Goal: Transaction & Acquisition: Download file/media

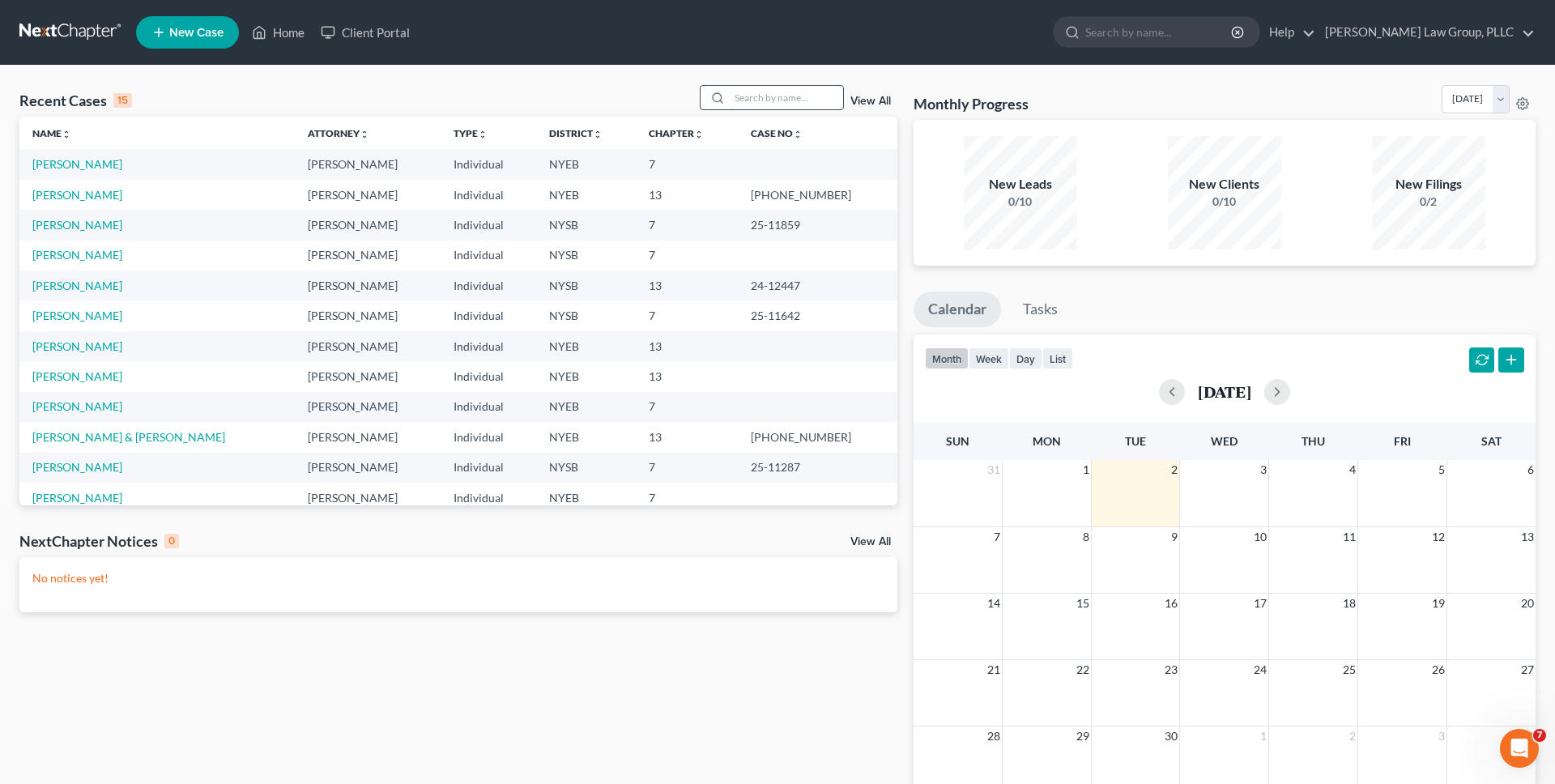
click at [782, 101] on input "search" at bounding box center [786, 97] width 114 height 23
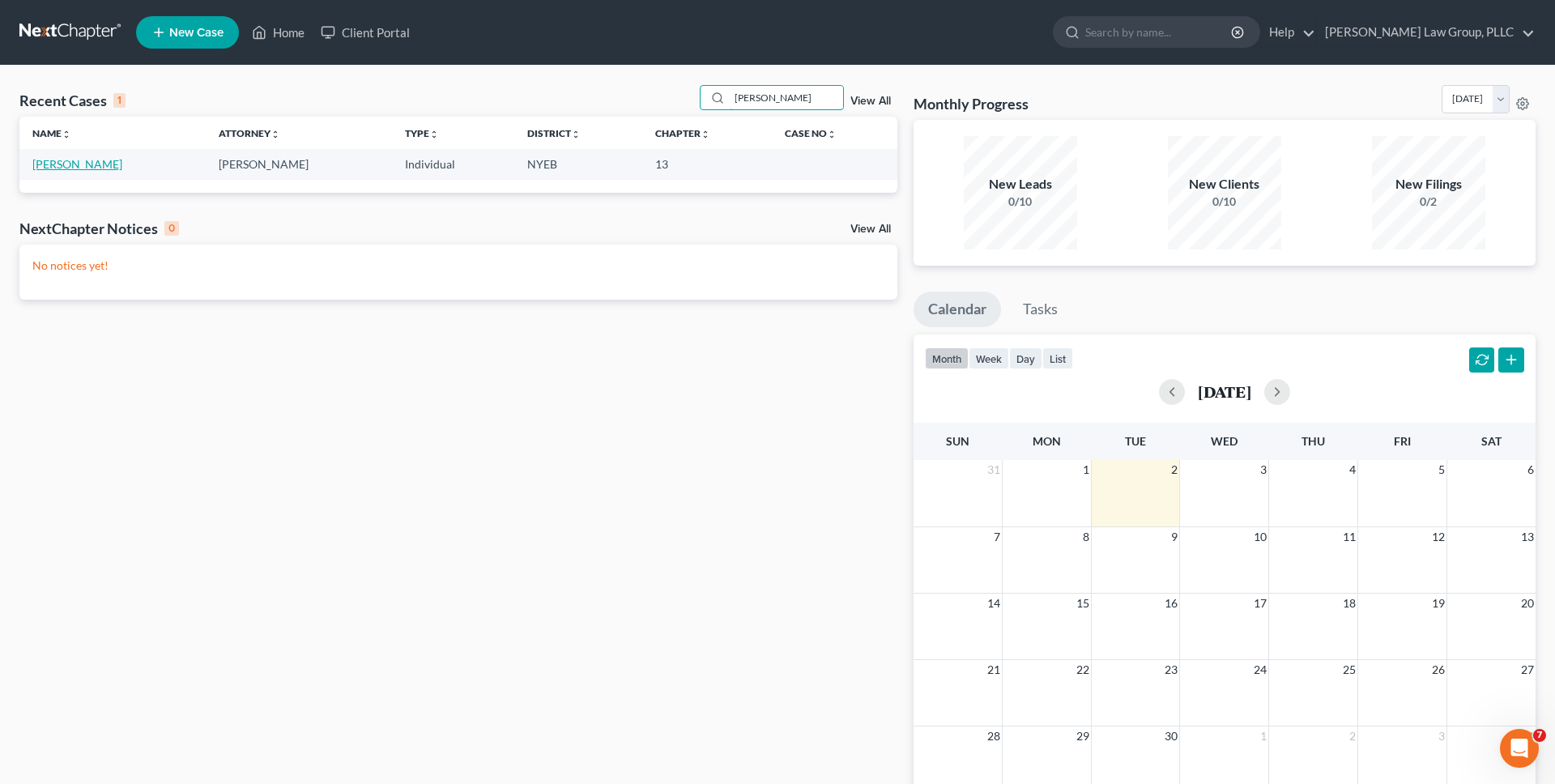
type input "katie"
click at [55, 167] on link "[PERSON_NAME]" at bounding box center [77, 164] width 90 height 14
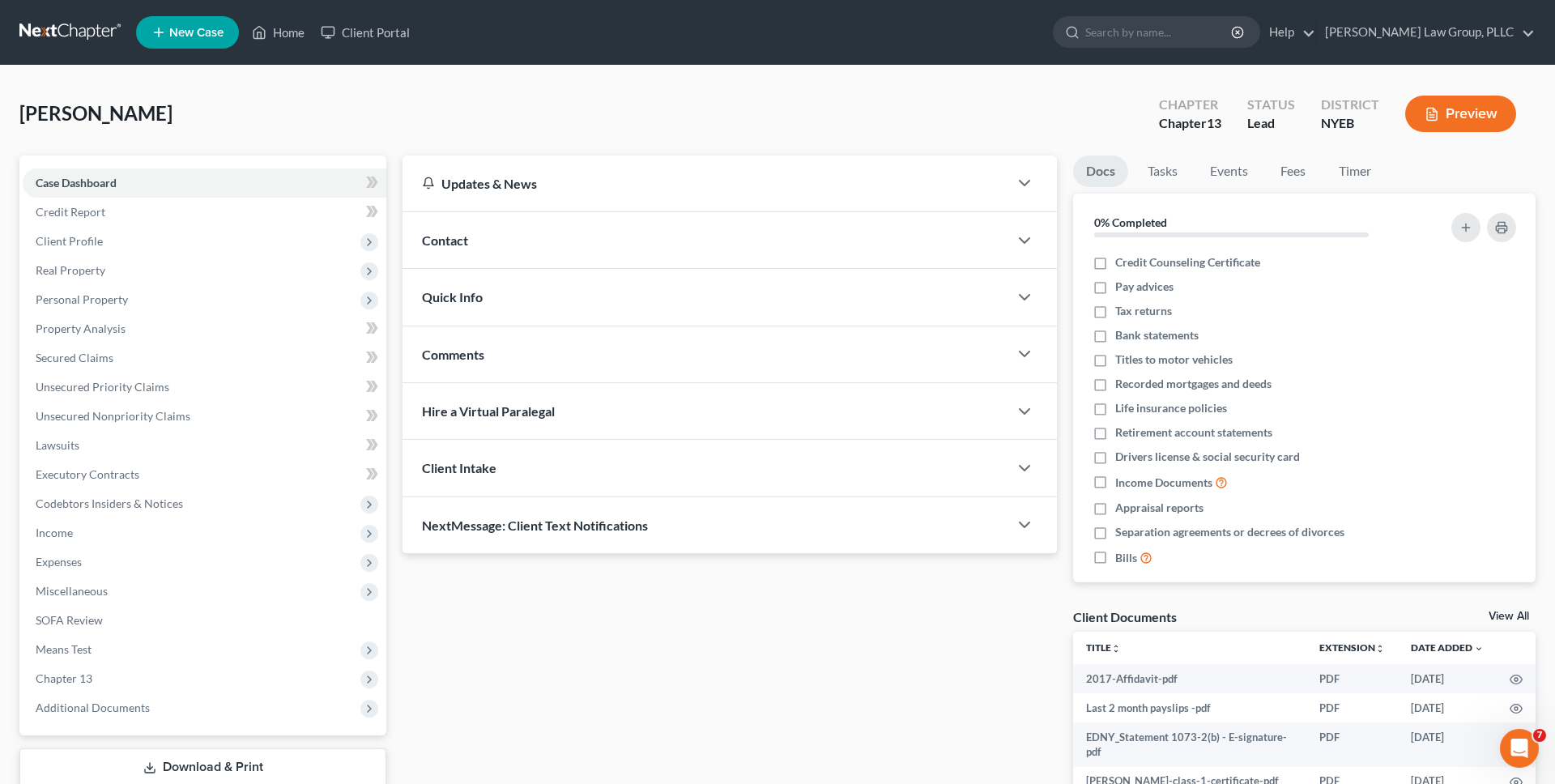
click at [348, 98] on div "Savarese, Katie Upgraded Chapter Chapter 13 Status Lead District NYEB Preview" at bounding box center [777, 120] width 1516 height 70
click at [359, 148] on div "Savarese, Katie Upgraded Chapter Chapter 13 Status Lead District NYEB Preview" at bounding box center [777, 120] width 1516 height 70
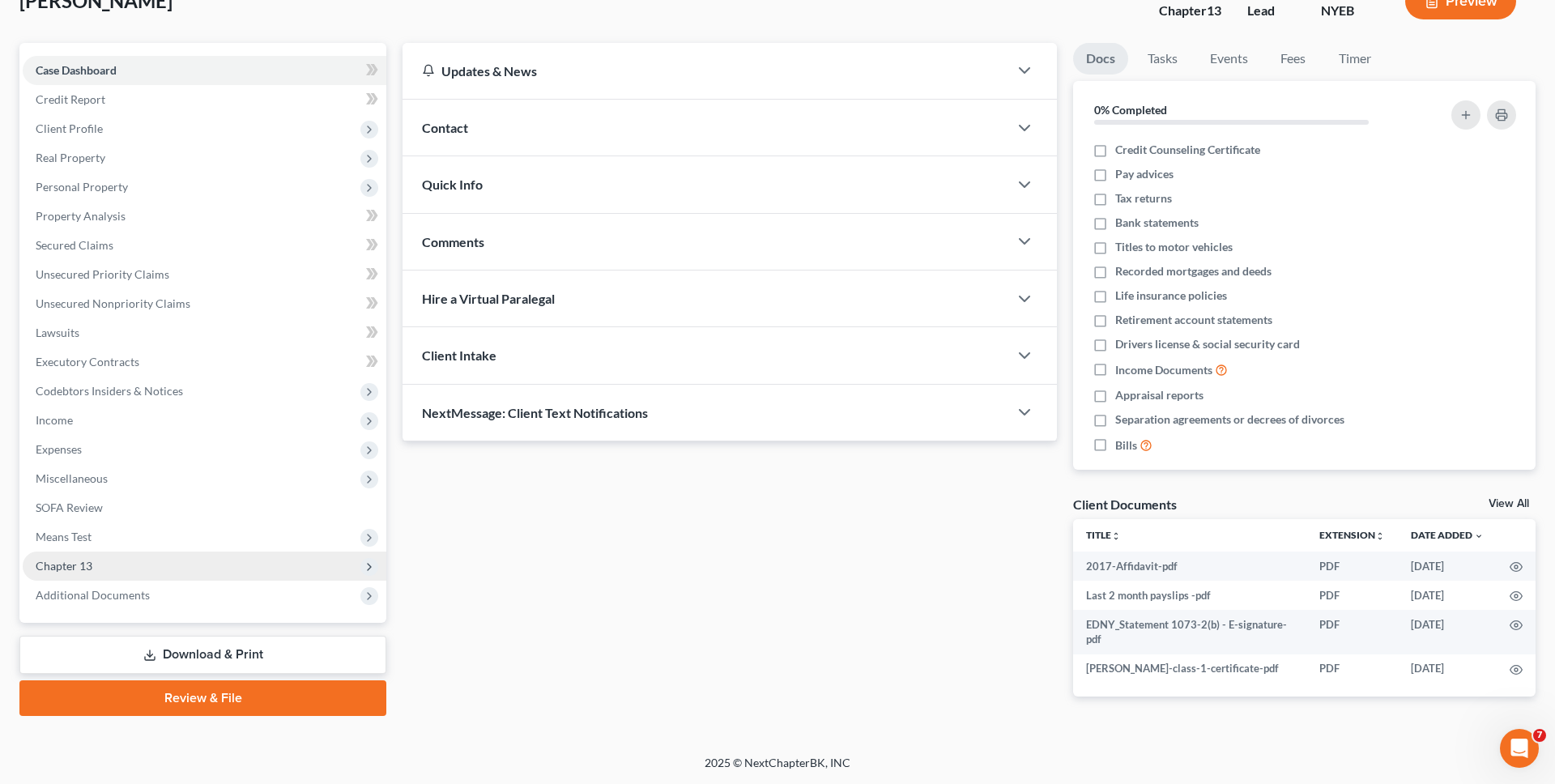
click at [167, 572] on span "Chapter 13" at bounding box center [204, 566] width 364 height 29
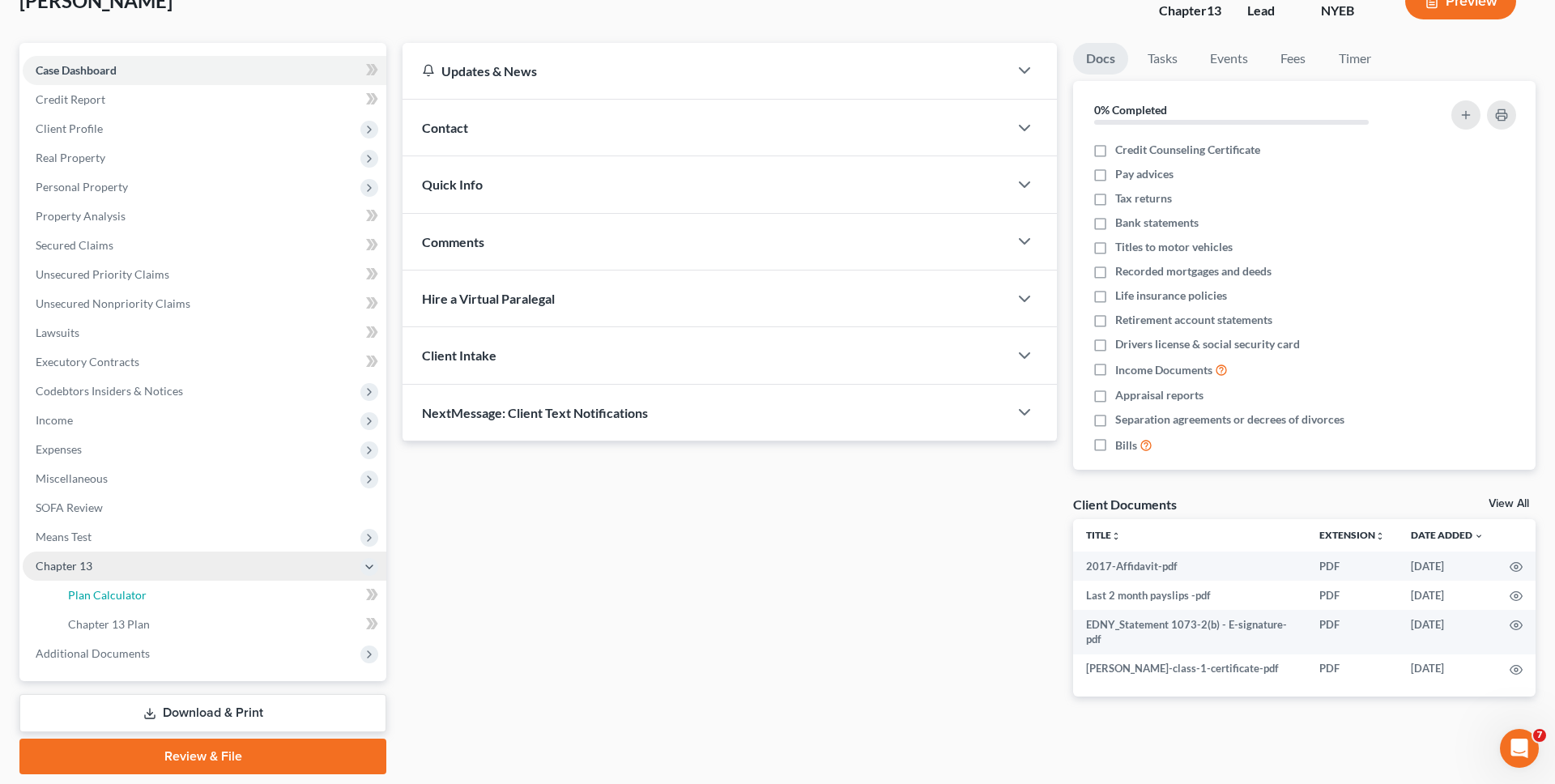
drag, startPoint x: 167, startPoint y: 590, endPoint x: 225, endPoint y: 554, distance: 68.3
click at [167, 590] on link "Plan Calculator" at bounding box center [220, 595] width 331 height 29
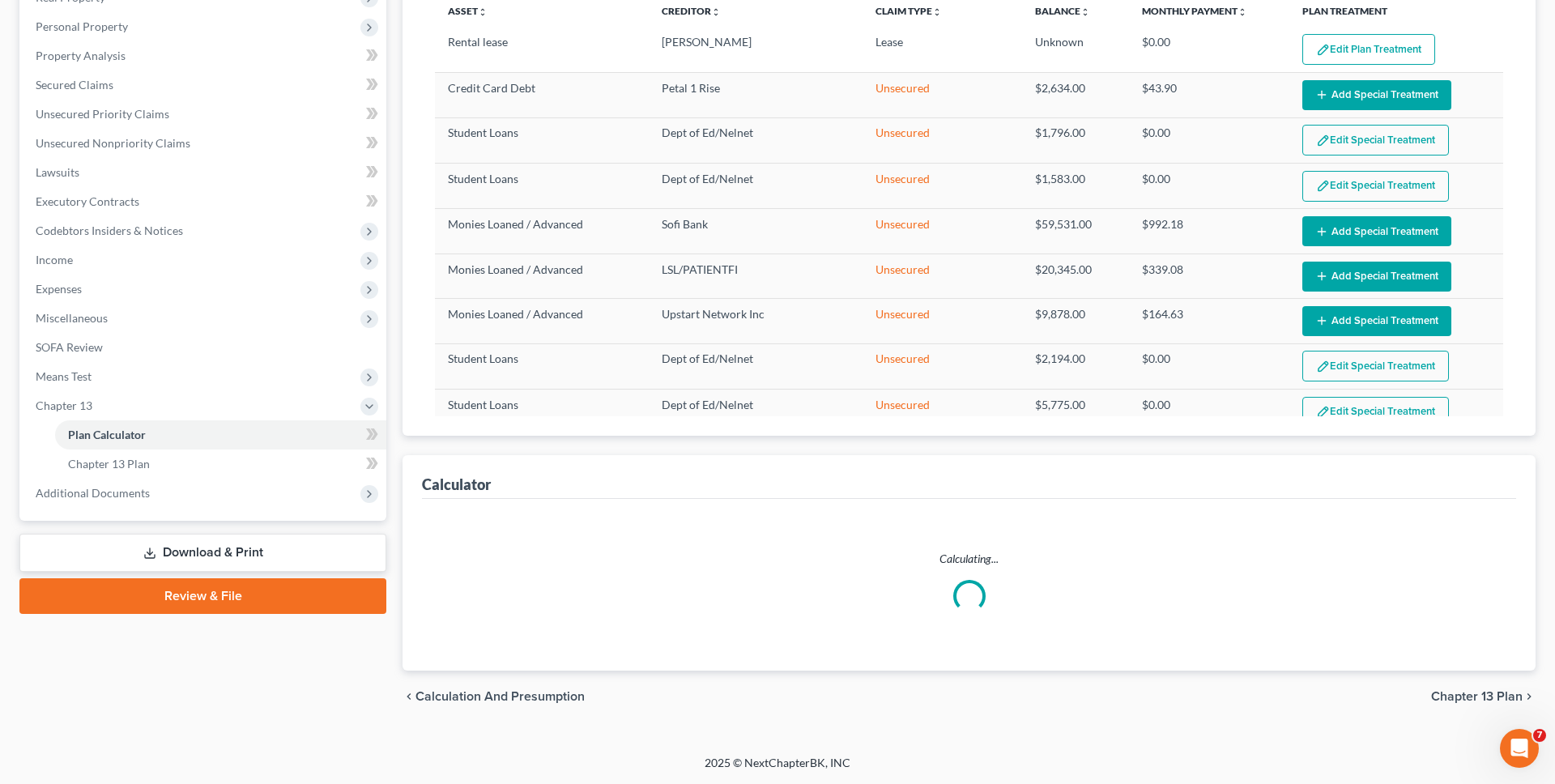
select select "59"
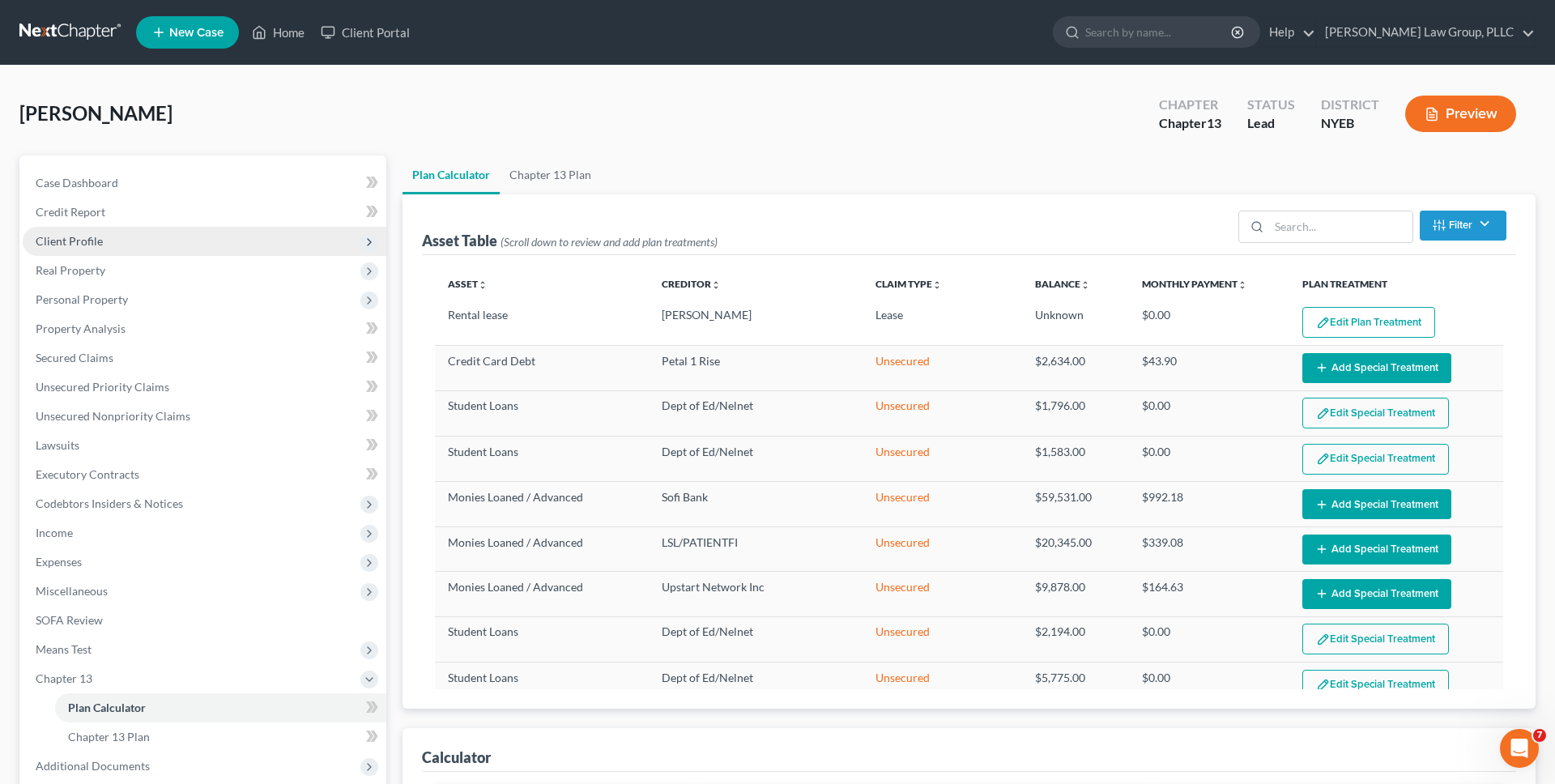
click at [262, 243] on span "Client Profile" at bounding box center [204, 241] width 364 height 29
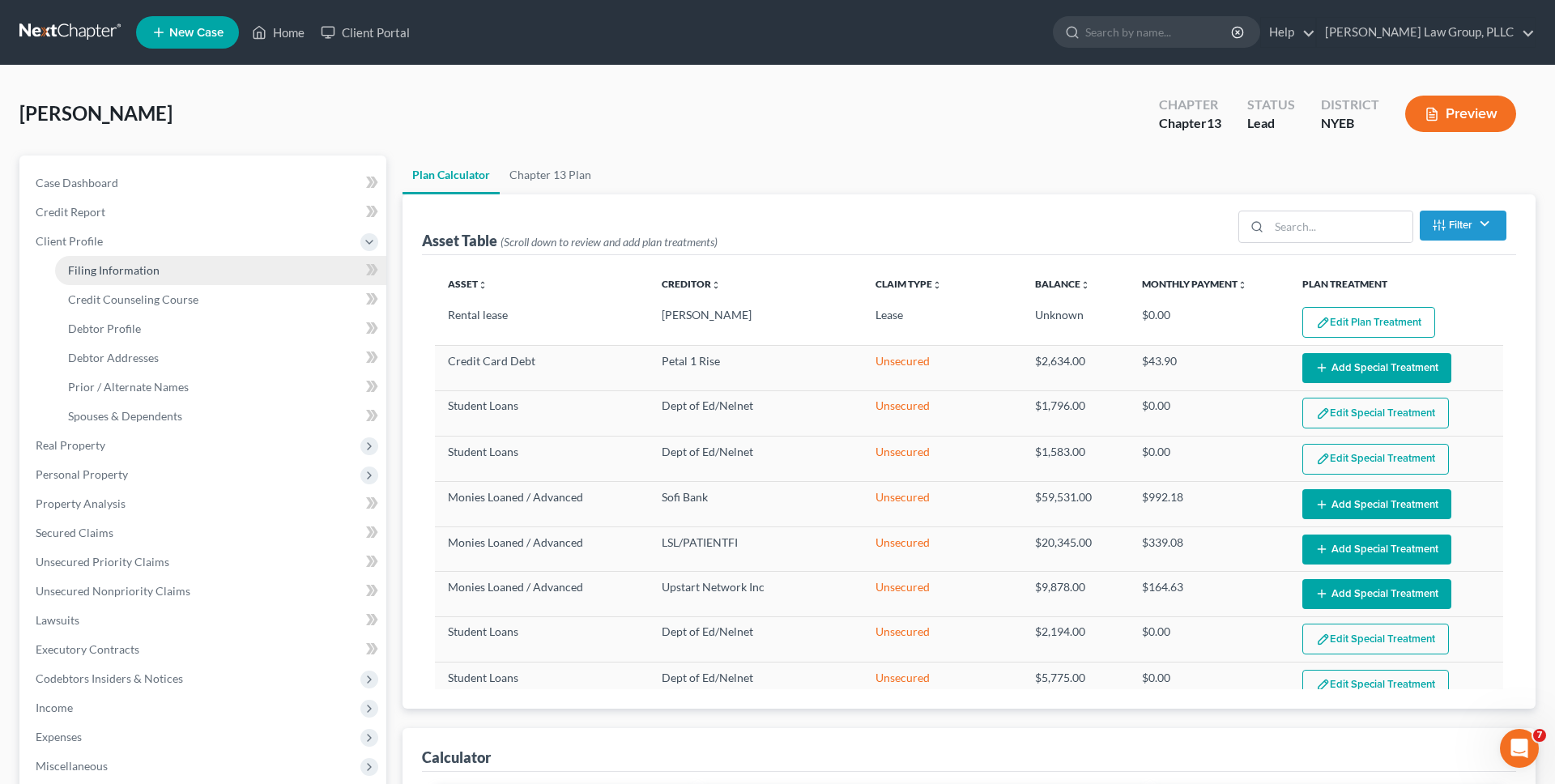
click at [260, 264] on link "Filing Information" at bounding box center [220, 271] width 331 height 29
select select "1"
select select "0"
select select "3"
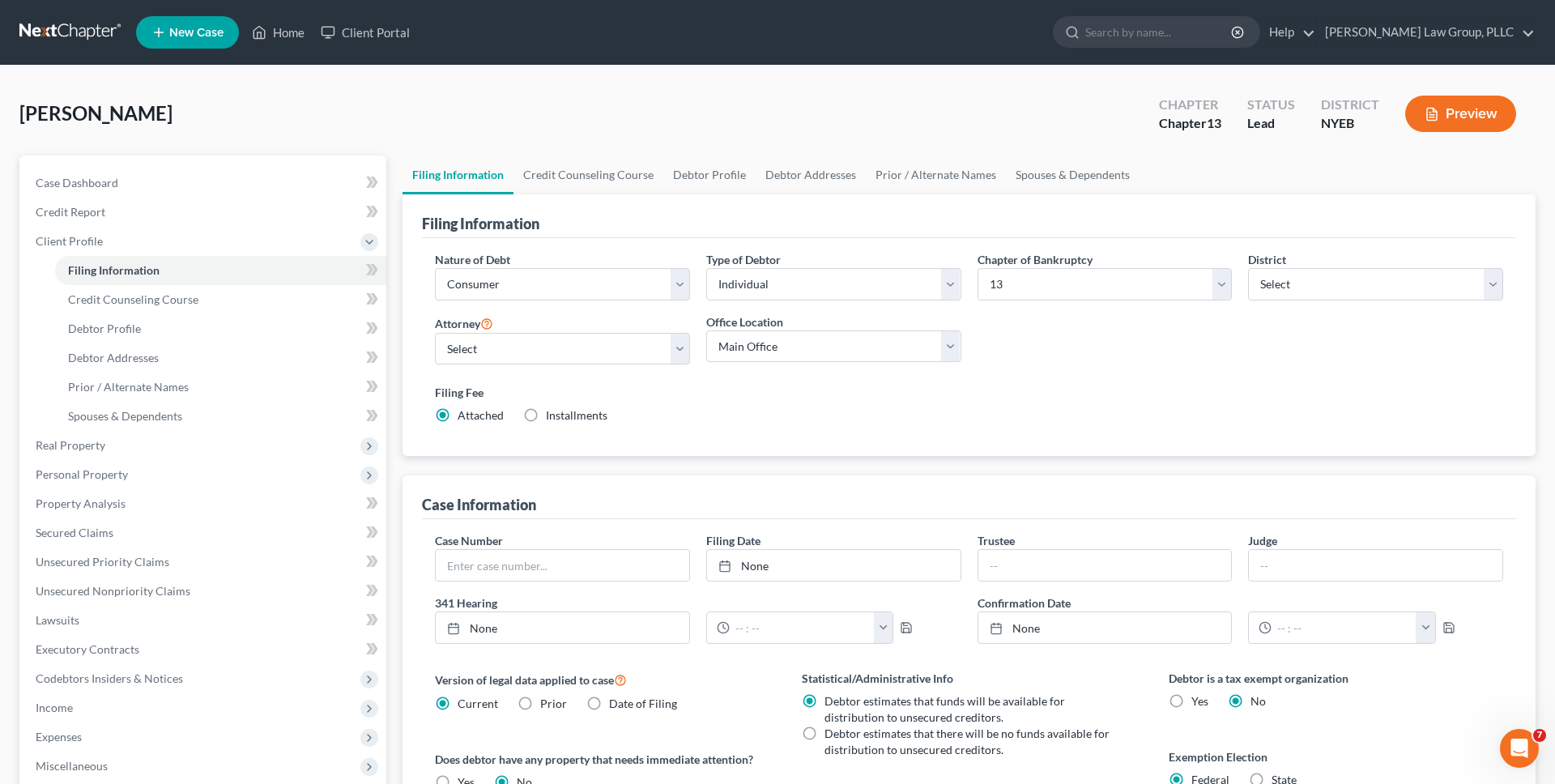
scroll to position [284, 0]
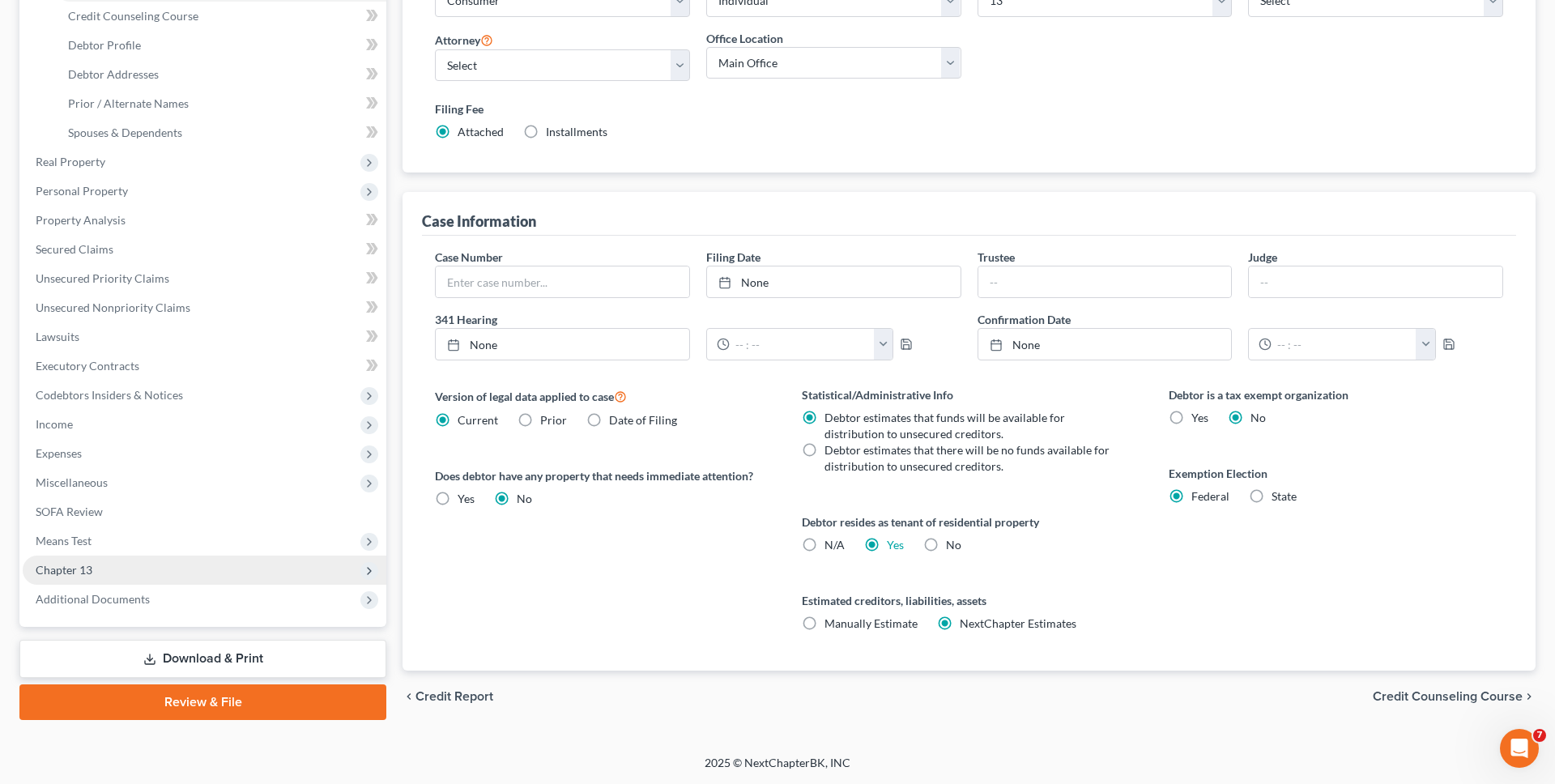
click at [263, 568] on span "Chapter 13" at bounding box center [204, 570] width 364 height 29
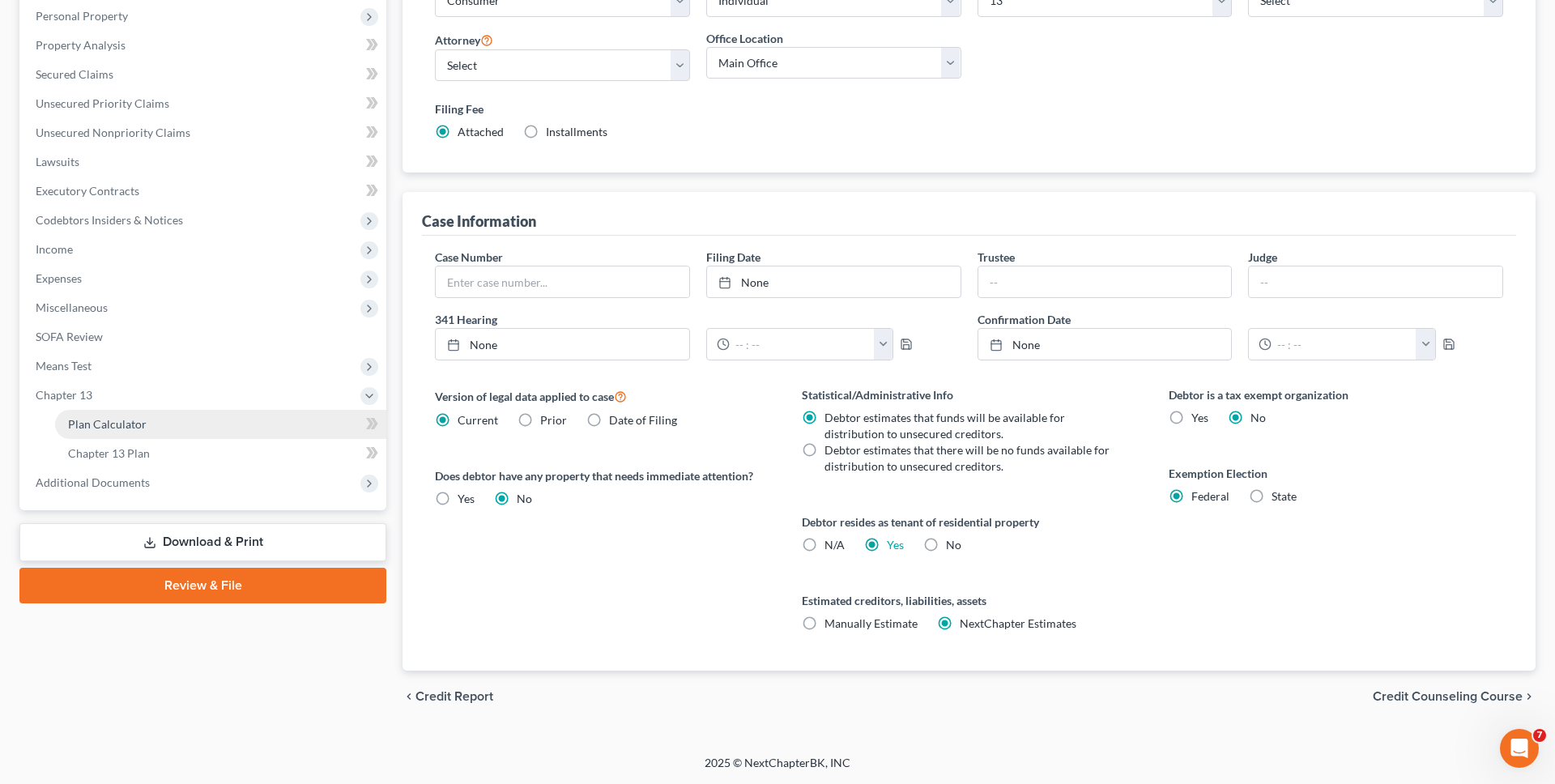
click at [262, 426] on link "Plan Calculator" at bounding box center [220, 424] width 331 height 29
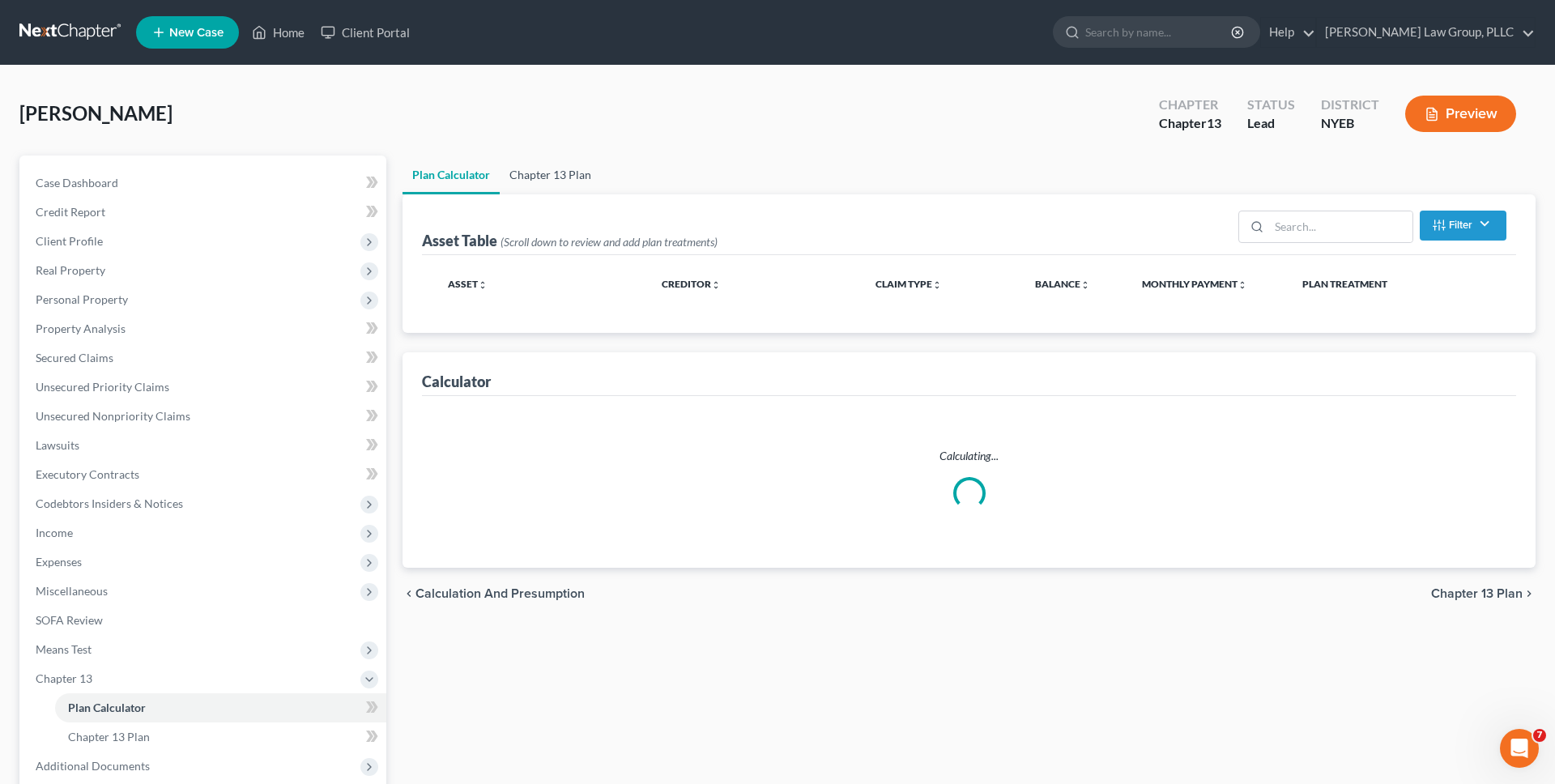
click at [554, 172] on link "Chapter 13 Plan" at bounding box center [550, 174] width 102 height 39
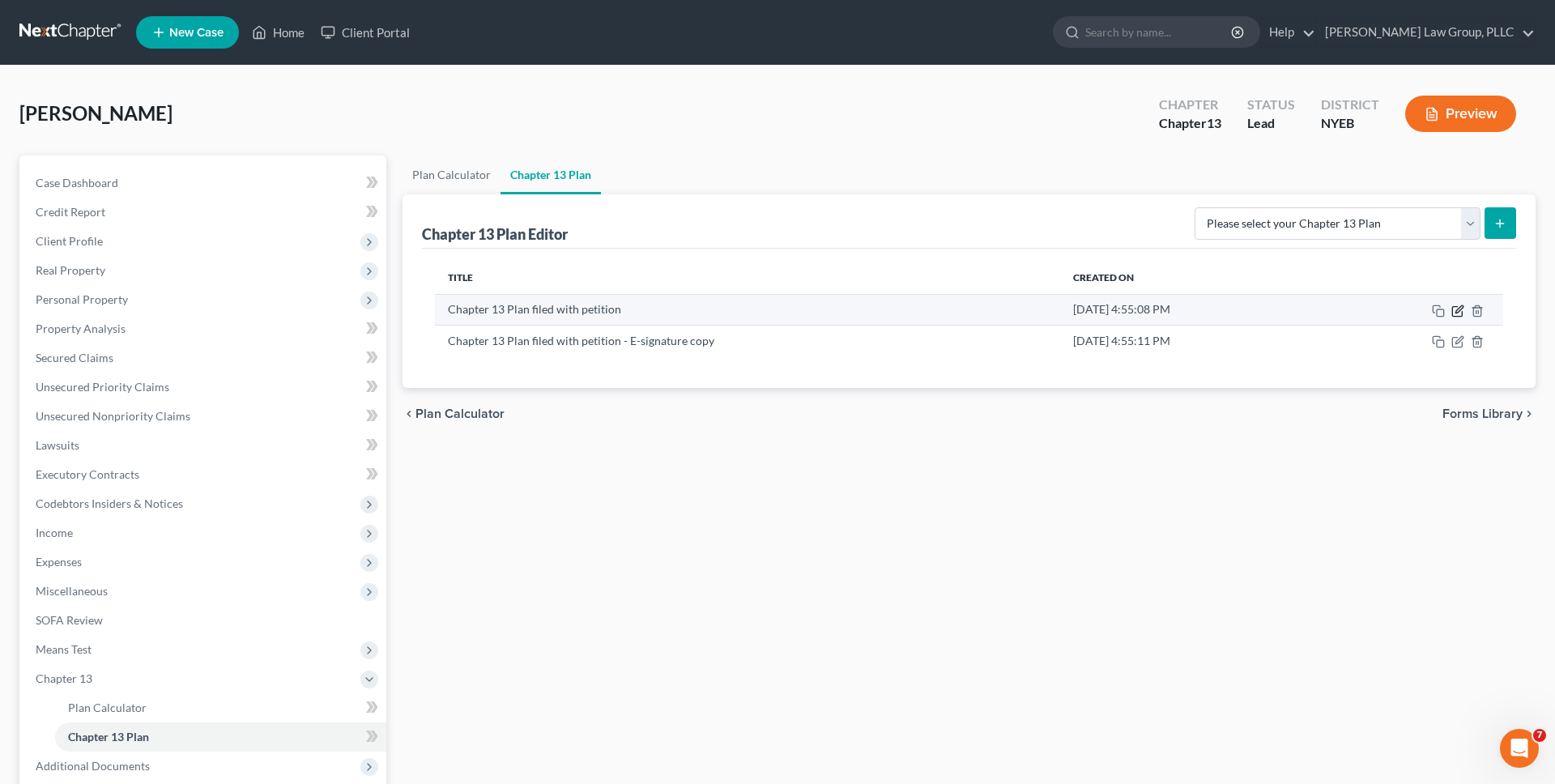
click at [1453, 314] on icon "button" at bounding box center [1458, 310] width 13 height 13
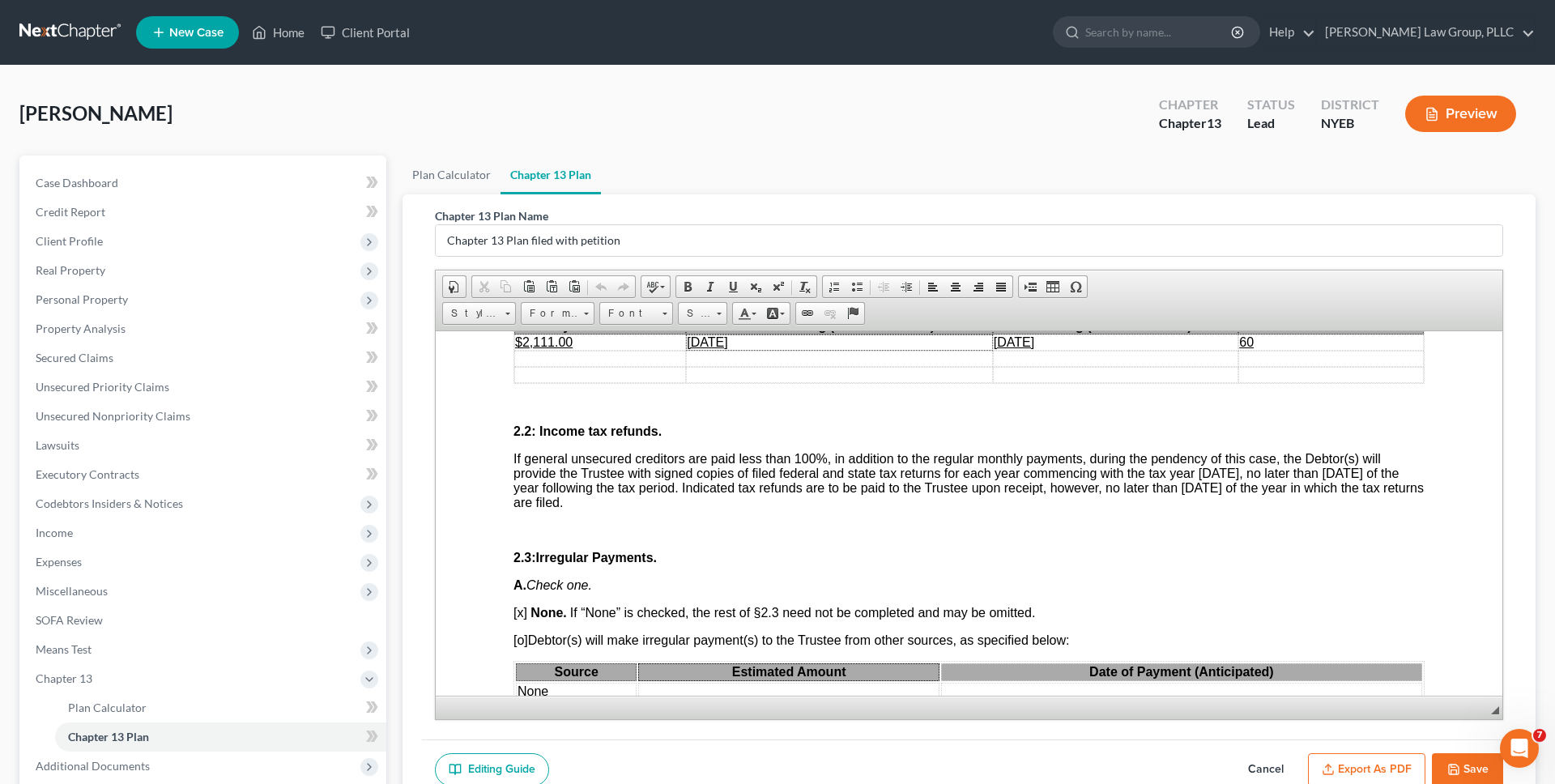
scroll to position [1003, 0]
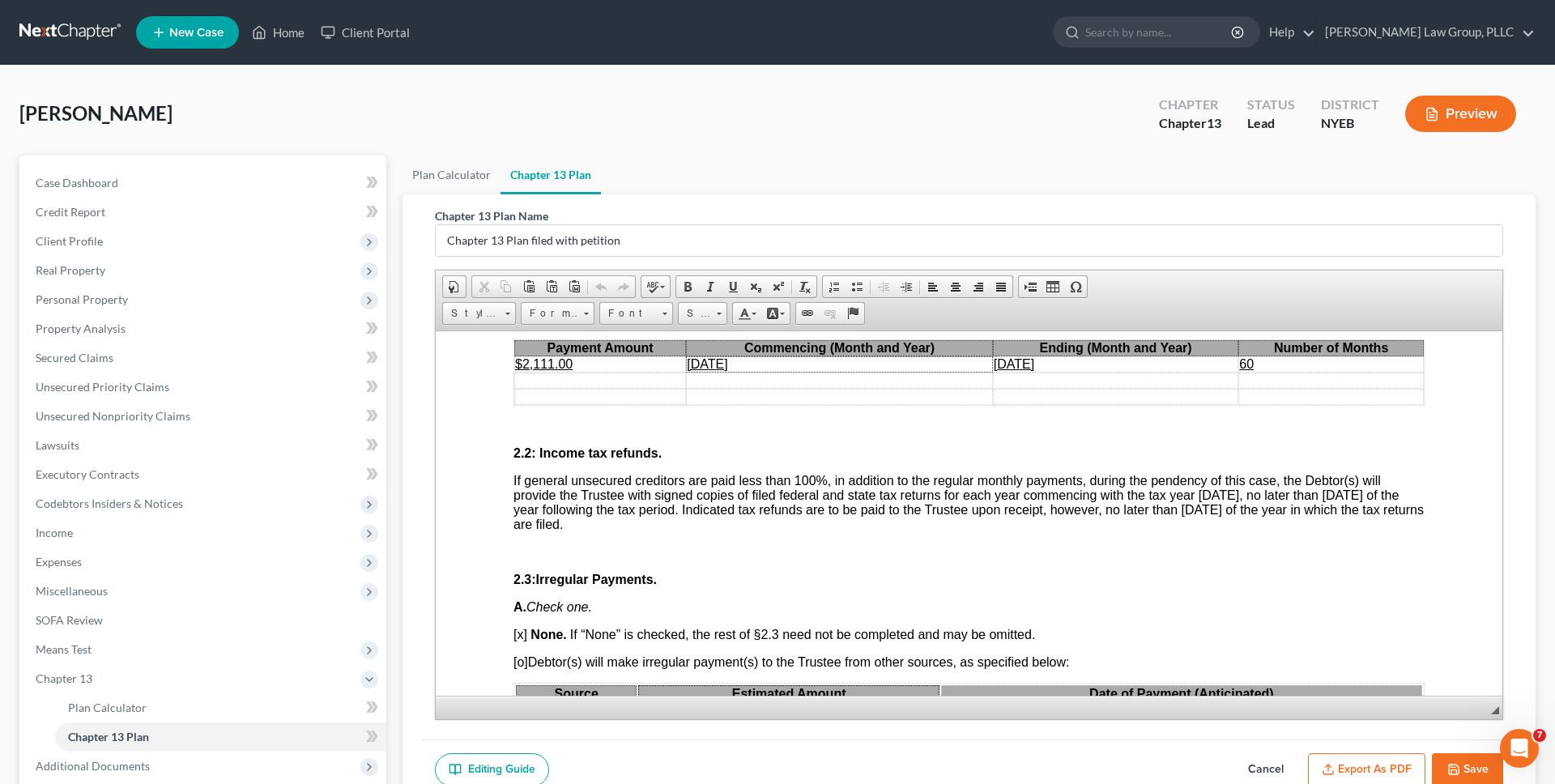
click at [727, 361] on u "[DATE]" at bounding box center [707, 363] width 41 height 14
click at [1034, 363] on u "August 2030" at bounding box center [1014, 363] width 41 height 14
click at [1013, 360] on u "August 2030" at bounding box center [1014, 363] width 41 height 14
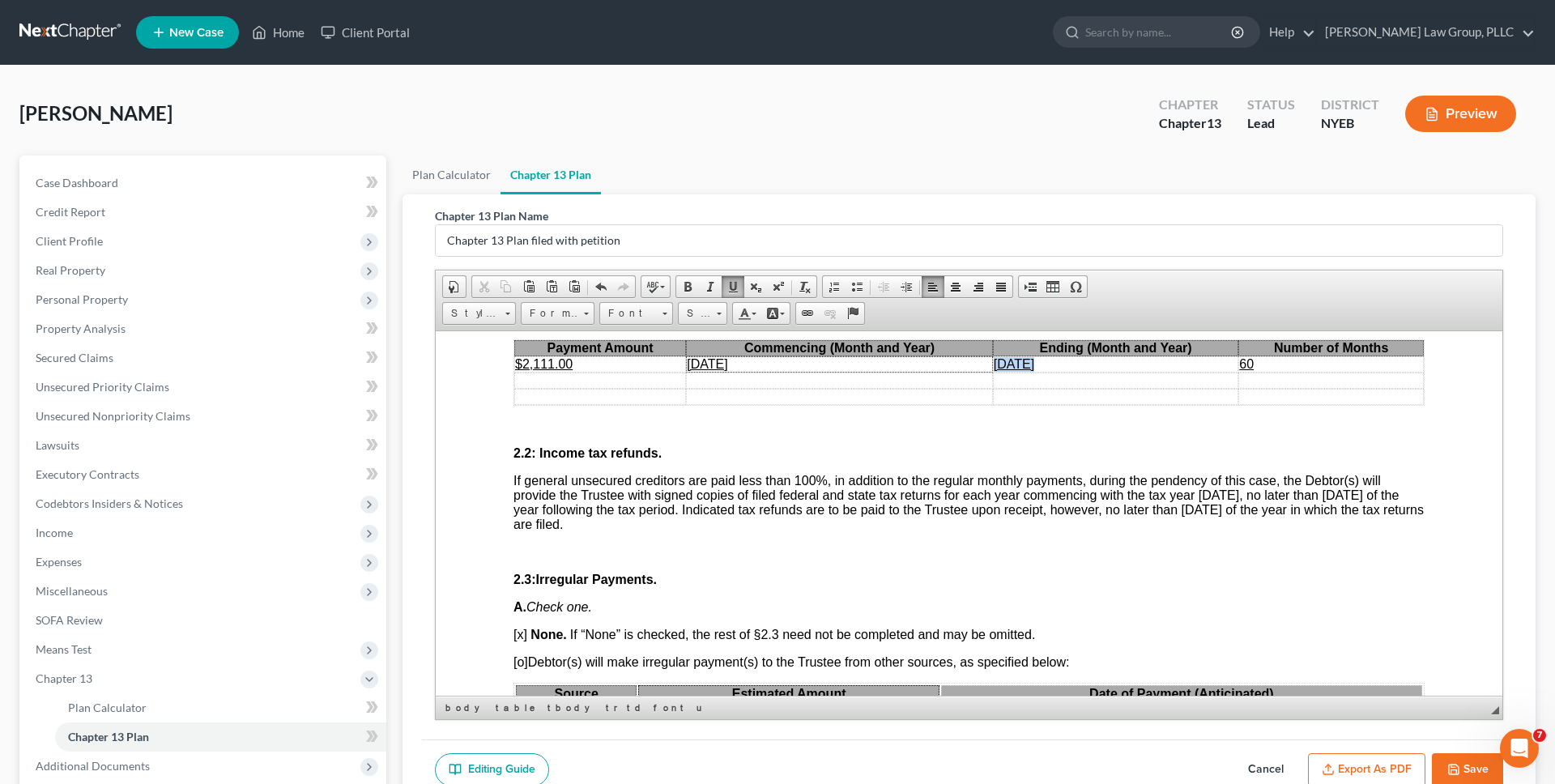
click at [1013, 360] on u "August 2030" at bounding box center [1014, 363] width 41 height 14
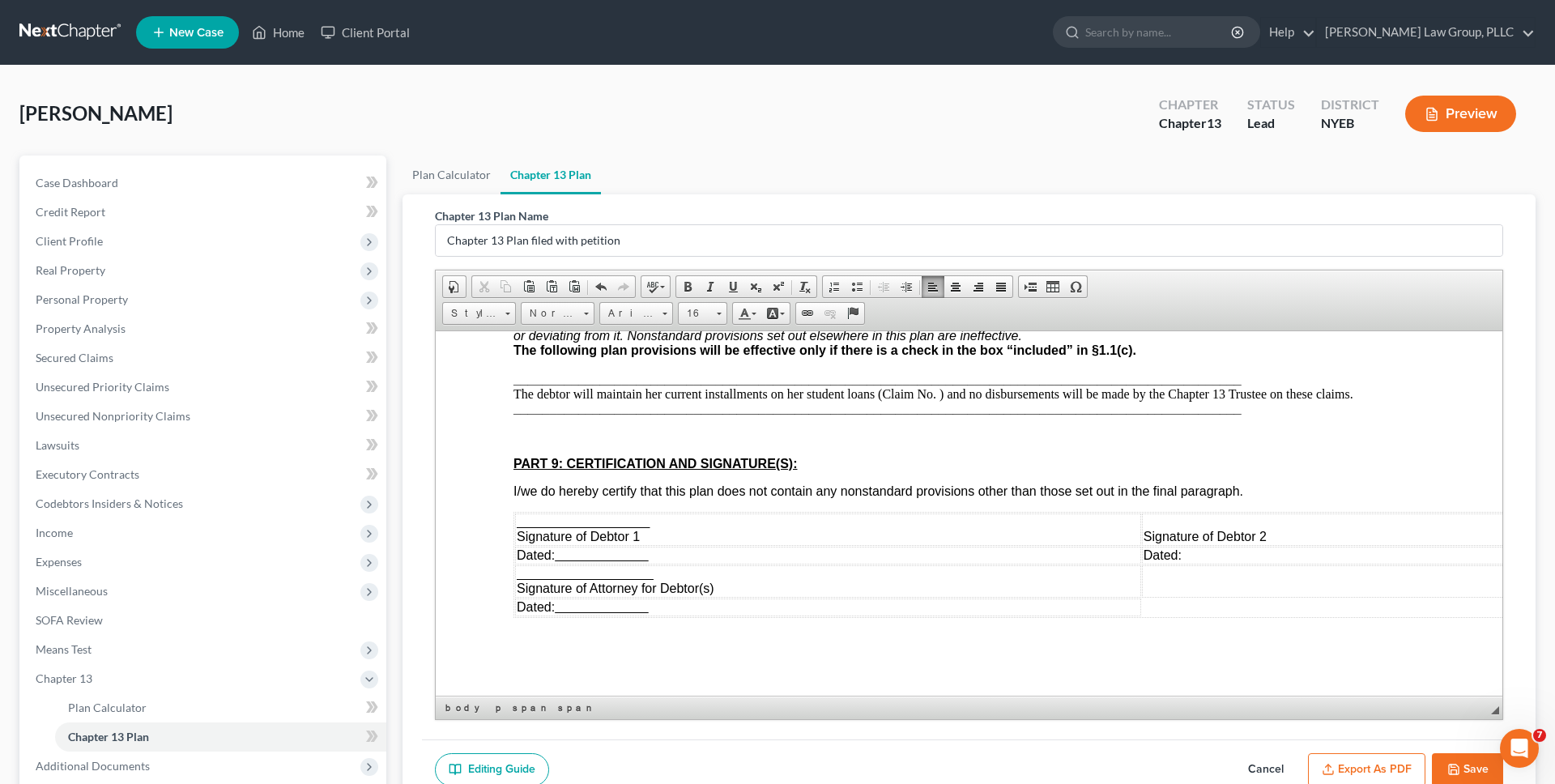
scroll to position [4001, 0]
click at [1447, 761] on button "Save" at bounding box center [1467, 769] width 71 height 34
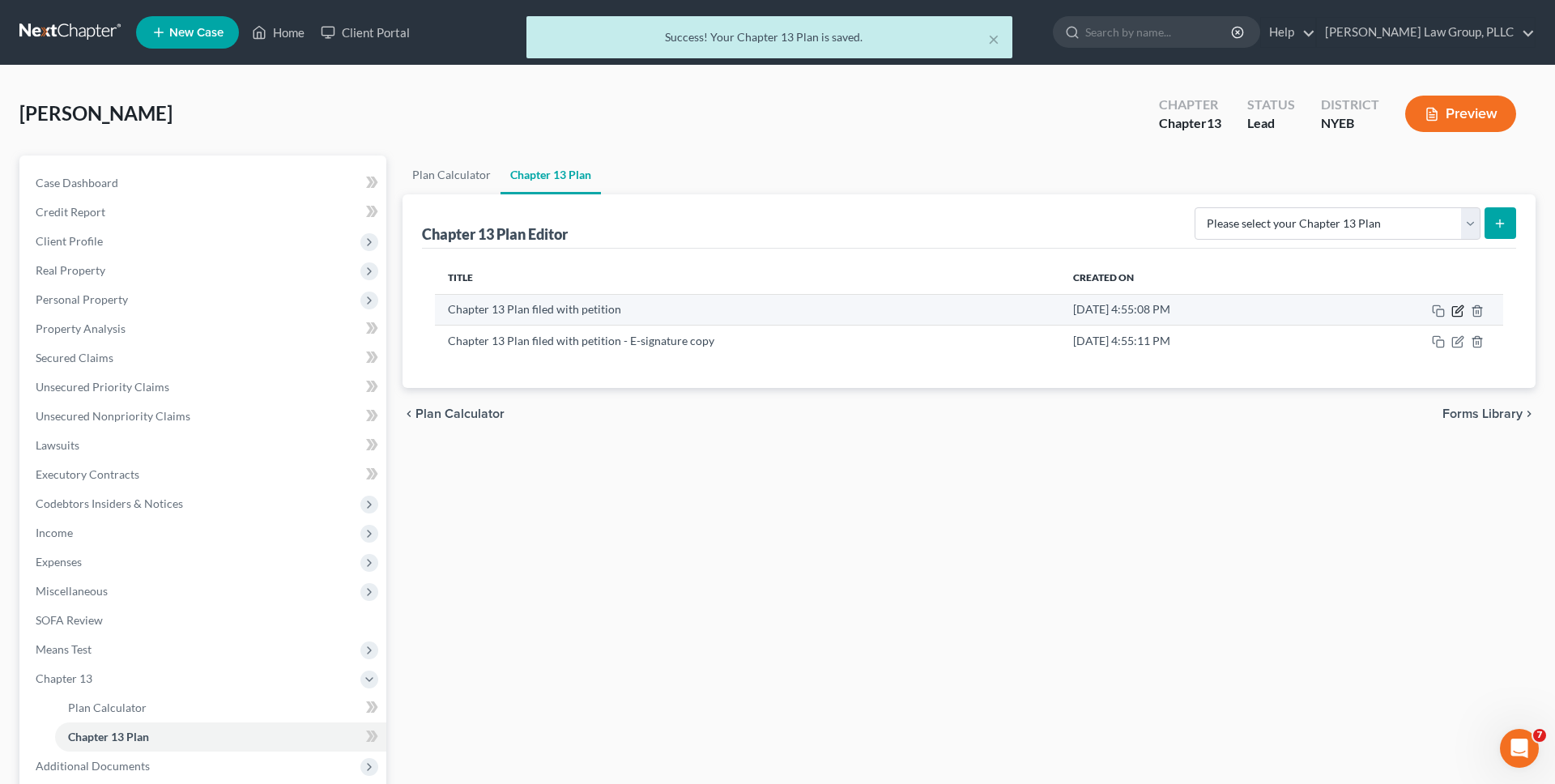
click at [1453, 309] on icon "button" at bounding box center [1458, 310] width 13 height 13
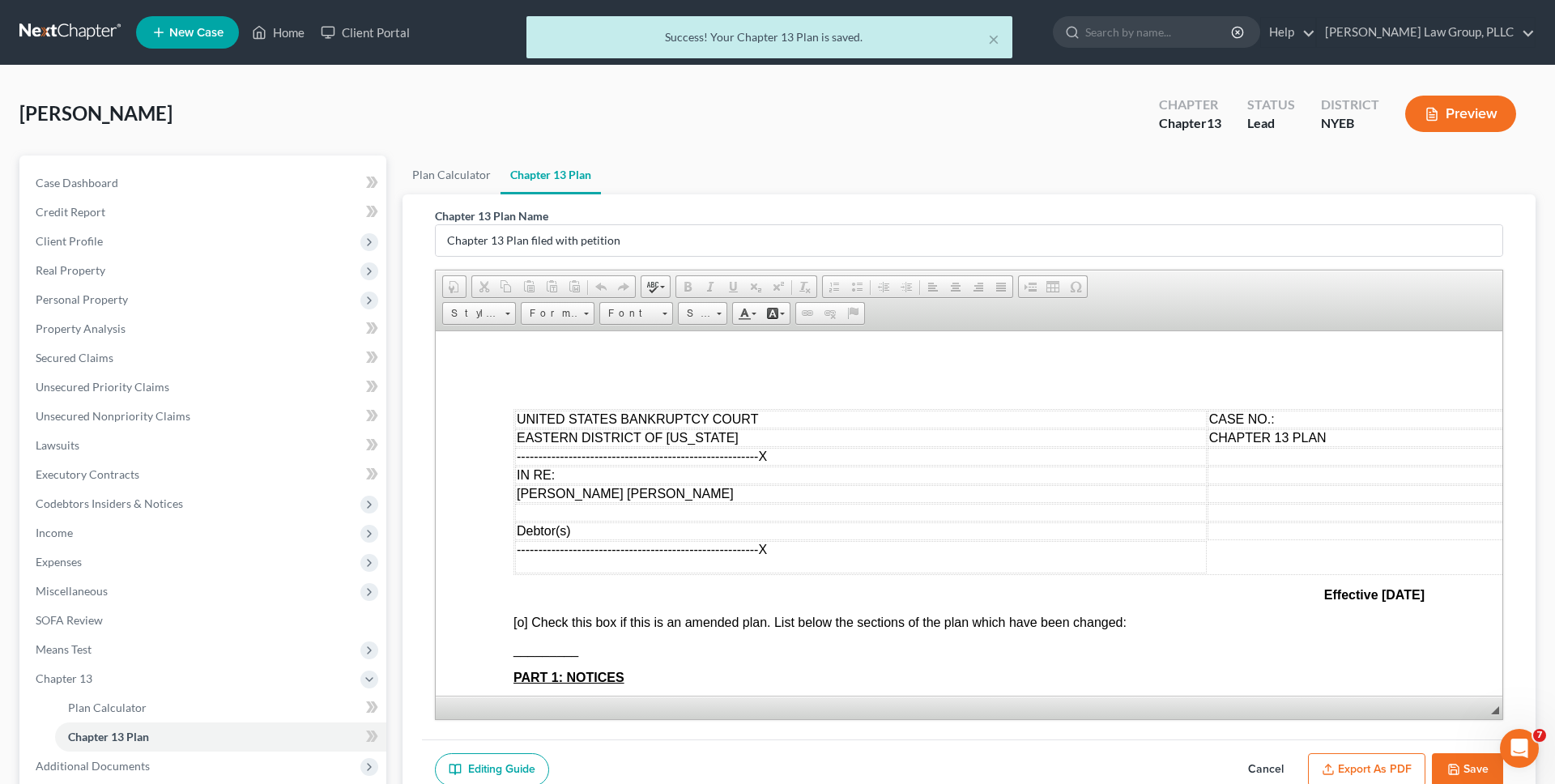
scroll to position [0, 0]
click at [1349, 768] on button "Export as PDF" at bounding box center [1367, 769] width 117 height 34
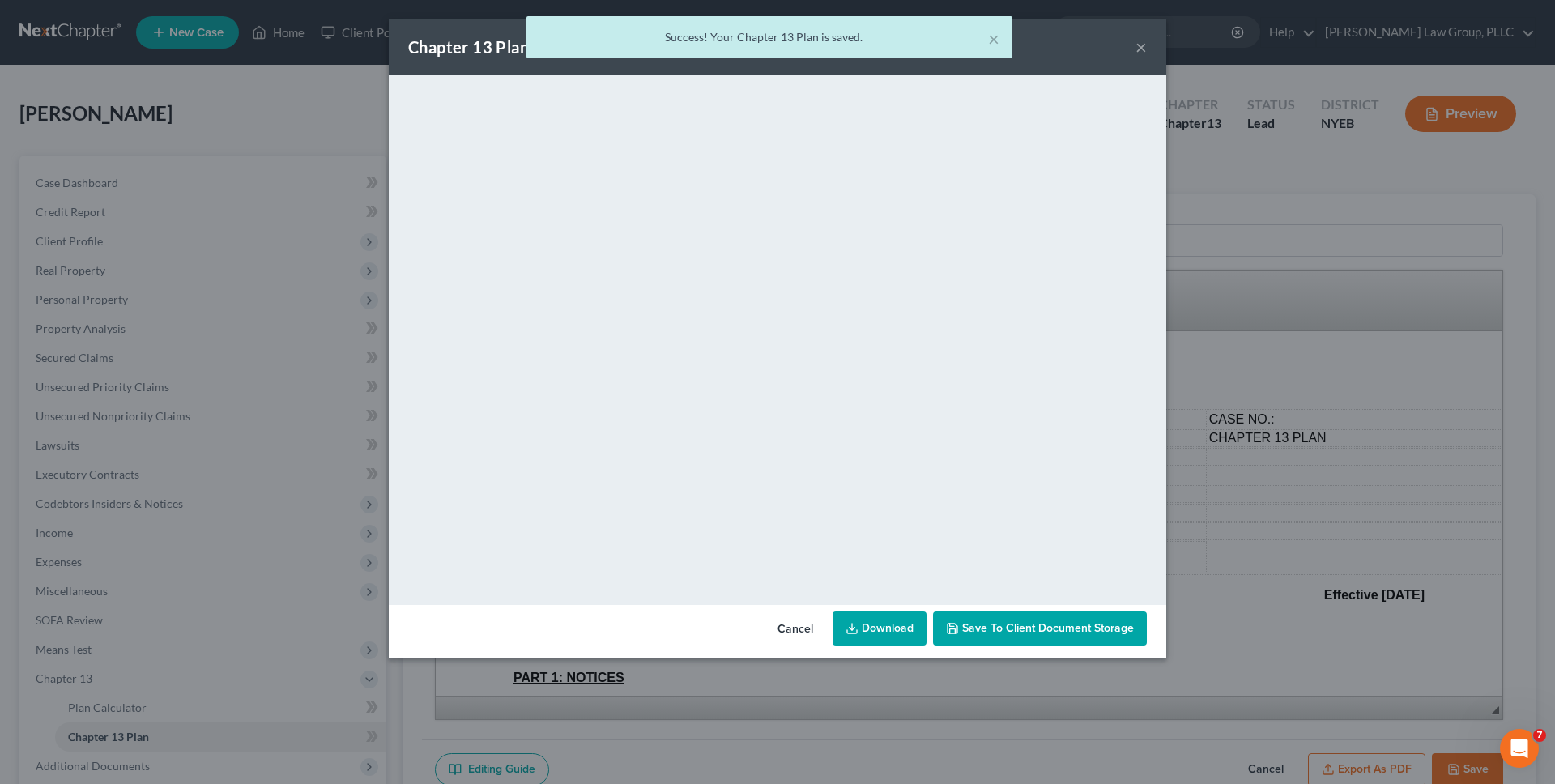
click at [882, 637] on link "Download" at bounding box center [880, 628] width 94 height 34
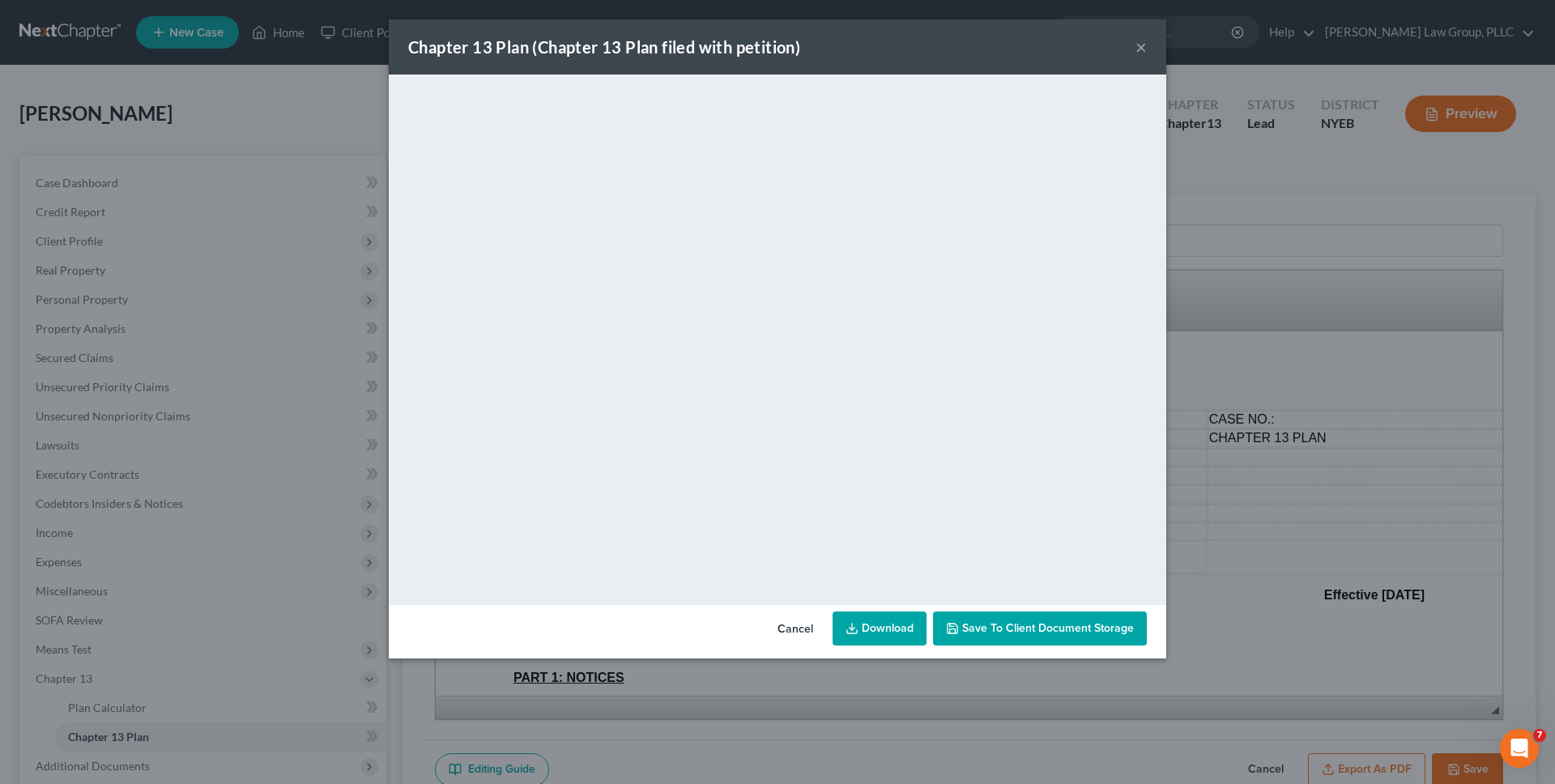
click at [807, 630] on button "Cancel" at bounding box center [795, 629] width 62 height 32
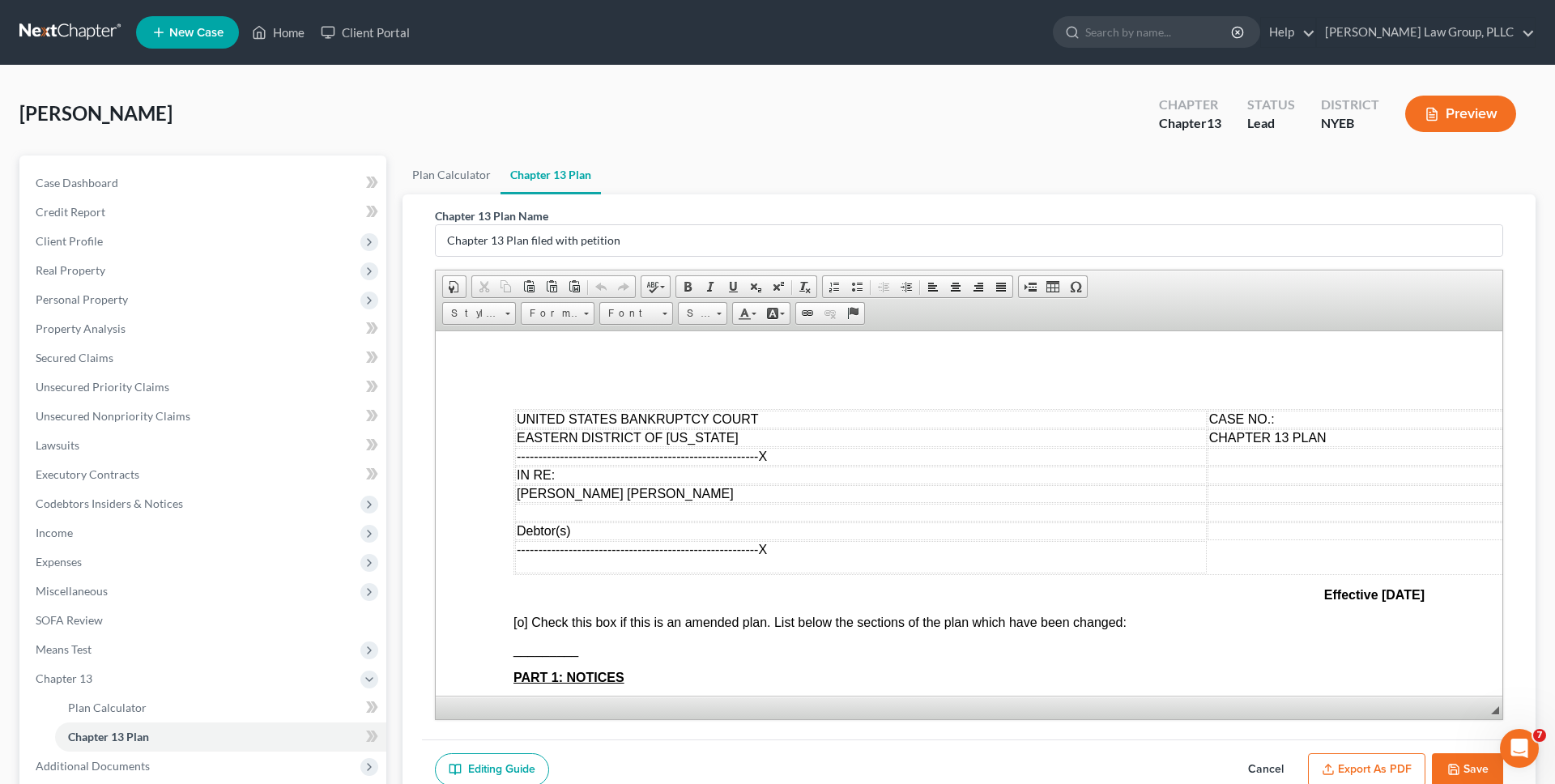
scroll to position [164, 0]
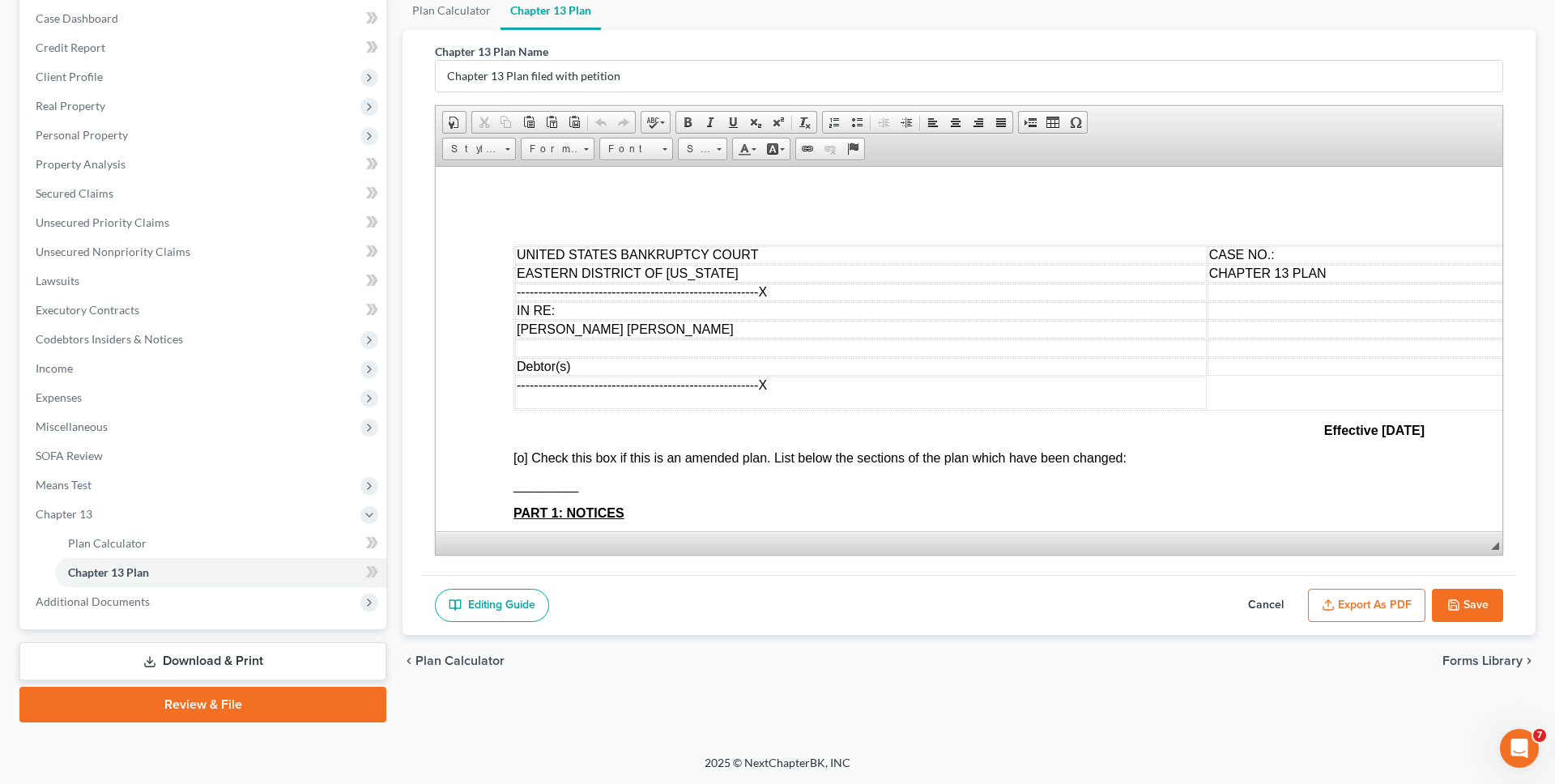
click at [1270, 604] on button "Cancel" at bounding box center [1266, 605] width 71 height 34
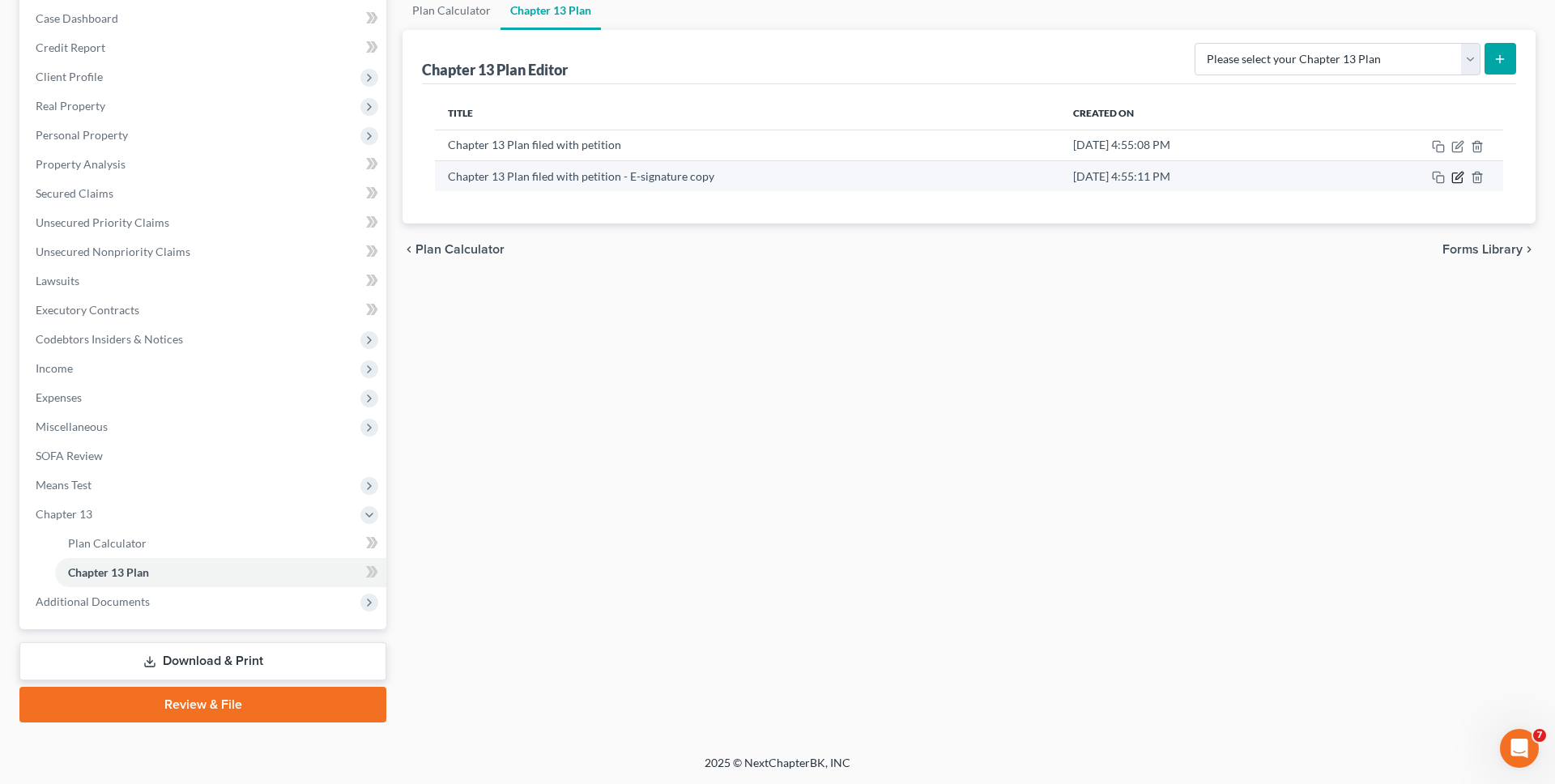
click at [1454, 176] on icon "button" at bounding box center [1458, 177] width 13 height 13
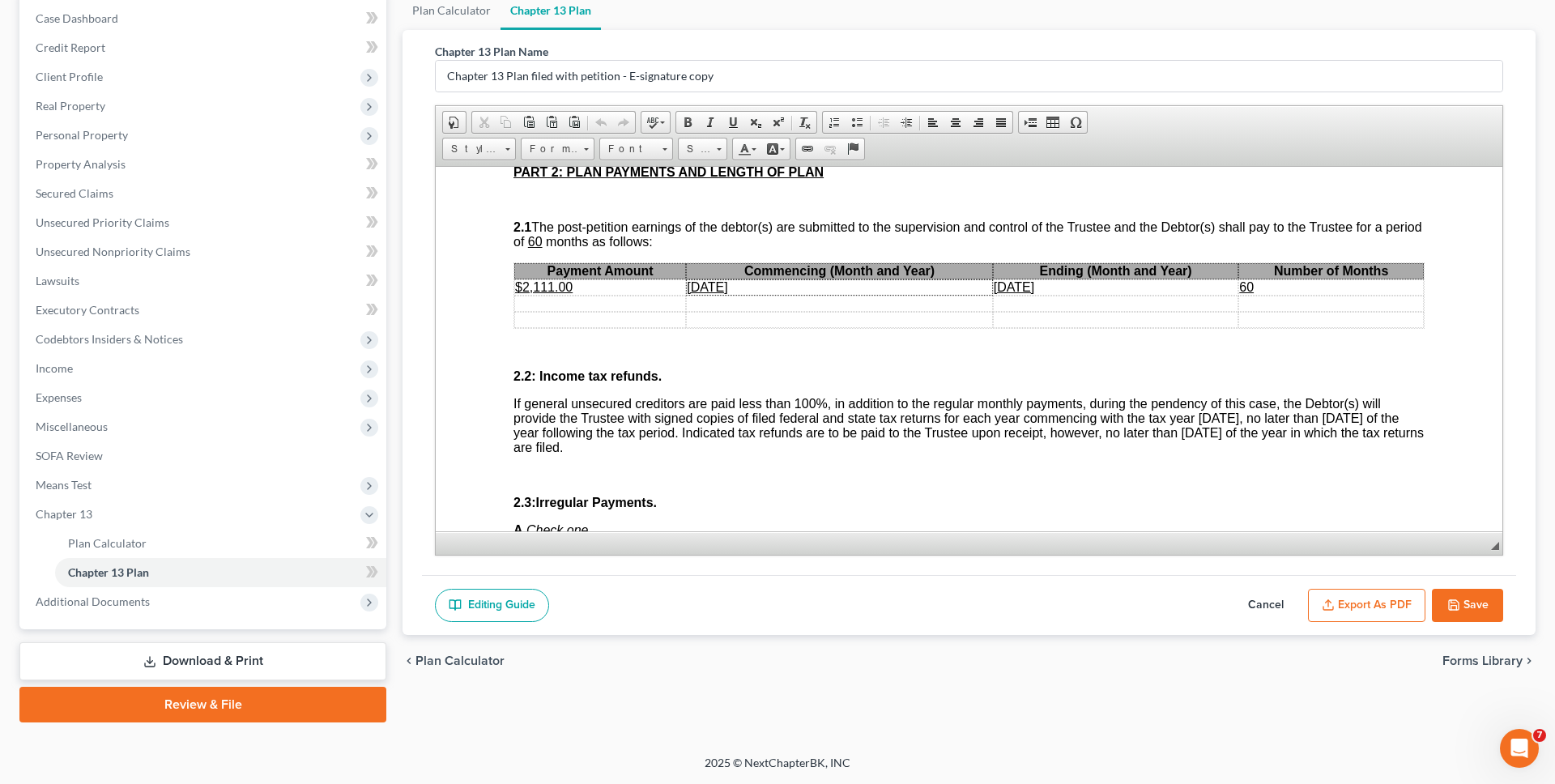
scroll to position [916, 0]
click at [718, 291] on u "[DATE]" at bounding box center [707, 287] width 41 height 14
click at [1014, 292] on u "August 2030" at bounding box center [1014, 287] width 41 height 14
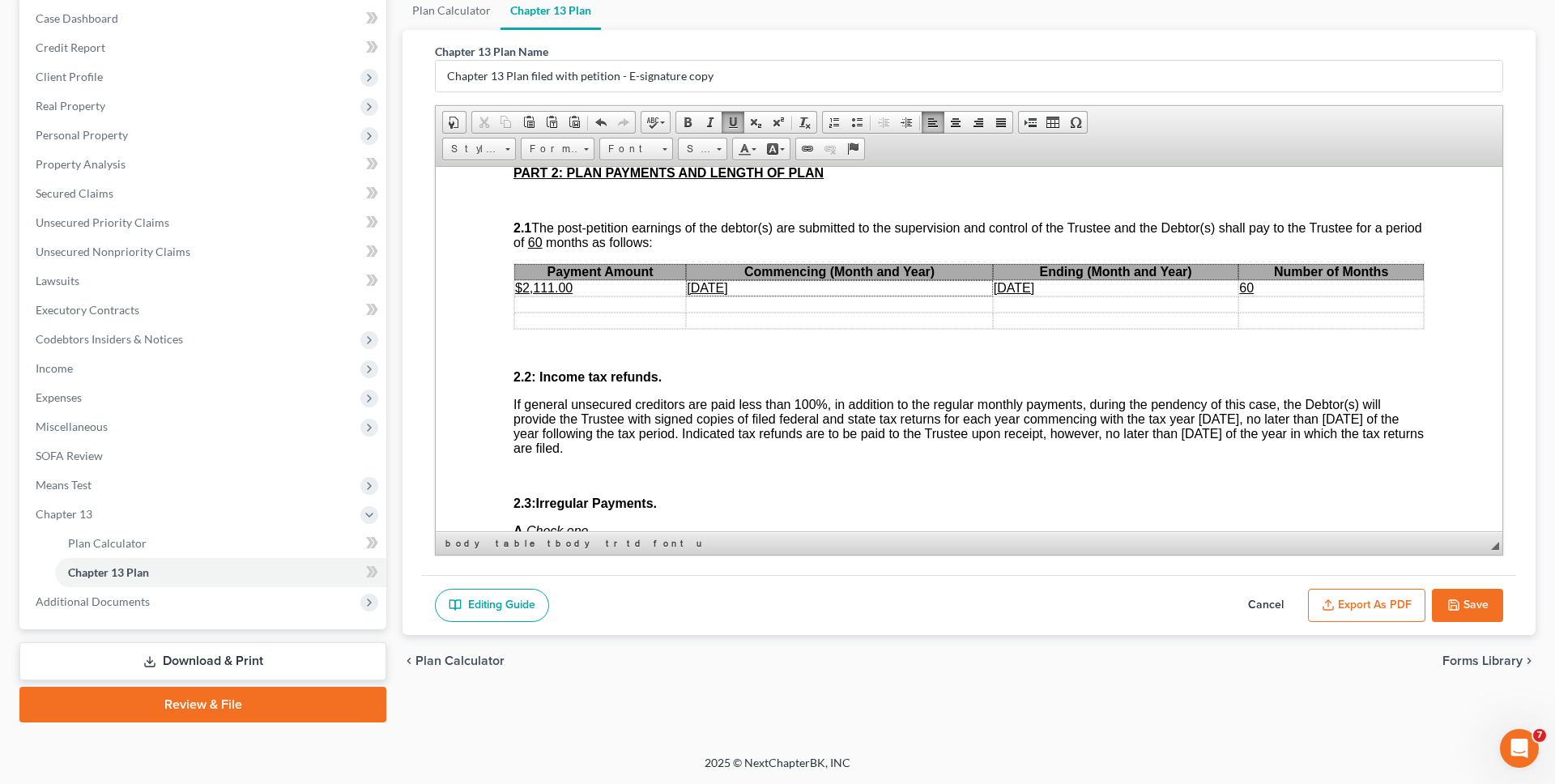
click at [1004, 314] on td at bounding box center [1115, 319] width 246 height 16
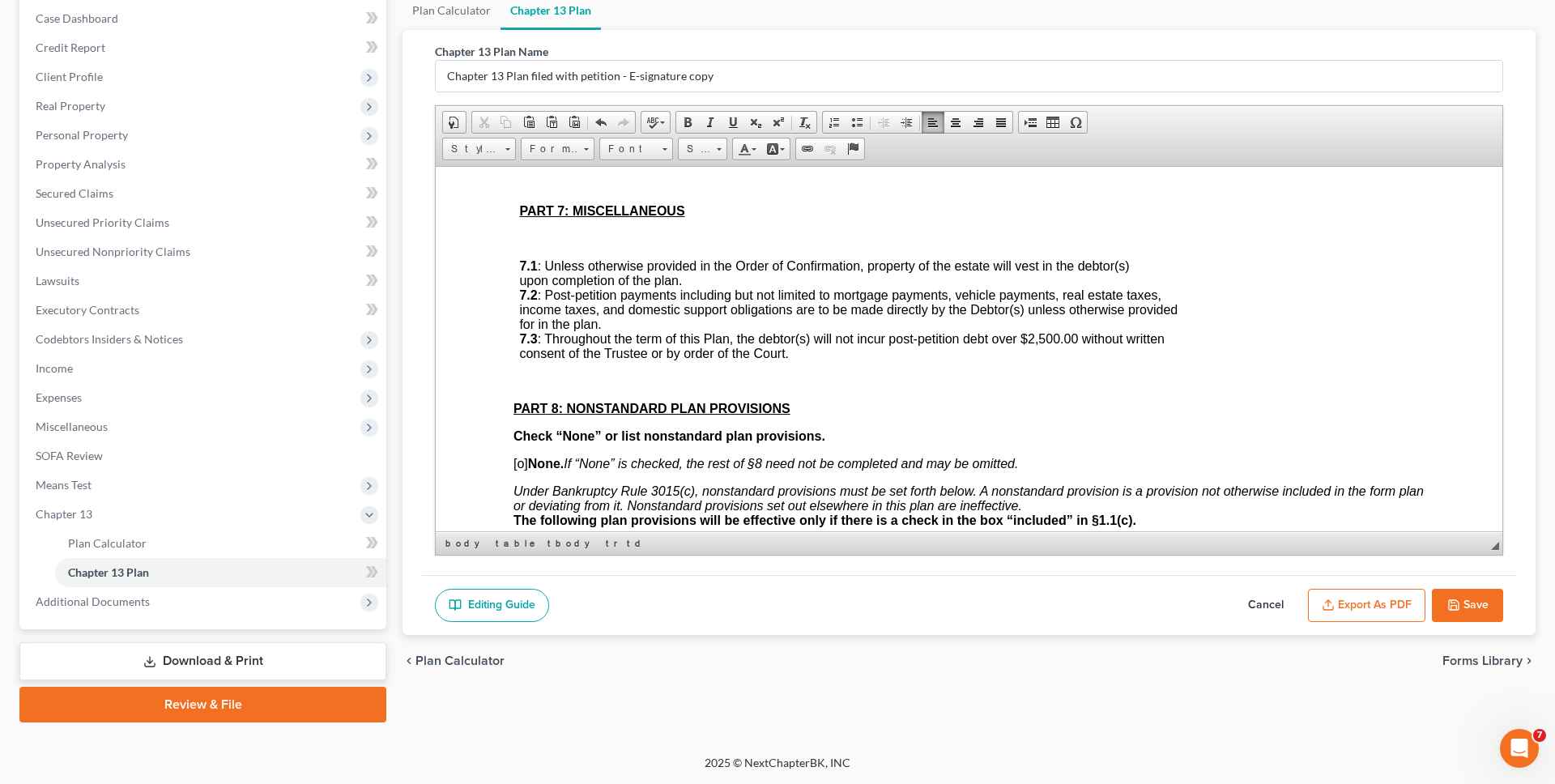
scroll to position [4002, 0]
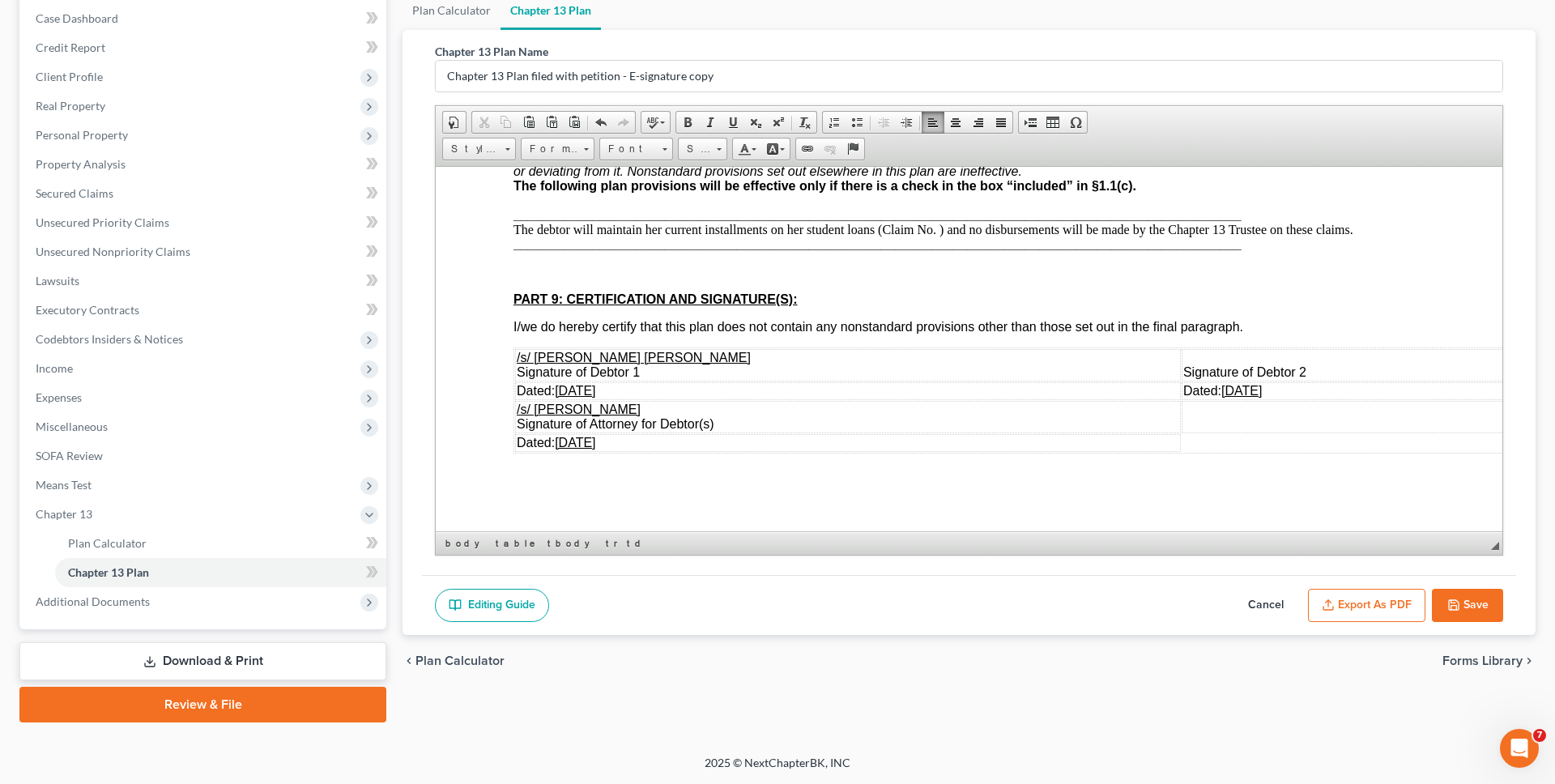
click at [569, 393] on u "08/25/2025" at bounding box center [574, 390] width 41 height 14
drag, startPoint x: 624, startPoint y: 391, endPoint x: 558, endPoint y: 389, distance: 66.0
click at [558, 389] on td "Dated: 09/02/2025" at bounding box center [848, 390] width 666 height 18
copy u "09/02/2025"
drag, startPoint x: 621, startPoint y: 441, endPoint x: 560, endPoint y: 440, distance: 61.0
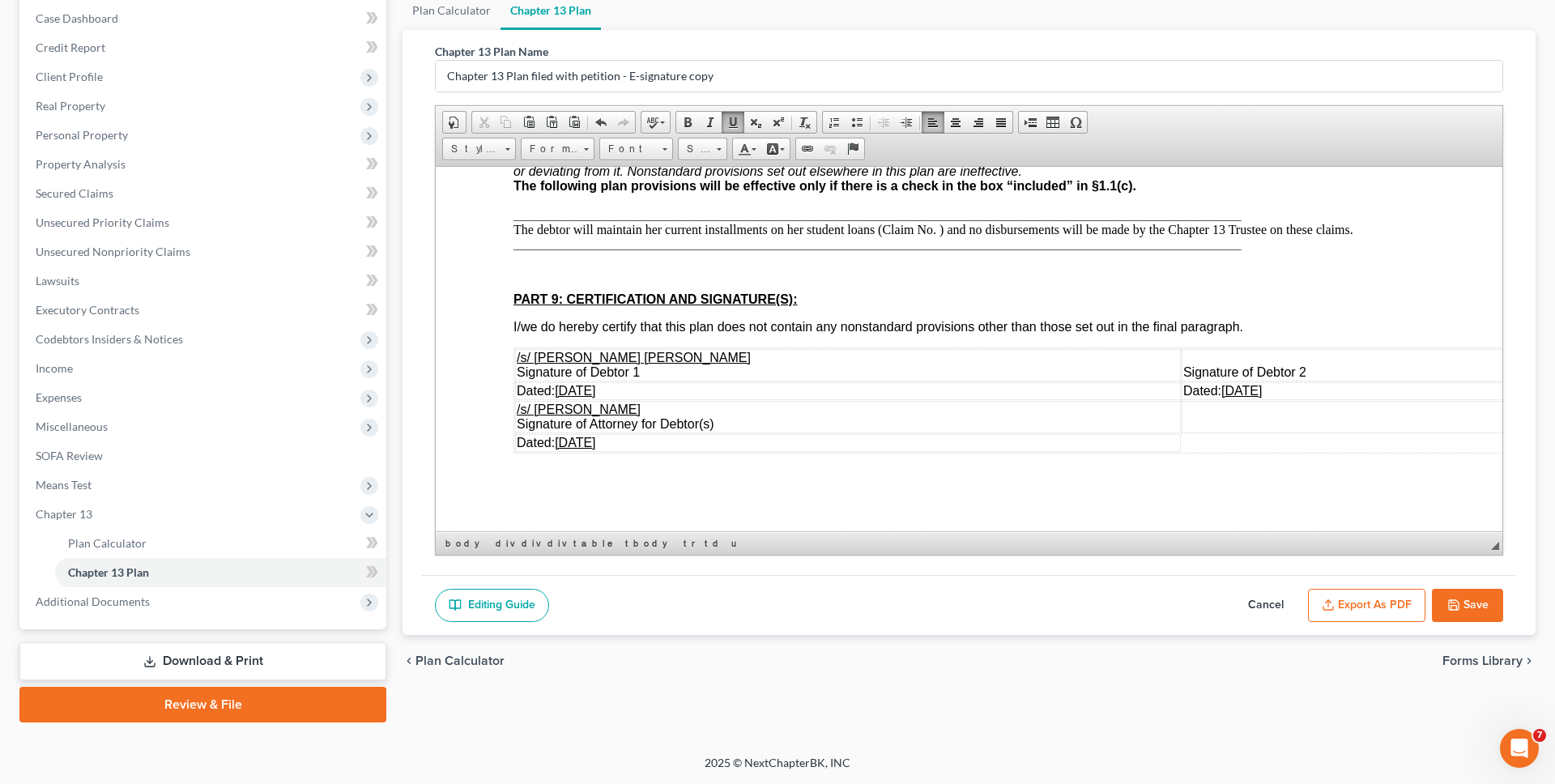
click at [559, 440] on td "Dated: 09/02/2025" at bounding box center [848, 441] width 666 height 18
drag, startPoint x: 1249, startPoint y: 390, endPoint x: 1184, endPoint y: 389, distance: 65.0
click at [1222, 389] on span "08/25/2025" at bounding box center [1242, 390] width 41 height 14
click at [1430, 593] on div "Editing Guide Cancel Export as PDF Save" at bounding box center [968, 605] width 1094 height 61
click at [1449, 600] on icon "button" at bounding box center [1453, 604] width 10 height 10
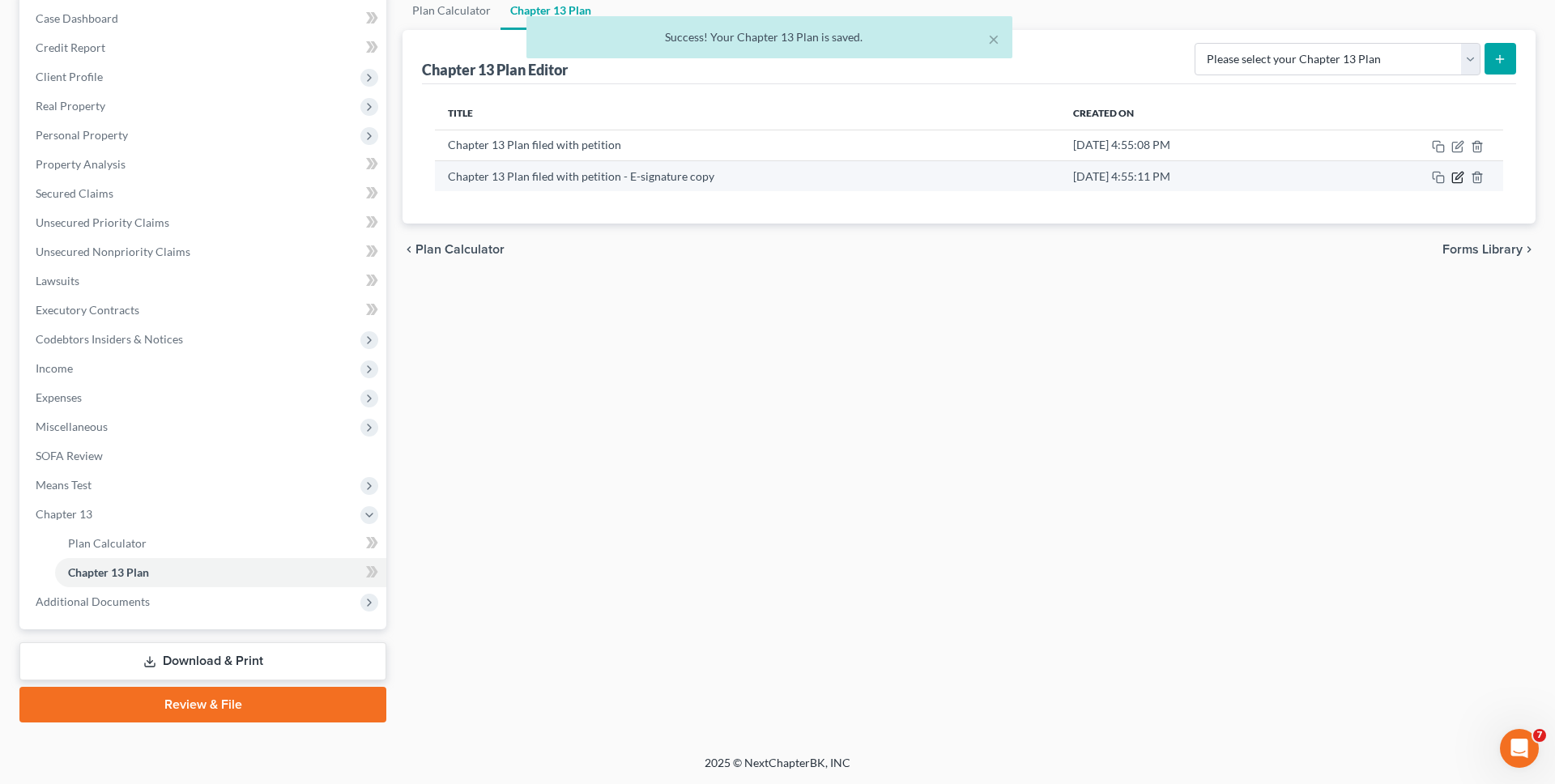
click at [1454, 173] on icon "button" at bounding box center [1457, 178] width 10 height 10
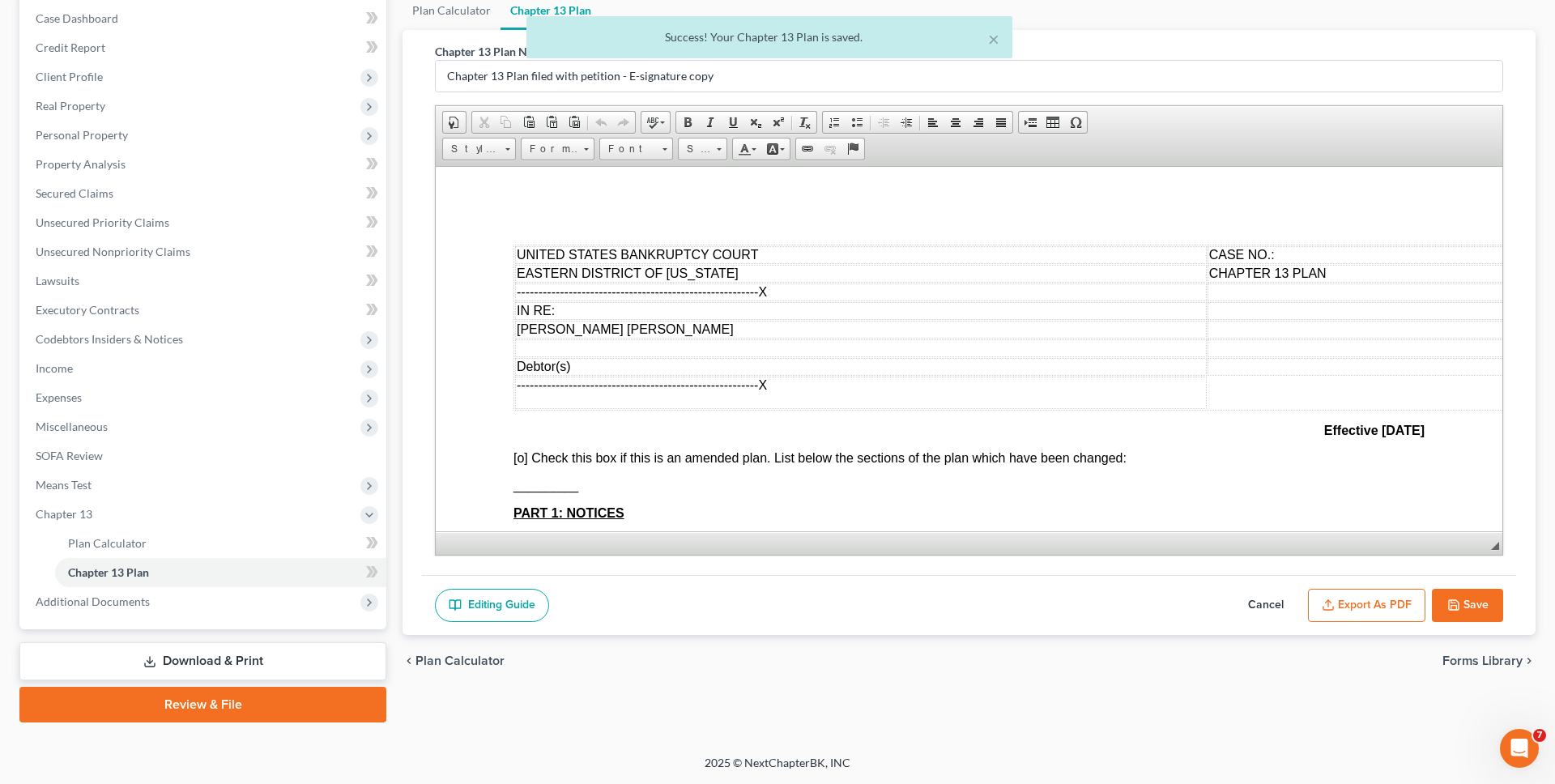
scroll to position [0, 0]
click at [1323, 594] on button "Export as PDF" at bounding box center [1367, 605] width 117 height 34
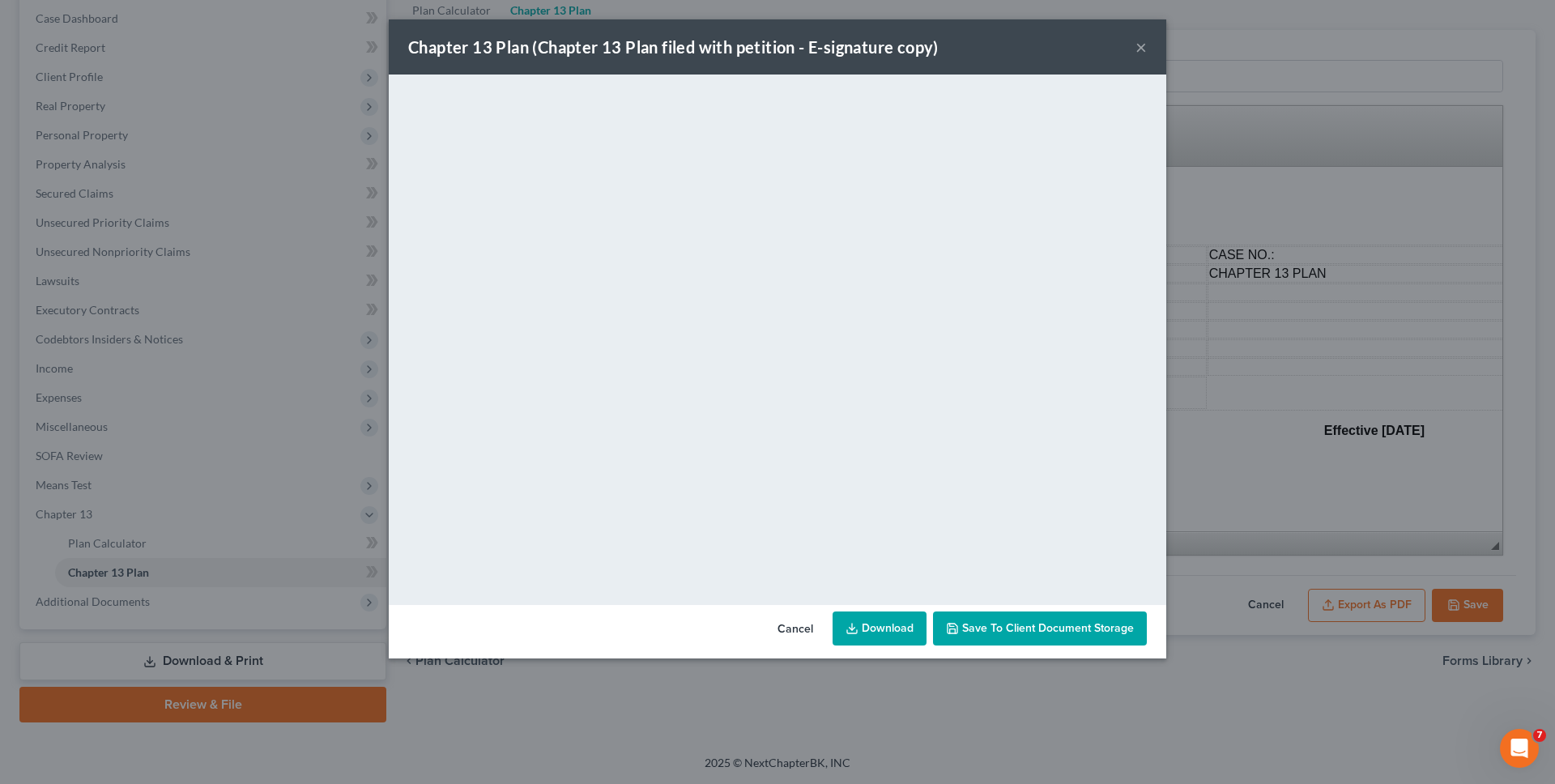
click at [915, 633] on link "Download" at bounding box center [880, 628] width 94 height 34
click at [332, 203] on div "Chapter 13 Plan (Chapter 13 Plan filed with petition - E-signature copy) × <obj…" at bounding box center [778, 392] width 1555 height 784
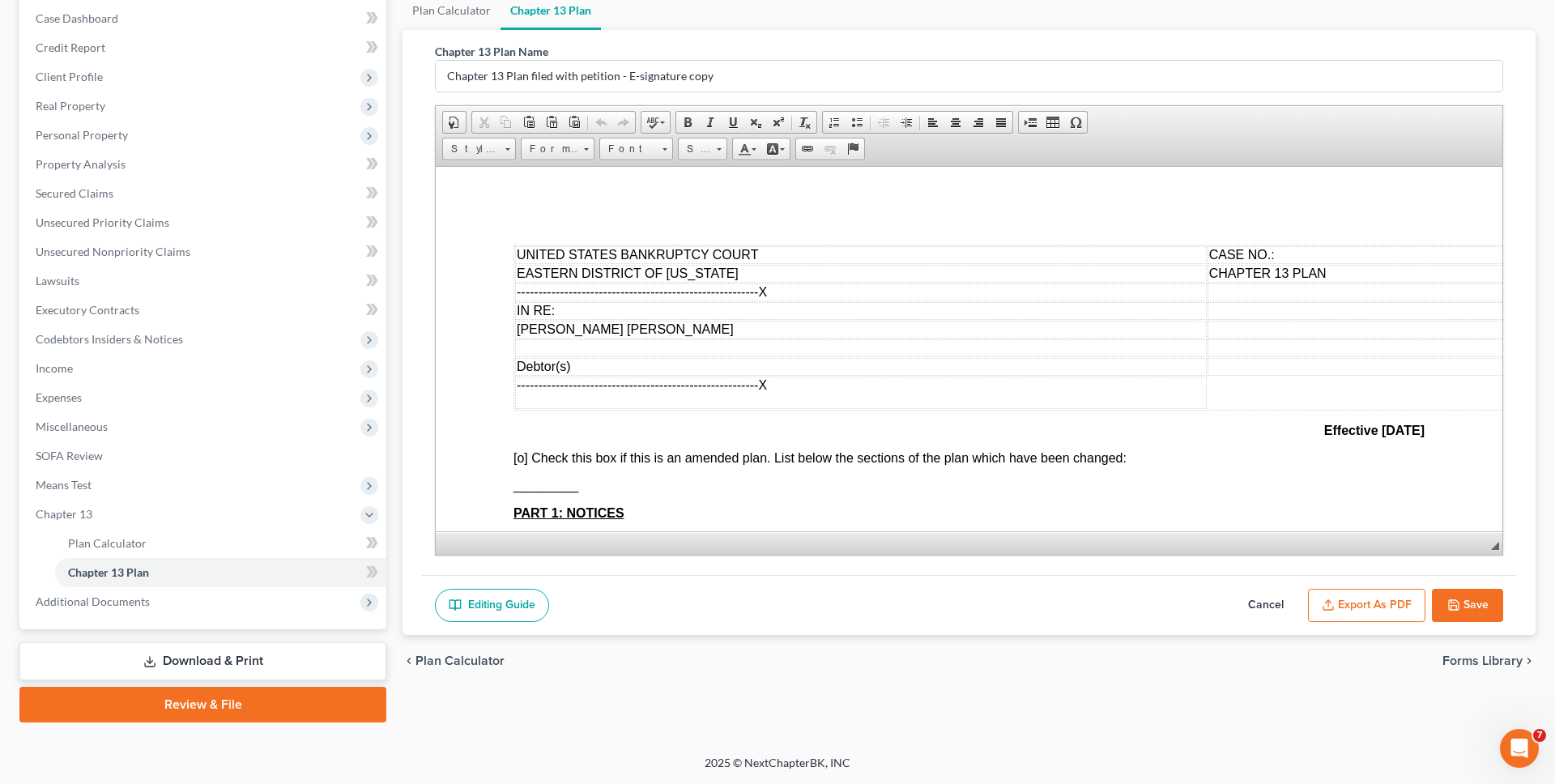
click at [1493, 617] on button "Save" at bounding box center [1467, 605] width 71 height 34
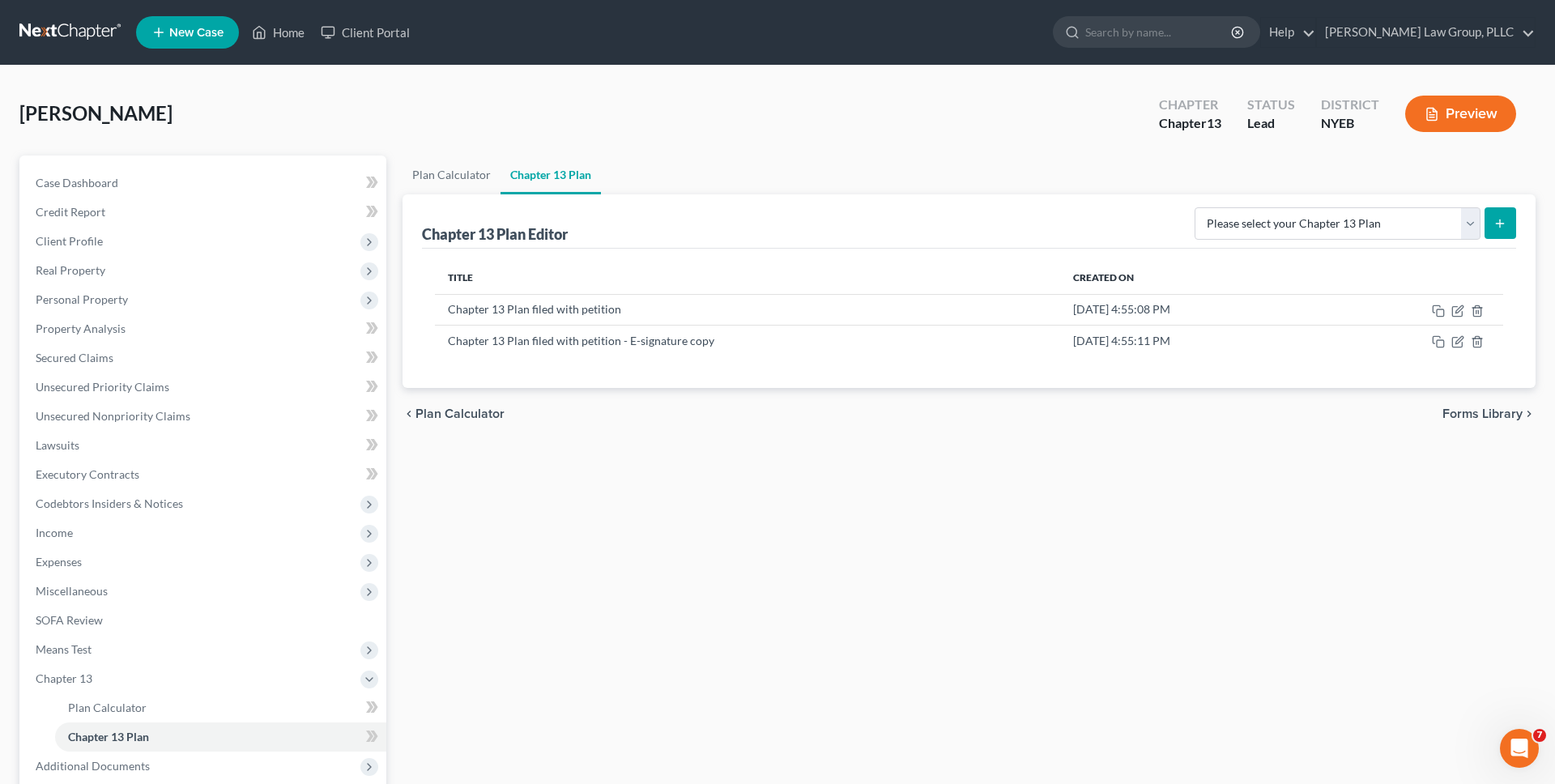
click at [82, 35] on link at bounding box center [70, 33] width 103 height 29
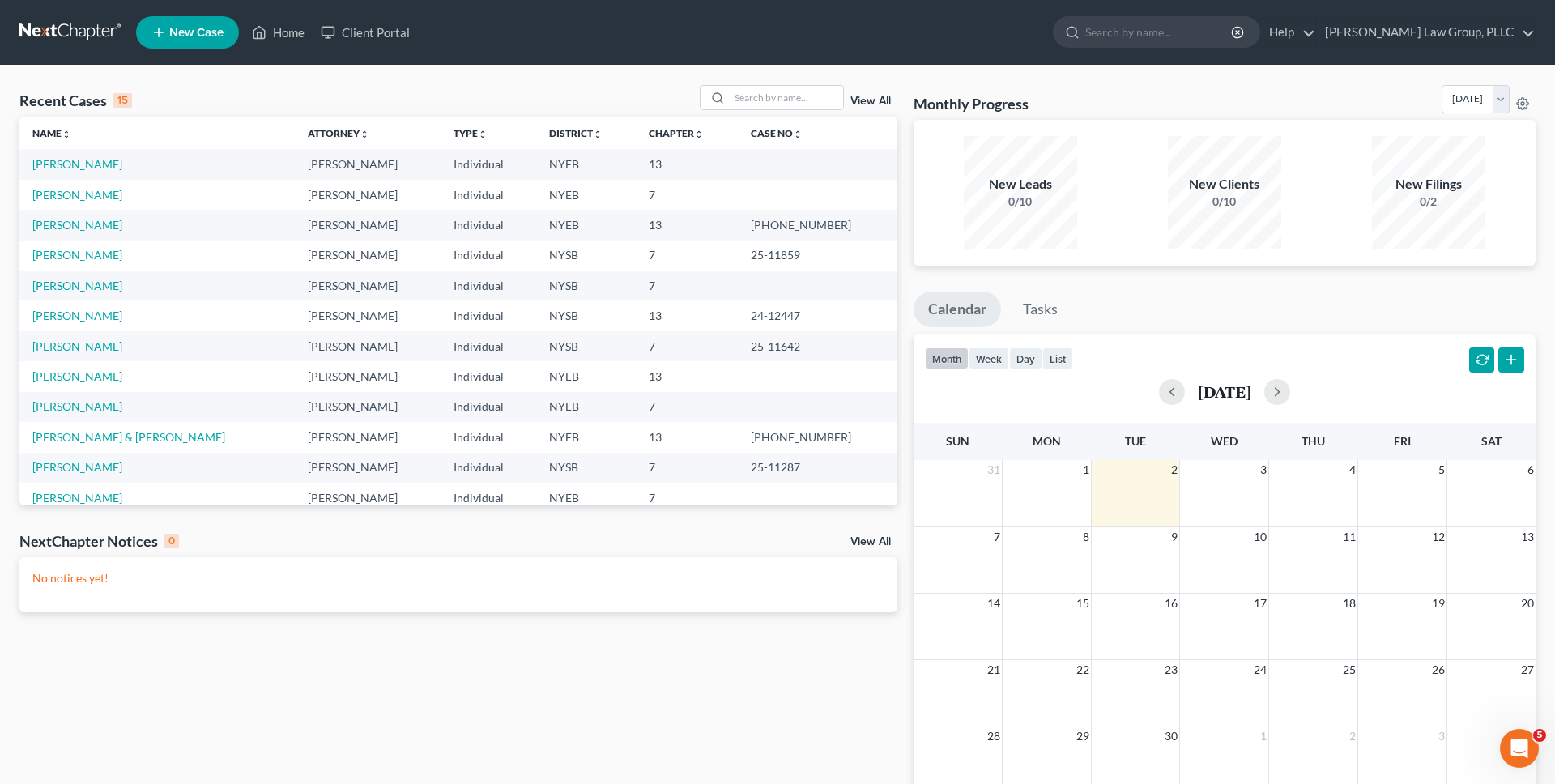
click at [781, 111] on div "Recent Cases 15 View All" at bounding box center [458, 101] width 878 height 31
click at [781, 98] on input "search" at bounding box center [786, 97] width 114 height 23
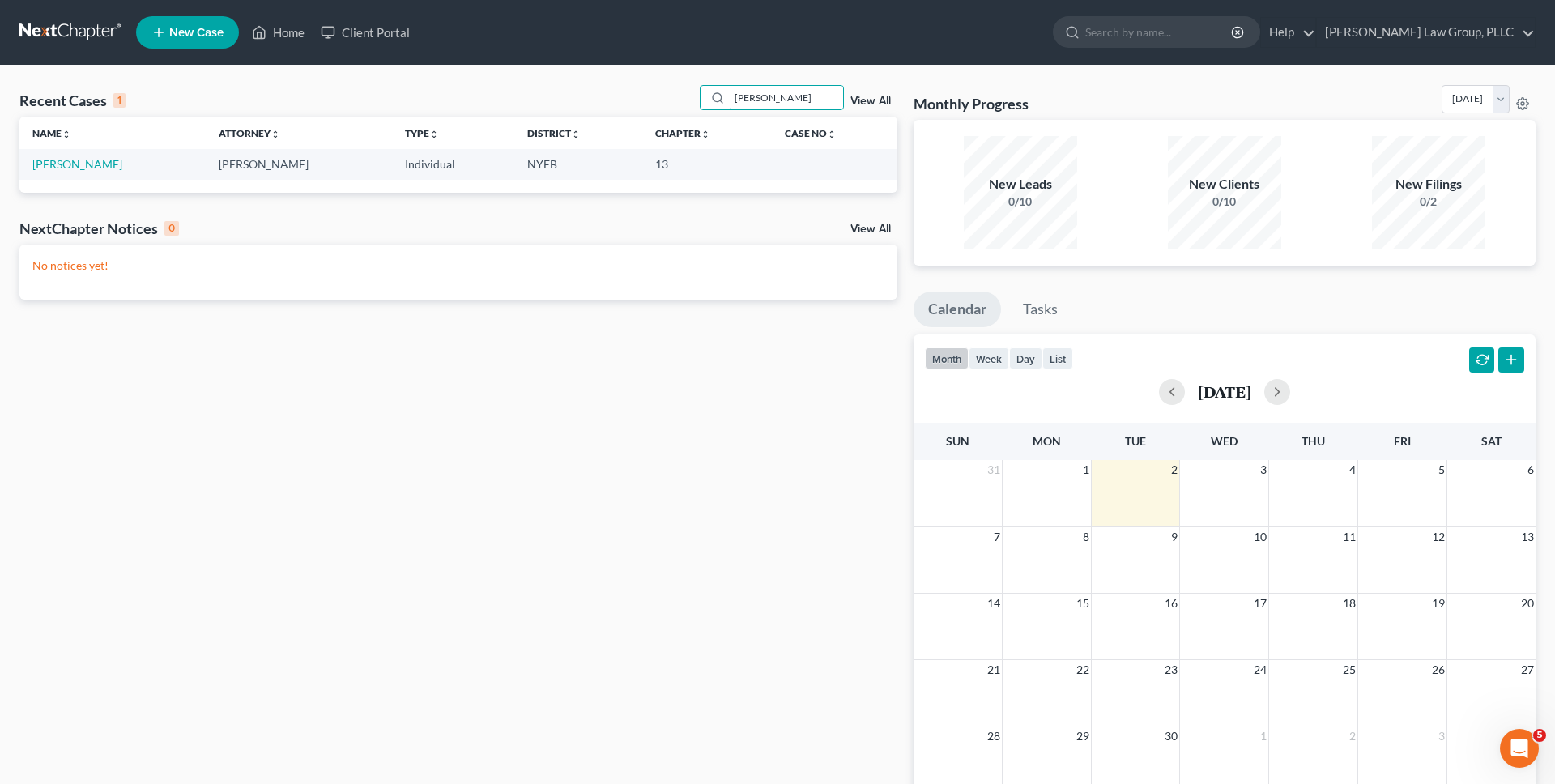
type input "[PERSON_NAME]"
click at [75, 171] on td "[PERSON_NAME]" at bounding box center [112, 164] width 187 height 30
click at [82, 157] on link "[PERSON_NAME]" at bounding box center [77, 164] width 90 height 14
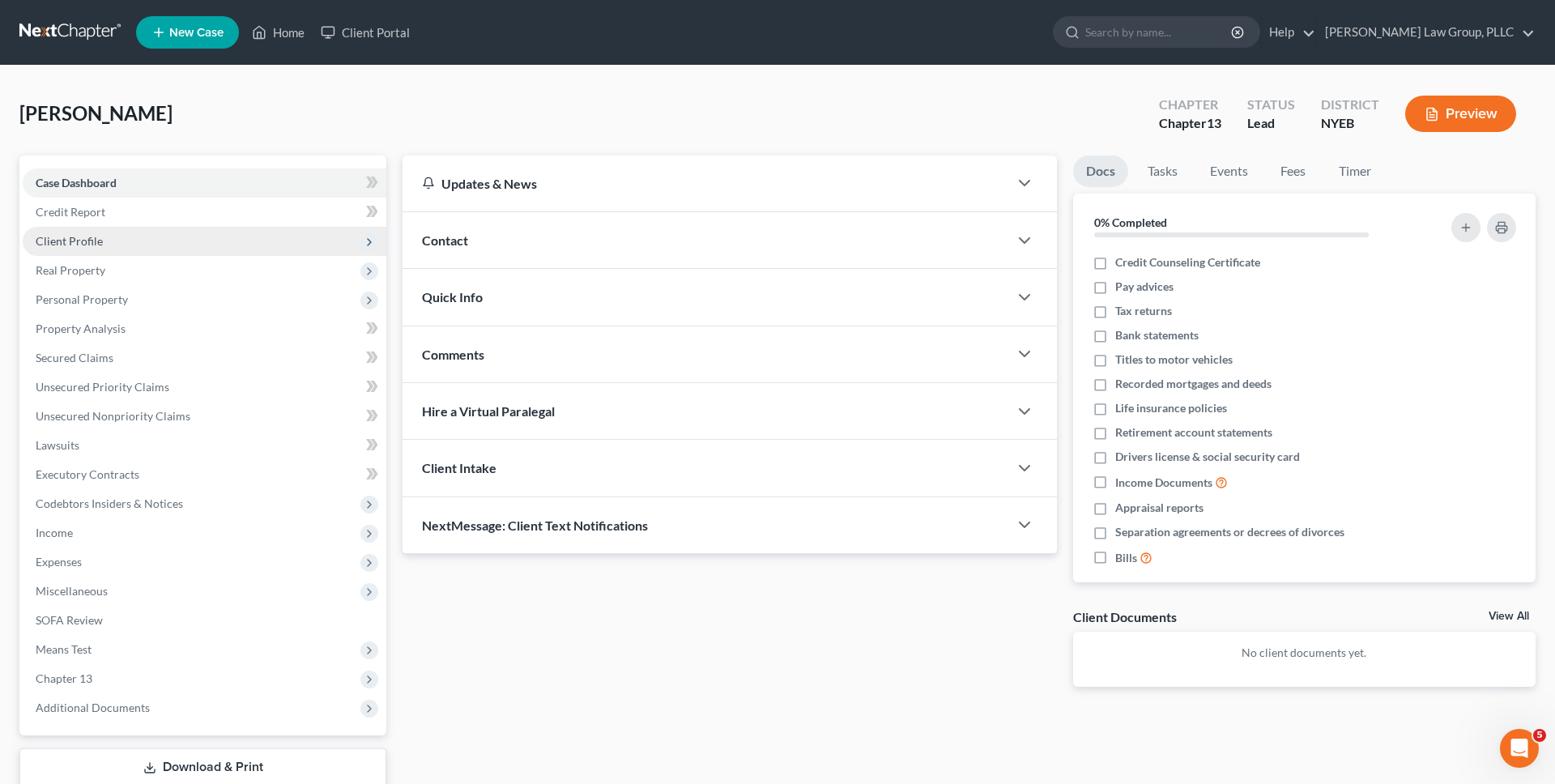
click at [188, 253] on span "Client Profile" at bounding box center [204, 241] width 364 height 29
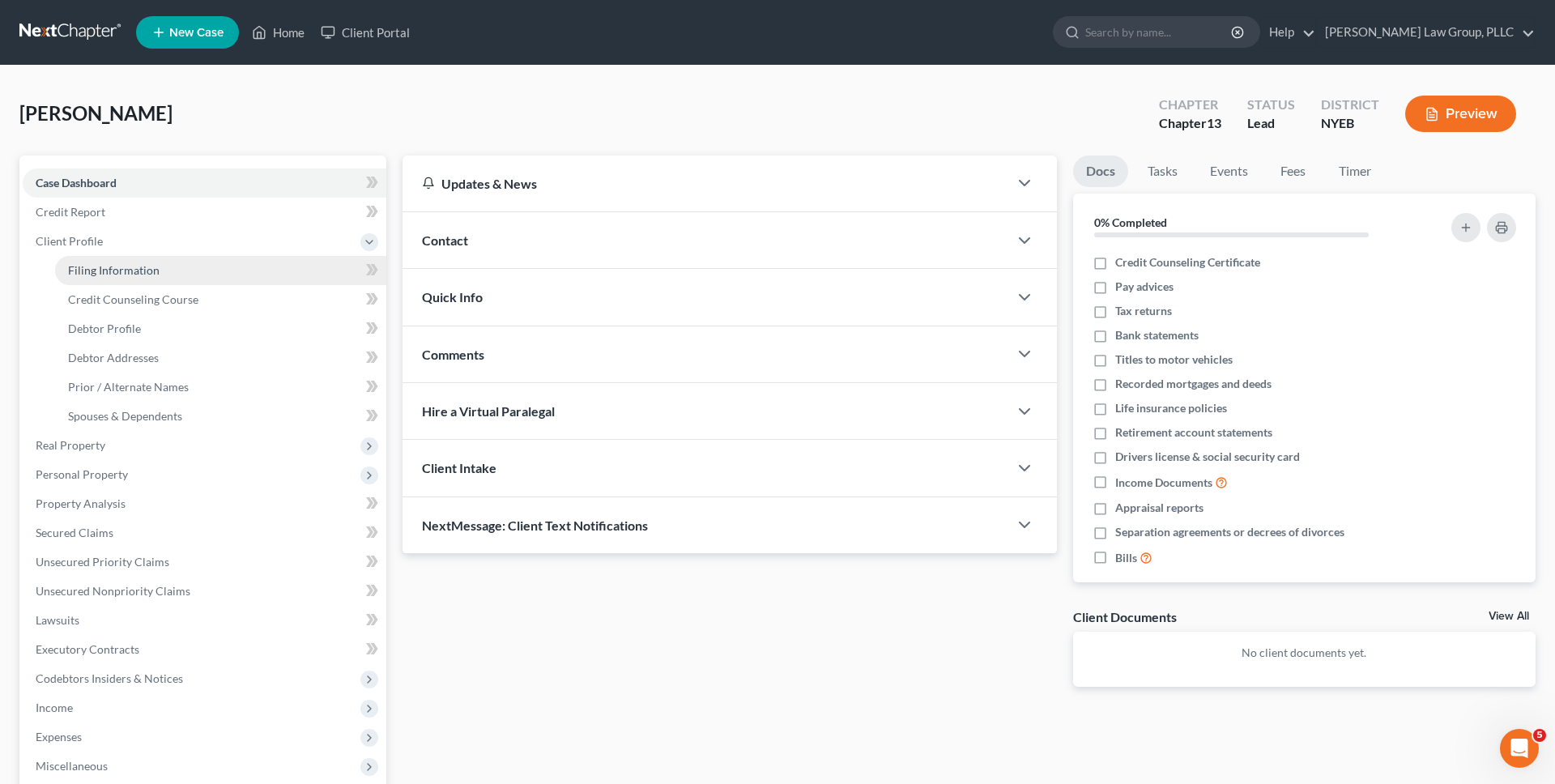
click at [180, 276] on link "Filing Information" at bounding box center [220, 271] width 331 height 29
select select "1"
select select "0"
select select "3"
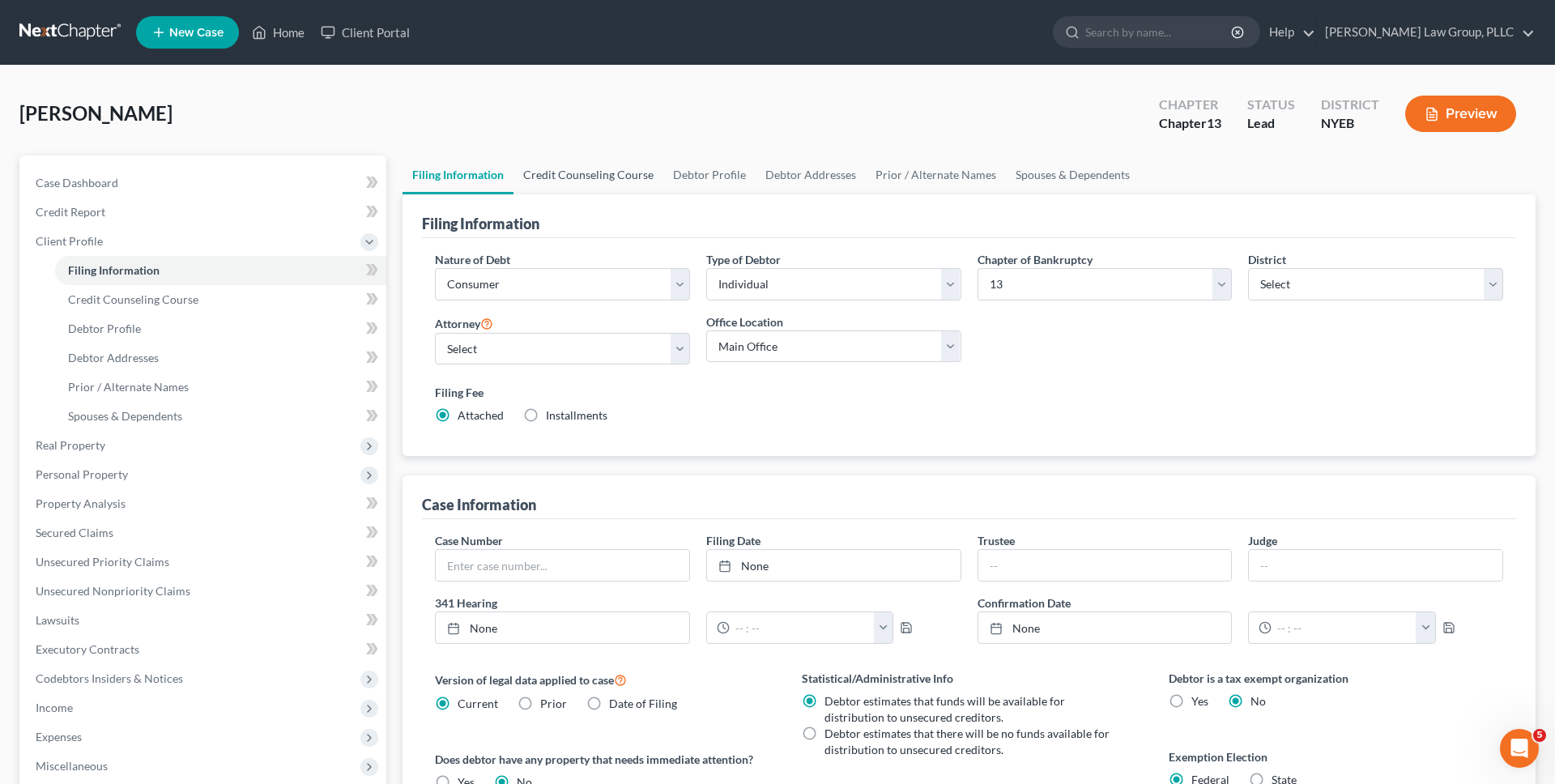
click at [624, 187] on link "Credit Counseling Course" at bounding box center [588, 174] width 150 height 39
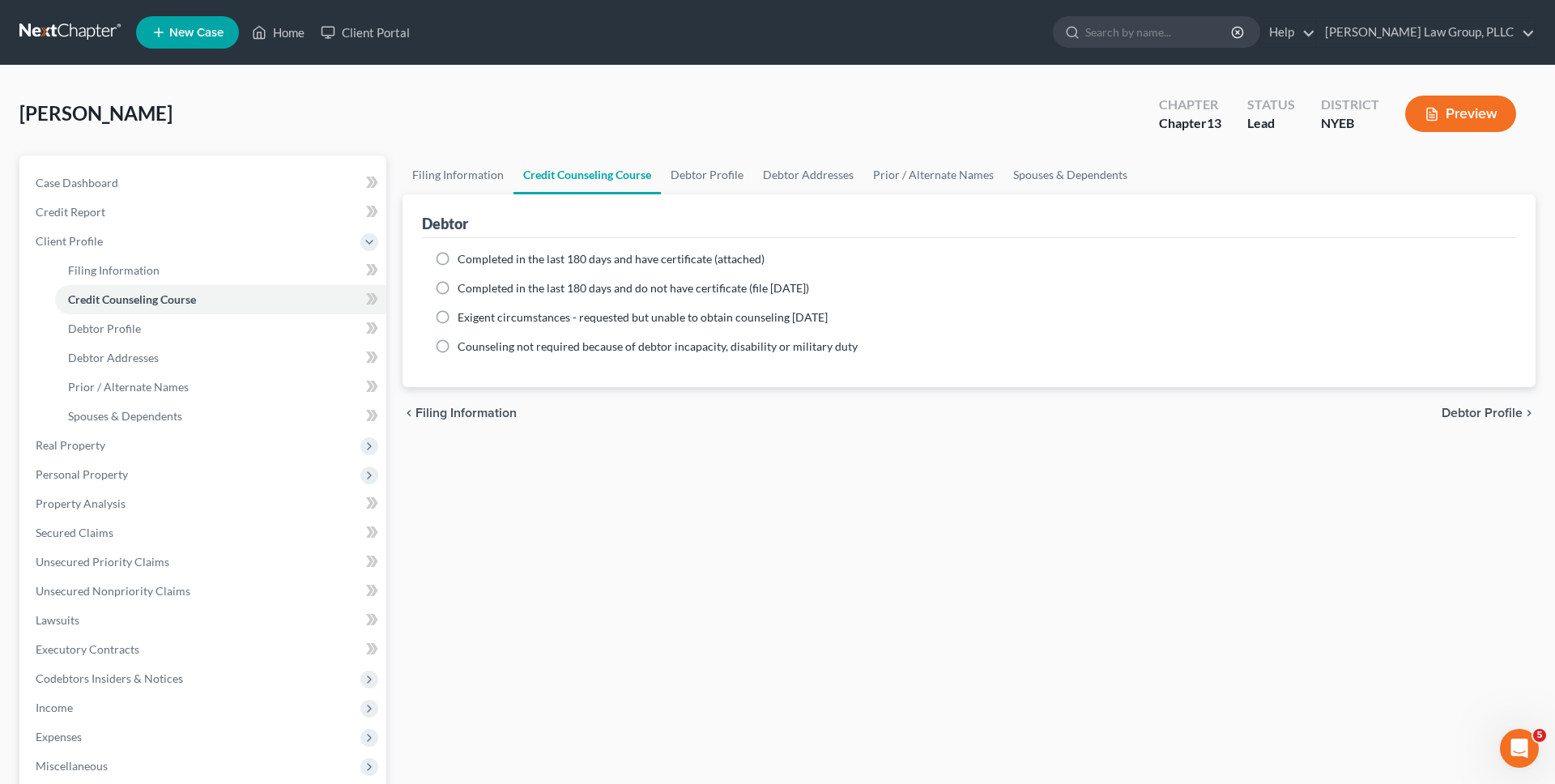
click at [646, 254] on span "Completed in the last 180 days and have certificate (attached)" at bounding box center [611, 258] width 307 height 14
click at [475, 254] on input "Completed in the last 180 days and have certificate (attached)" at bounding box center [469, 256] width 10 height 10
radio input "true"
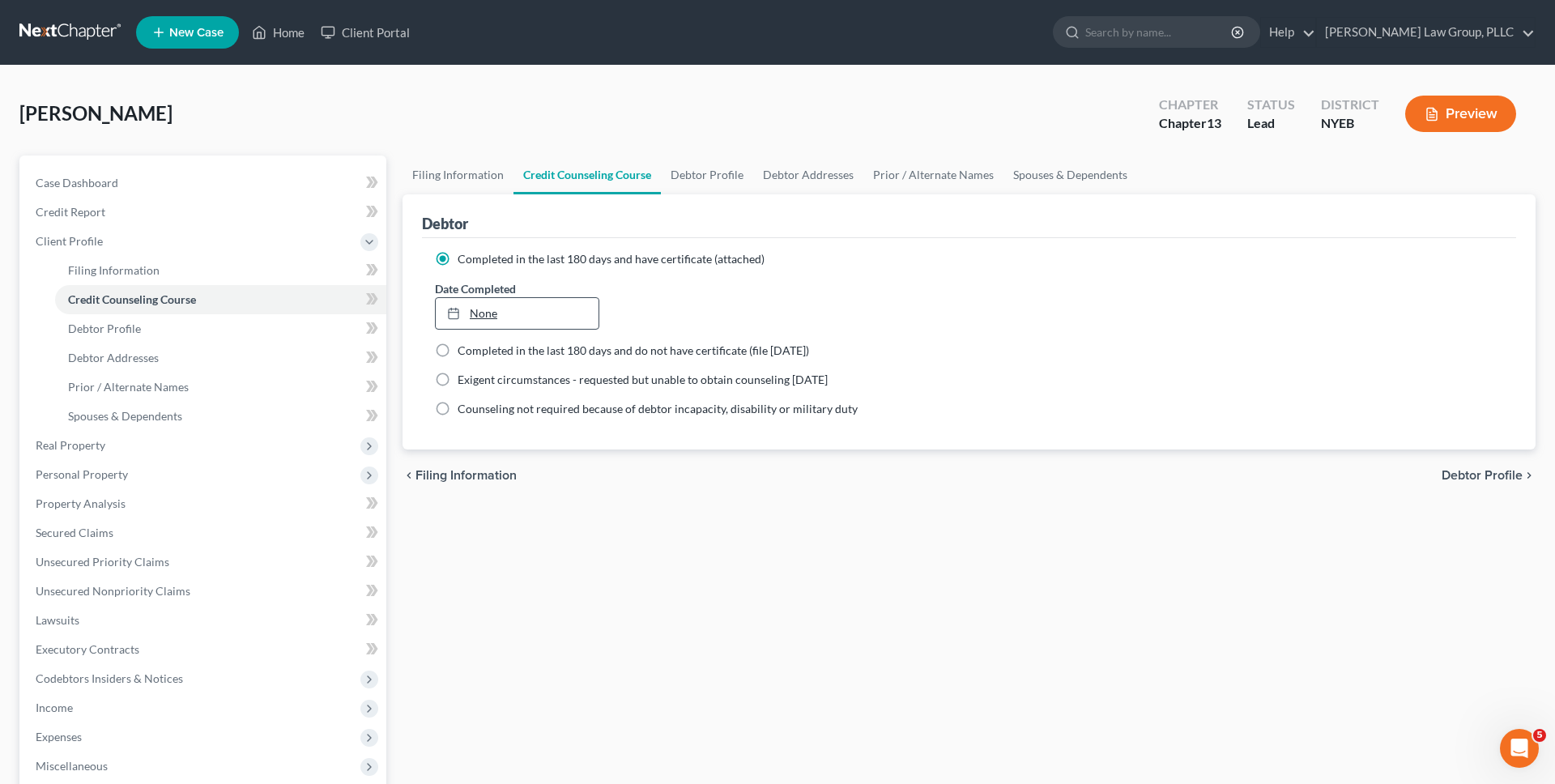
click at [545, 317] on link "None" at bounding box center [517, 313] width 163 height 30
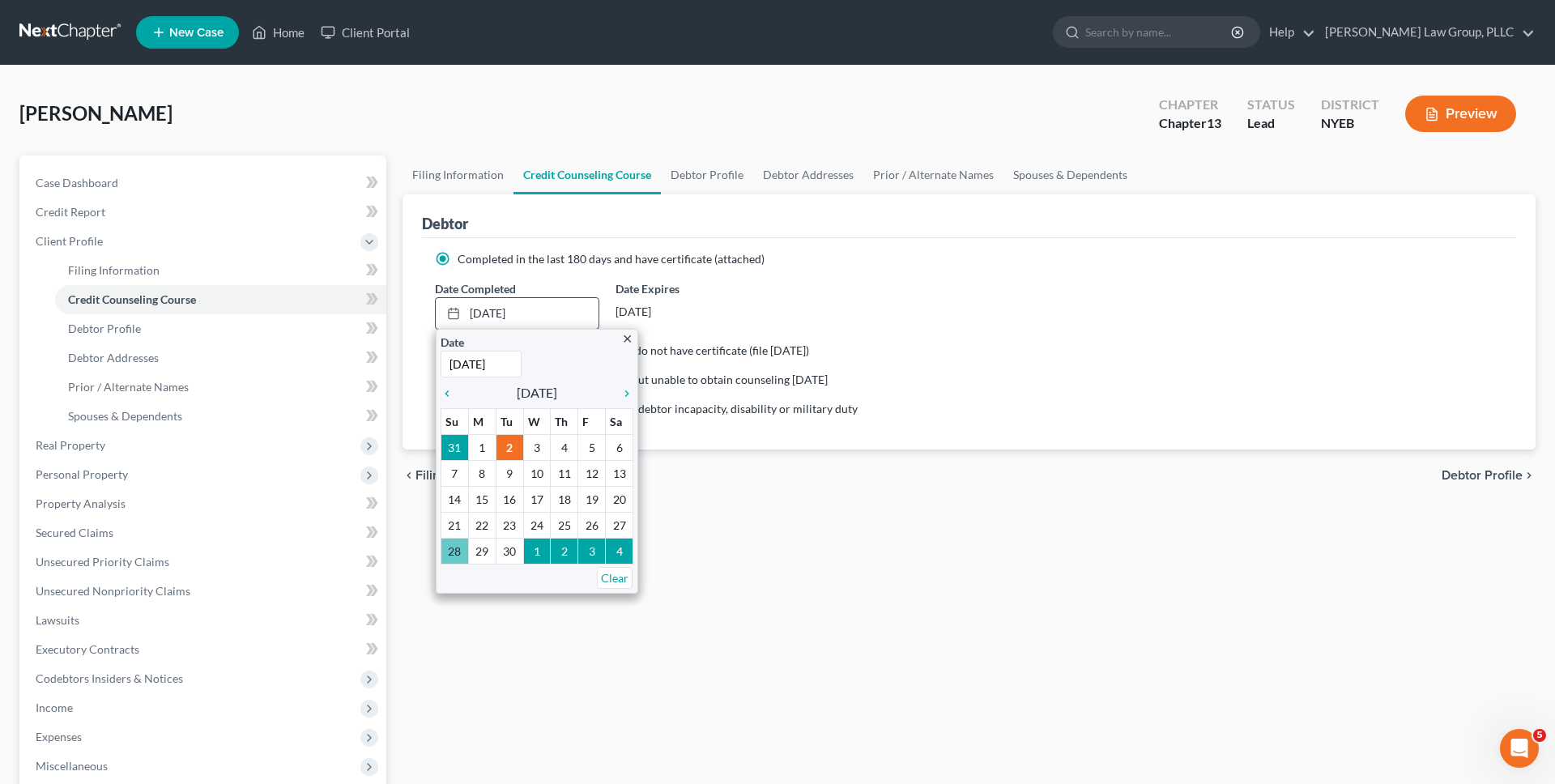
type input "[DATE]"
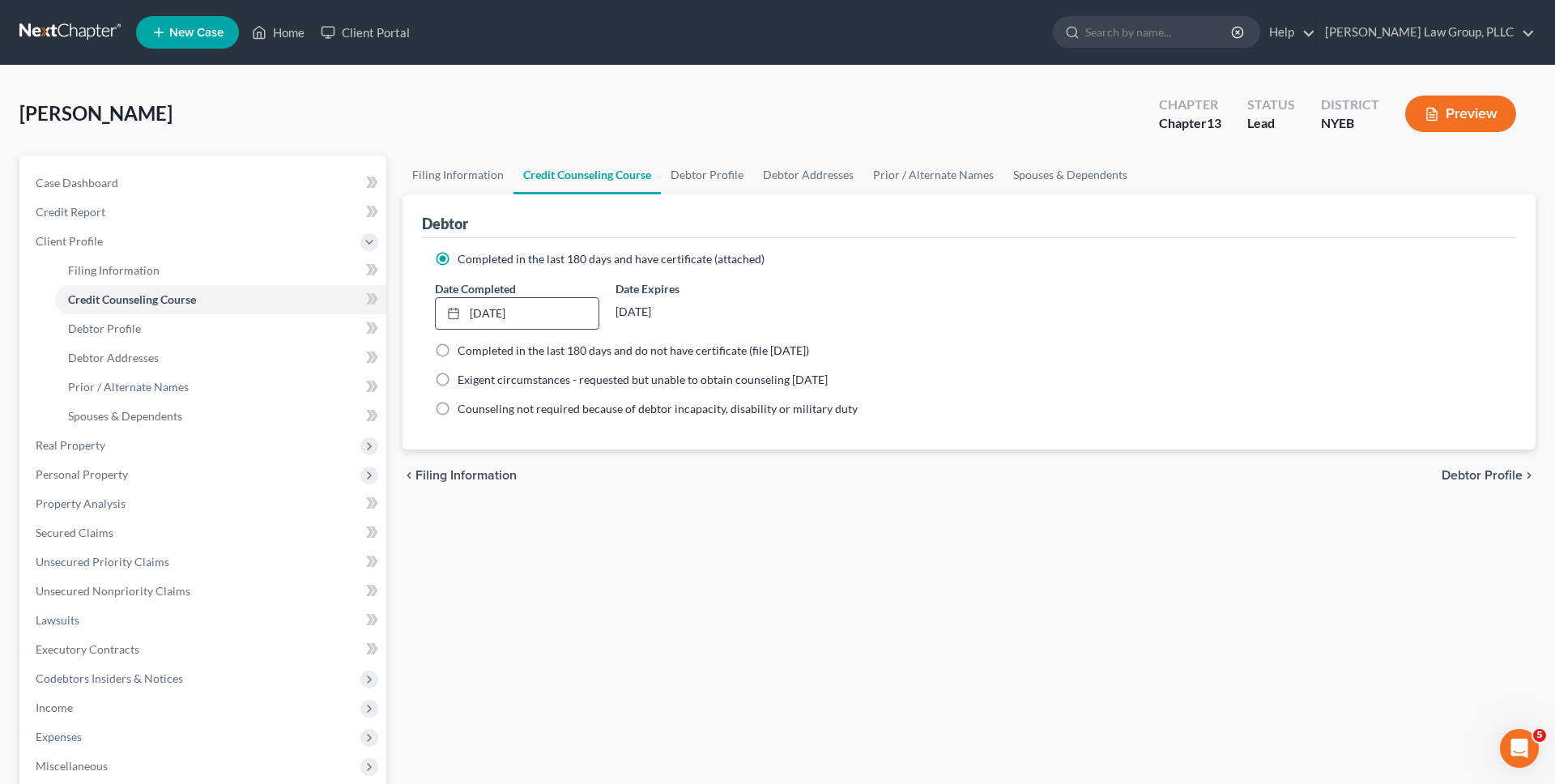
click at [698, 538] on div "Filing Information Credit Counseling Course Debtor Profile Debtor Addresses Pri…" at bounding box center [969, 578] width 1150 height 847
click at [524, 323] on link "[DATE]" at bounding box center [517, 313] width 163 height 30
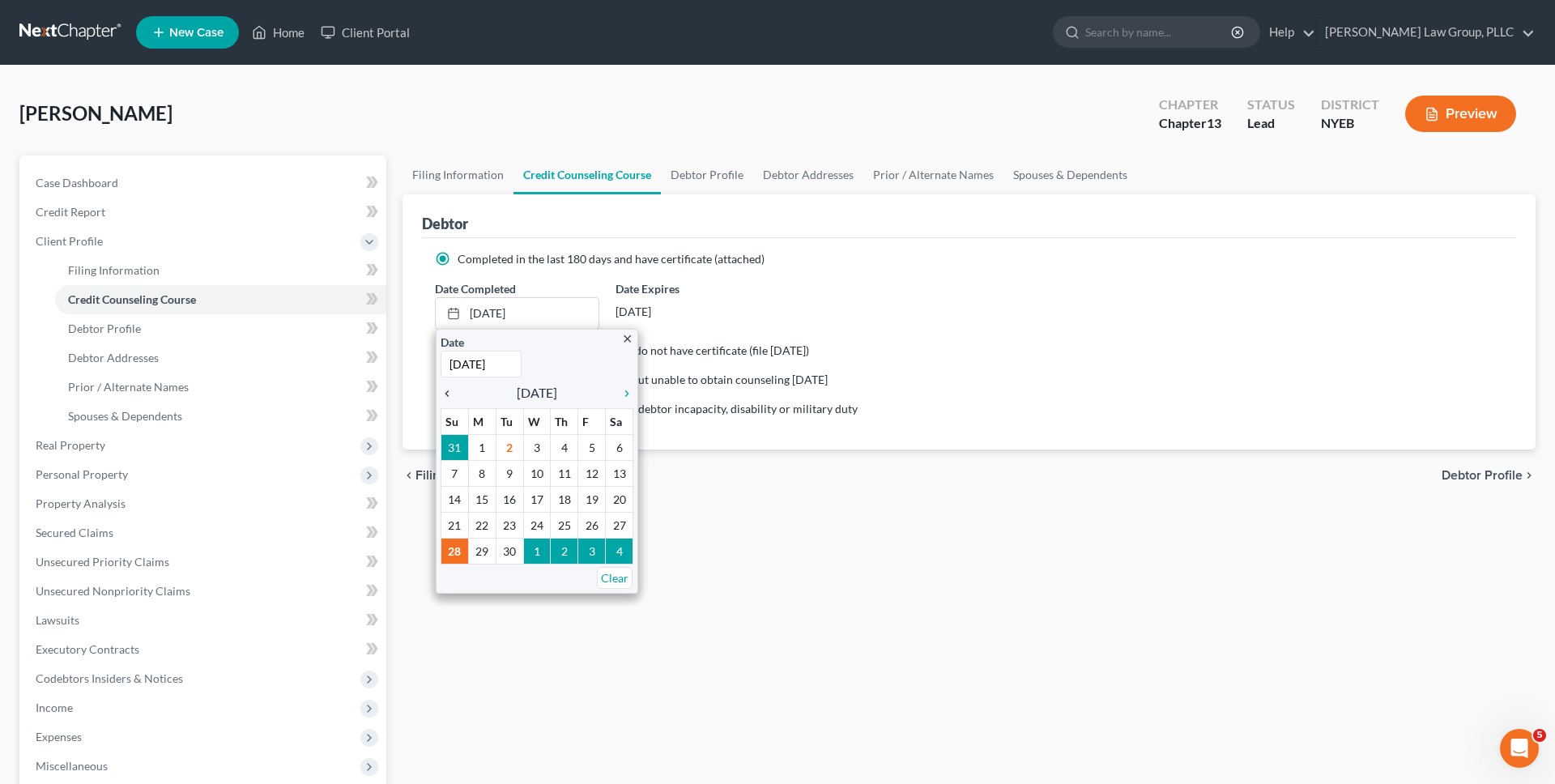
click at [449, 393] on icon "chevron_left" at bounding box center [451, 393] width 21 height 13
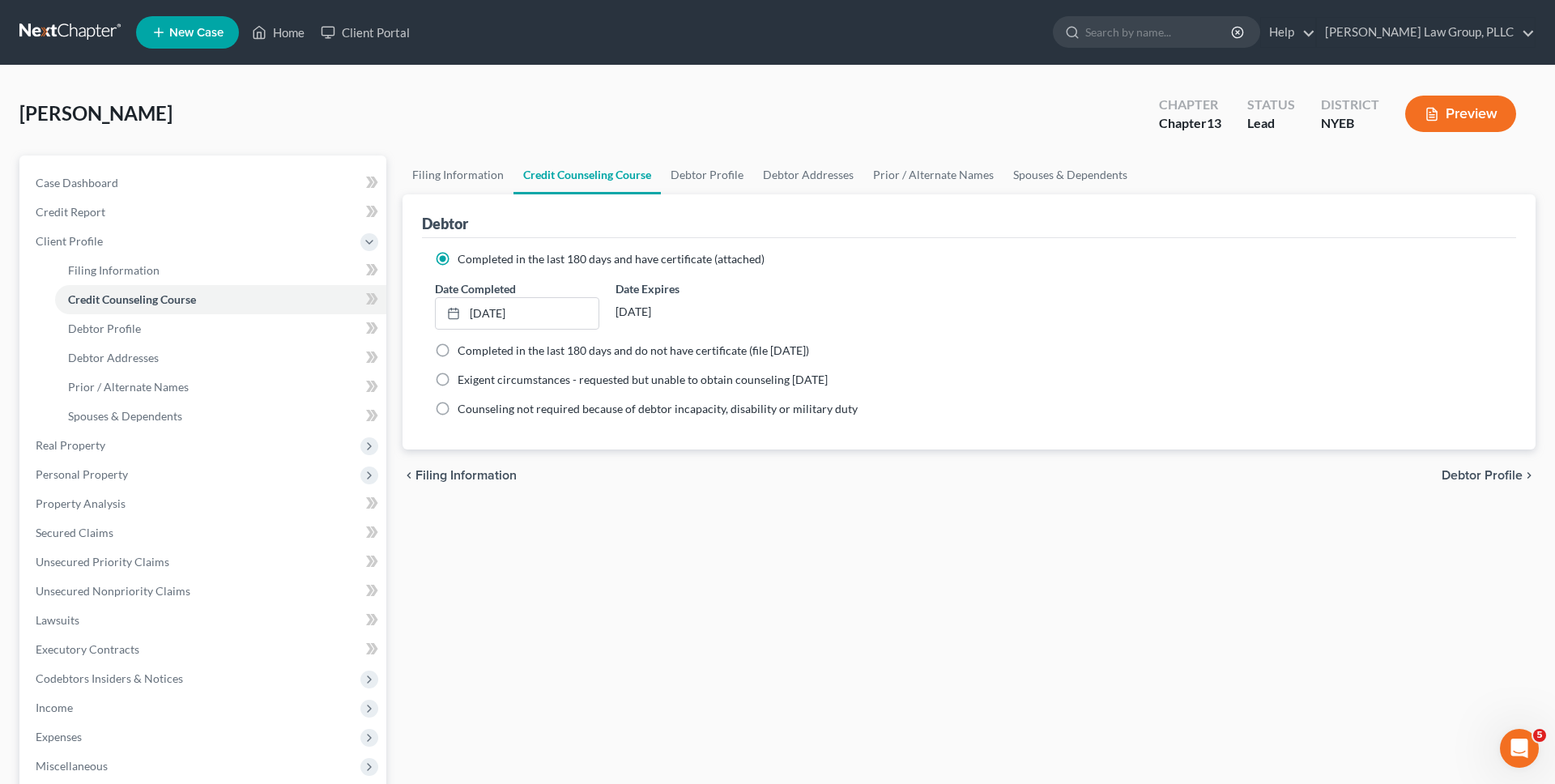
click at [587, 439] on div "Completed in the last 180 days and have certificate (attached) Date Completed […" at bounding box center [968, 343] width 1094 height 212
click at [462, 178] on link "Filing Information" at bounding box center [458, 174] width 111 height 39
select select "1"
select select "0"
select select "3"
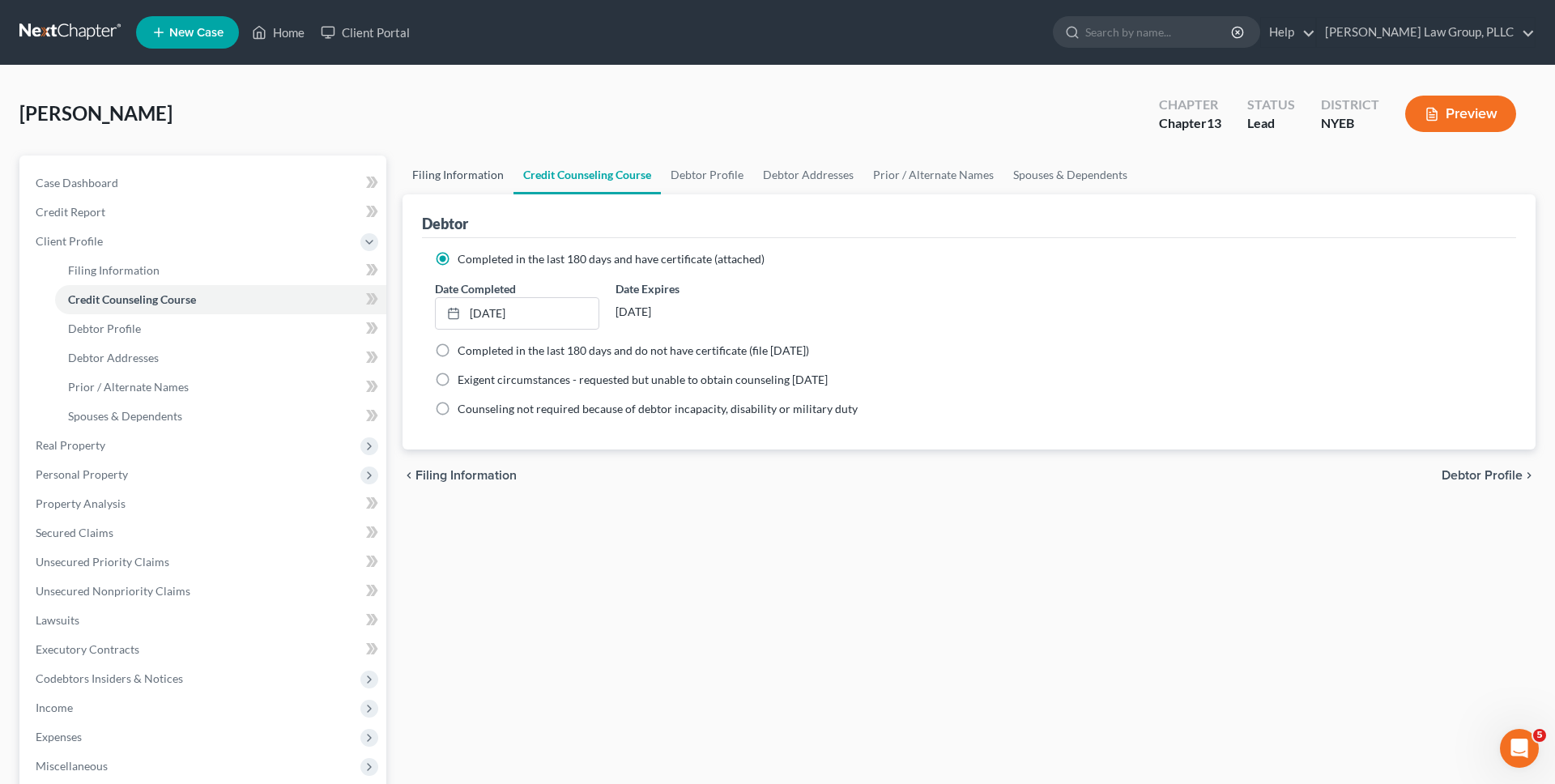
select select "53"
select select "1"
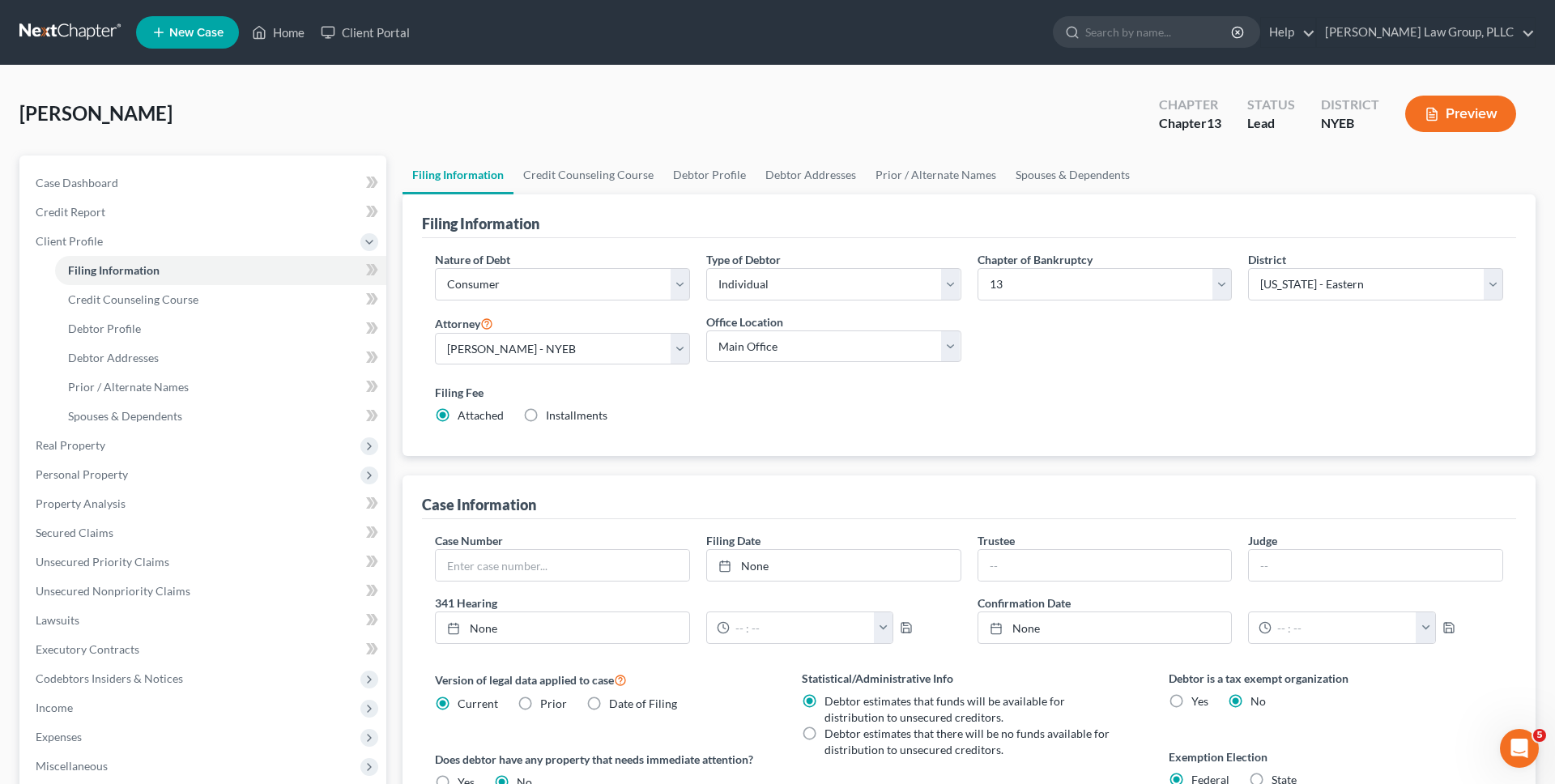
scroll to position [284, 0]
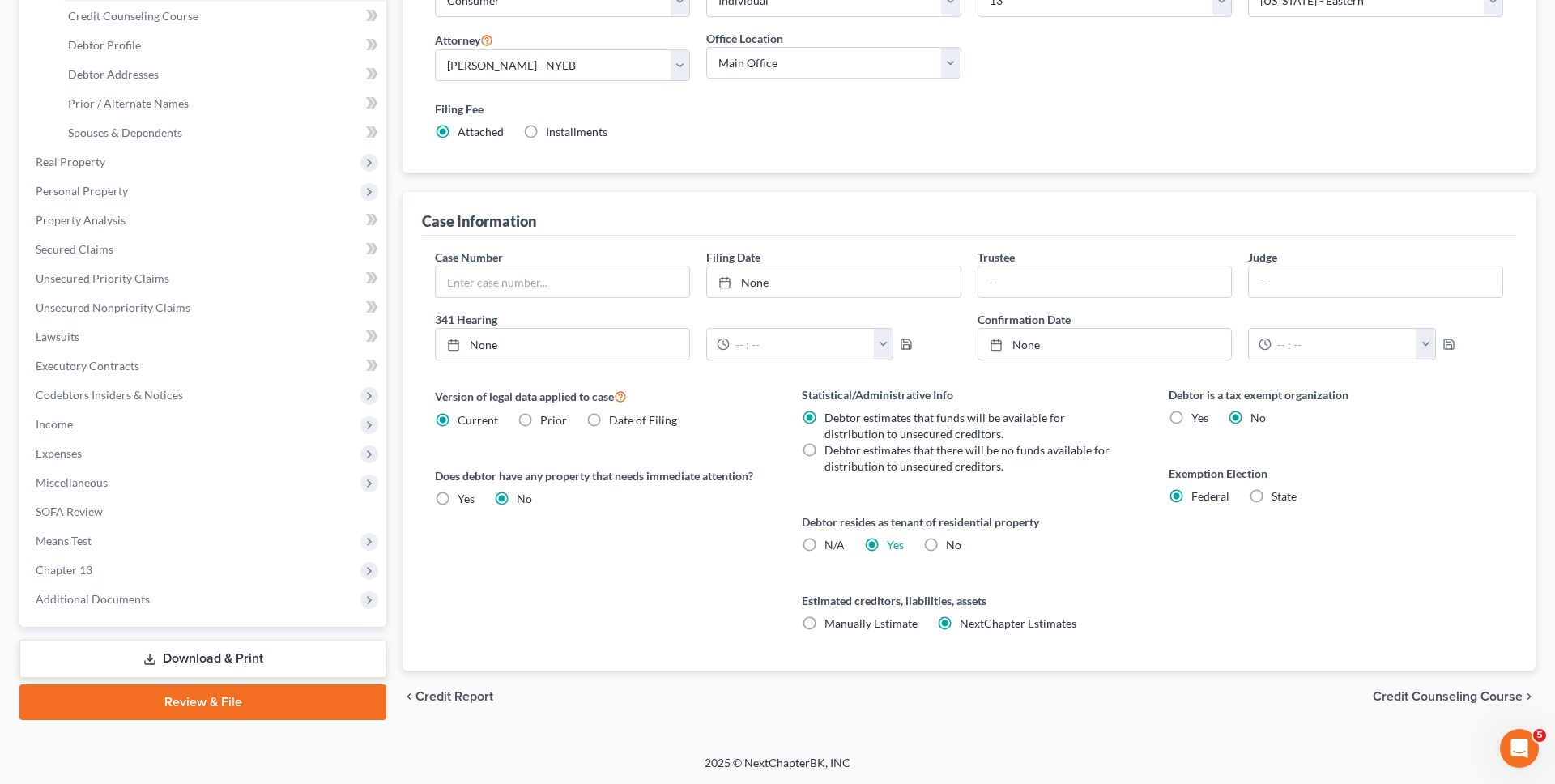
click at [330, 650] on link "Download & Print" at bounding box center [202, 658] width 367 height 38
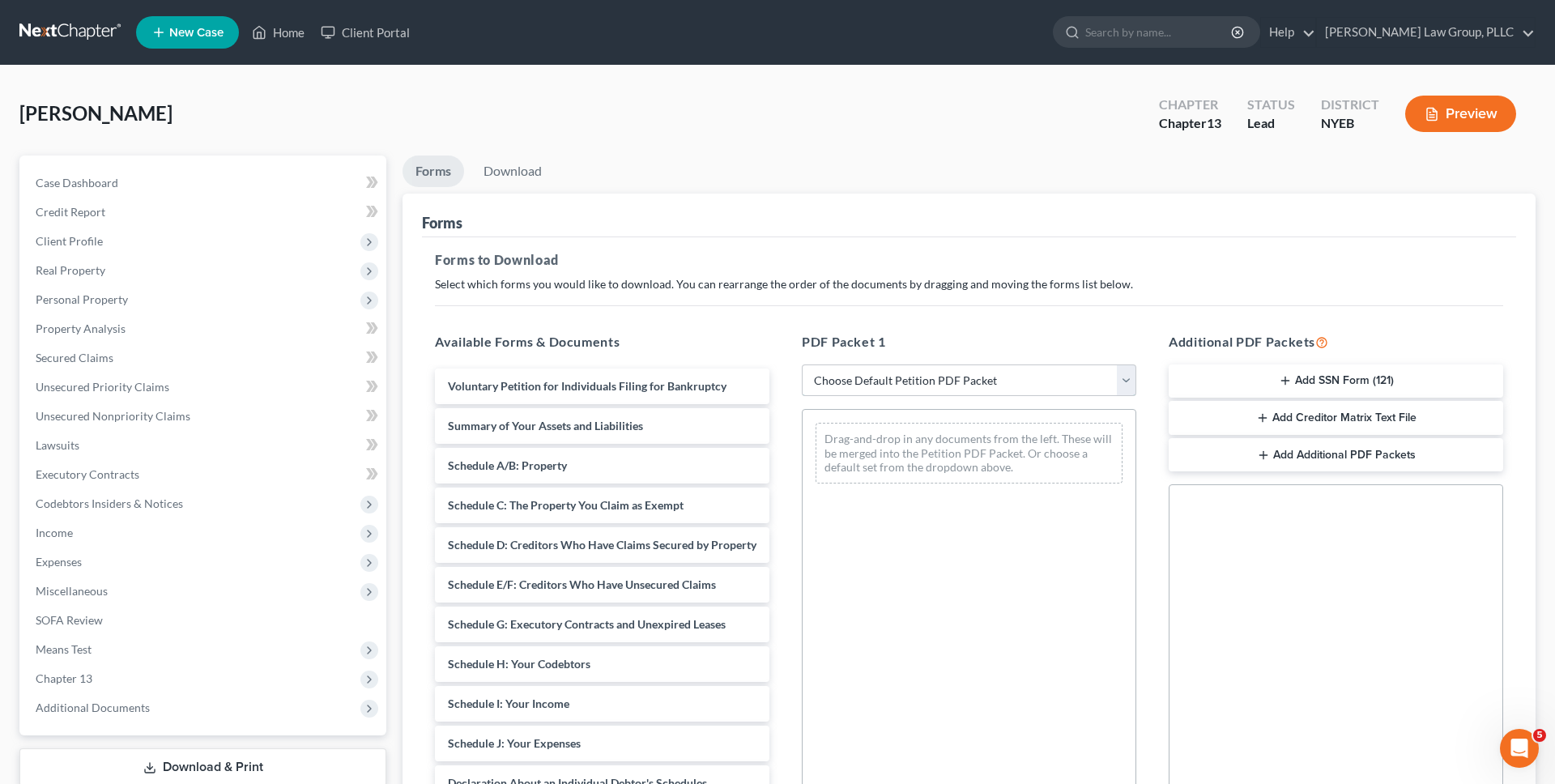
click at [919, 381] on select "Choose Default Petition PDF Packet Complete Bankruptcy Petition (all forms and …" at bounding box center [969, 380] width 335 height 32
select select "0"
click at [802, 364] on select "Choose Default Petition PDF Packet Complete Bankruptcy Petition (all forms and …" at bounding box center [969, 380] width 335 height 32
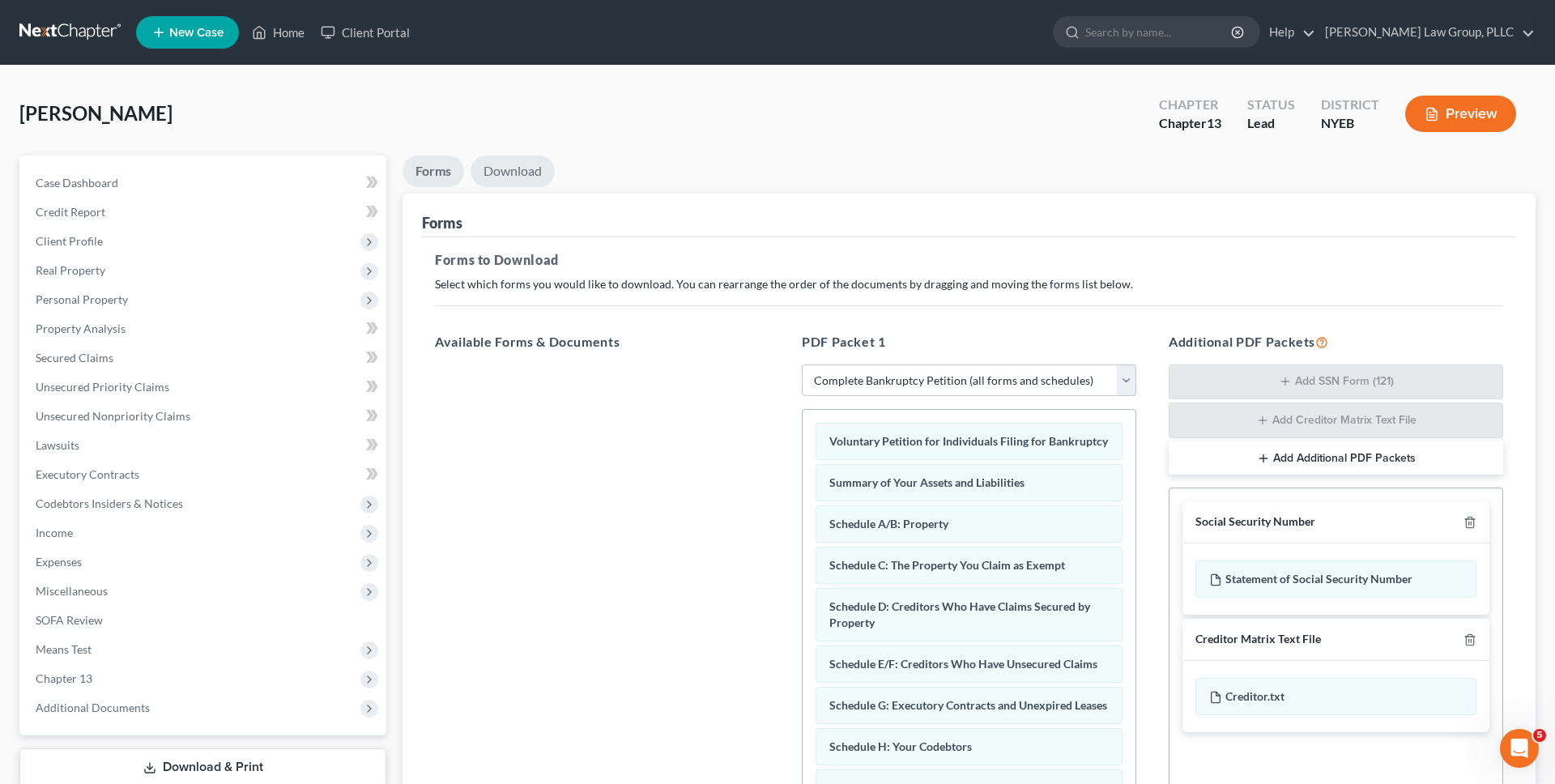
click at [513, 168] on link "Download" at bounding box center [512, 171] width 84 height 31
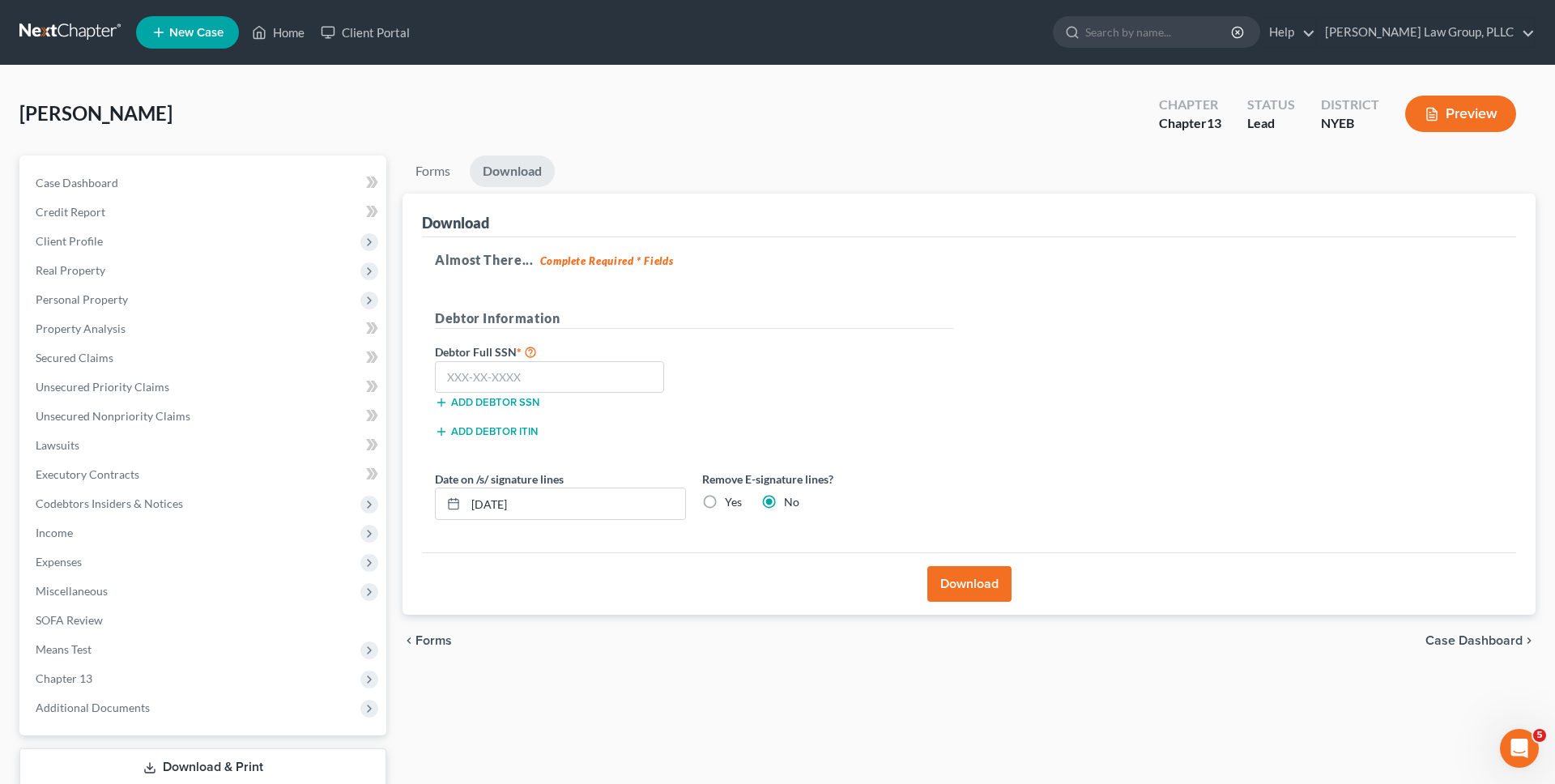
click at [725, 505] on label "Yes" at bounding box center [733, 501] width 17 height 16
click at [732, 505] on input "Yes" at bounding box center [737, 499] width 10 height 10
radio input "true"
radio input "false"
click at [641, 512] on input "09/02/2025" at bounding box center [575, 503] width 220 height 30
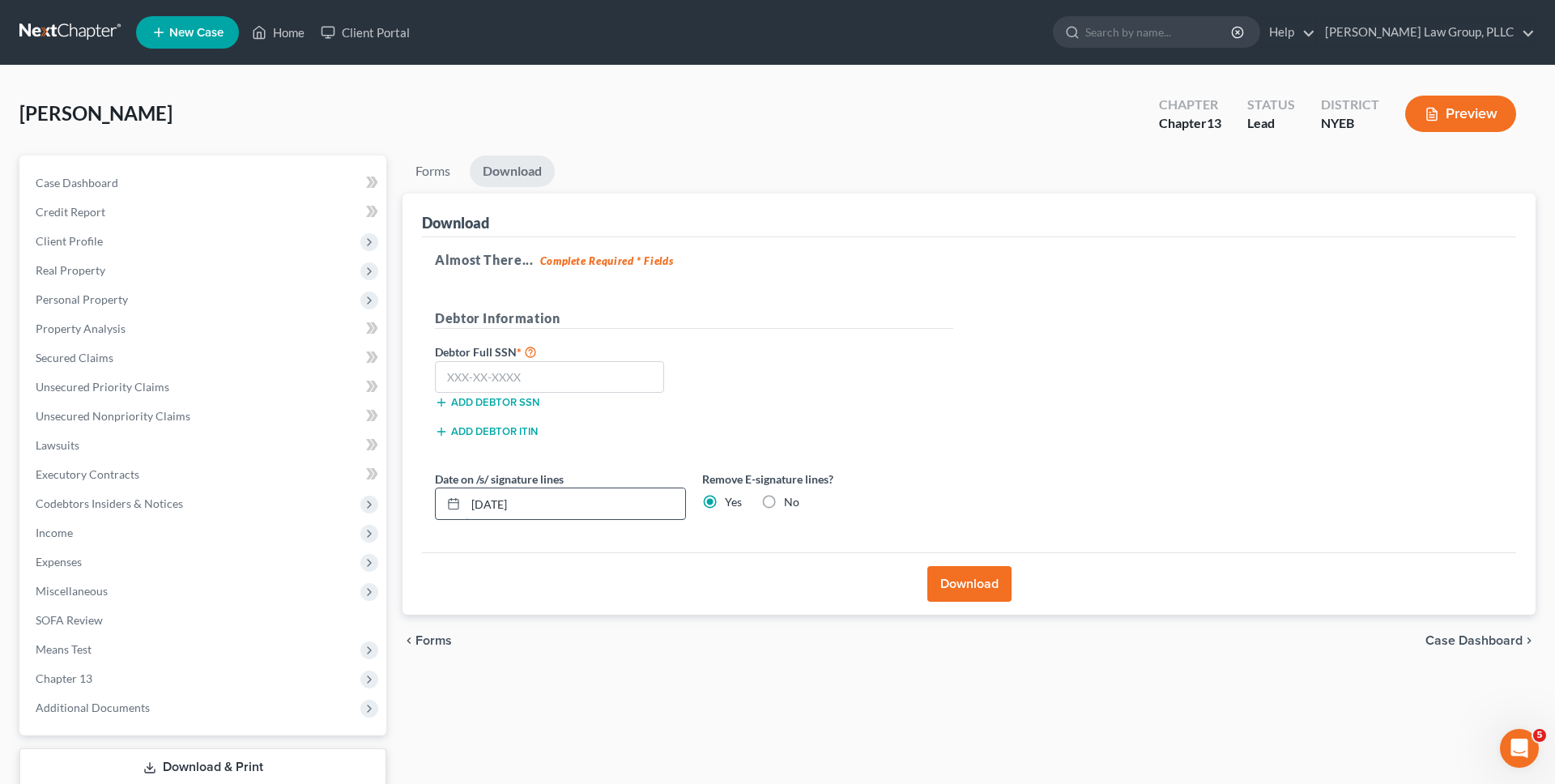
type input "="
click at [937, 621] on div "chevron_left Forms Case Dashboard chevron_right" at bounding box center [969, 640] width 1133 height 52
click at [955, 601] on button "Download" at bounding box center [969, 583] width 84 height 36
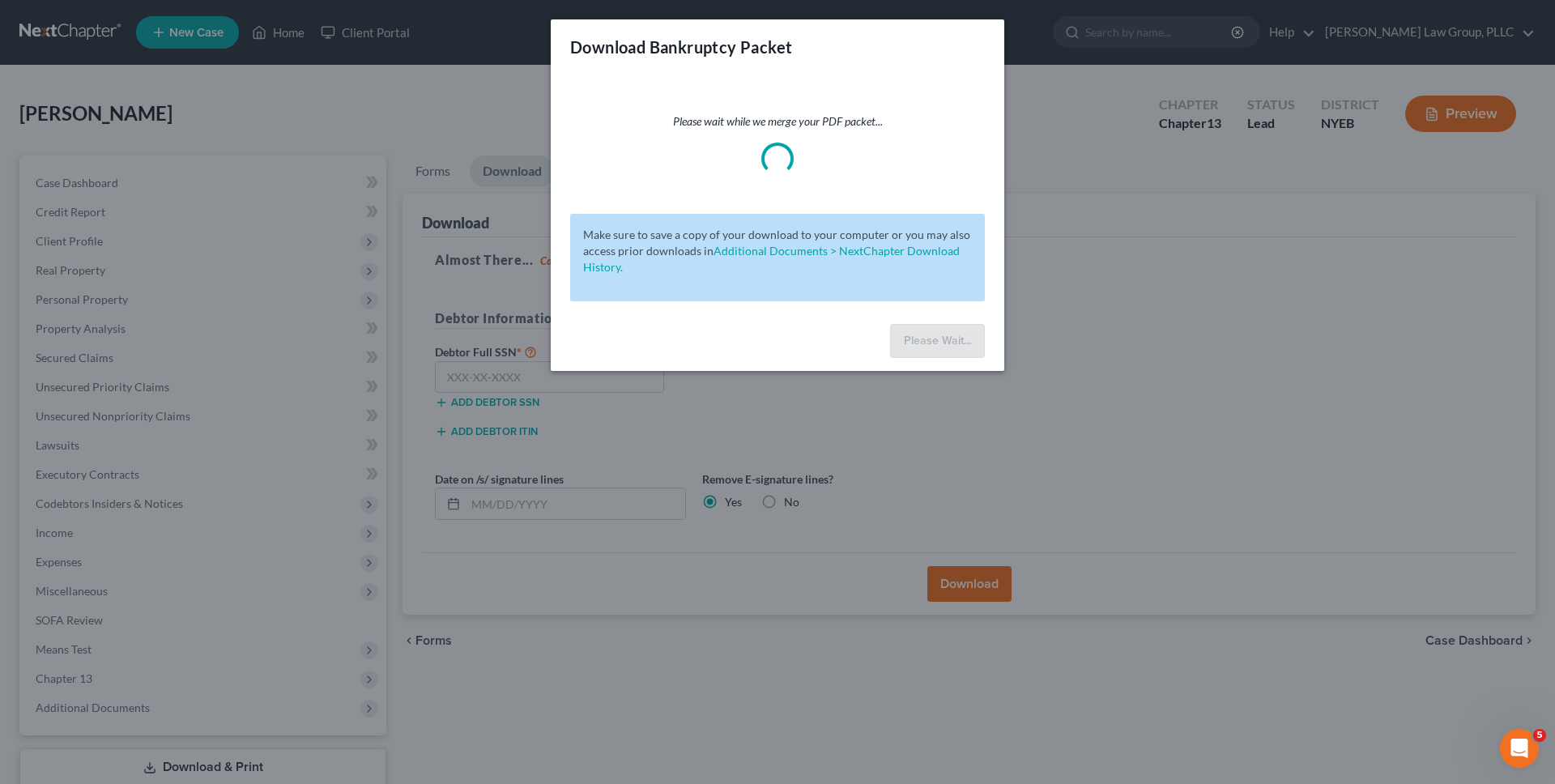
click at [461, 360] on div "Download Bankruptcy Packet Please wait while we merge your PDF packet... Make s…" at bounding box center [778, 392] width 1555 height 784
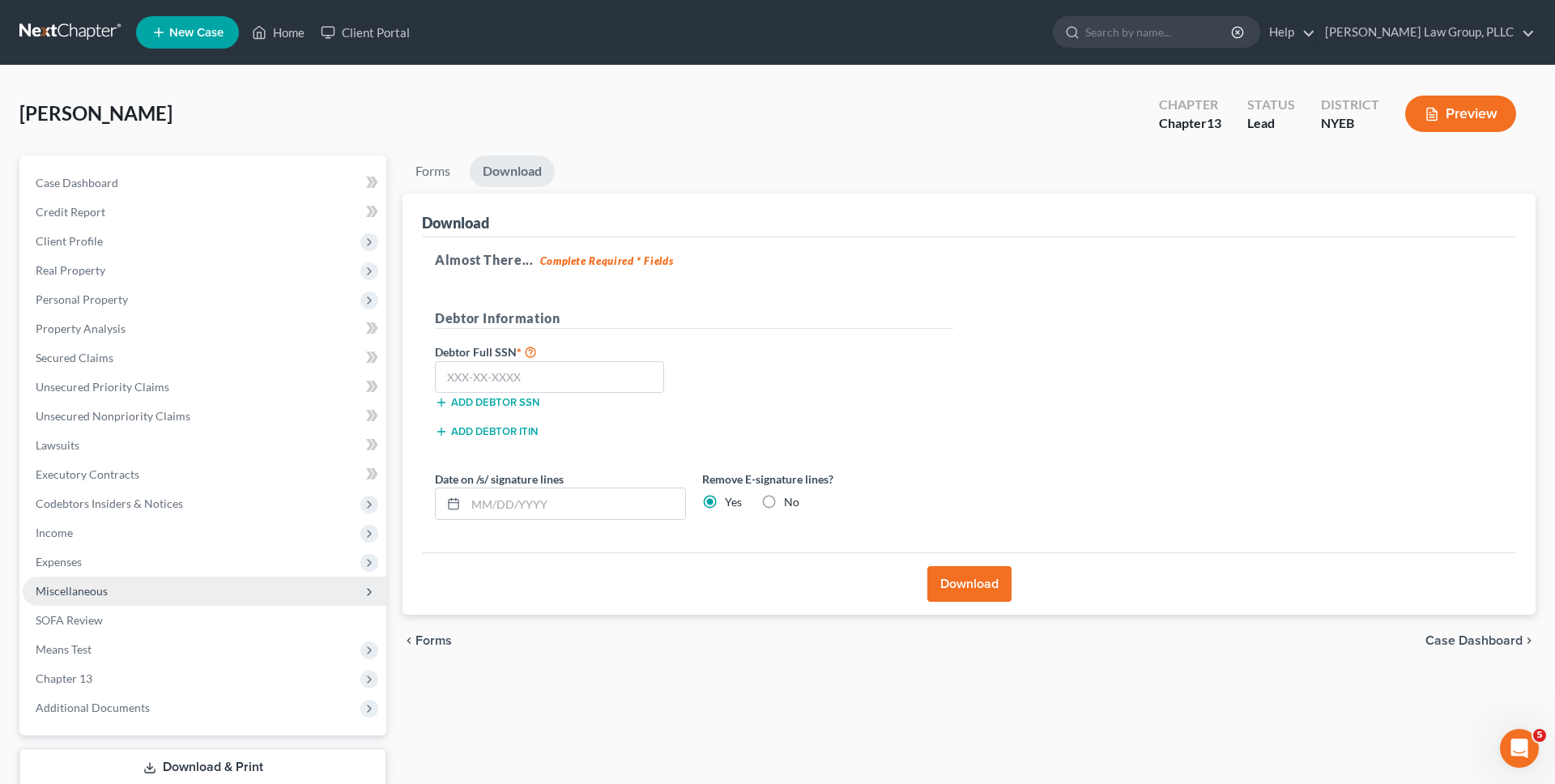
click at [200, 591] on span "Miscellaneous" at bounding box center [204, 591] width 364 height 29
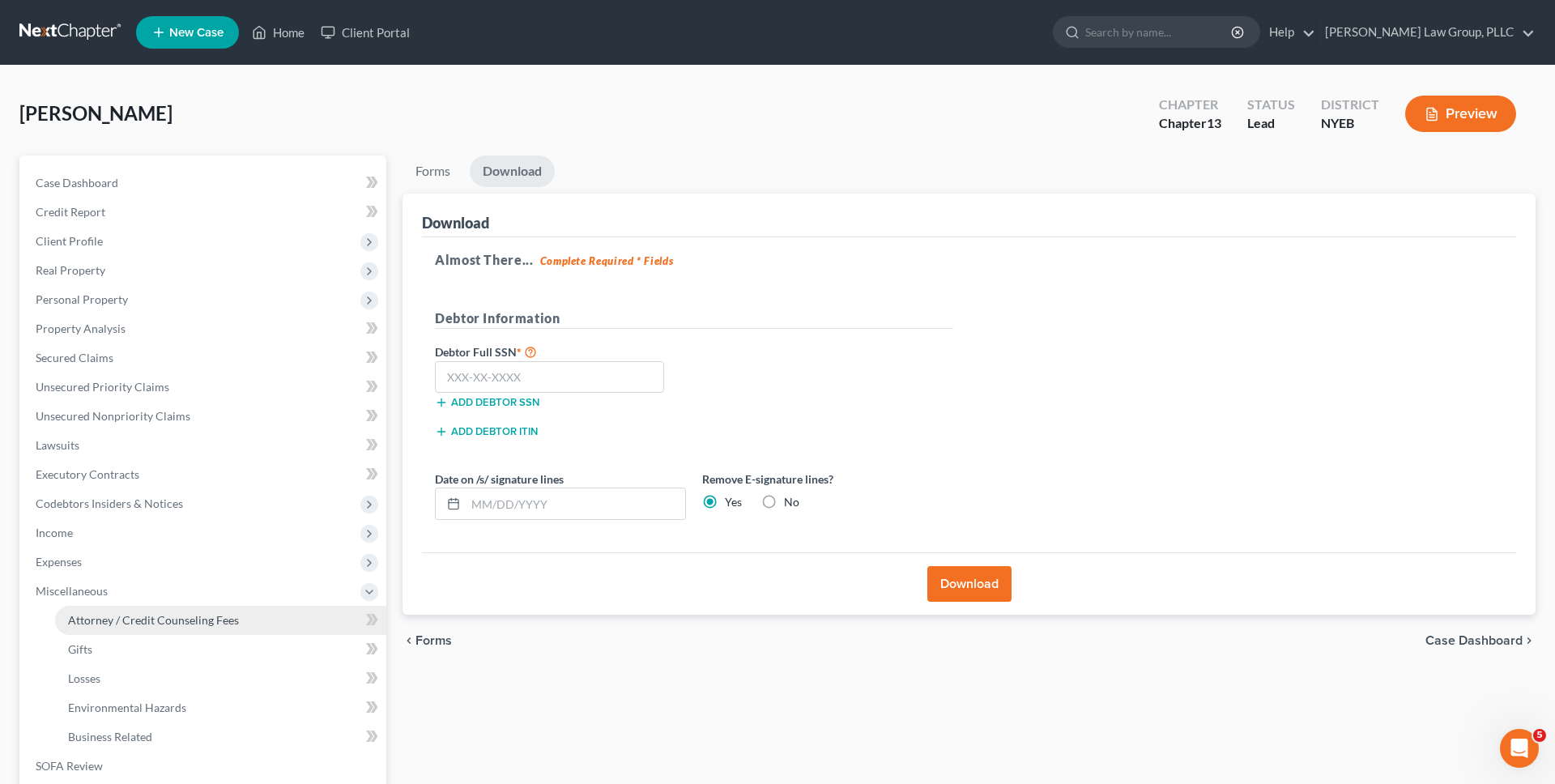
click at [200, 613] on span "Attorney / Credit Counseling Fees" at bounding box center [153, 620] width 171 height 14
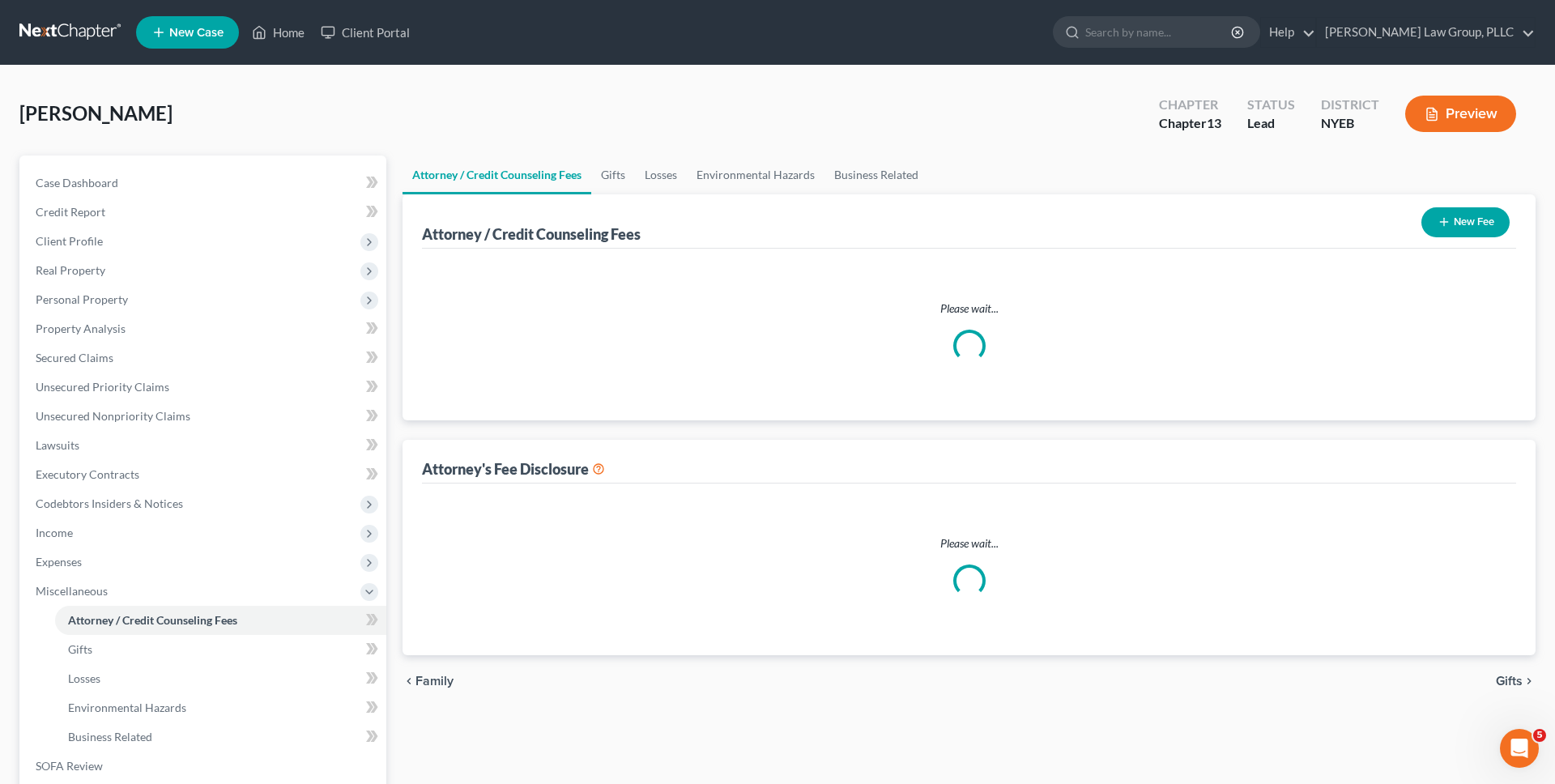
select select "0"
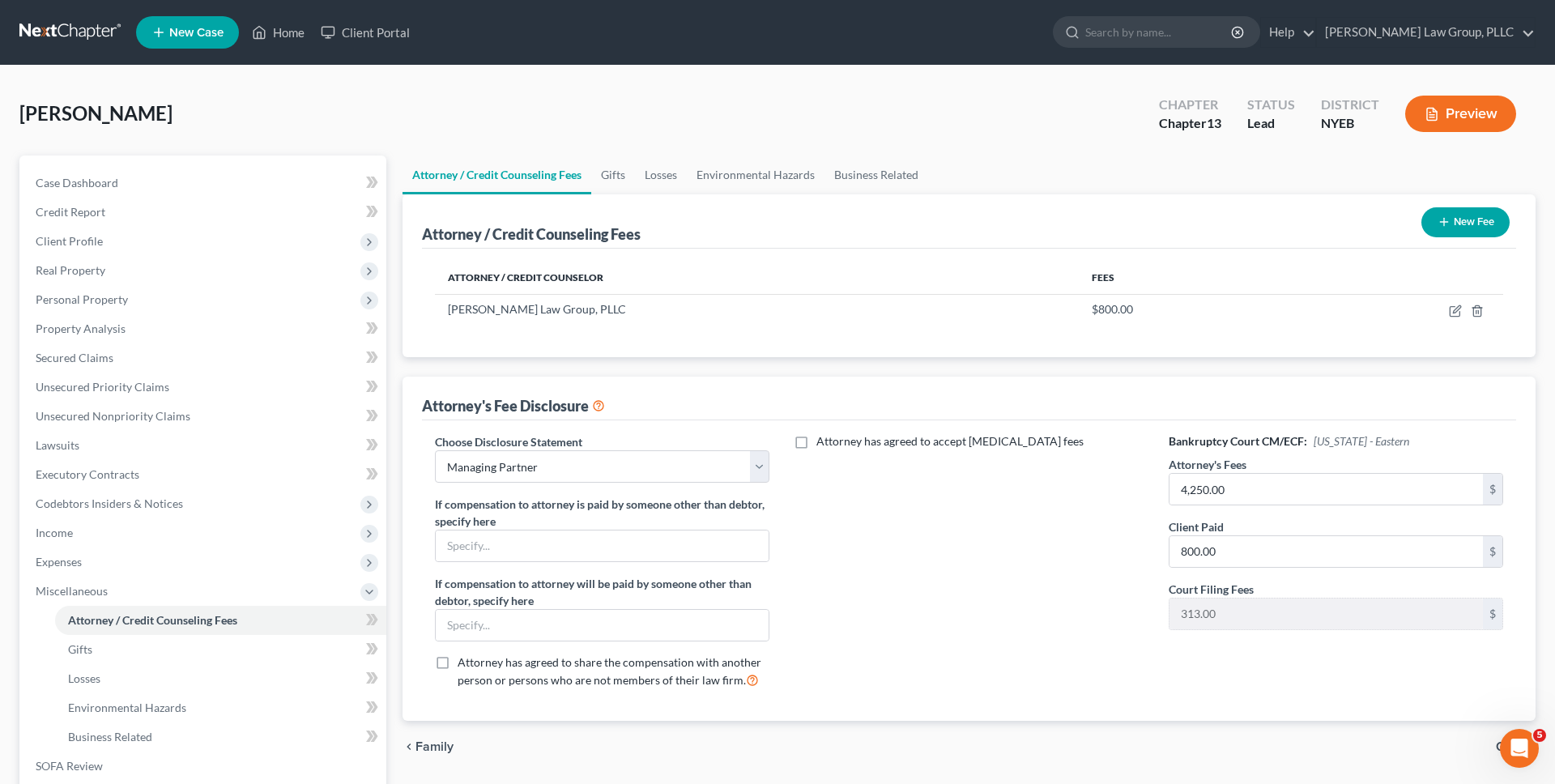
scroll to position [58, 0]
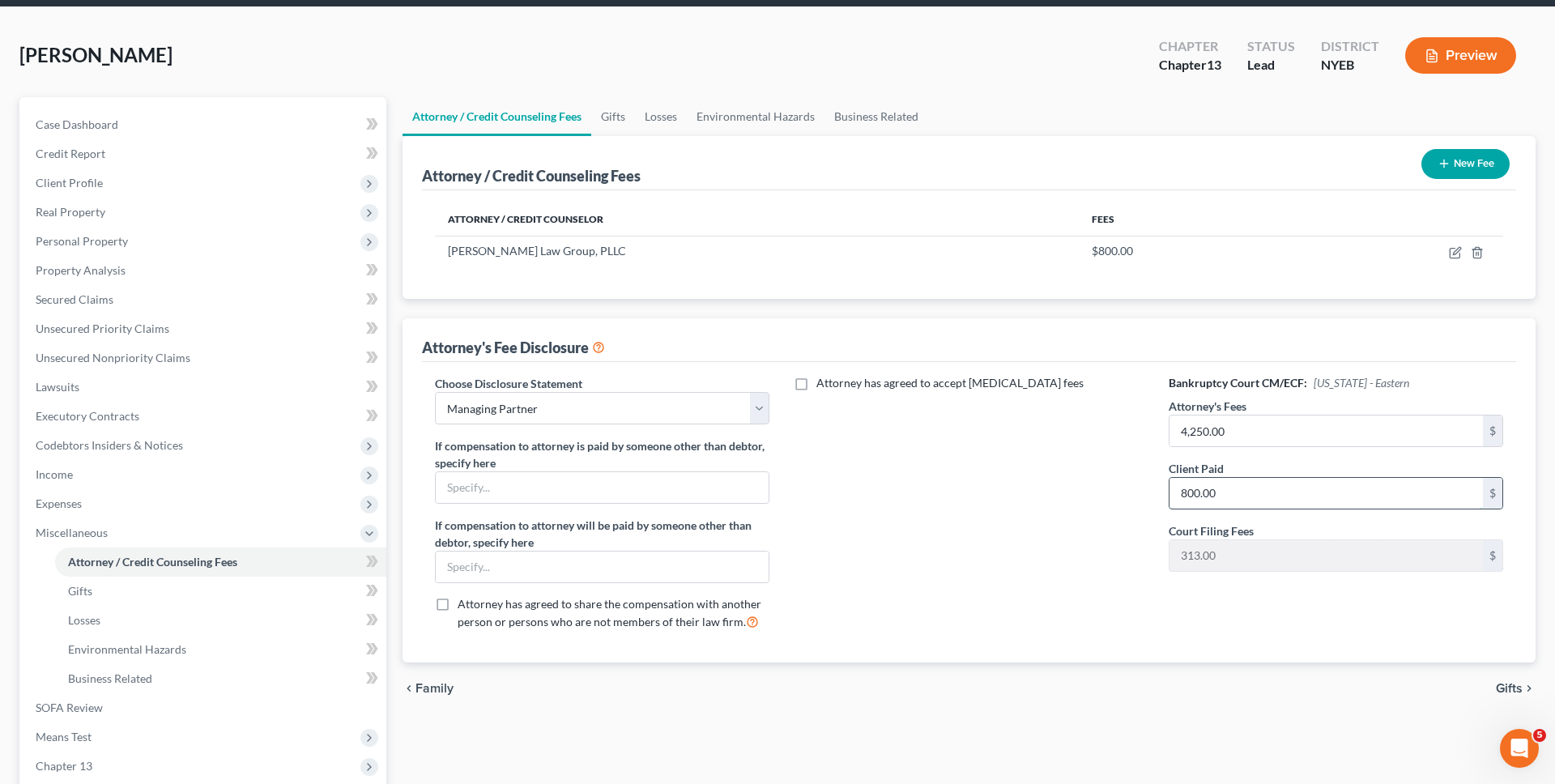
click at [1203, 493] on input "800.00" at bounding box center [1326, 493] width 313 height 30
type input "2,125"
click at [1085, 486] on div "Attorney has agreed to accept retainer fees" at bounding box center [968, 508] width 367 height 268
click at [1453, 250] on icon "button" at bounding box center [1455, 252] width 13 height 13
select select "35"
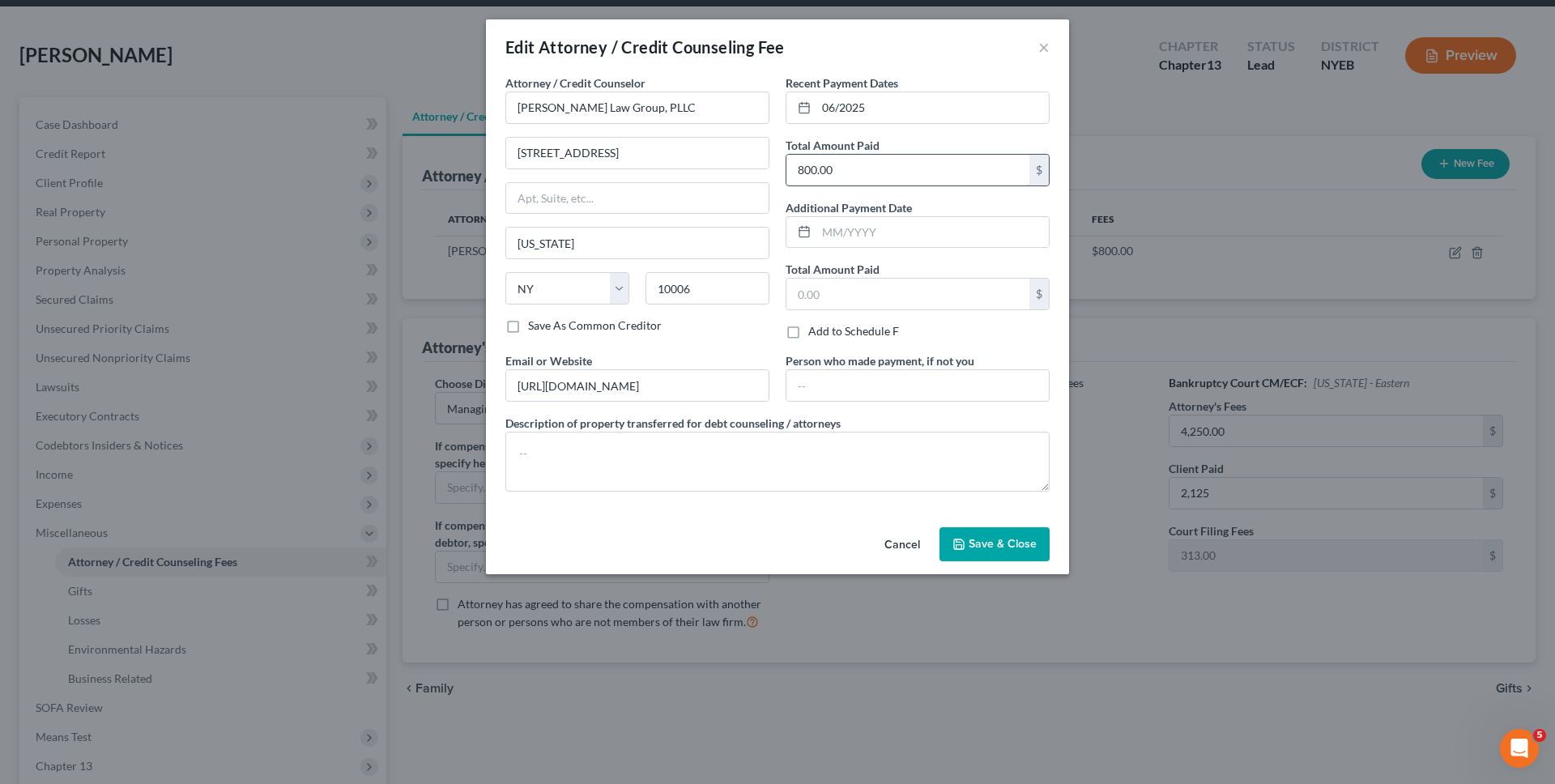
click at [909, 167] on input "800.00" at bounding box center [908, 169] width 243 height 30
type input "2,125"
click at [834, 107] on input "06/2025" at bounding box center [933, 107] width 233 height 30
type input "08/2025"
click at [1014, 556] on button "Save & Close" at bounding box center [994, 544] width 110 height 34
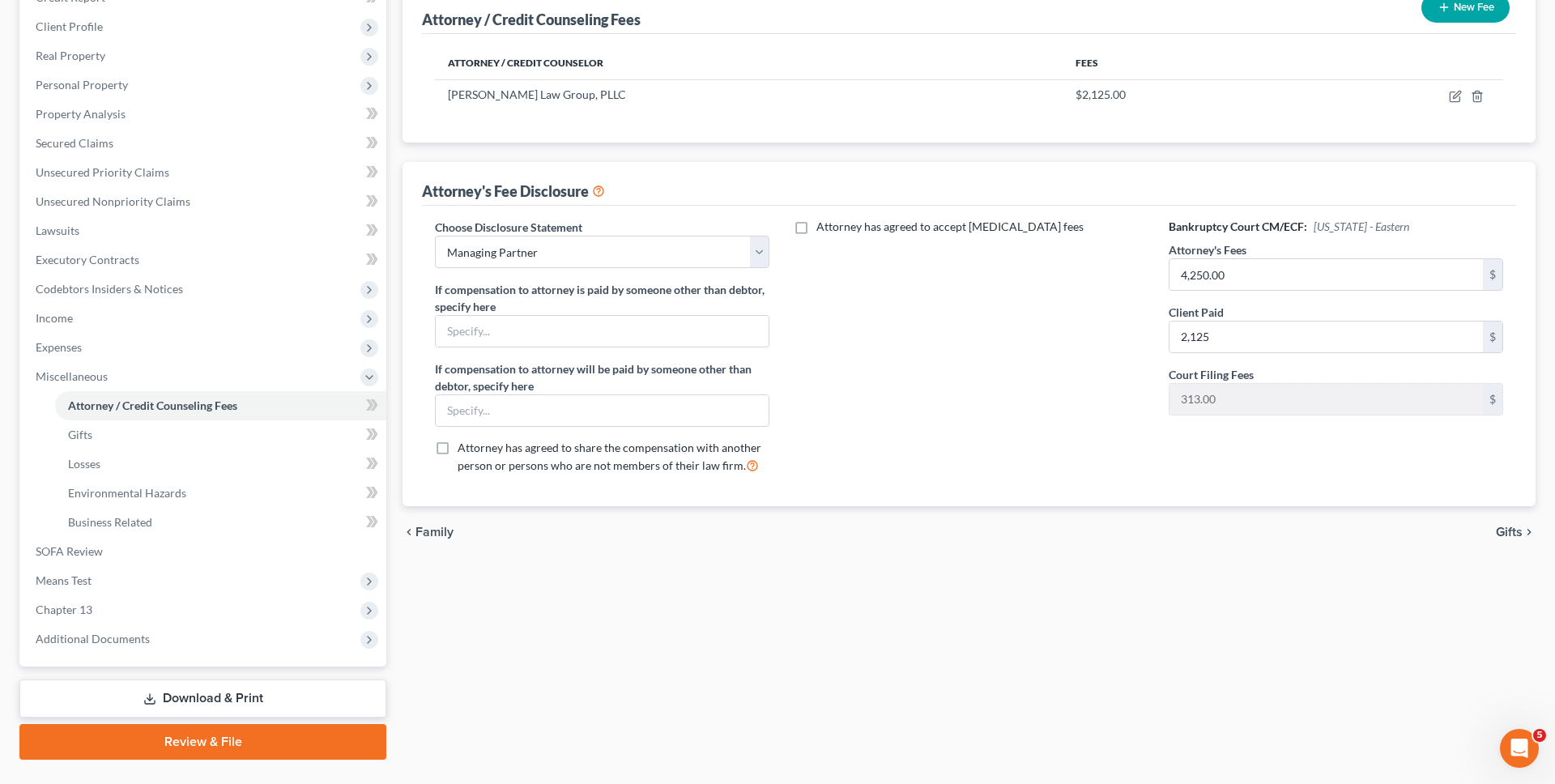
scroll to position [252, 0]
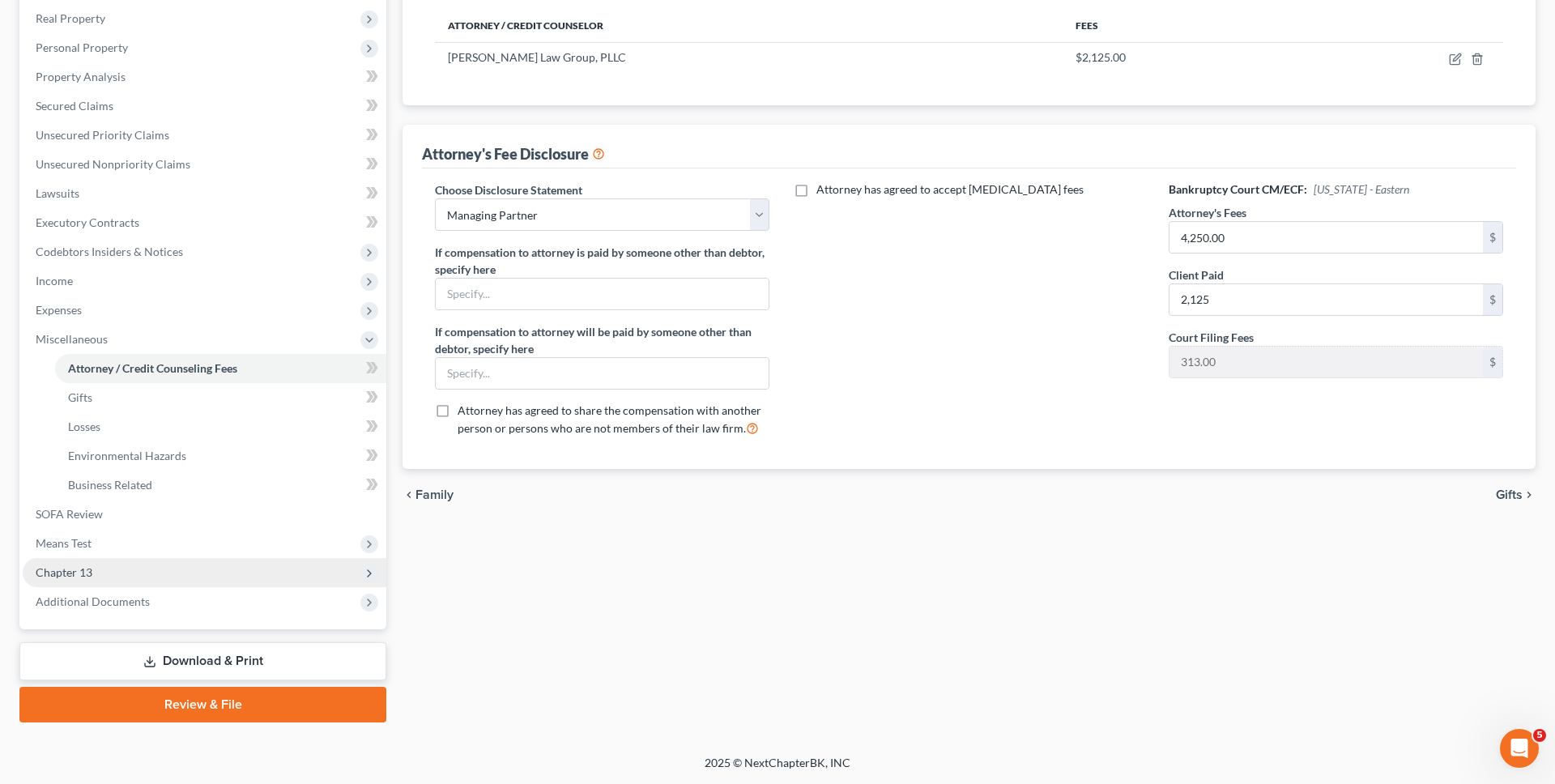
click at [262, 575] on span "Chapter 13" at bounding box center [204, 572] width 364 height 29
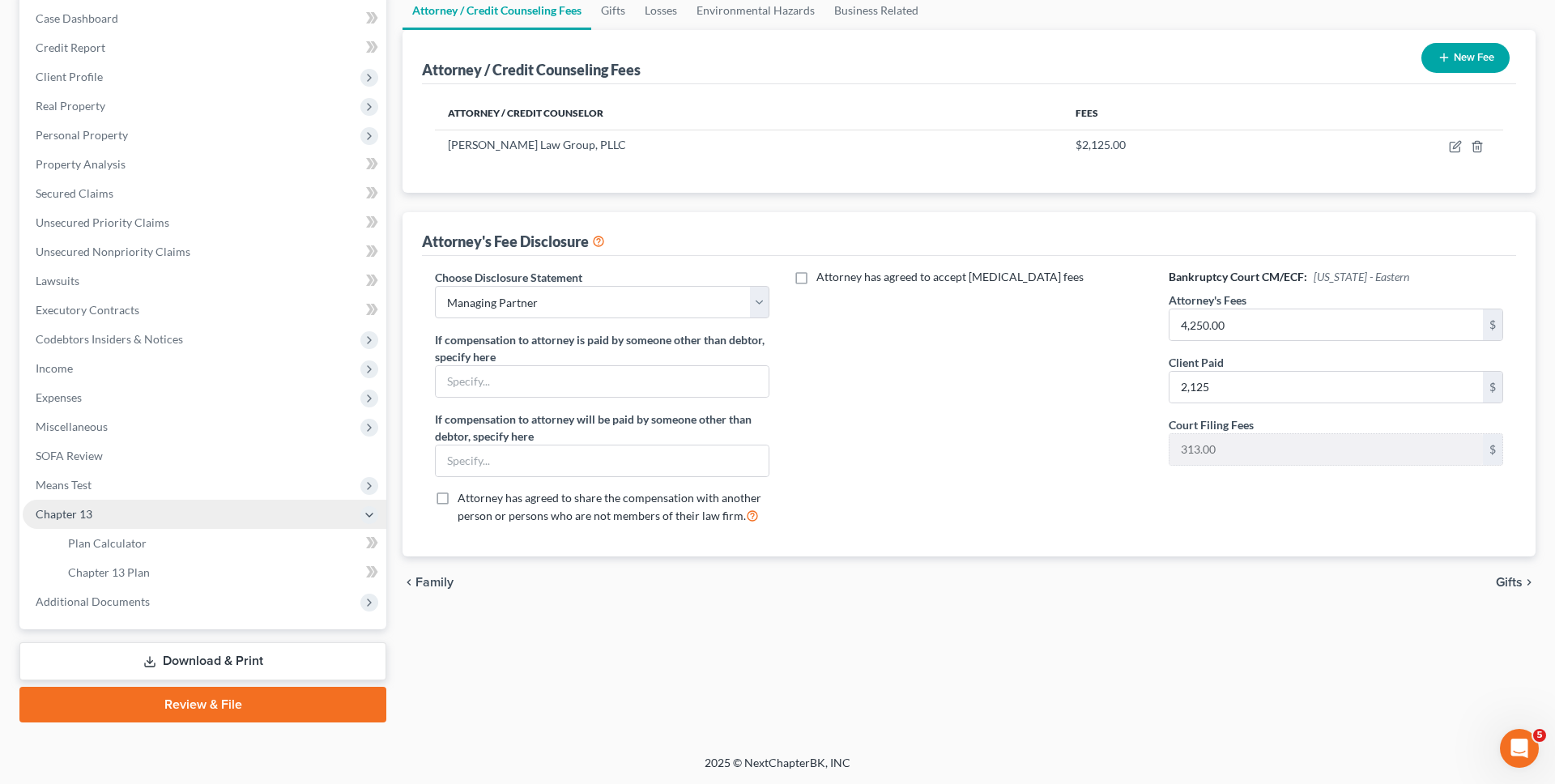
scroll to position [164, 0]
click at [252, 549] on link "Plan Calculator" at bounding box center [220, 544] width 331 height 29
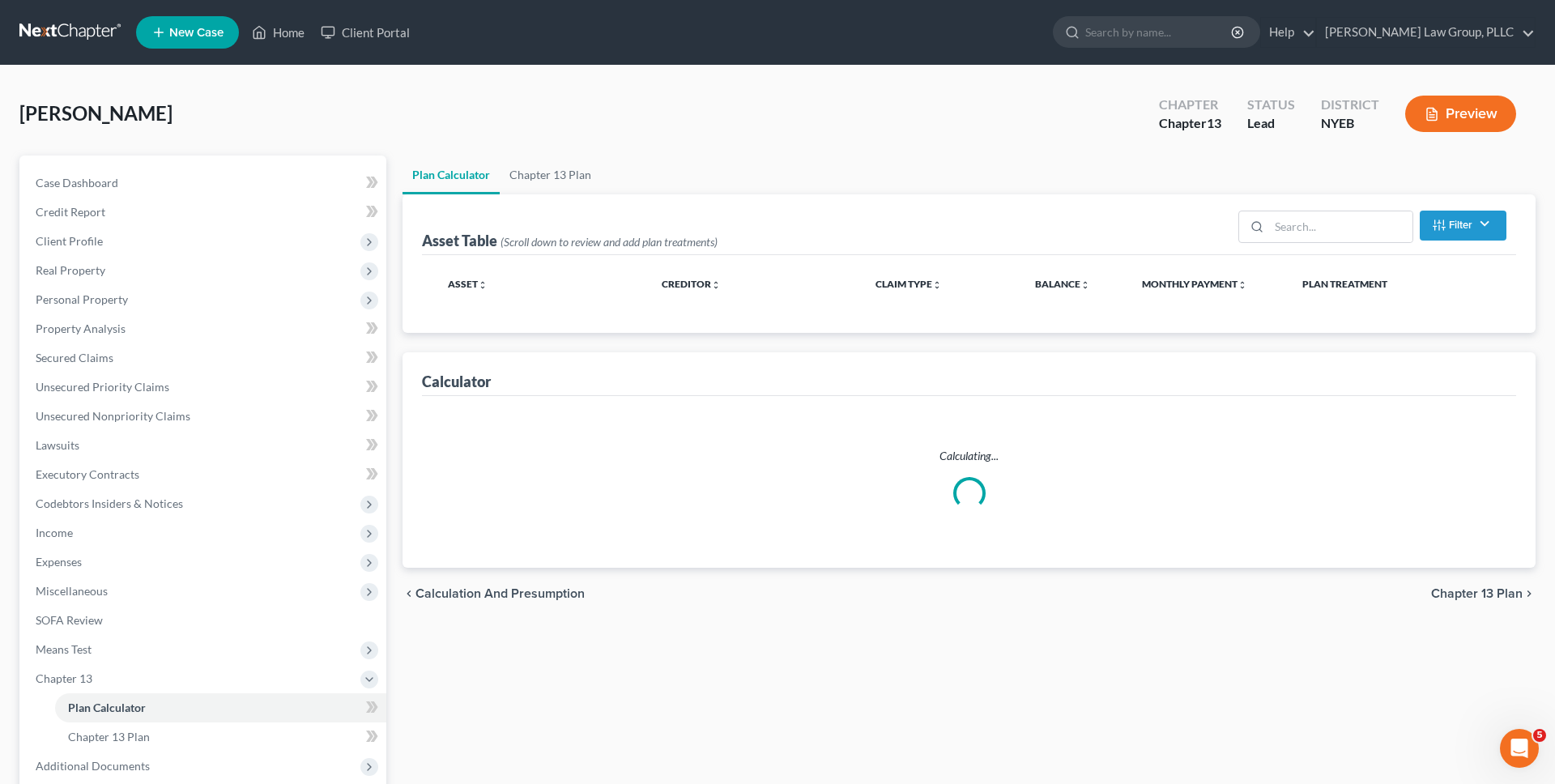
select select "59"
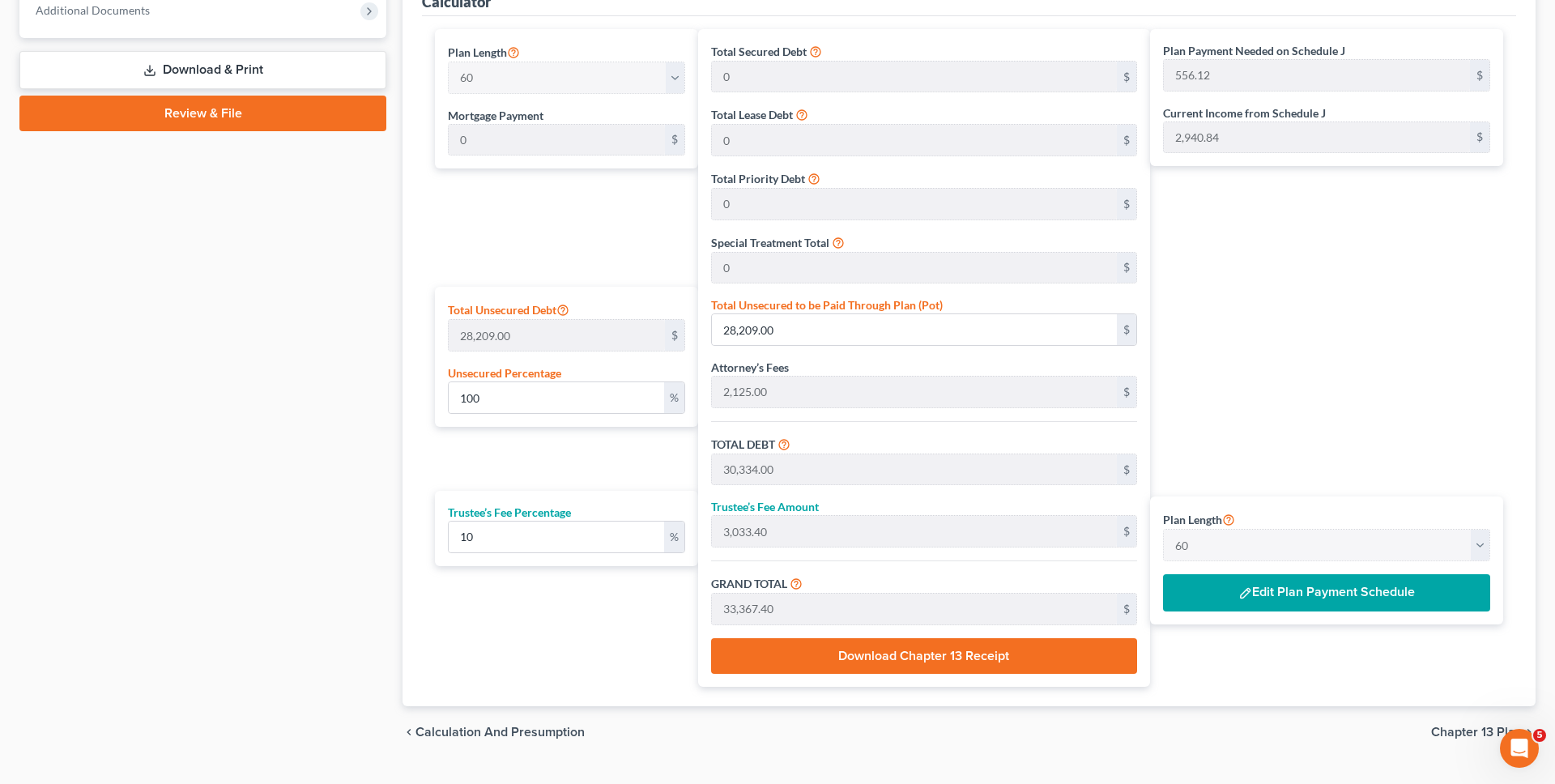
scroll to position [728, 0]
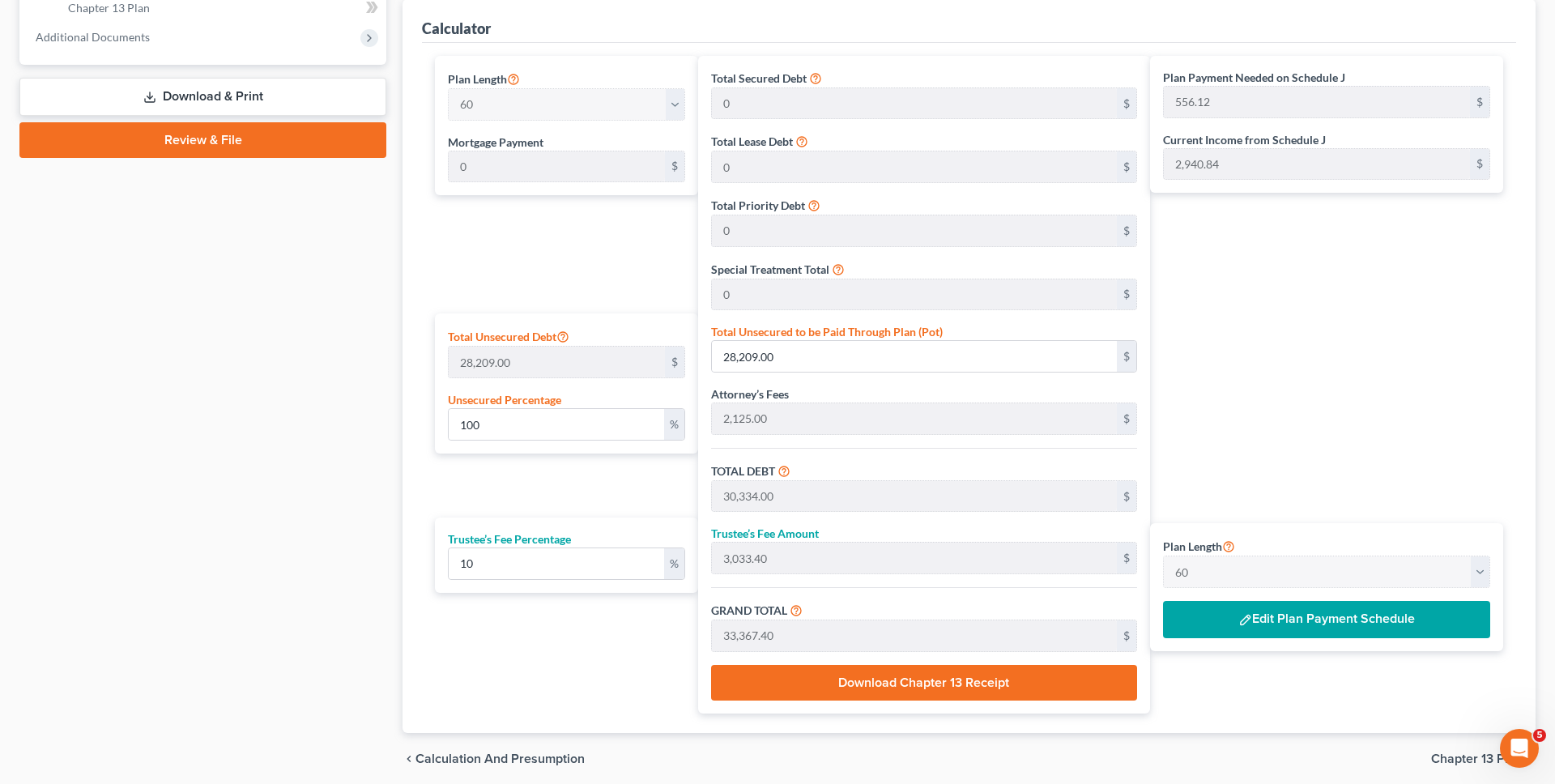
click at [1317, 596] on div "Plan Length 1 2 3 4 5 6 7 8 9 10 11 12 13 14 15 16 17 18 19 20 21 22 23 24 25 2…" at bounding box center [1327, 586] width 353 height 127
click at [1316, 619] on button "Edit Plan Payment Schedule" at bounding box center [1326, 619] width 327 height 37
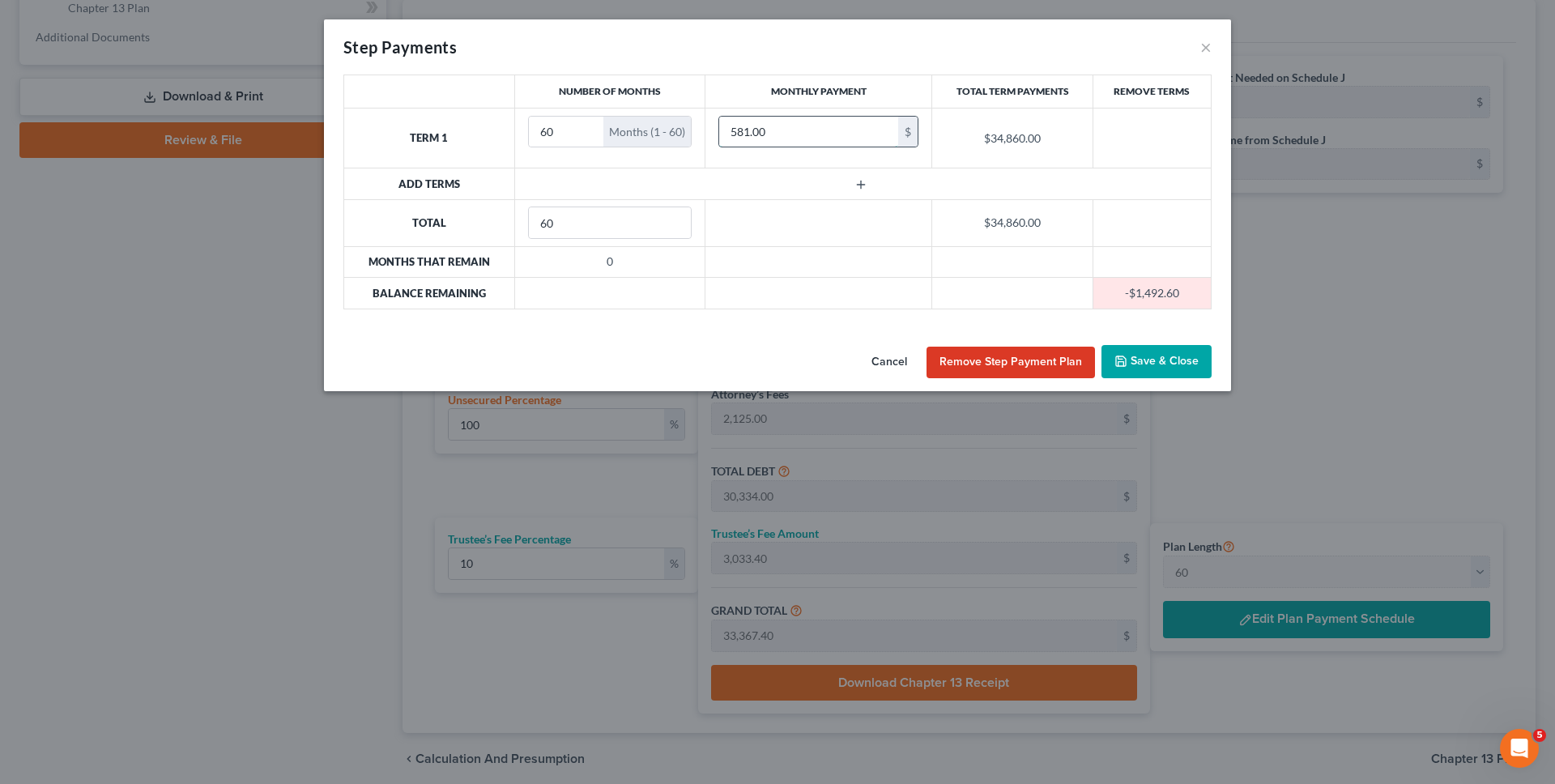
click at [807, 135] on input "581.00" at bounding box center [809, 131] width 179 height 30
type input "557"
click at [1163, 370] on button "Save & Close" at bounding box center [1157, 362] width 110 height 34
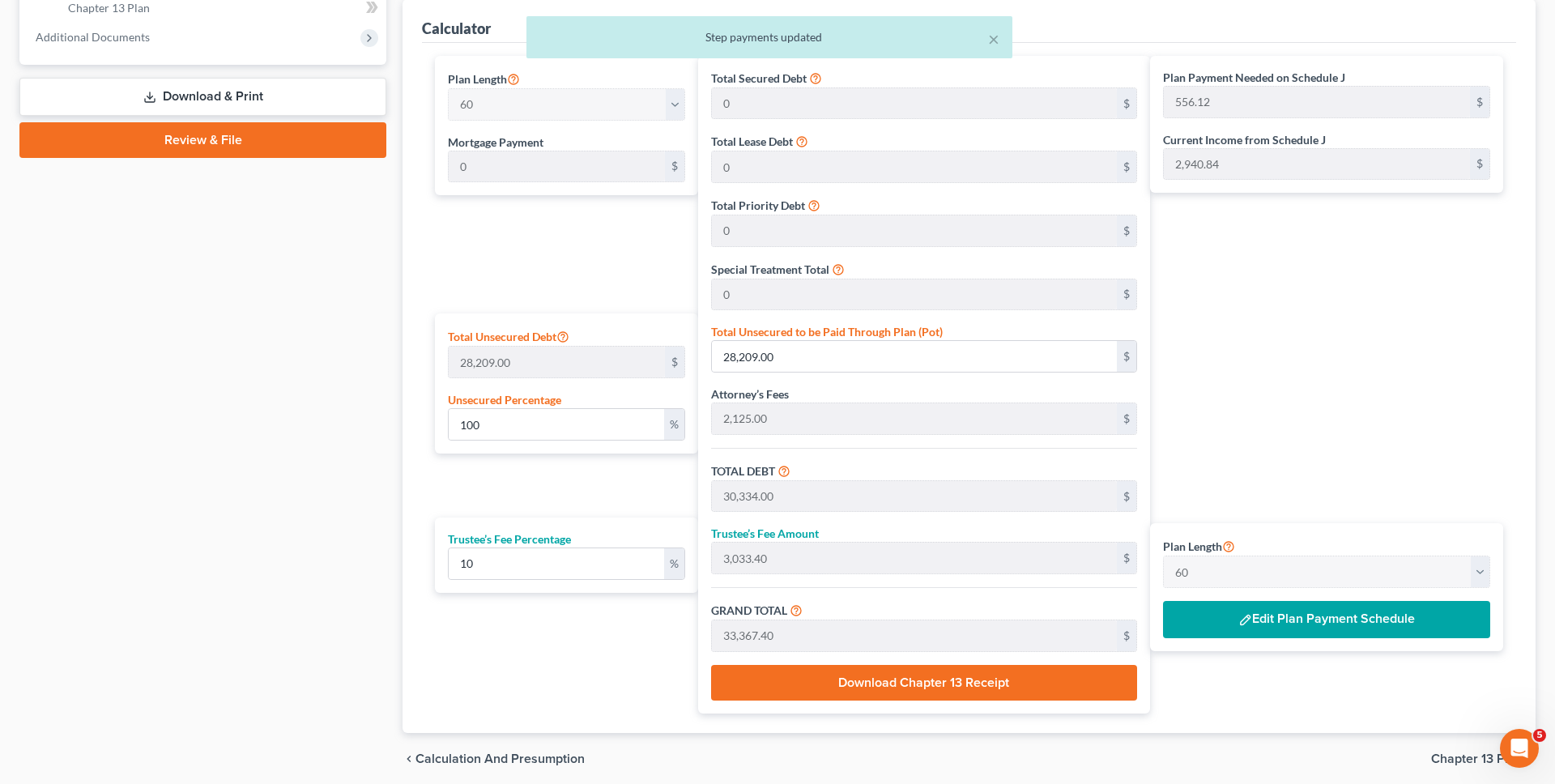
click at [1458, 761] on span "Chapter 13 Plan" at bounding box center [1476, 758] width 91 height 13
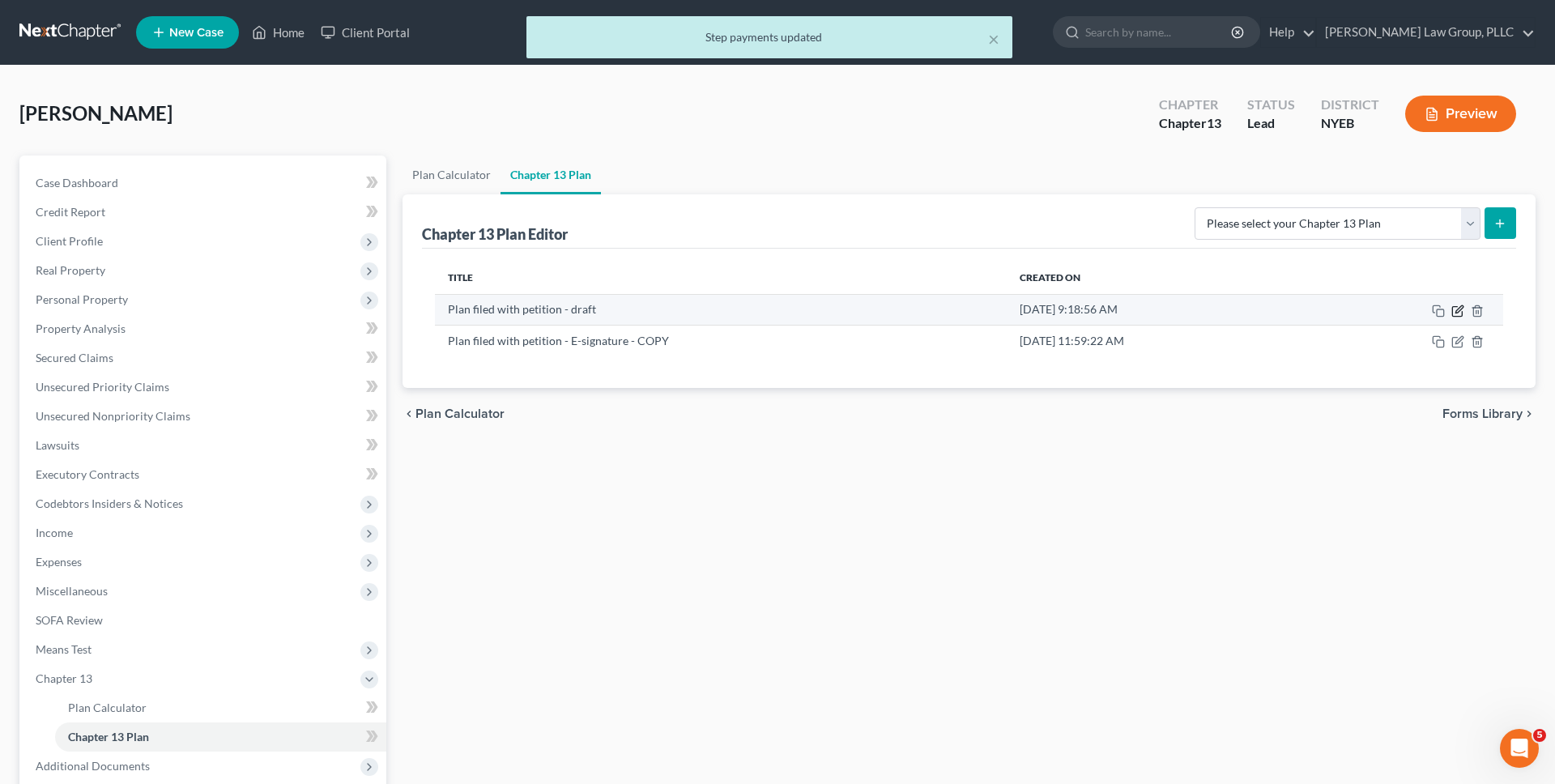
click at [1461, 310] on icon "button" at bounding box center [1458, 310] width 13 height 13
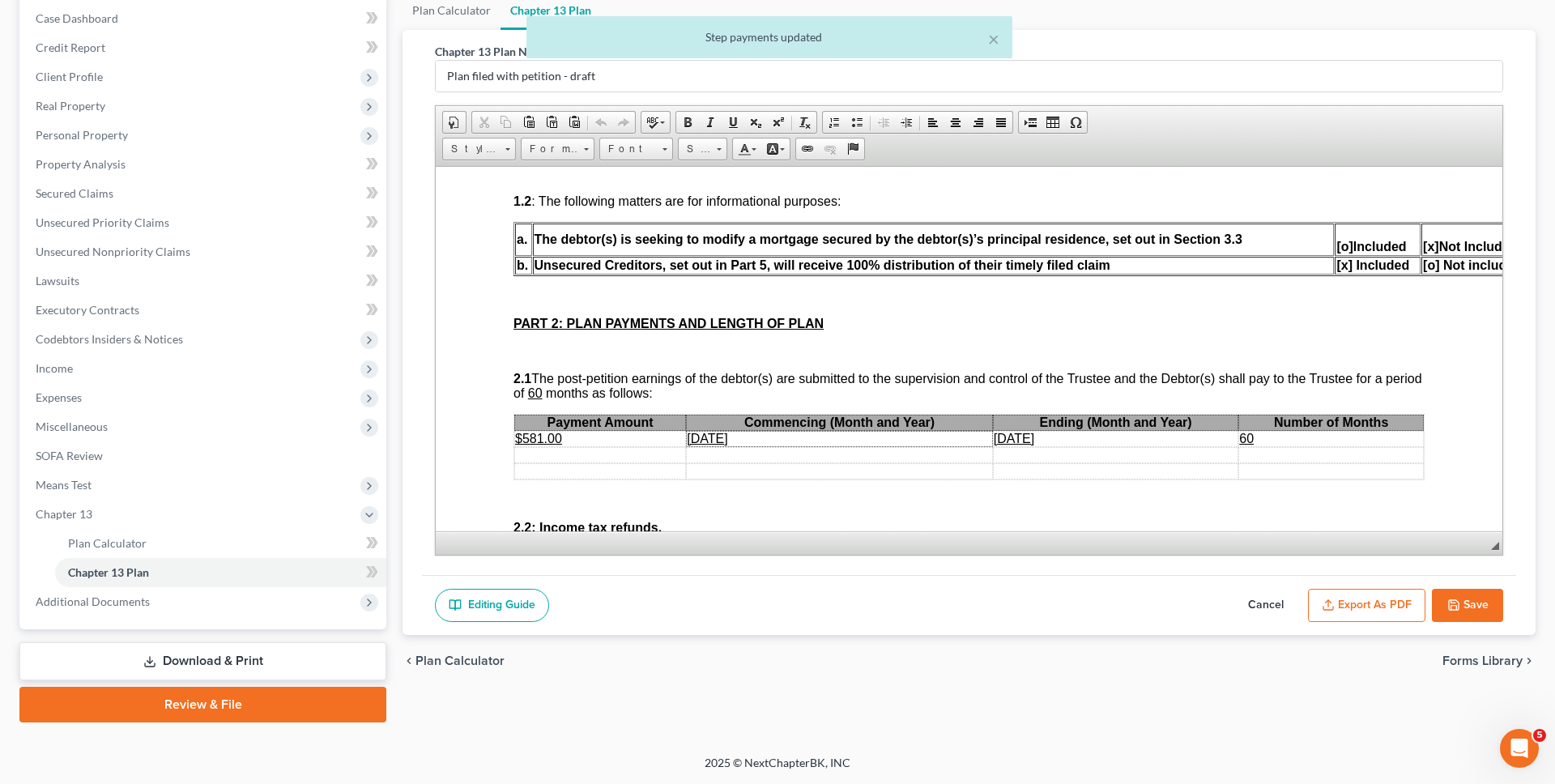
scroll to position [786, 0]
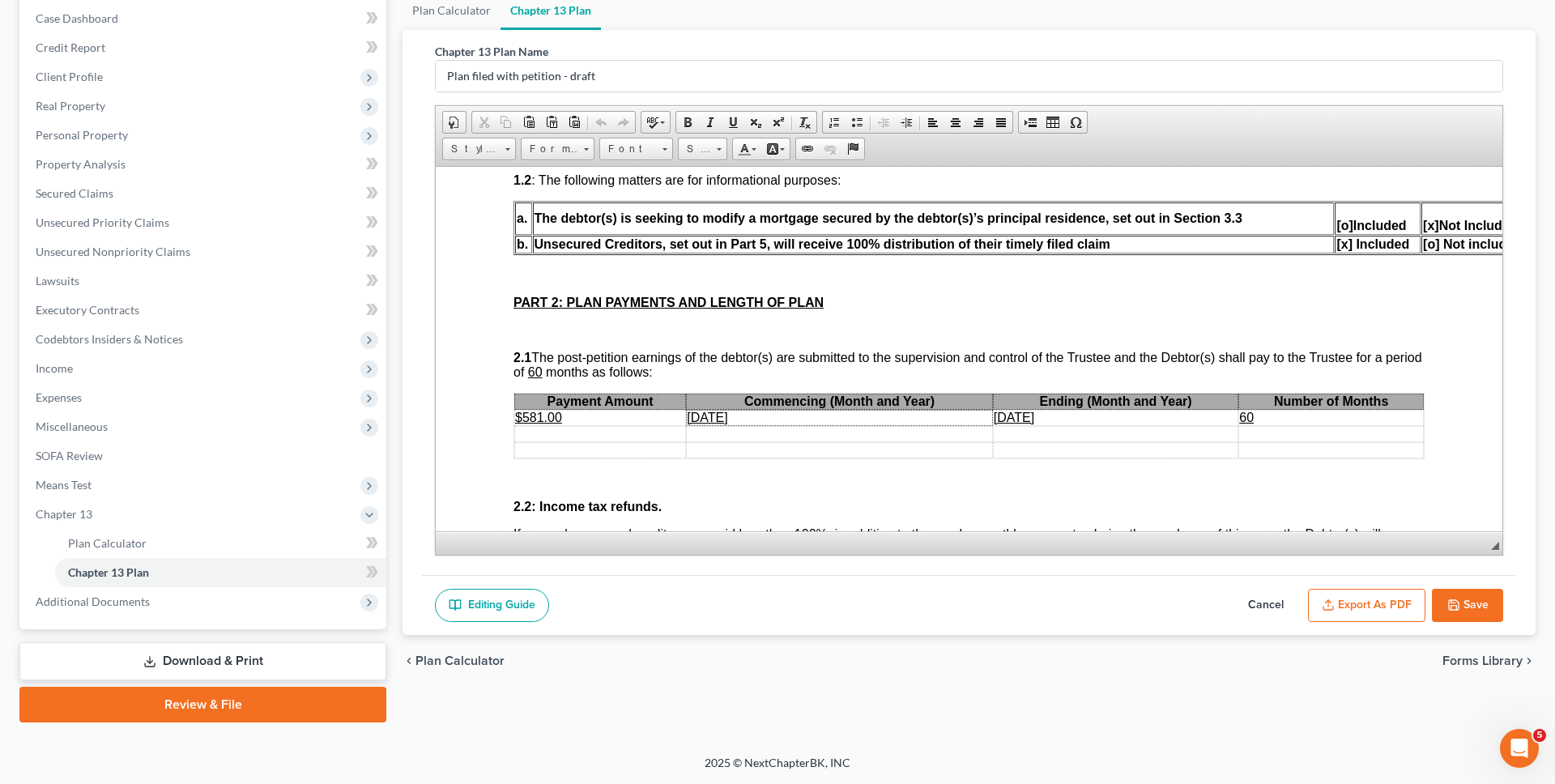
click at [543, 409] on u "$581.00" at bounding box center [539, 416] width 47 height 14
click at [1394, 604] on button "Export as PDF" at bounding box center [1367, 605] width 117 height 34
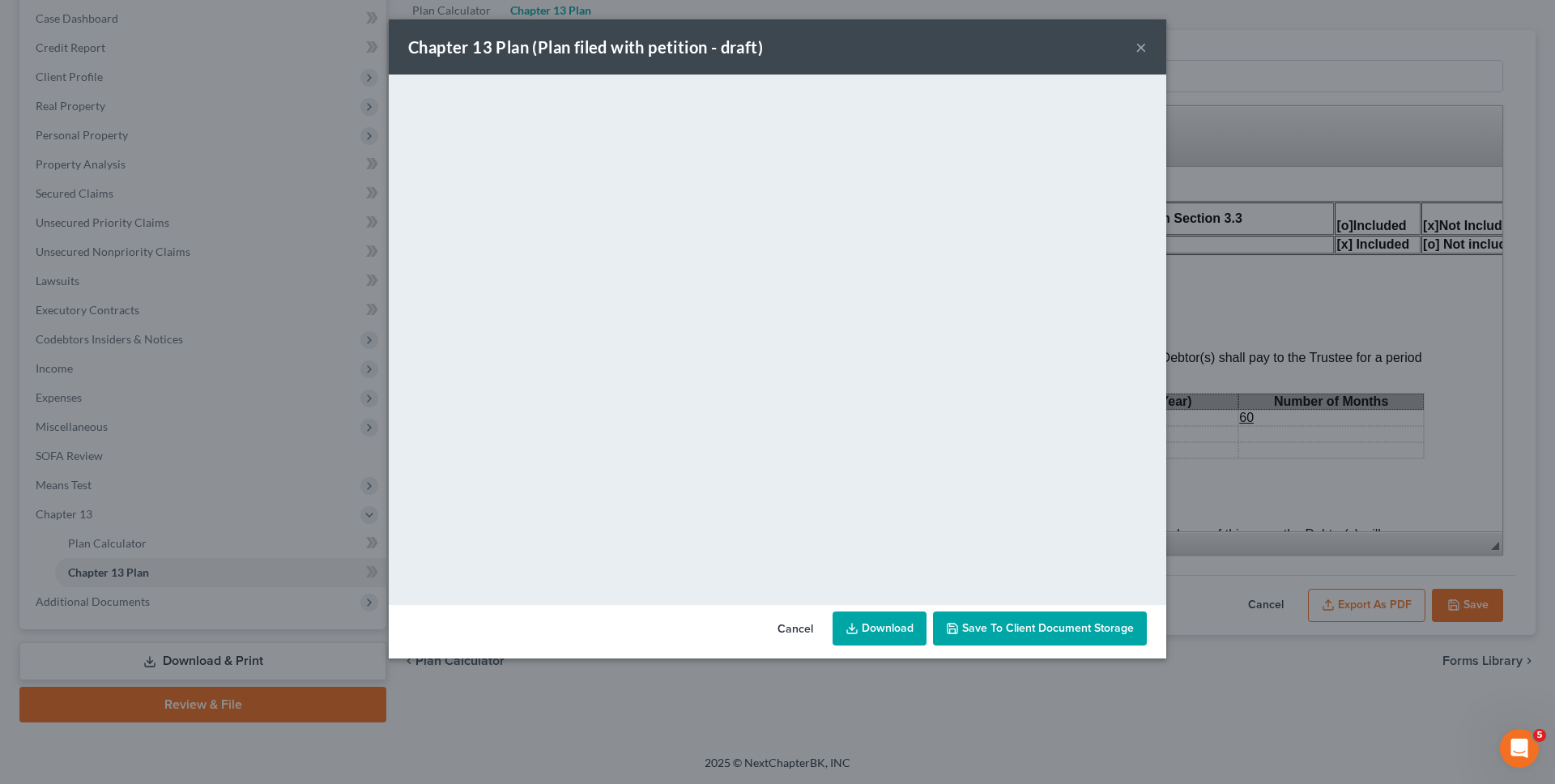
click at [868, 611] on link "Download" at bounding box center [880, 628] width 94 height 34
click at [800, 635] on button "Cancel" at bounding box center [795, 629] width 62 height 32
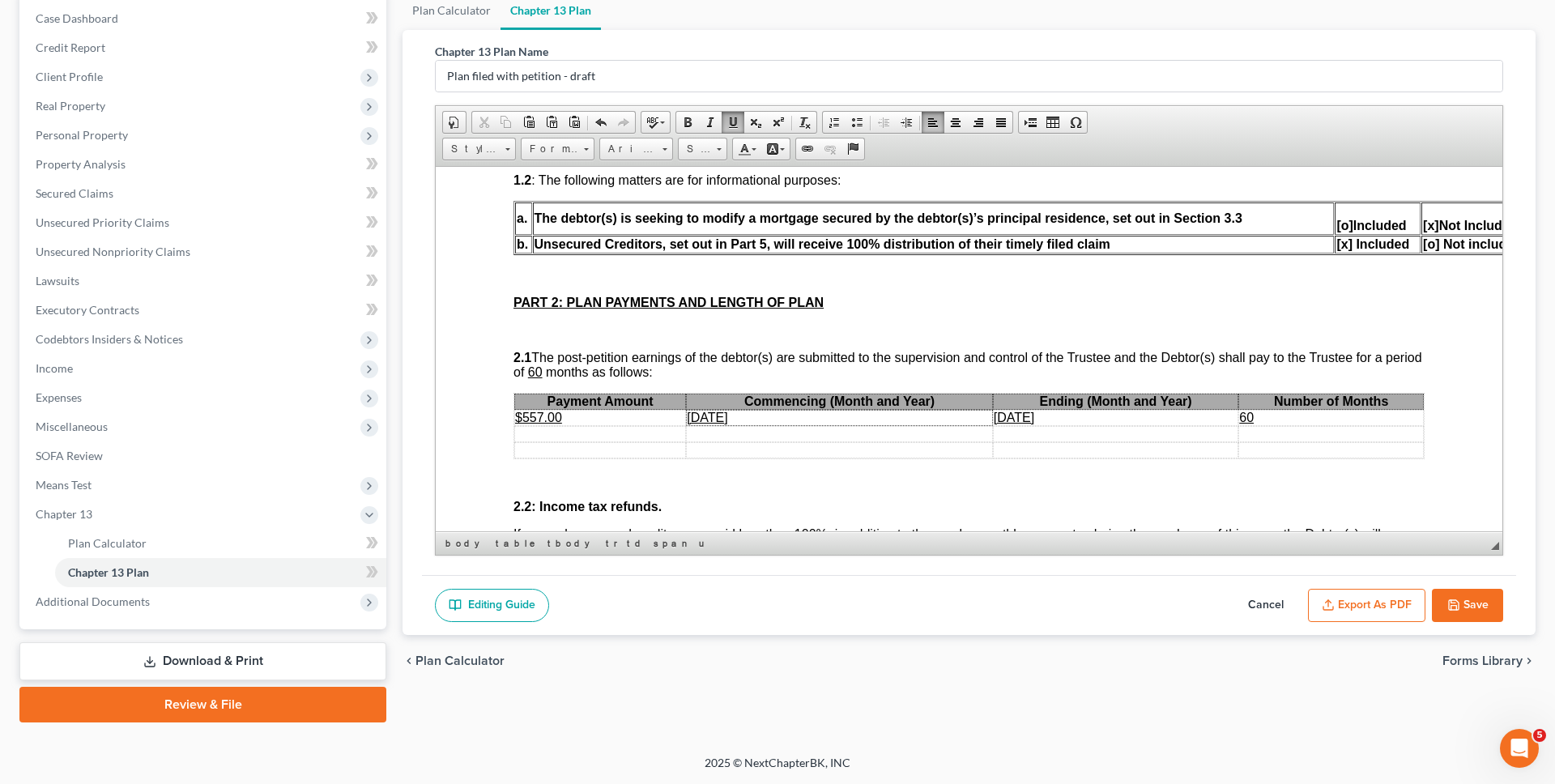
click at [1480, 603] on button "Save" at bounding box center [1467, 605] width 71 height 34
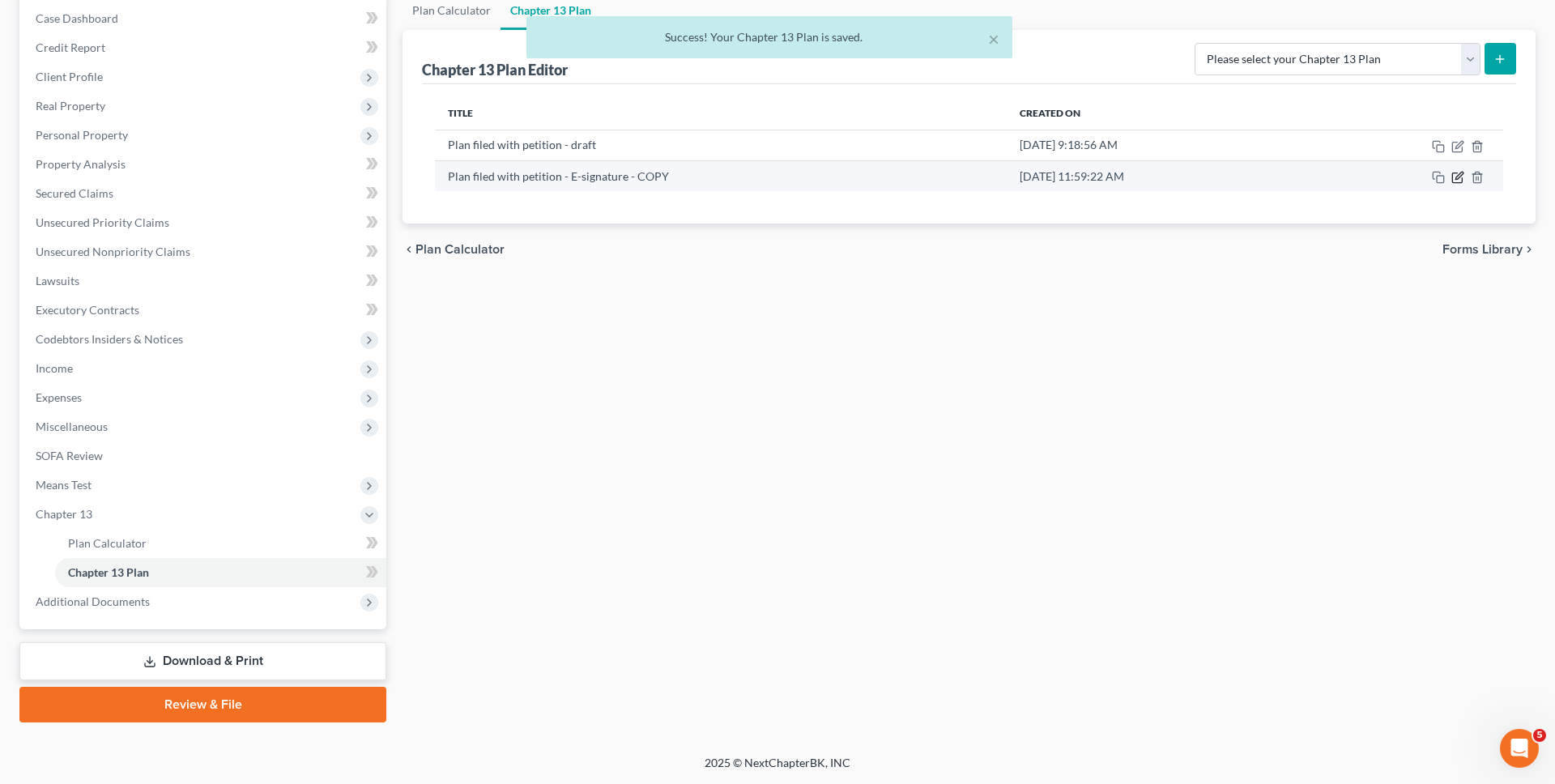
click at [1460, 179] on icon "button" at bounding box center [1458, 177] width 13 height 13
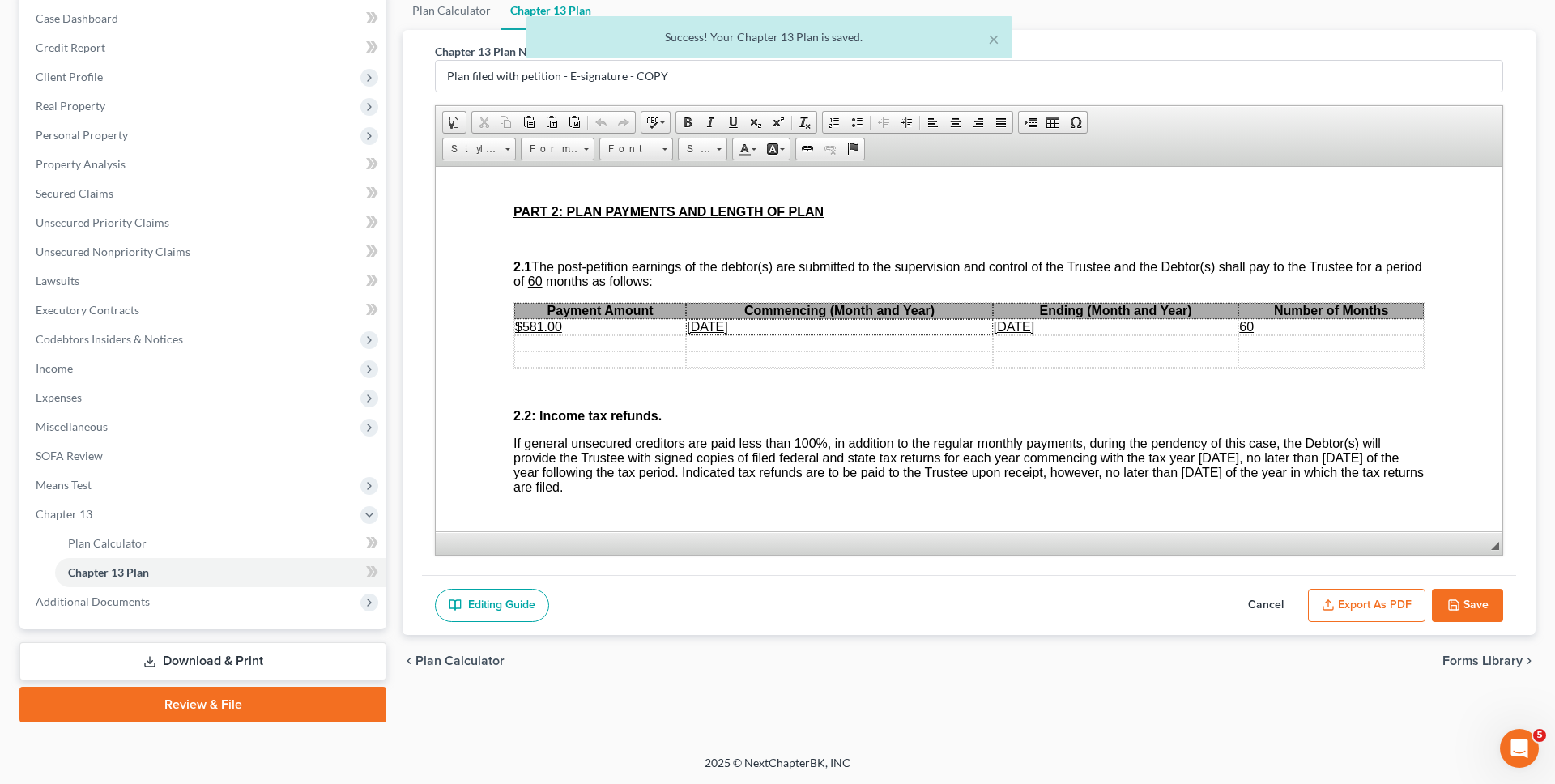
scroll to position [892, 0]
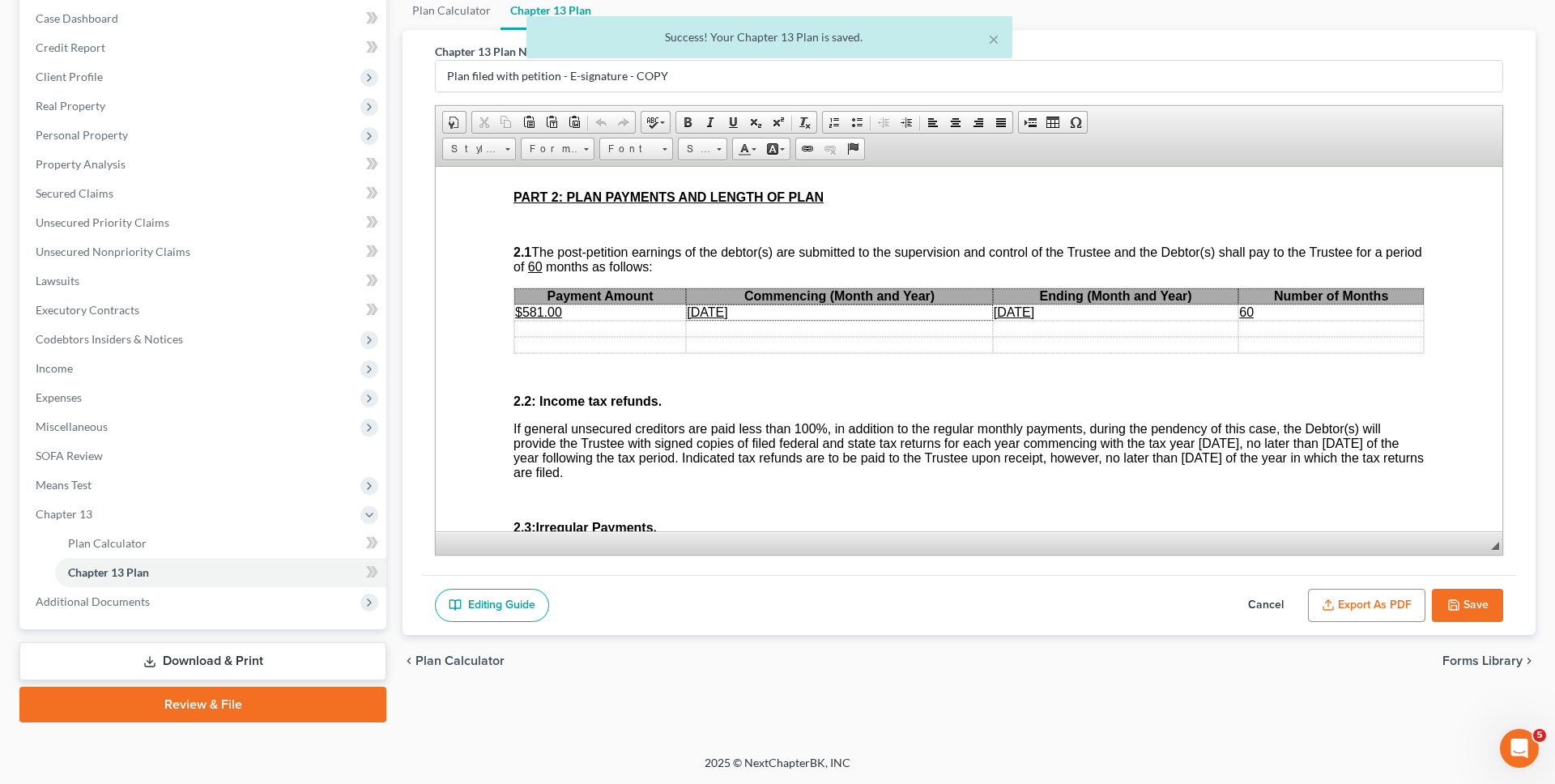
click at [534, 310] on u "$581.00" at bounding box center [539, 311] width 47 height 14
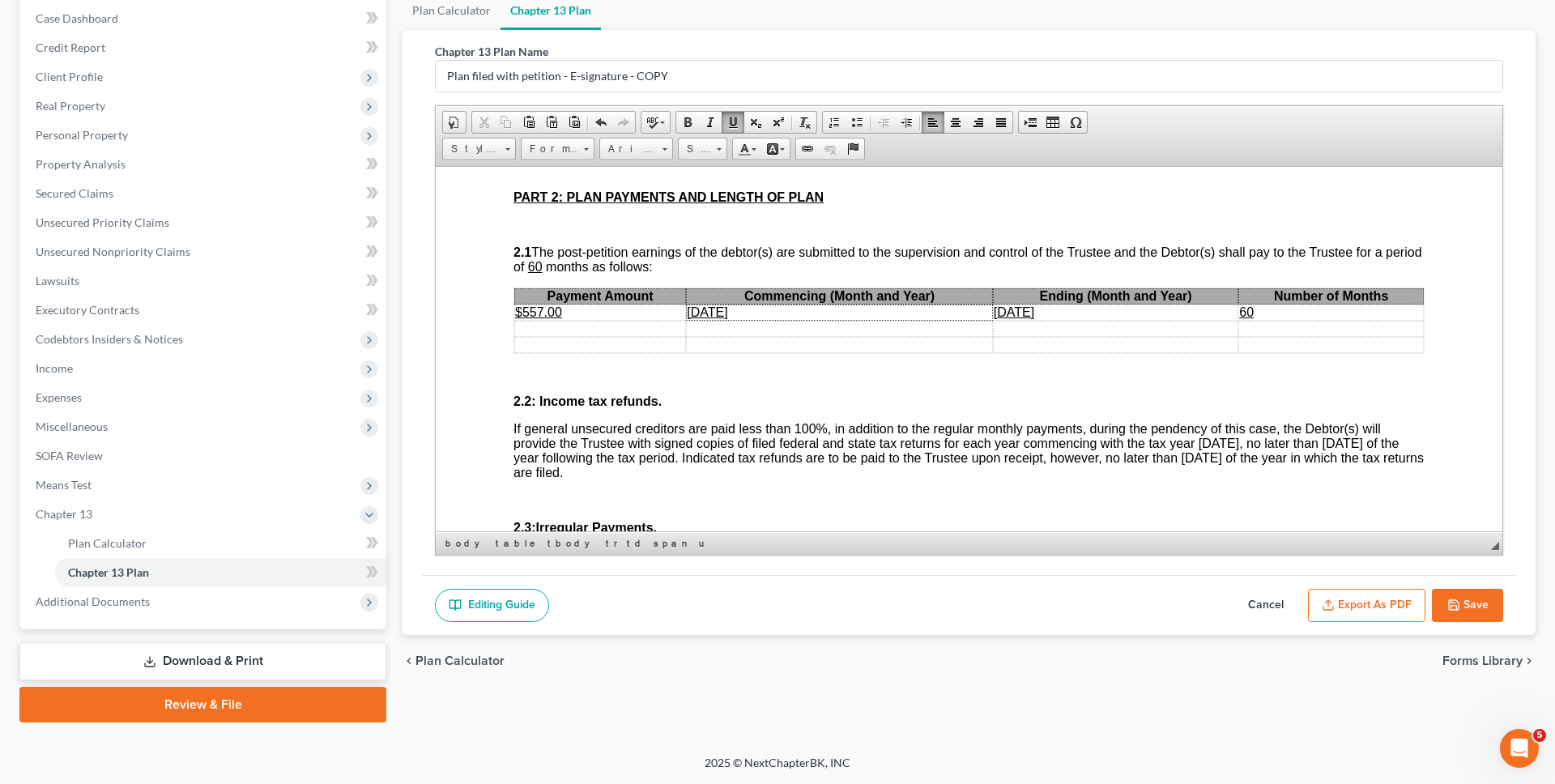
click at [1357, 602] on button "Export as PDF" at bounding box center [1367, 605] width 117 height 34
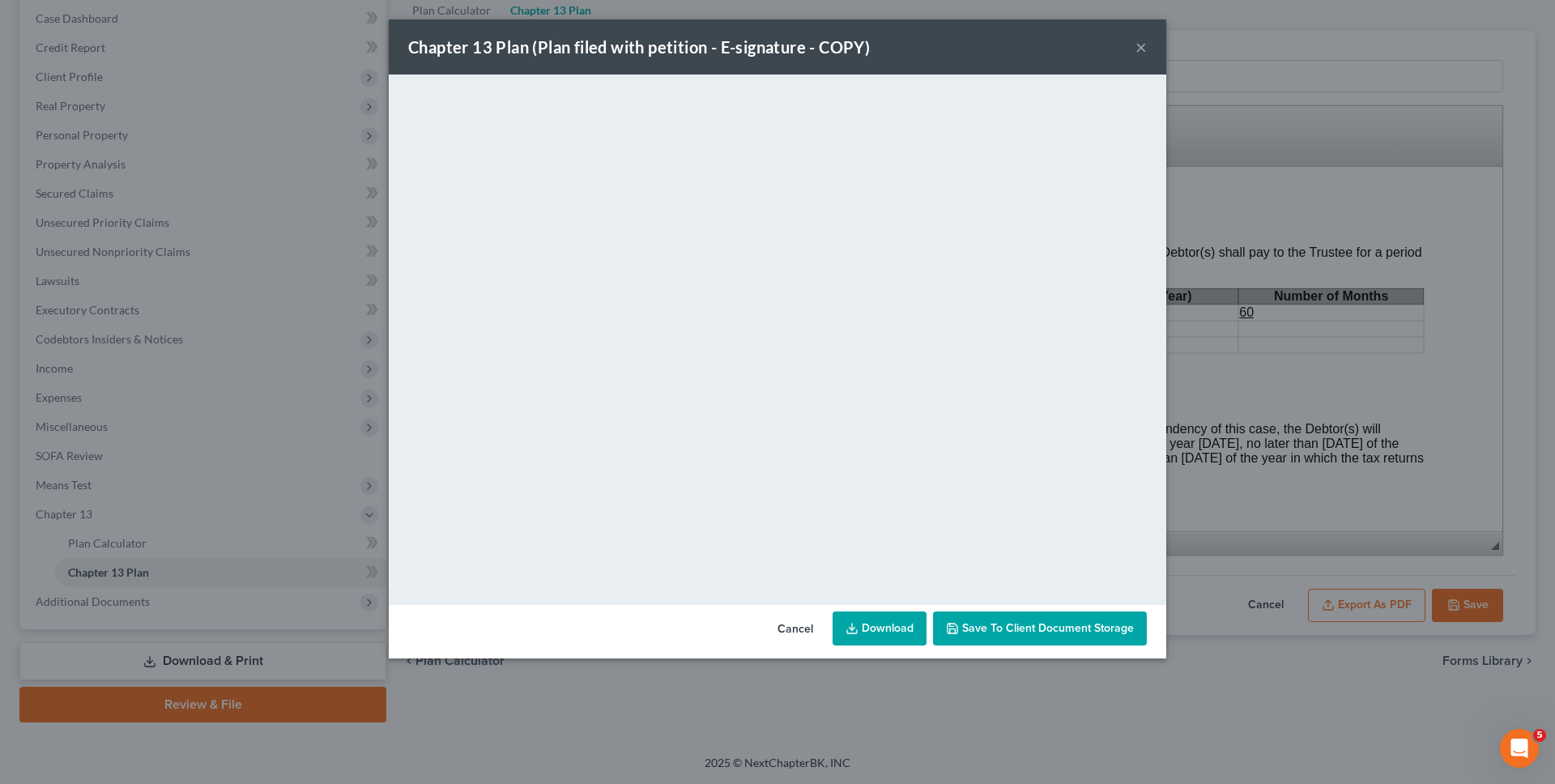
click at [902, 623] on link "Download" at bounding box center [880, 628] width 94 height 34
click at [799, 627] on button "Cancel" at bounding box center [795, 629] width 62 height 32
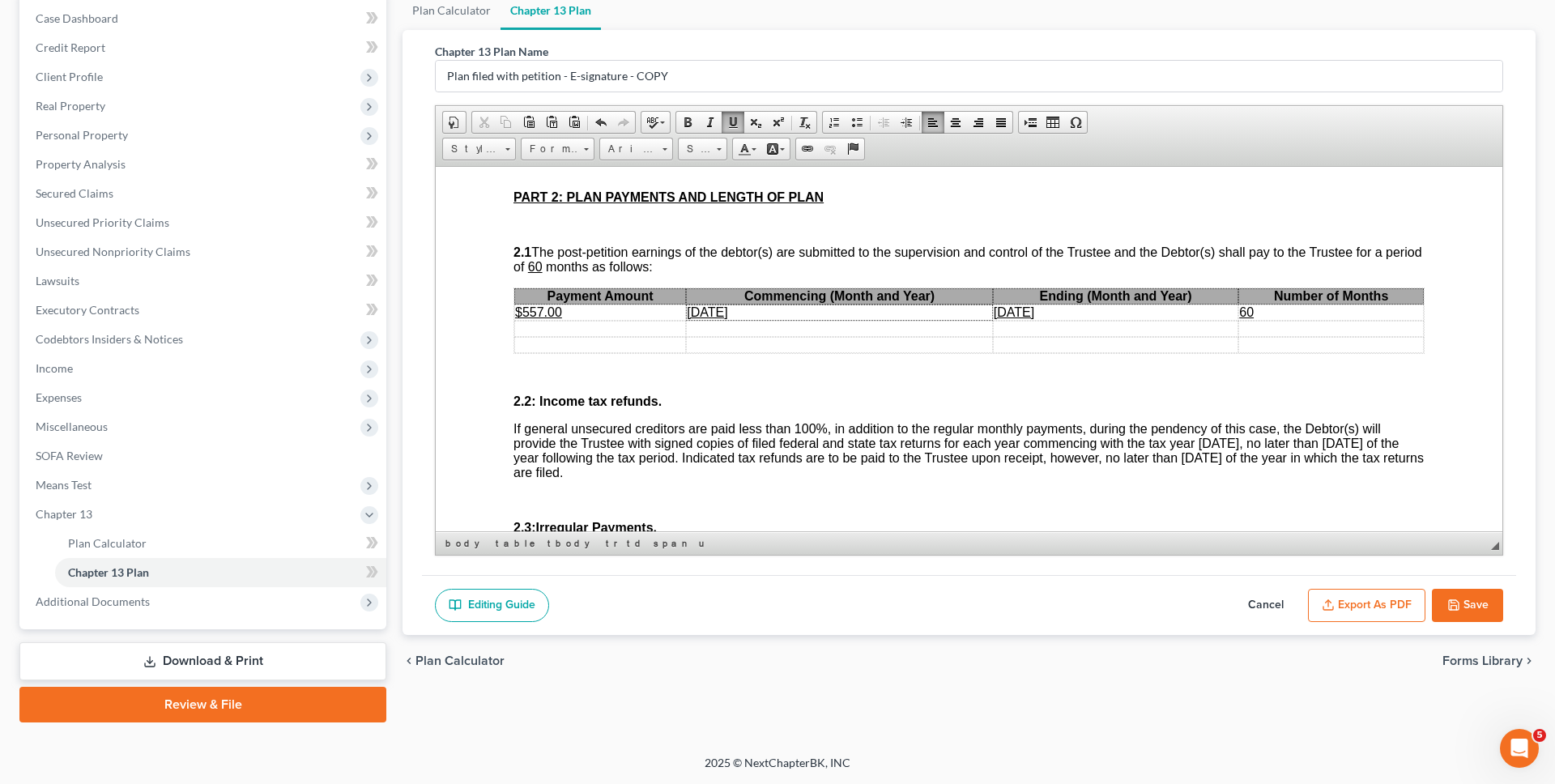
click at [769, 703] on div "Plan Calculator Chapter 13 Plan Chapter 13 Plan Name Plan filed with petition -…" at bounding box center [969, 356] width 1150 height 731
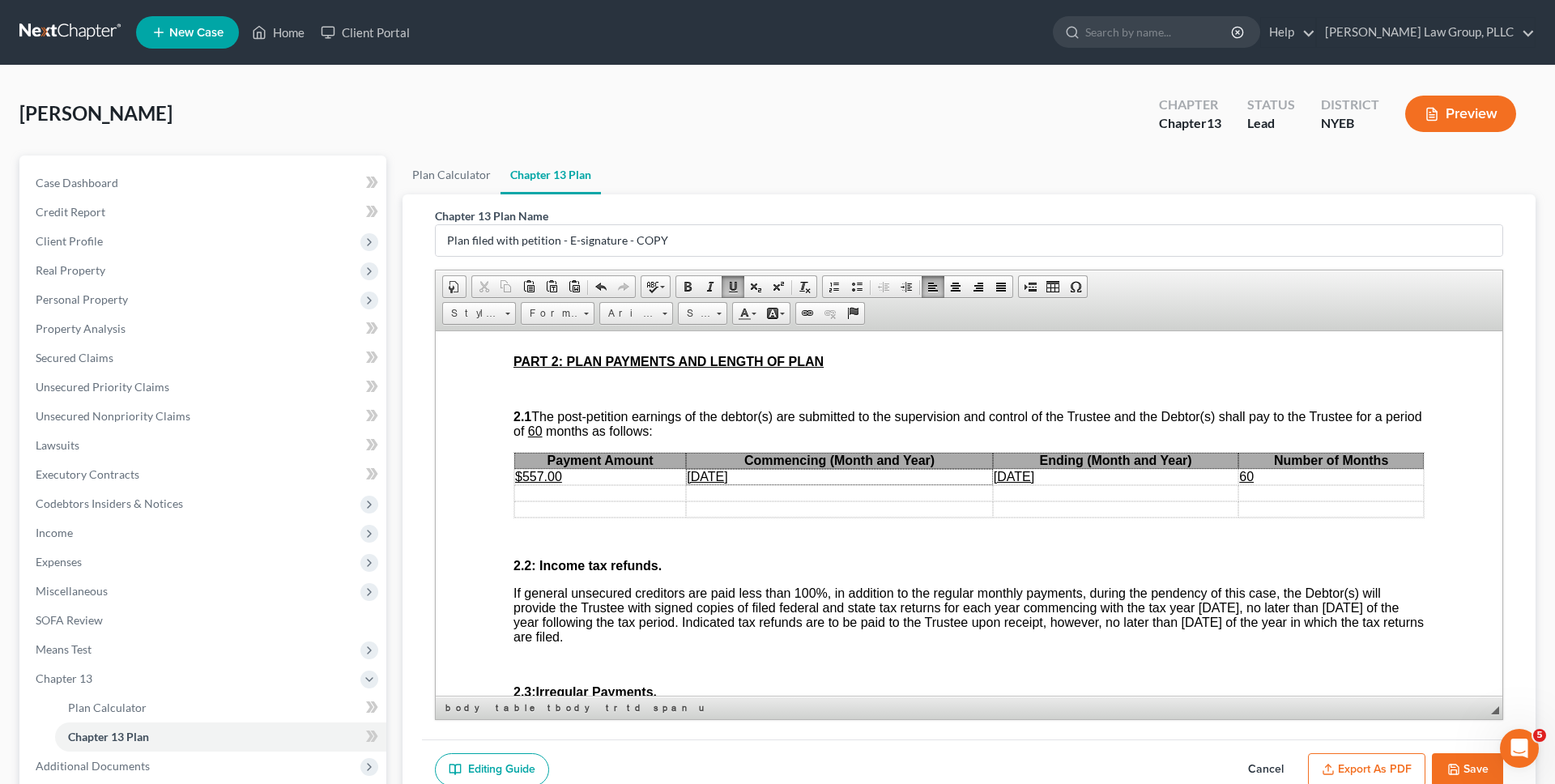
click at [98, 26] on link at bounding box center [70, 33] width 103 height 29
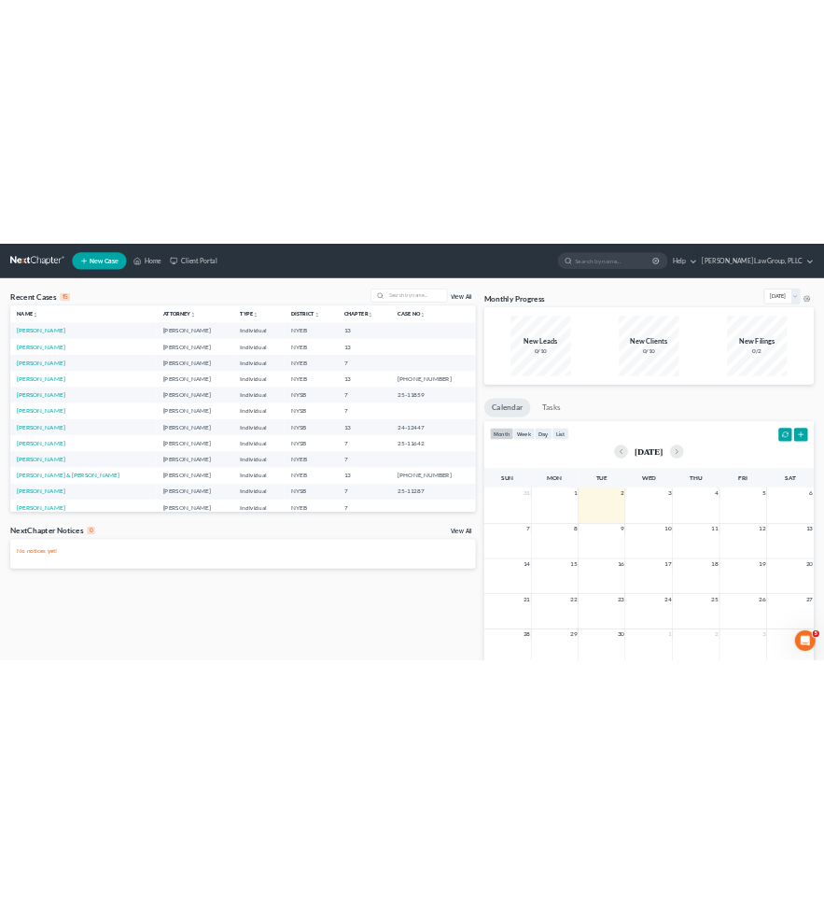
scroll to position [128, 0]
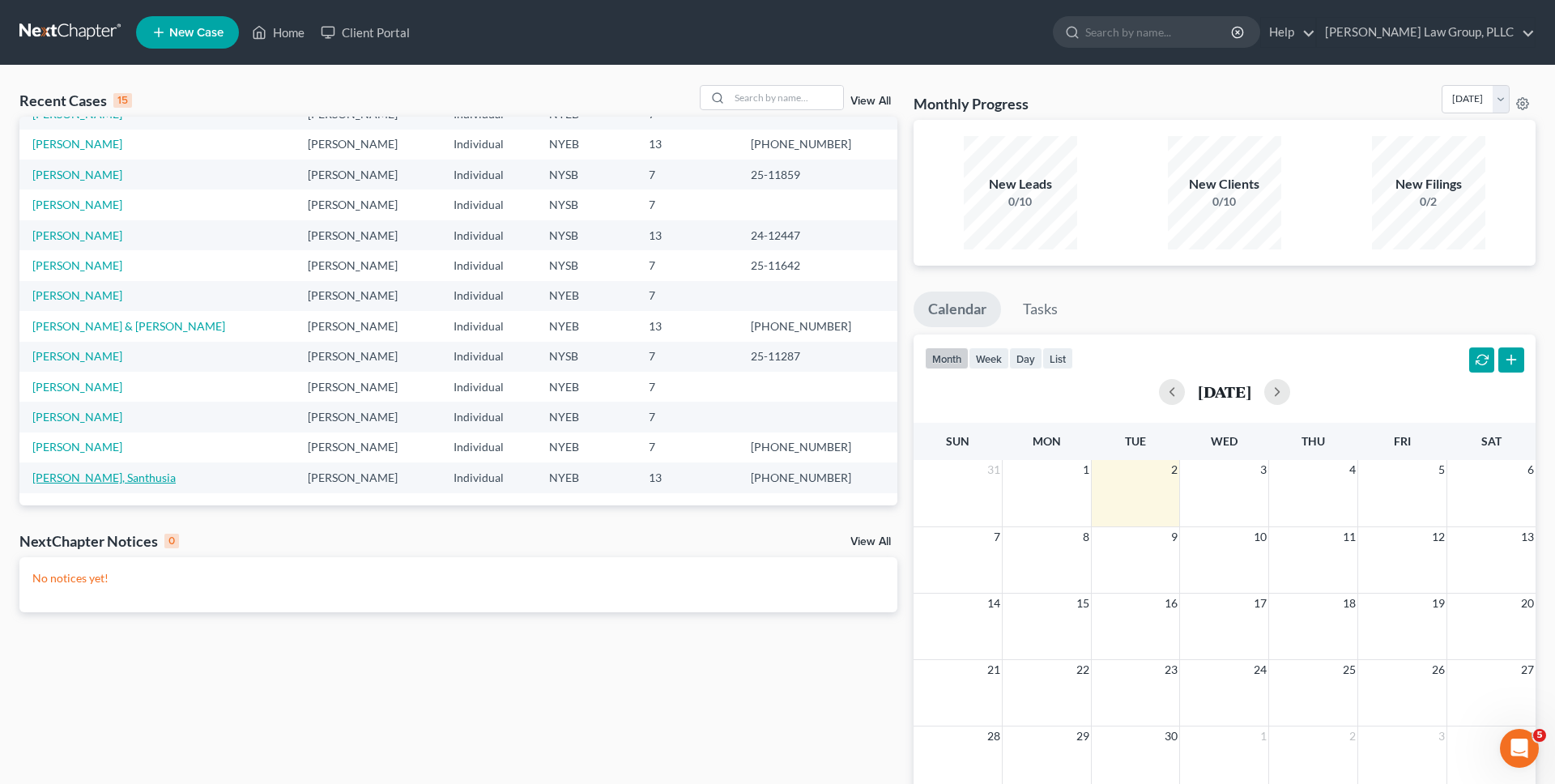
click at [56, 478] on link "[PERSON_NAME], Santhusia" at bounding box center [103, 477] width 143 height 14
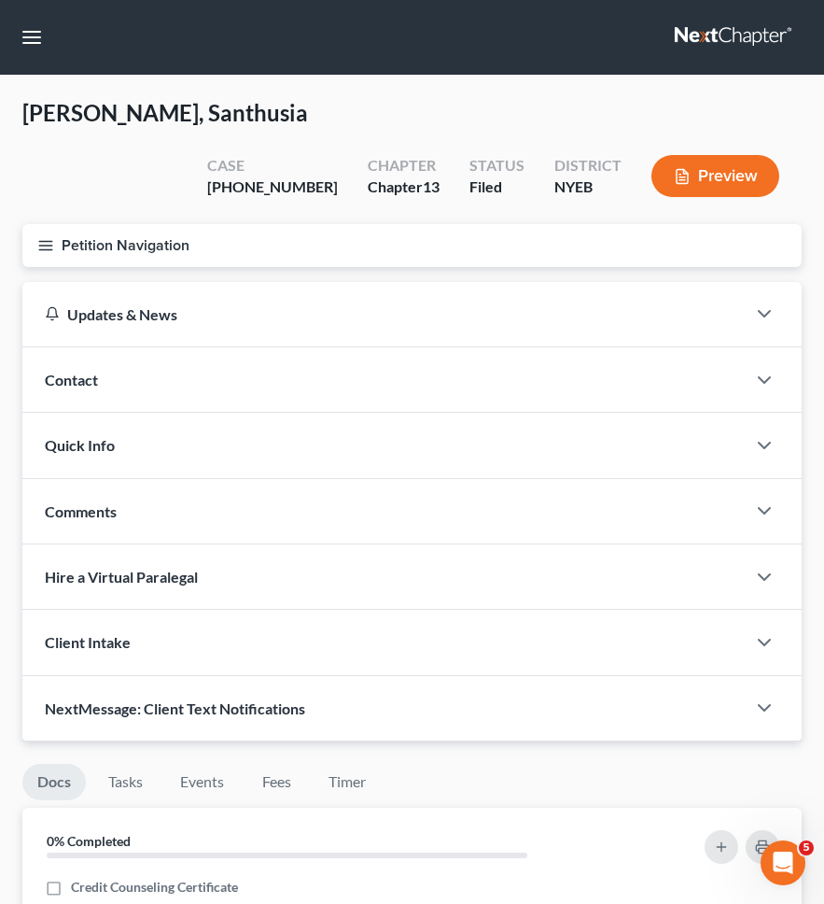
click at [152, 230] on div "Petition Navigation Case Dashboard Payments Invoices Payments Payments Credit R…" at bounding box center [412, 253] width 798 height 58
click at [152, 224] on button "Petition Navigation" at bounding box center [411, 245] width 779 height 43
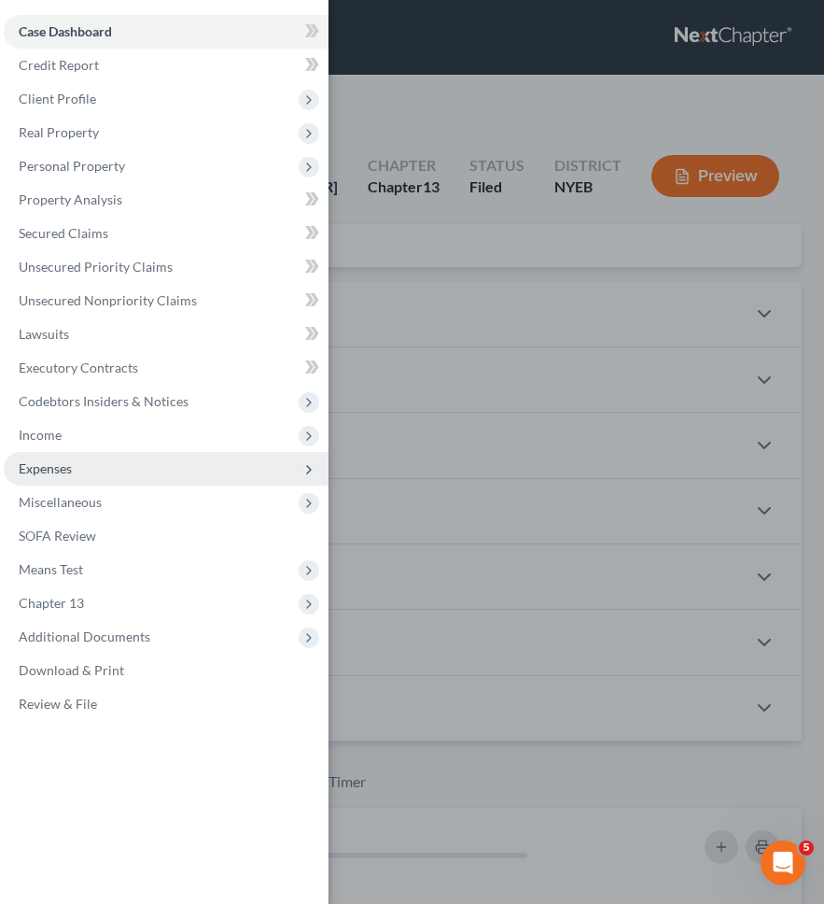
click at [189, 452] on span "Expenses" at bounding box center [166, 469] width 325 height 34
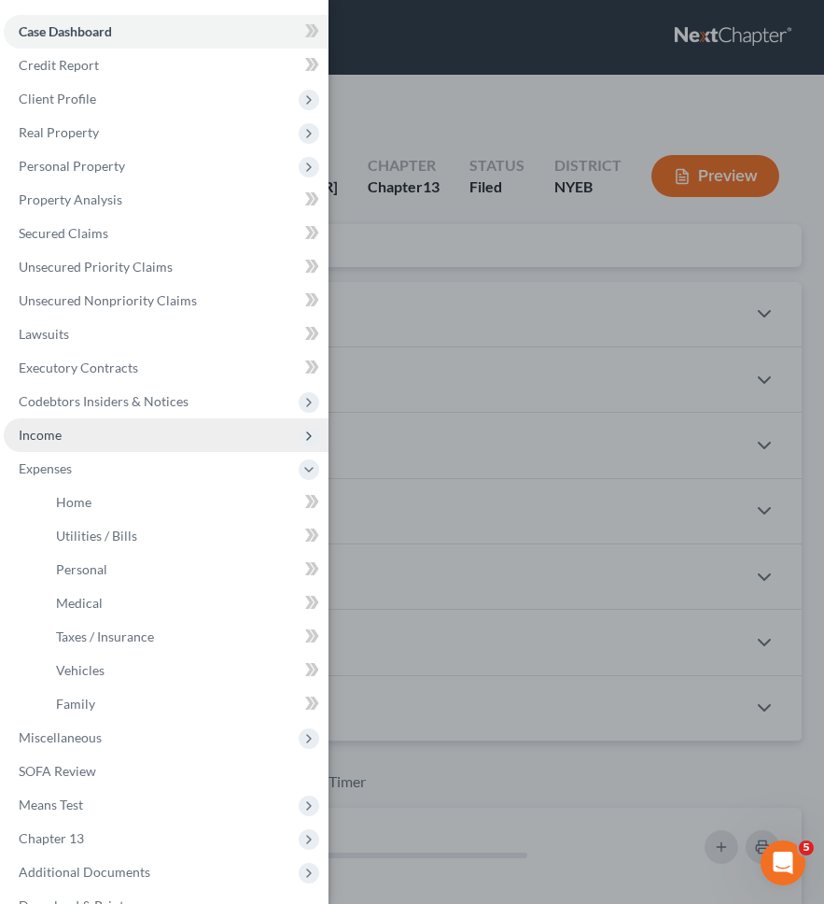
click at [189, 436] on span "Income" at bounding box center [166, 435] width 325 height 34
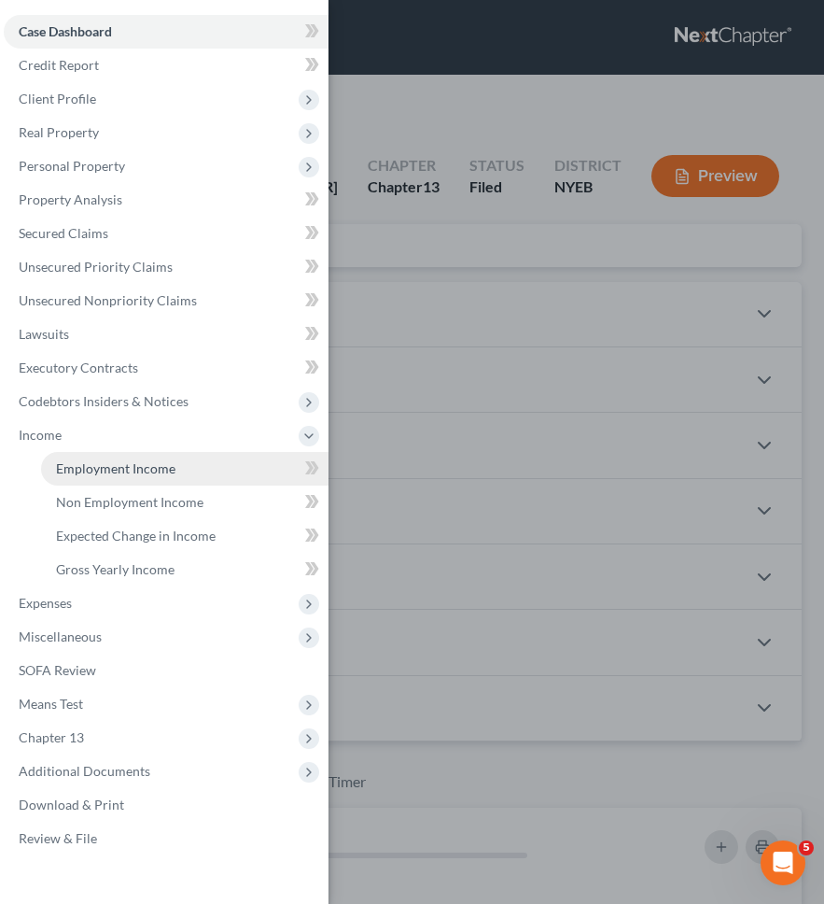
click at [185, 479] on link "Employment Income" at bounding box center [185, 469] width 288 height 34
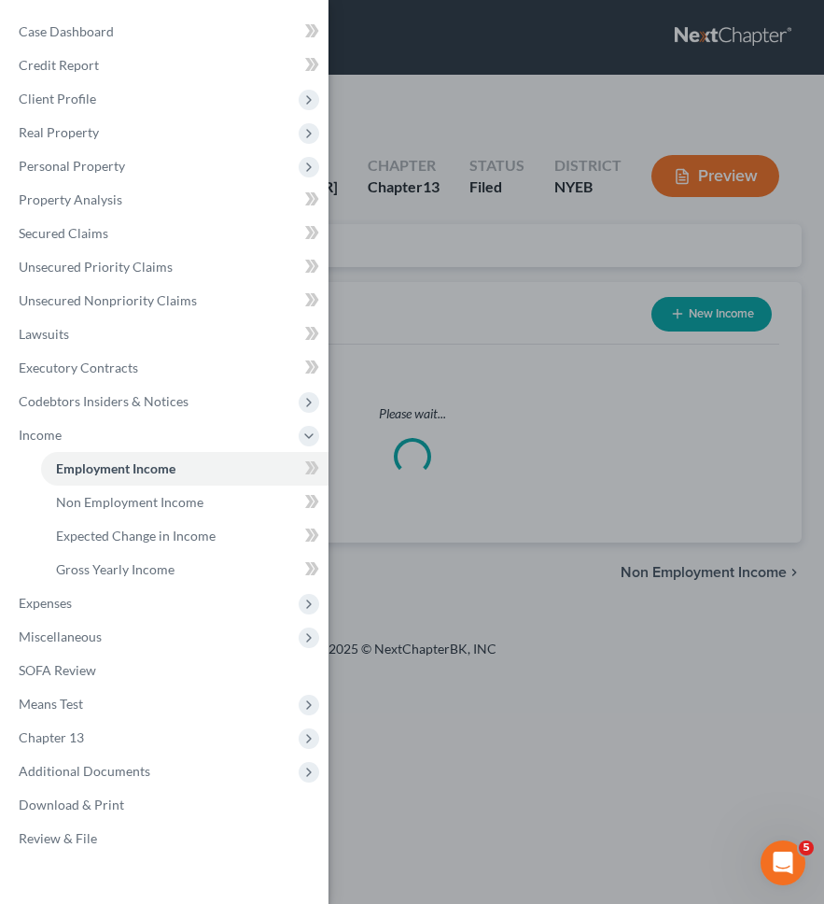
click at [571, 428] on div "Case Dashboard Payments Invoices Payments Payments Credit Report Client Profile" at bounding box center [412, 452] width 824 height 904
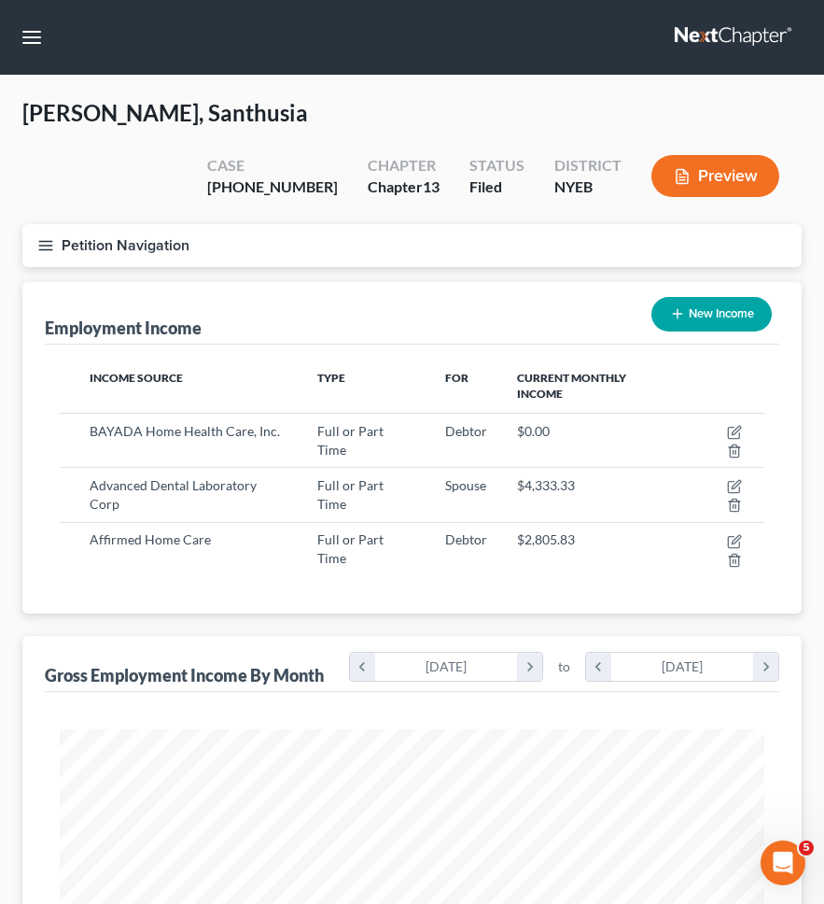
scroll to position [352, 742]
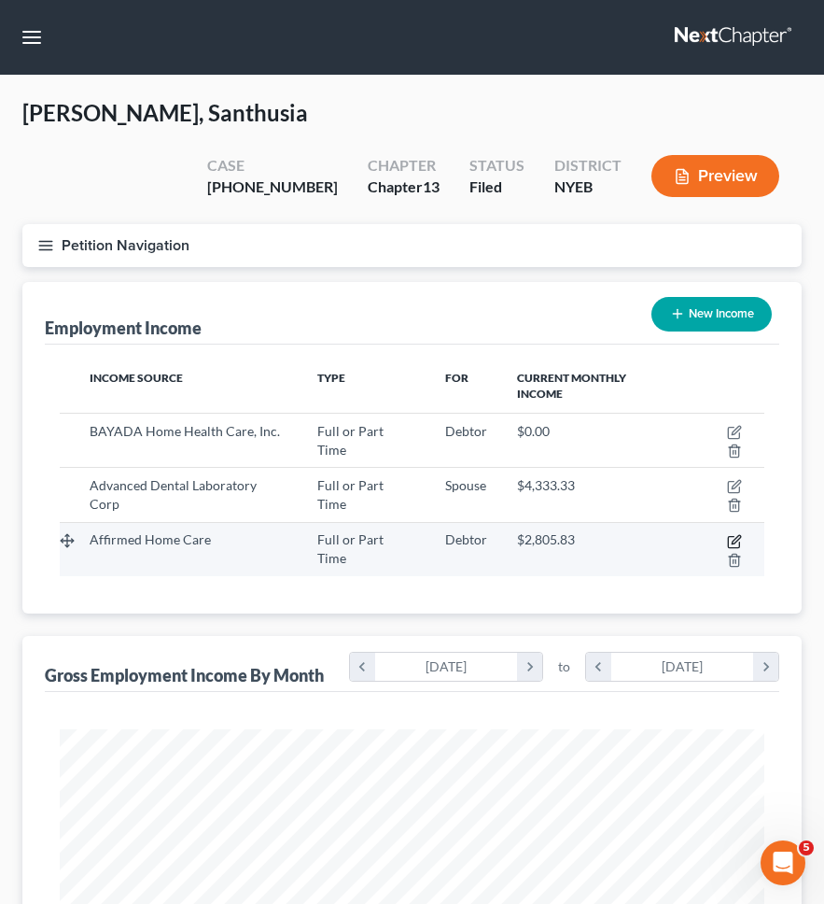
click at [727, 534] on icon "button" at bounding box center [734, 541] width 15 height 15
select select "0"
select select "35"
select select "2"
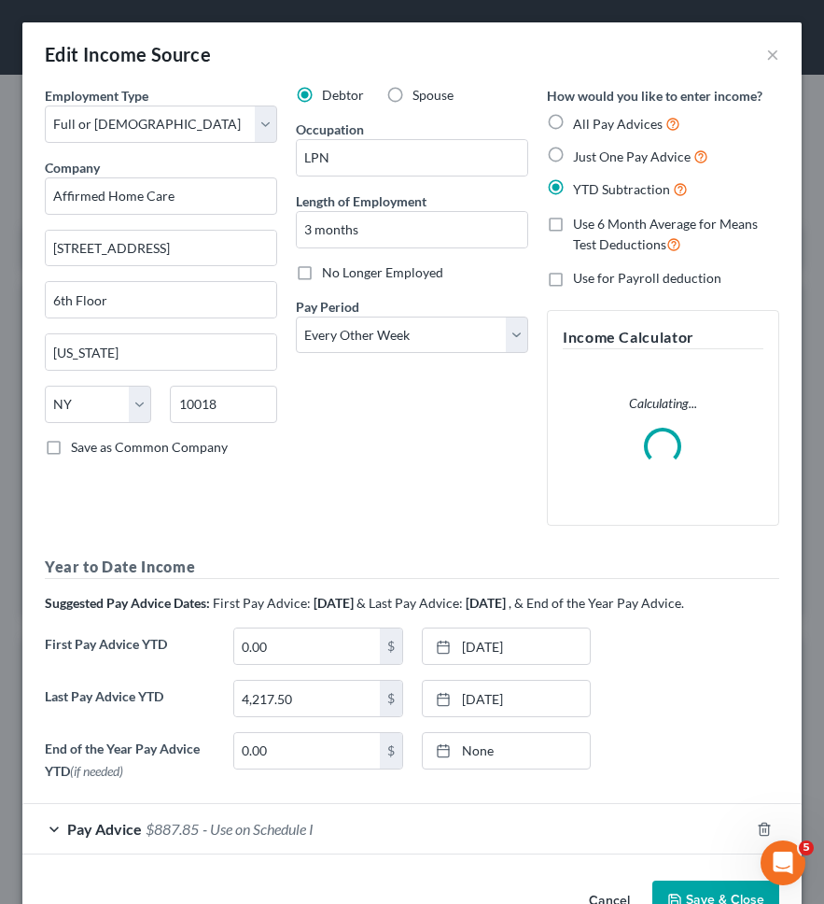
scroll to position [53, 0]
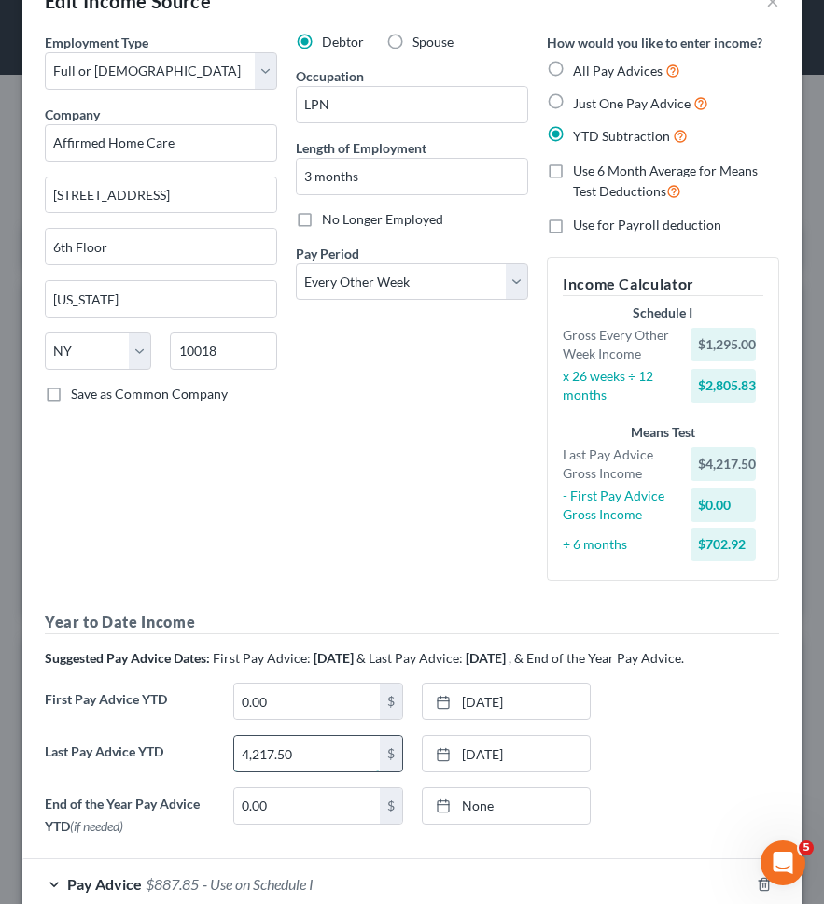
click at [309, 743] on input "4,217.50" at bounding box center [307, 753] width 146 height 35
type input "6,195"
click at [305, 530] on div "Debtor Spouse Occupation LPN Length of Employment 3 months No Longer Employed P…" at bounding box center [412, 314] width 251 height 563
click at [514, 754] on link "8/22/2025" at bounding box center [507, 753] width 168 height 35
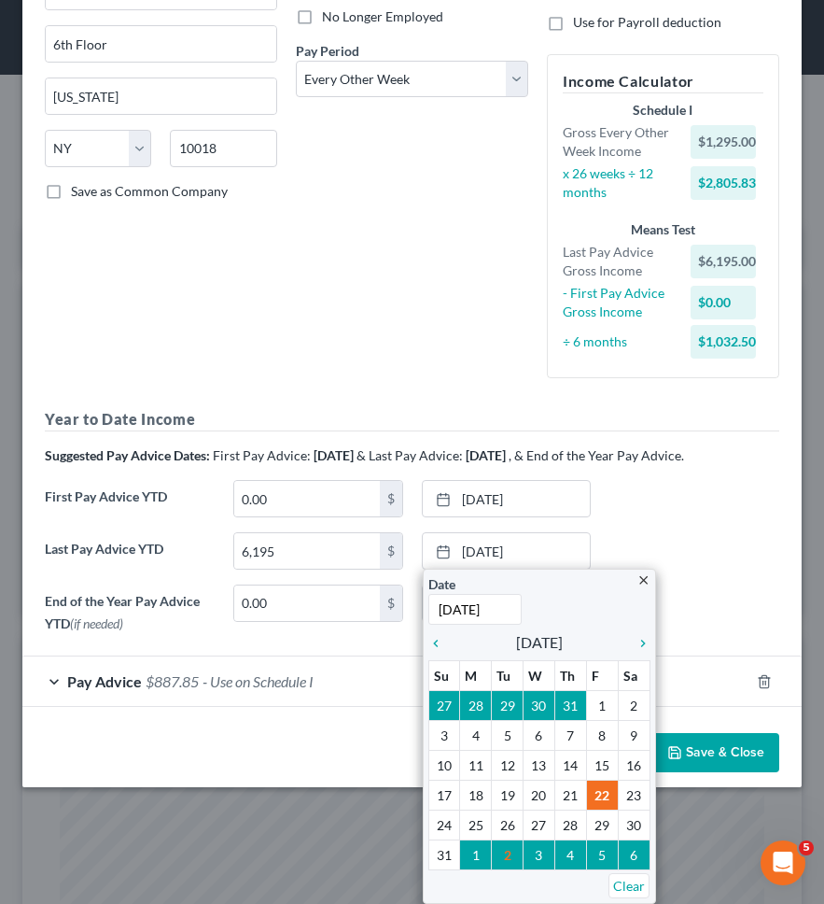
scroll to position [161, 0]
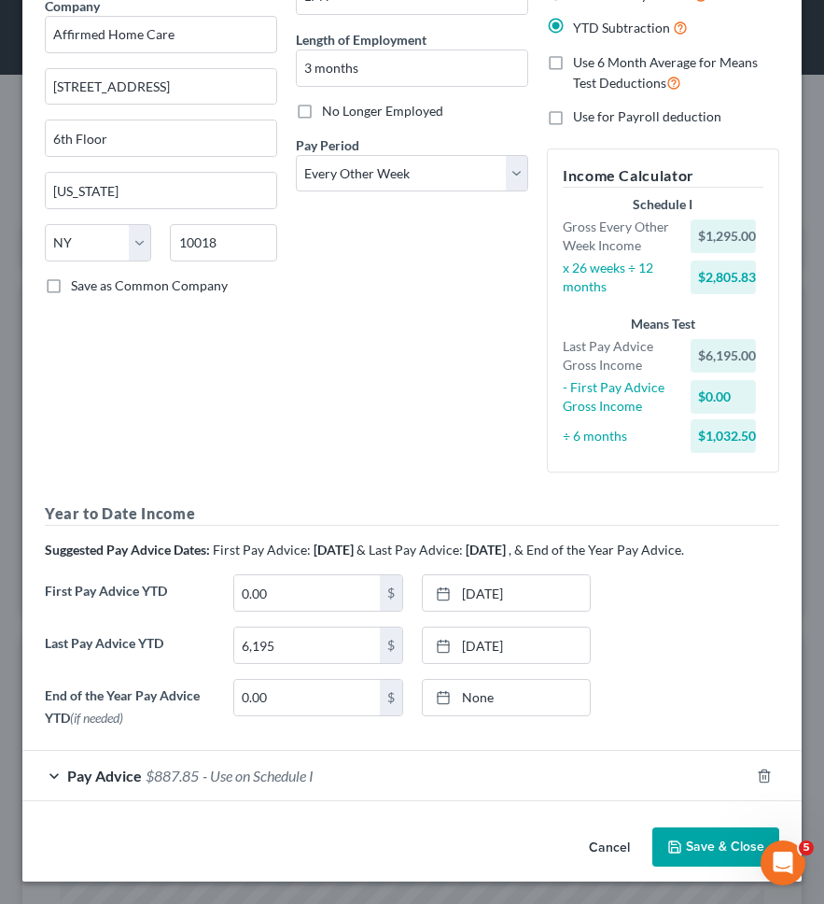
click at [481, 797] on div "Pay Advice $887.85 - Use on Schedule I" at bounding box center [385, 775] width 727 height 49
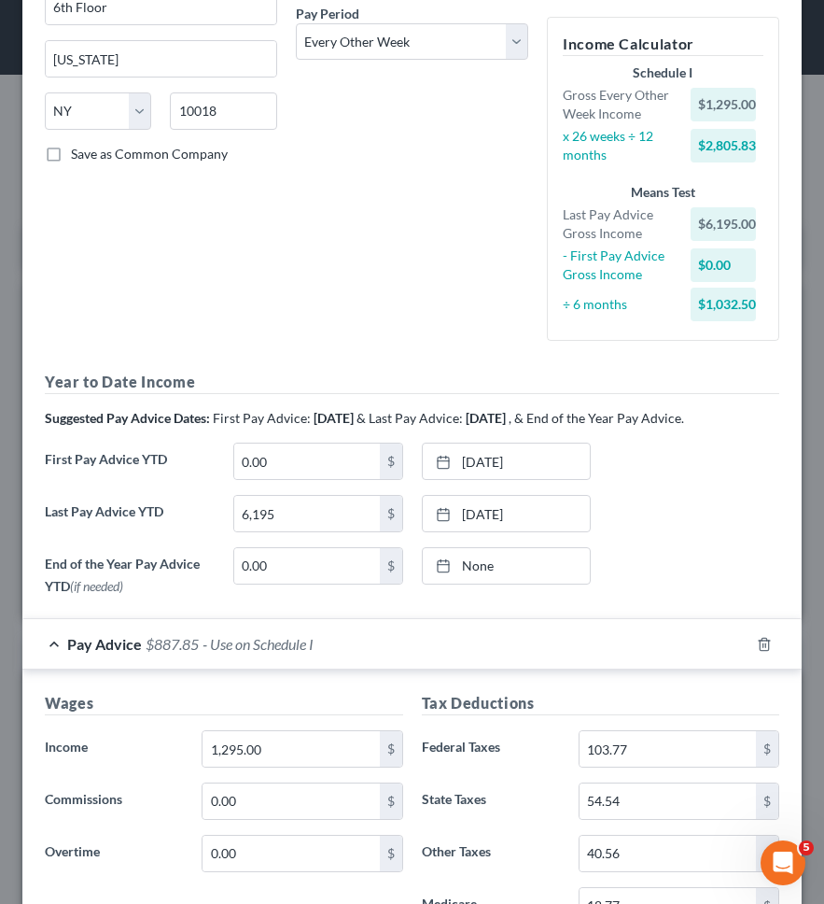
scroll to position [339, 0]
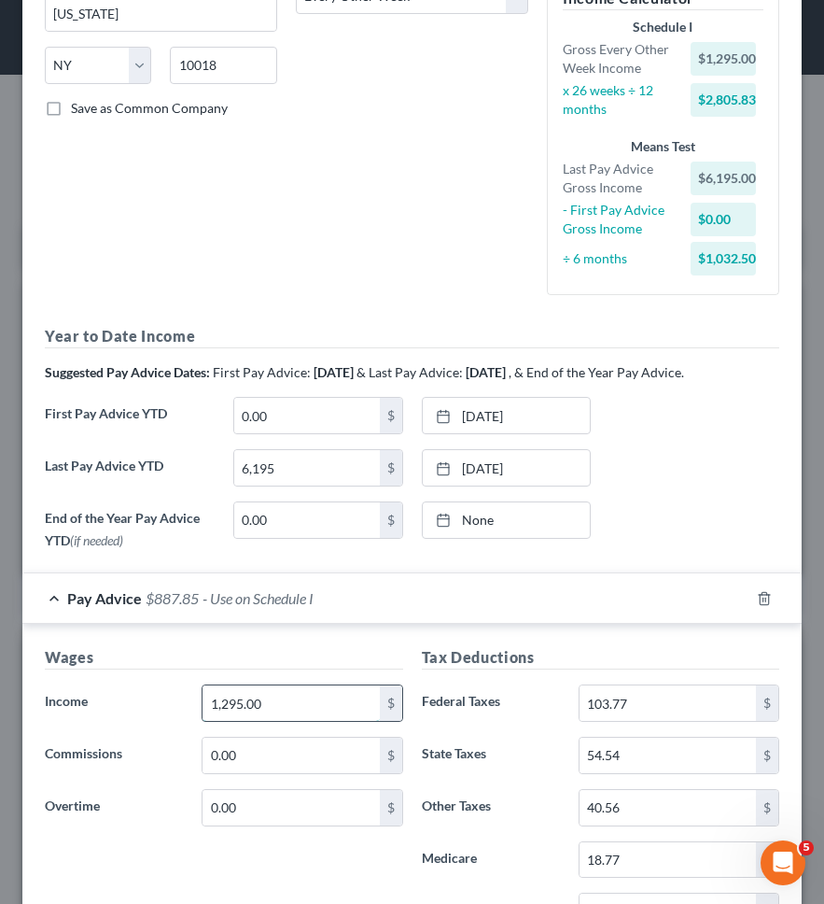
click at [312, 704] on input "1,295.00" at bounding box center [291, 702] width 176 height 35
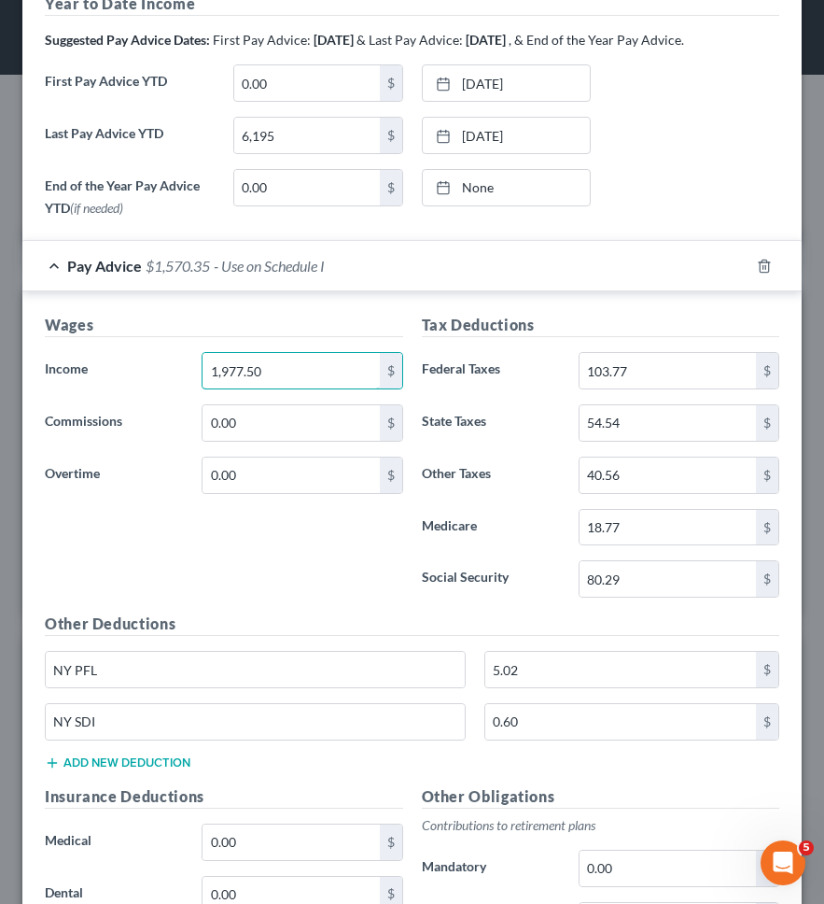
scroll to position [681, 0]
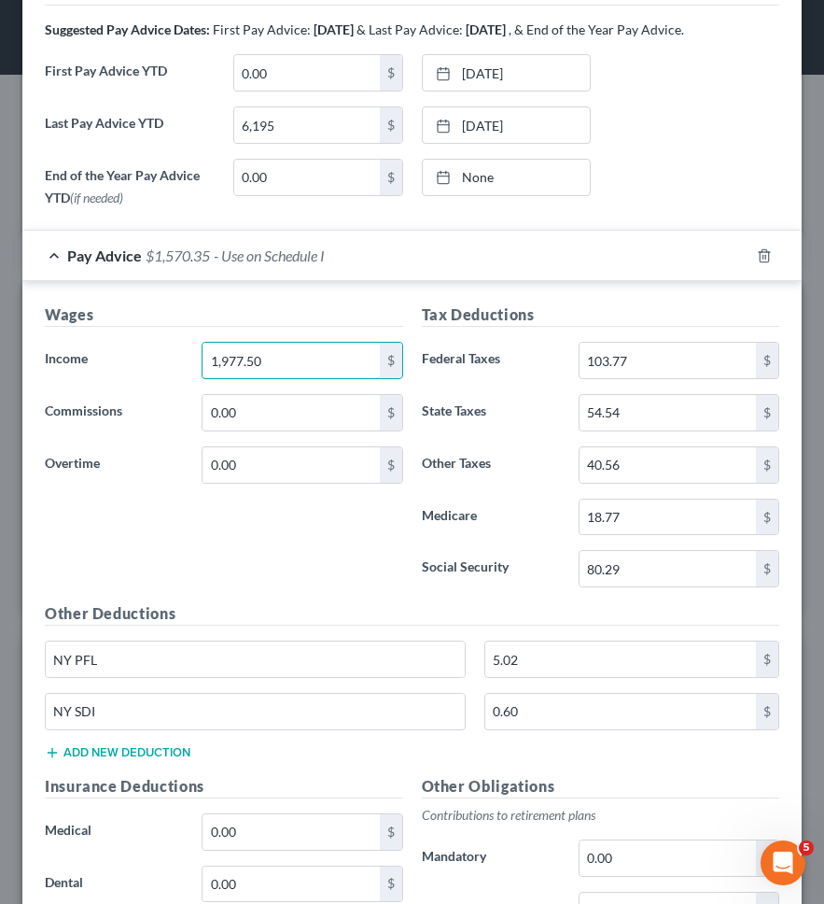
type input "1,977.50"
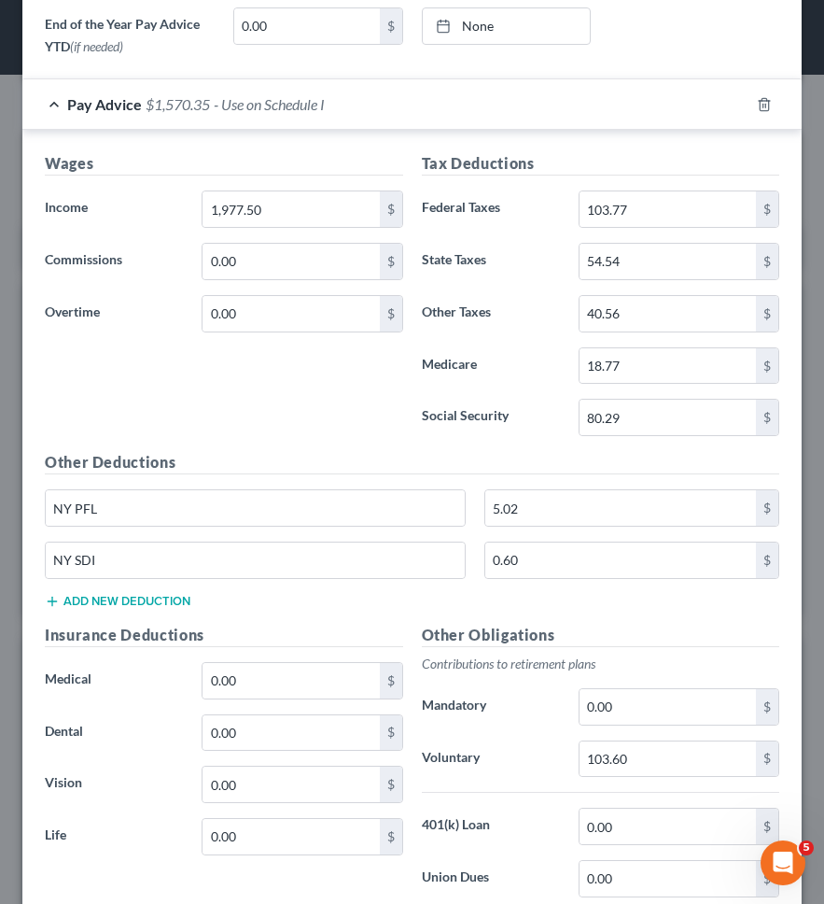
scroll to position [833, 0]
click at [656, 211] on input "103.77" at bounding box center [668, 208] width 176 height 35
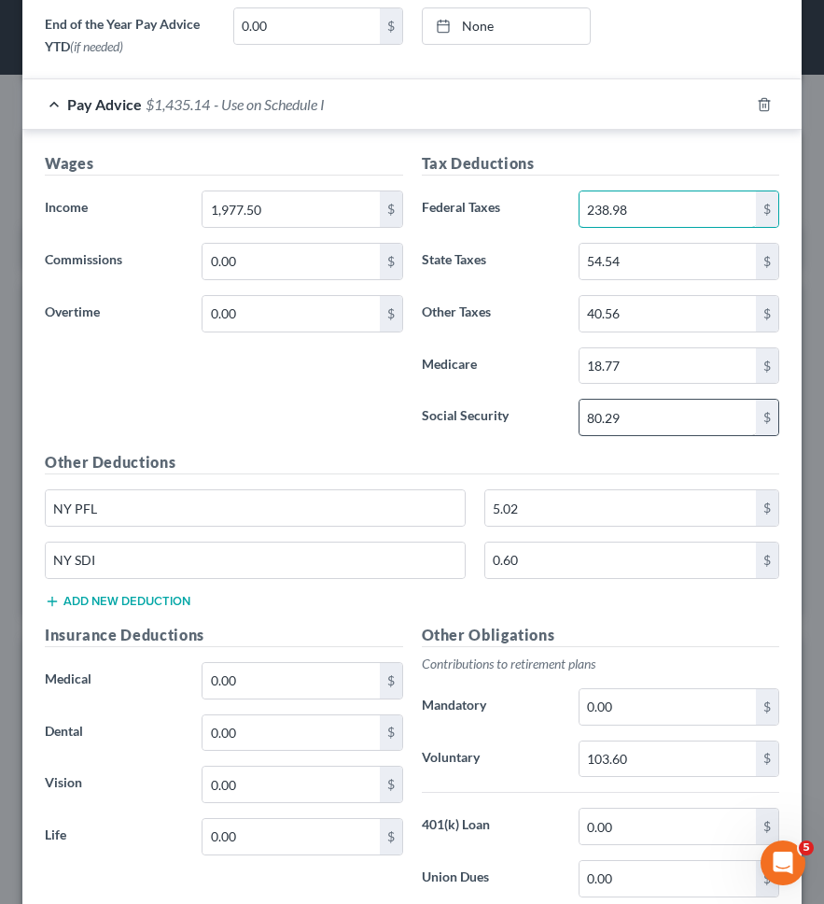
type input "238.98"
click at [680, 414] on input "80.29" at bounding box center [668, 417] width 176 height 35
type input "122.6"
click at [674, 365] on input "18.77" at bounding box center [668, 365] width 176 height 35
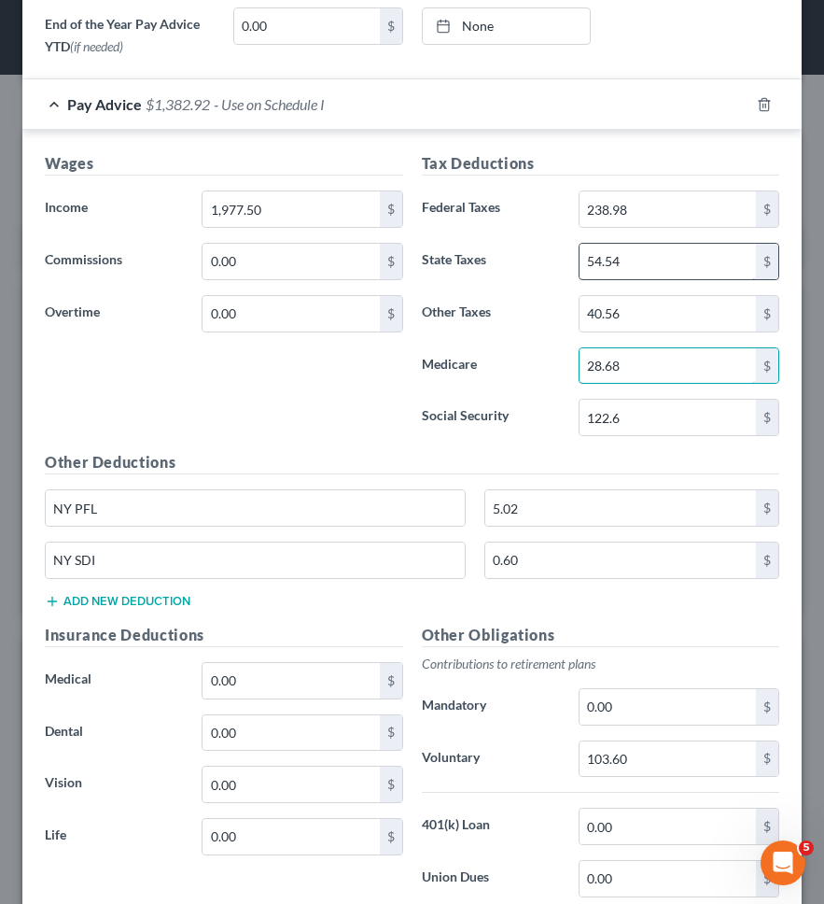
type input "28.68"
click at [659, 254] on input "54.54" at bounding box center [668, 261] width 176 height 35
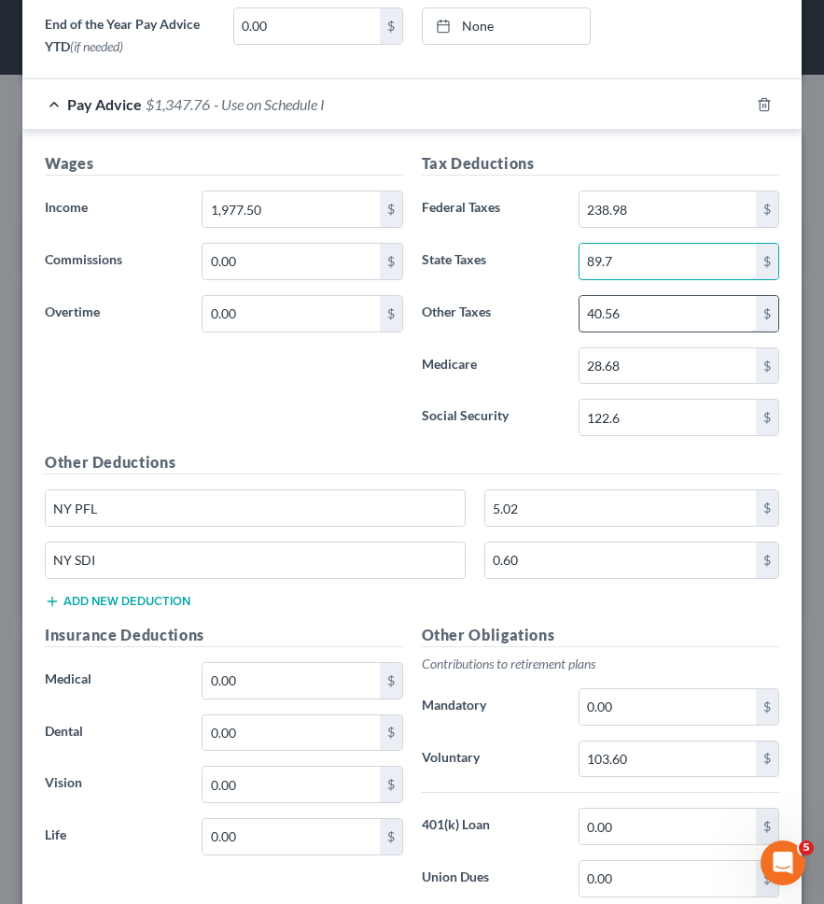
type input "89.7"
click at [630, 313] on input "40.56" at bounding box center [668, 313] width 176 height 35
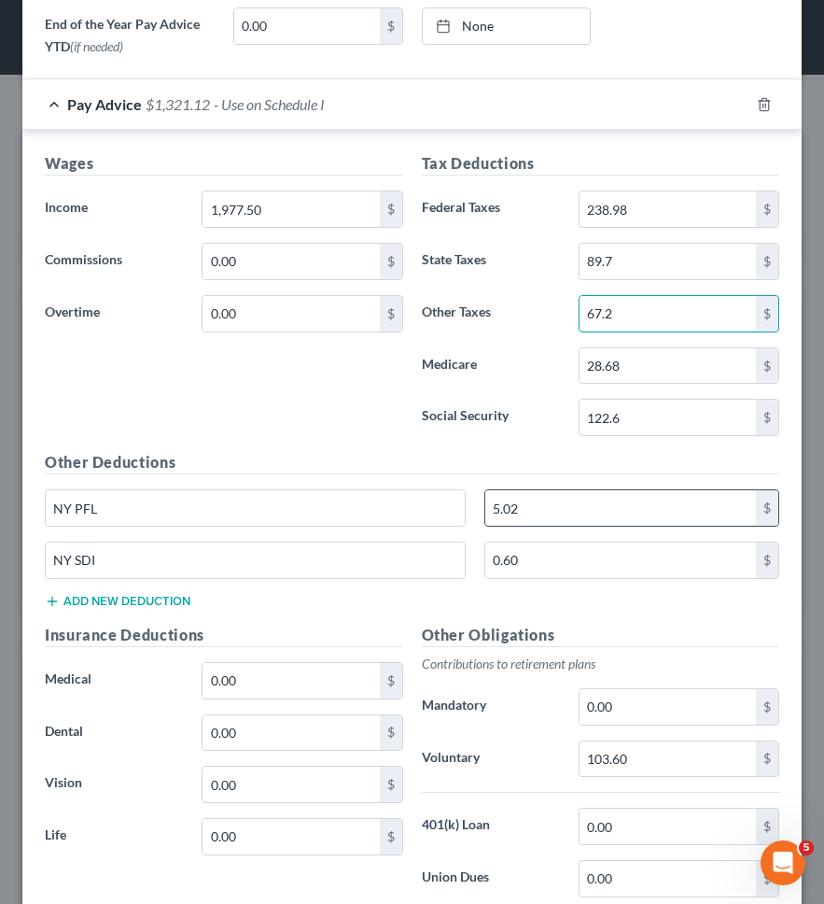
type input "67.2"
click at [540, 512] on input "5.02" at bounding box center [620, 507] width 271 height 35
type input "7.67"
click at [582, 635] on h5 "Other Obligations" at bounding box center [601, 635] width 358 height 23
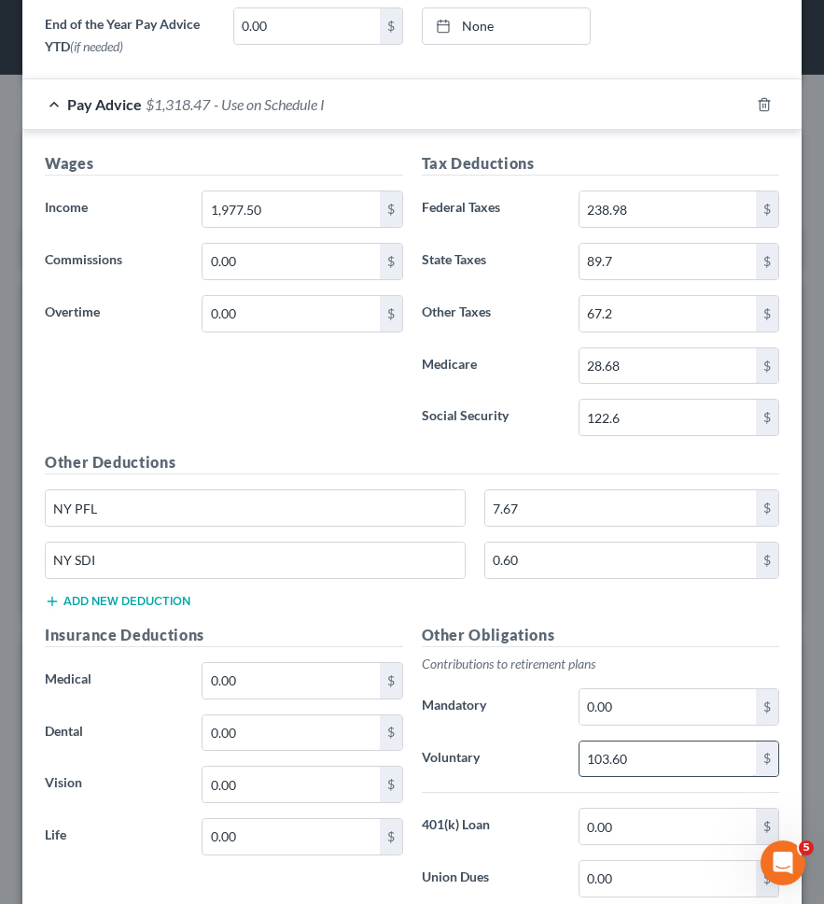
click at [685, 760] on input "103.60" at bounding box center [668, 758] width 176 height 35
type input "79.1"
type input "0"
type input "158.20"
click at [478, 712] on label "Mandatory" at bounding box center [491, 706] width 157 height 37
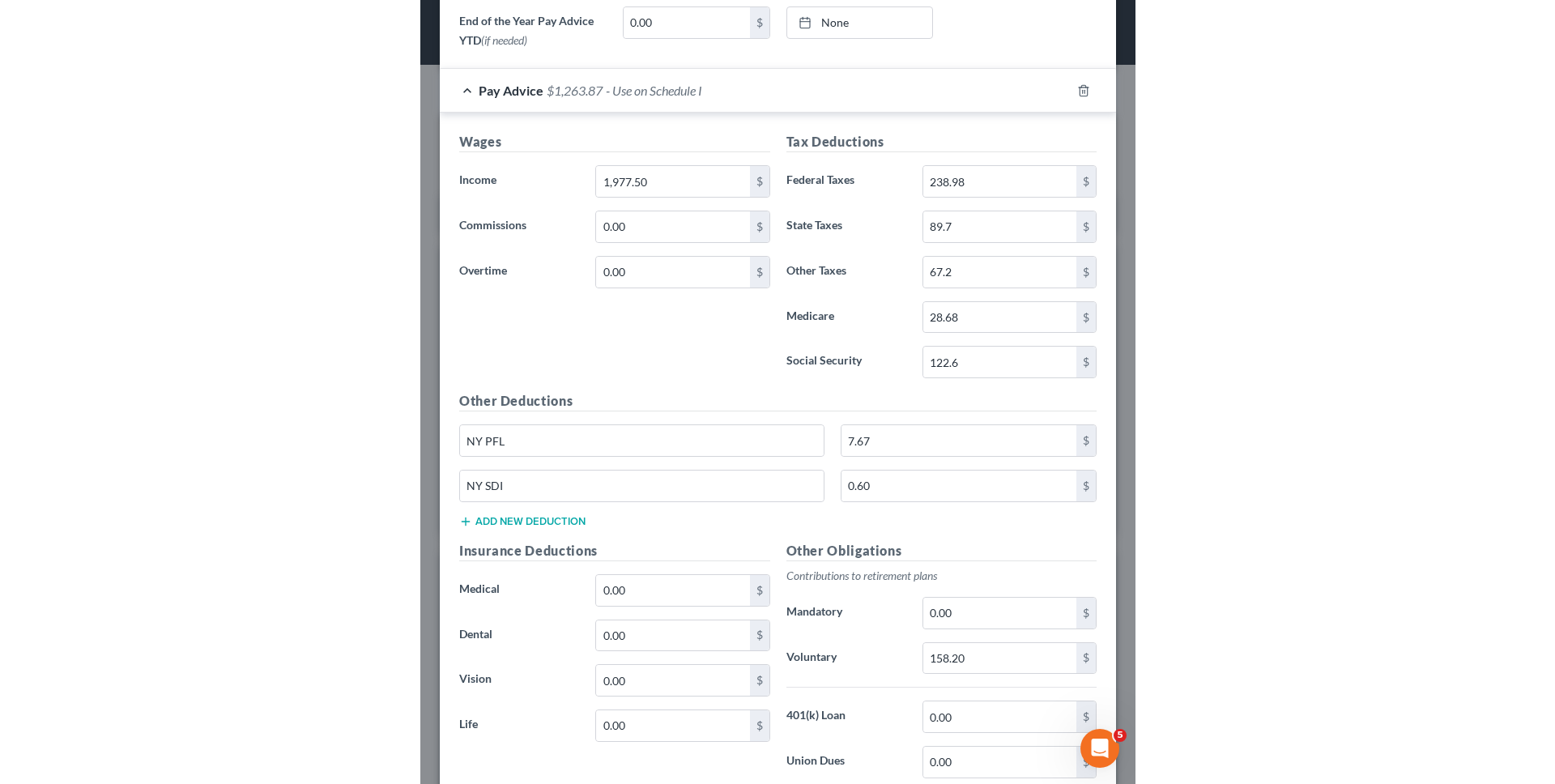
scroll to position [921, 0]
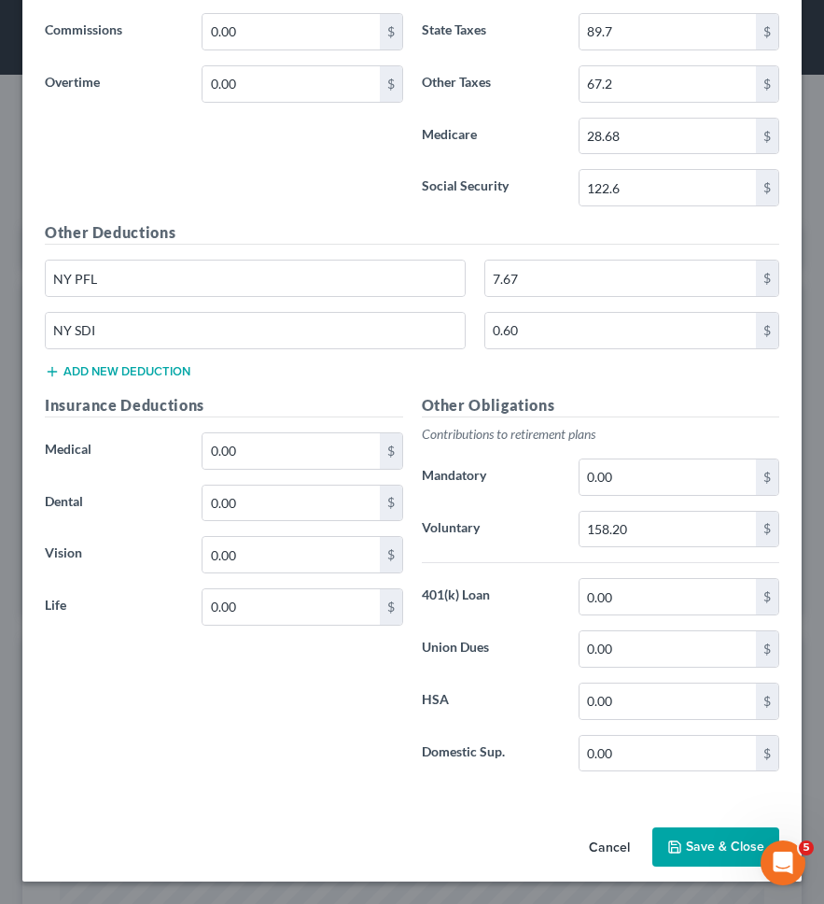
click at [667, 848] on button "Save & Close" at bounding box center [715, 846] width 127 height 39
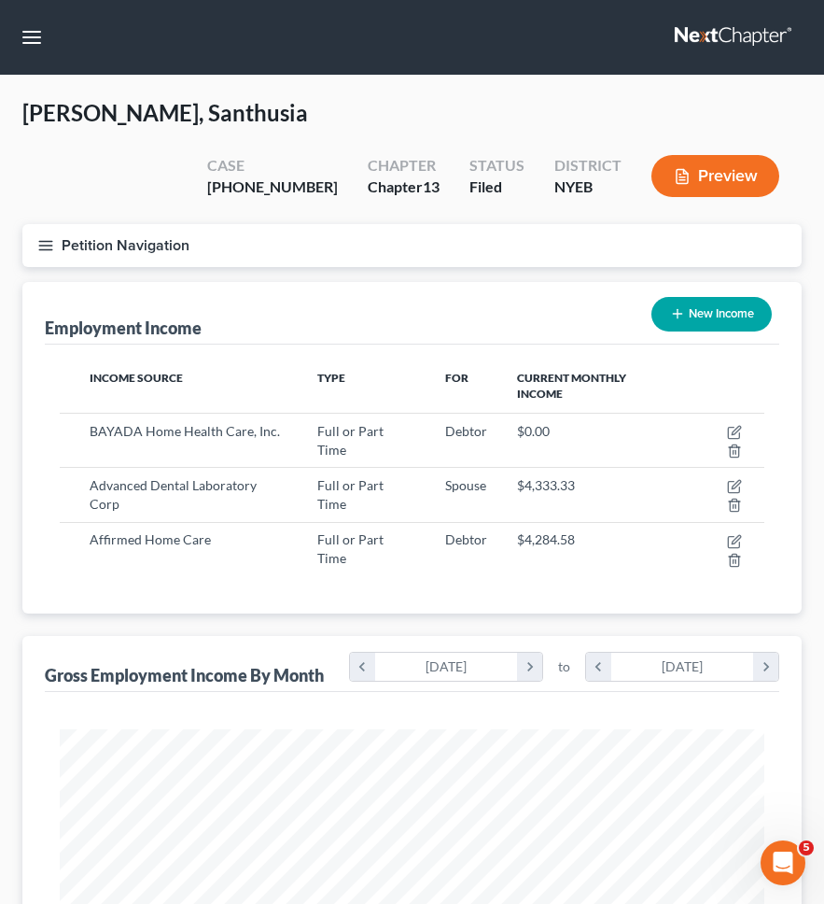
click at [514, 224] on button "Petition Navigation" at bounding box center [411, 245] width 779 height 43
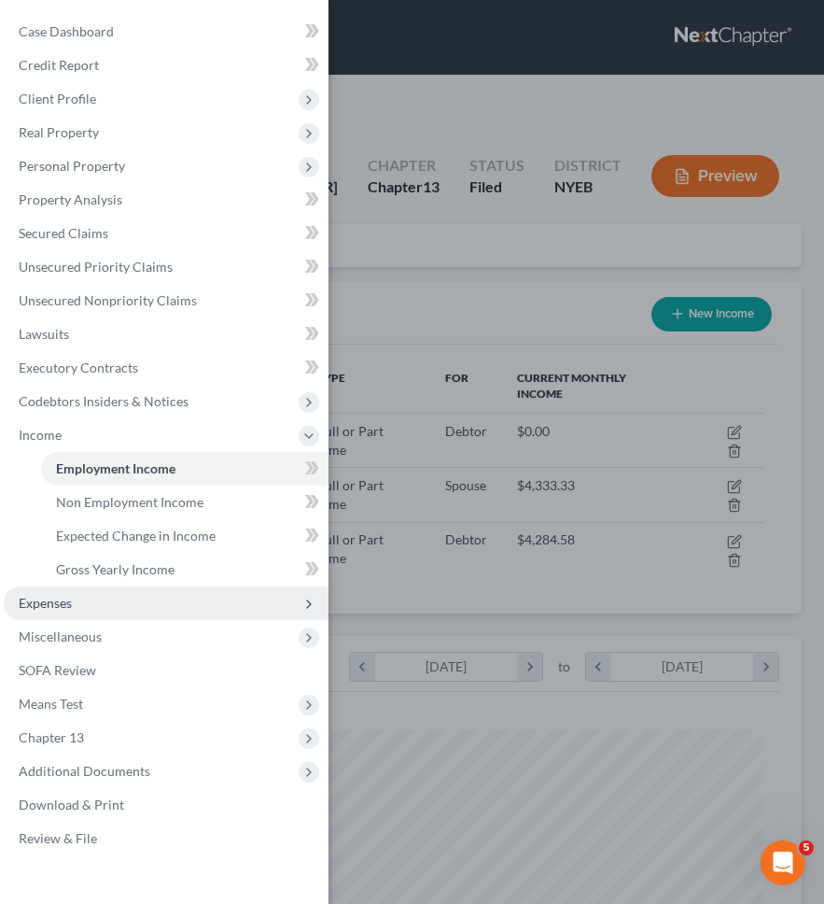
click at [144, 602] on span "Expenses" at bounding box center [166, 603] width 325 height 34
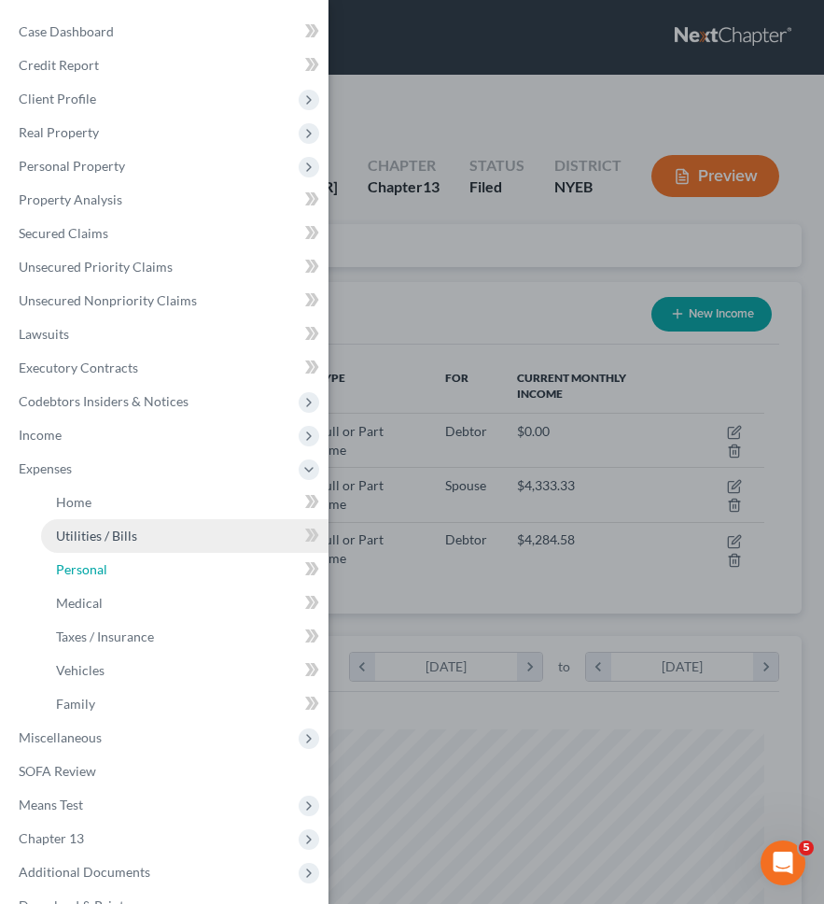
click at [144, 643] on ul "Home Utilities / Bills Personal Medical" at bounding box center [166, 602] width 325 height 235
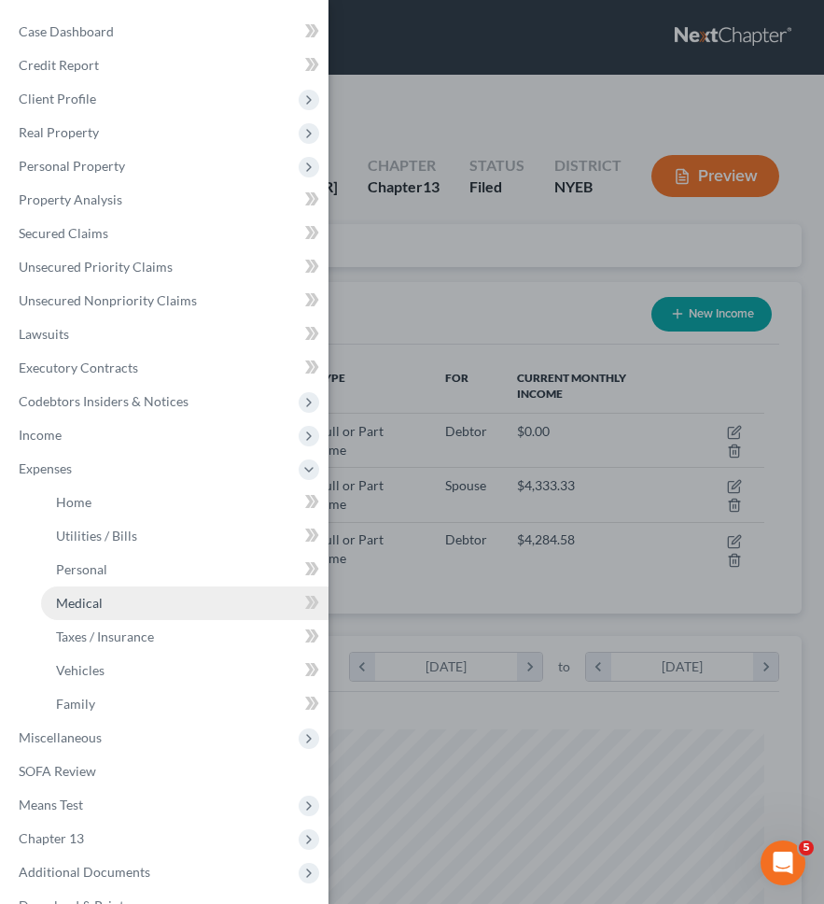
click at [118, 616] on link "Medical" at bounding box center [185, 603] width 288 height 34
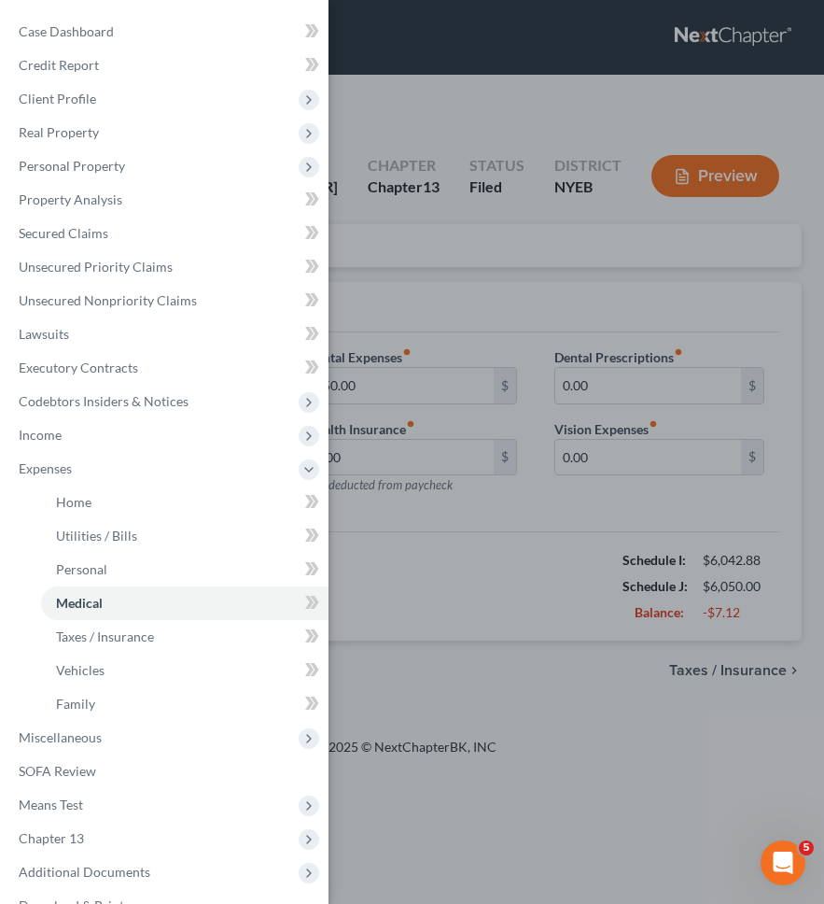
click at [373, 569] on div "Case Dashboard Payments Invoices Payments Payments Credit Report Client Profile" at bounding box center [412, 452] width 824 height 904
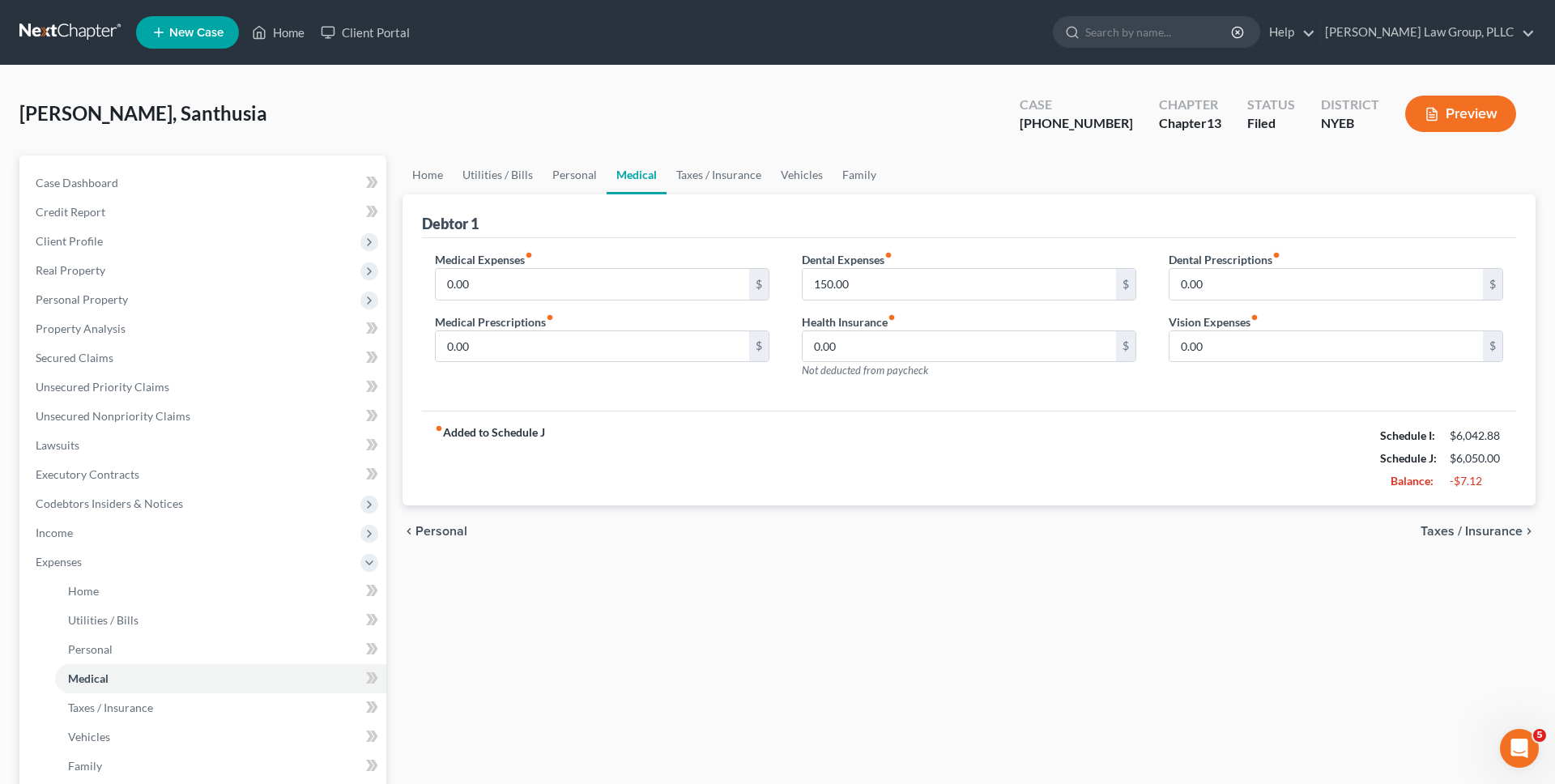
scroll to position [310, 0]
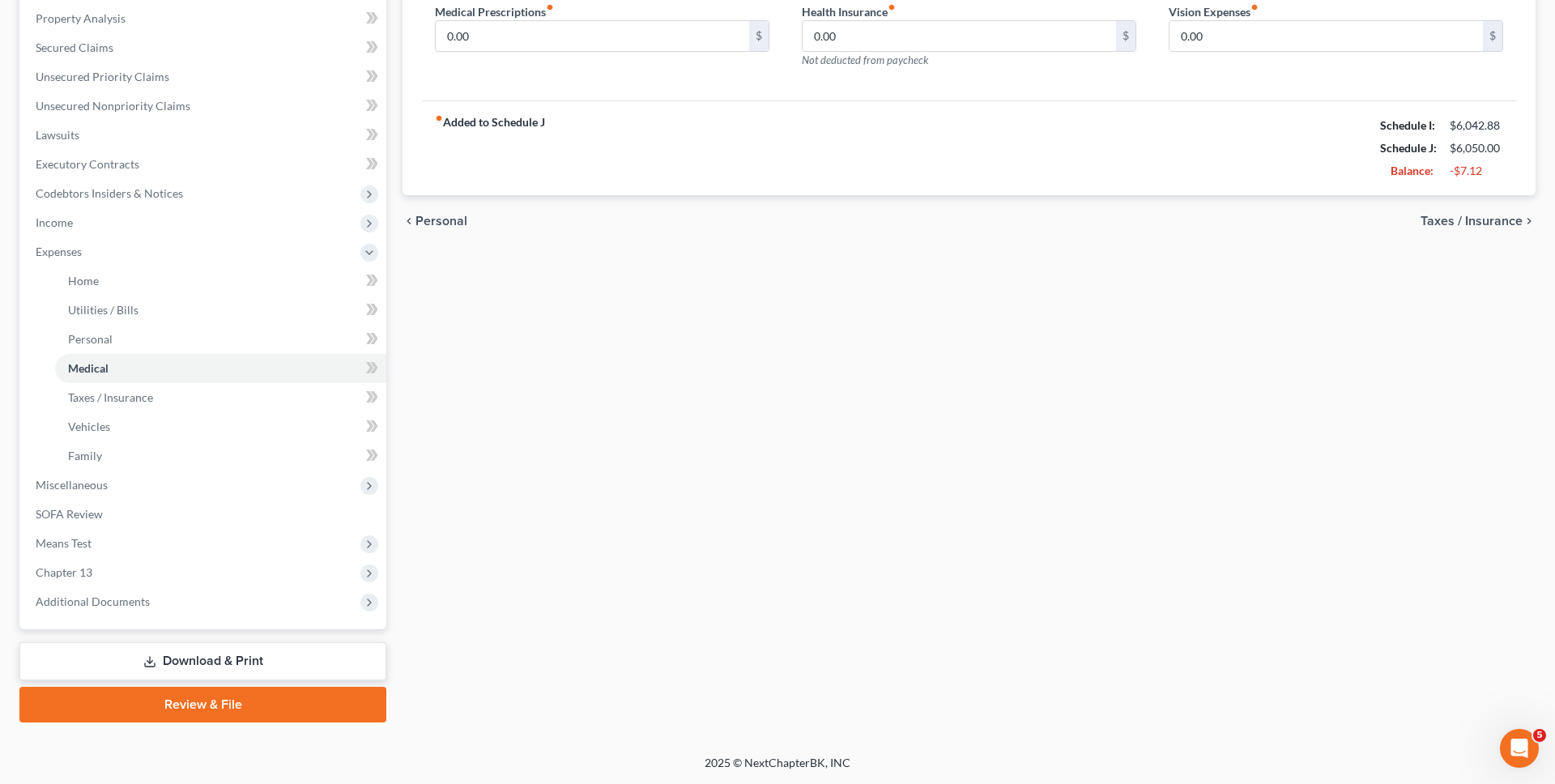
click at [185, 672] on link "Download & Print" at bounding box center [202, 661] width 367 height 38
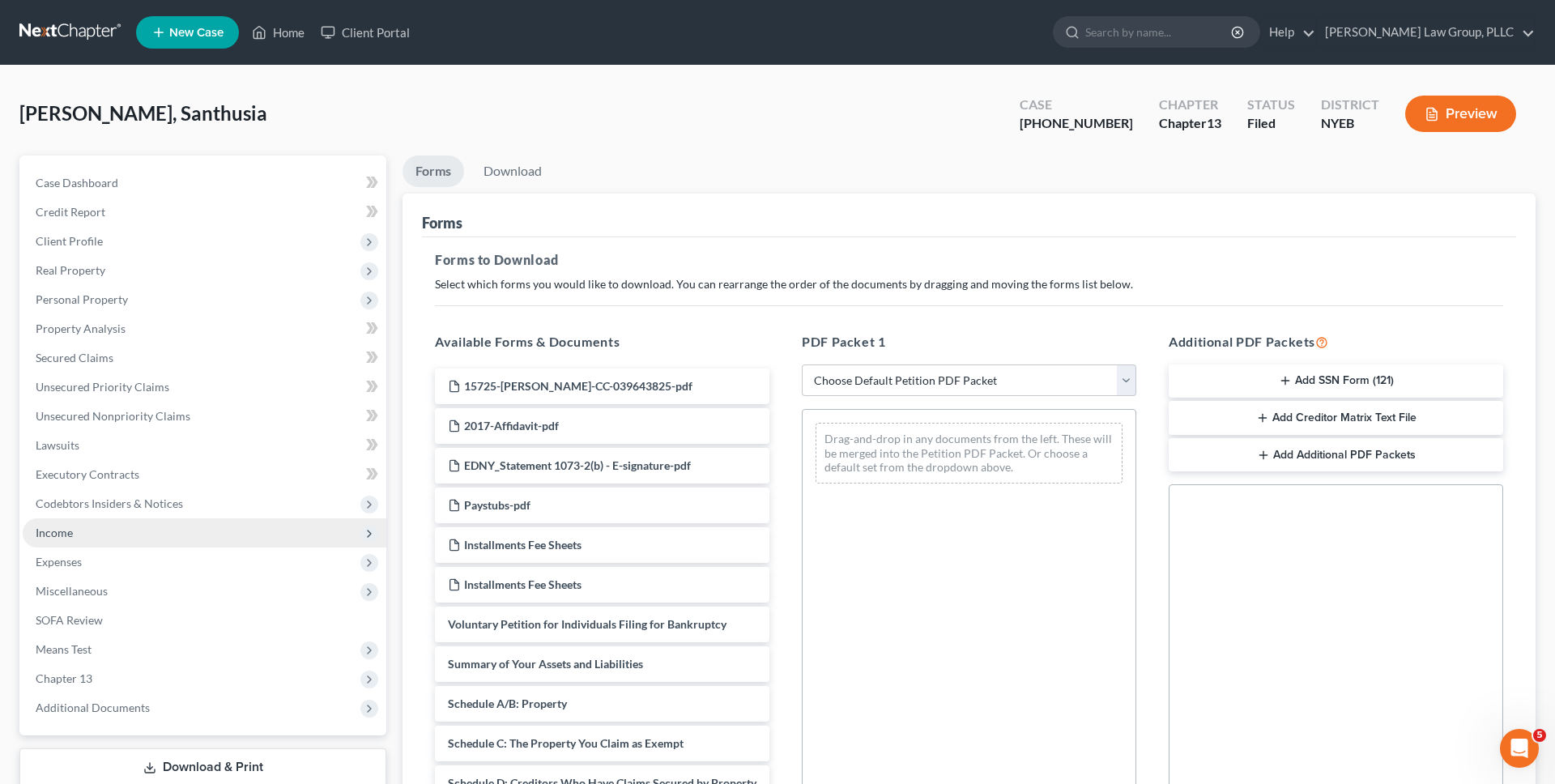
click at [200, 519] on span "Income" at bounding box center [204, 532] width 364 height 29
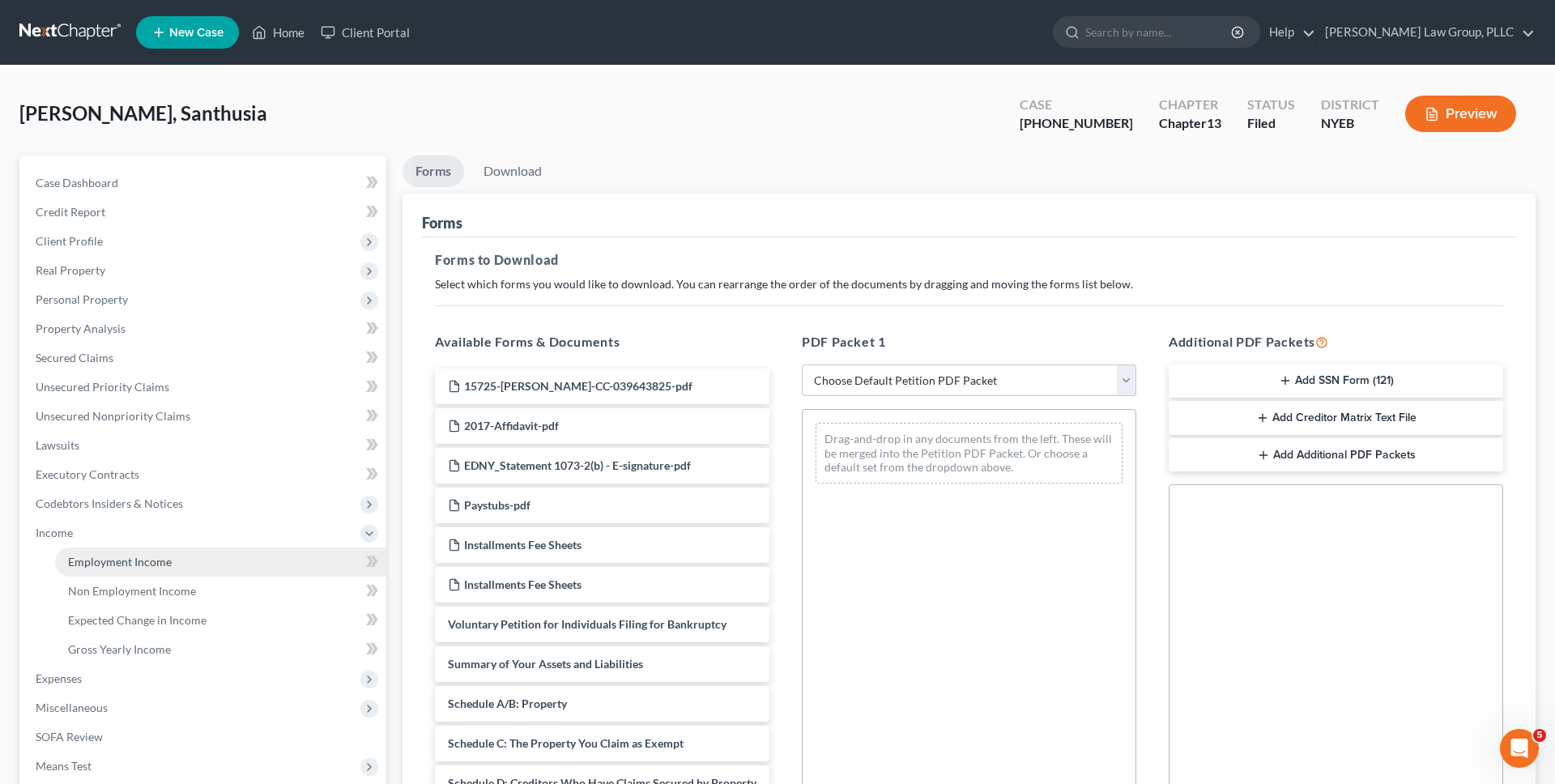
click at [196, 558] on link "Employment Income" at bounding box center [220, 562] width 331 height 29
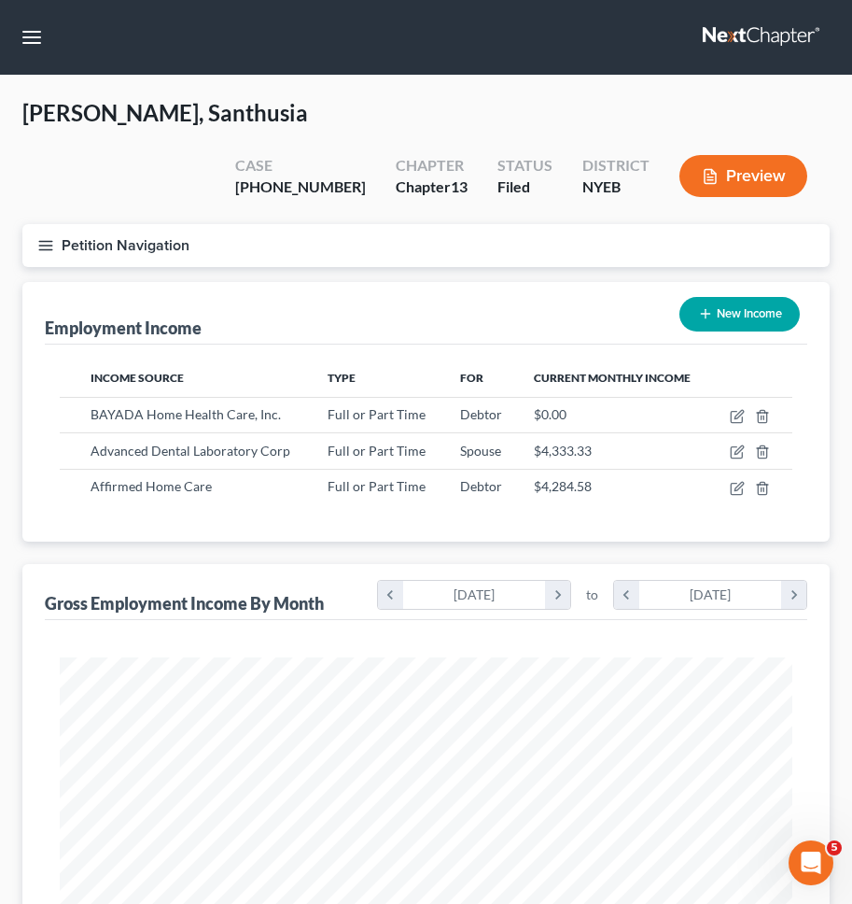
scroll to position [366, 770]
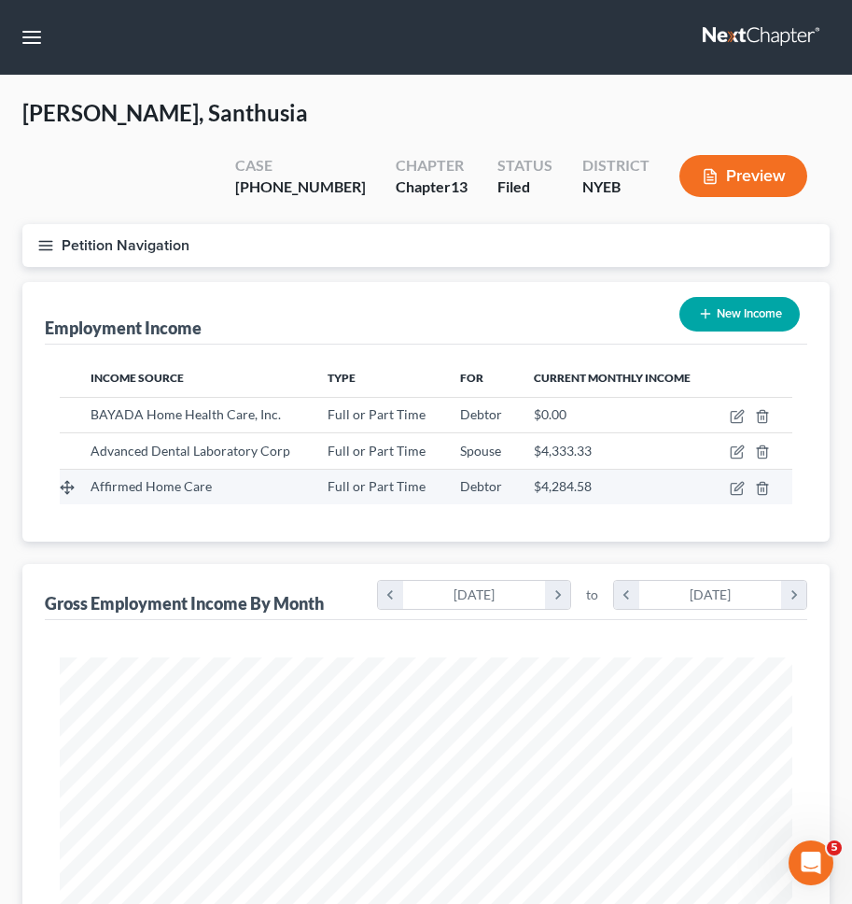
click at [728, 469] on td at bounding box center [752, 486] width 80 height 35
click at [731, 483] on icon "button" at bounding box center [736, 488] width 11 height 11
select select "0"
select select "35"
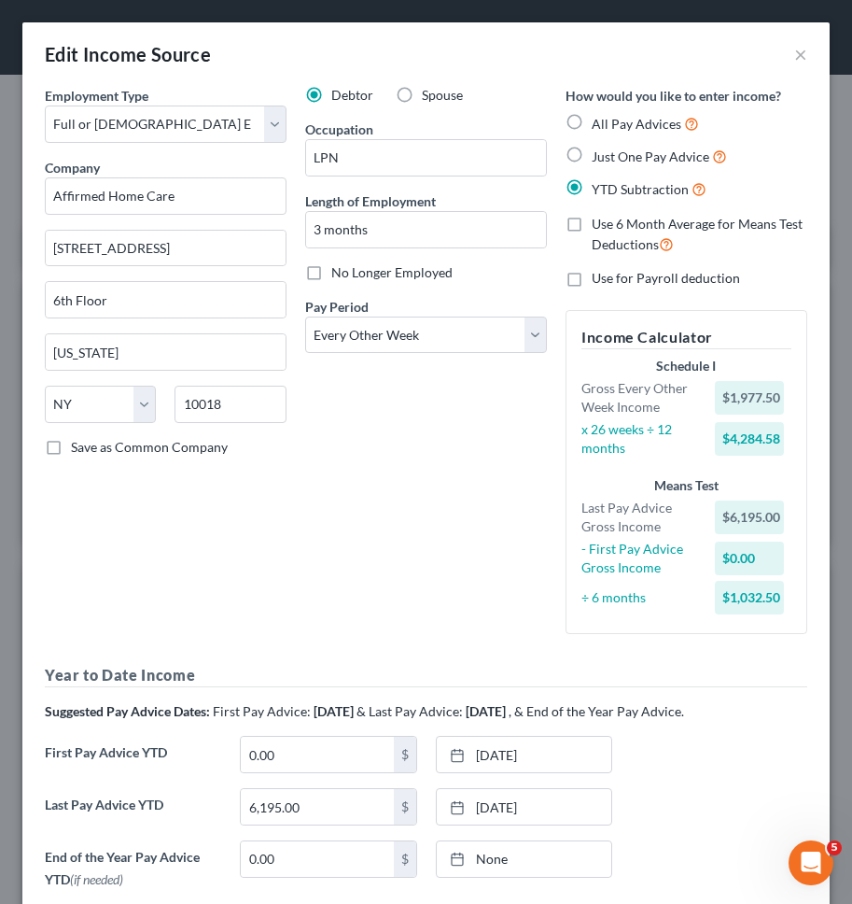
click at [518, 353] on div "Debtor Spouse Occupation LPN Length of Employment 3 months No Longer Employed P…" at bounding box center [426, 367] width 260 height 563
click at [522, 340] on select "Select Monthly Twice Monthly Every Other Week Weekly" at bounding box center [426, 334] width 242 height 37
select select "3"
click at [305, 316] on select "Select Monthly Twice Monthly Every Other Week Weekly" at bounding box center [426, 334] width 242 height 37
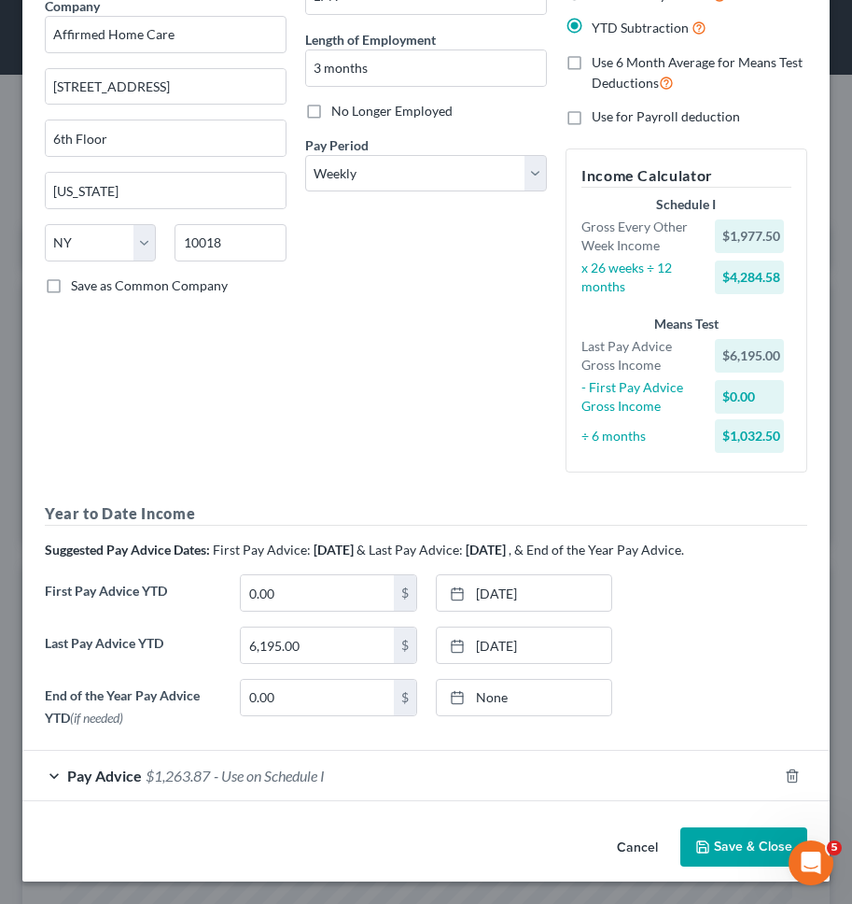
click at [721, 847] on button "Save & Close" at bounding box center [743, 846] width 127 height 39
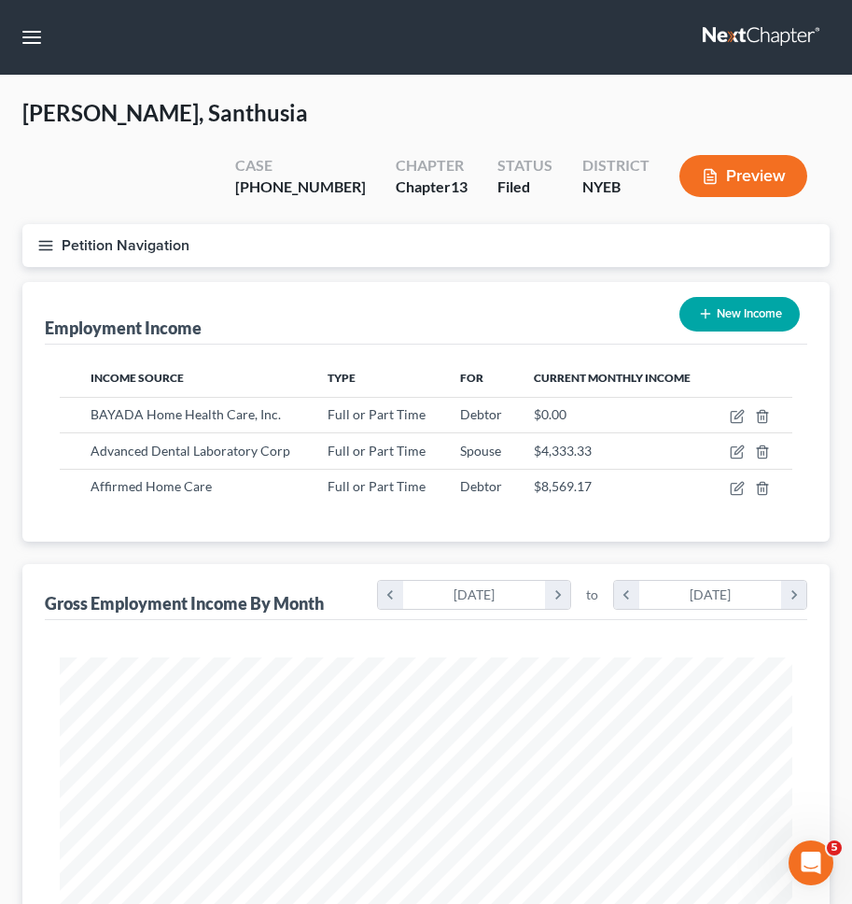
click at [482, 224] on button "Petition Navigation" at bounding box center [425, 245] width 807 height 43
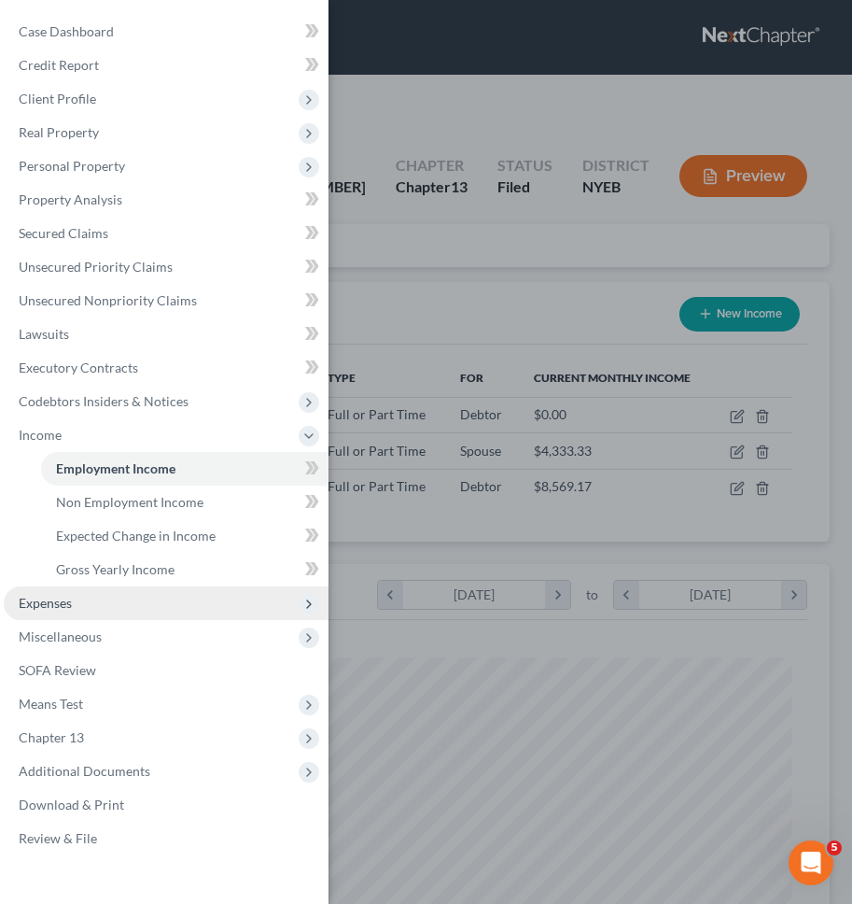
click at [221, 605] on span "Expenses" at bounding box center [166, 603] width 325 height 34
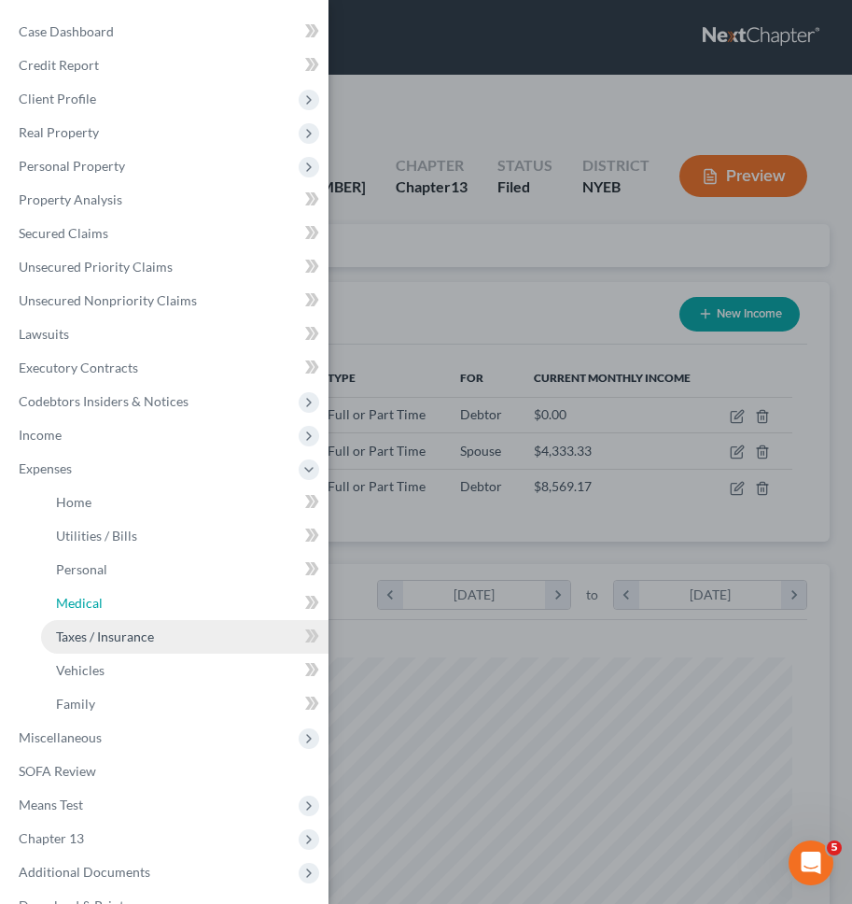
click at [219, 645] on ul "Home Utilities / Bills Personal Medical" at bounding box center [166, 602] width 325 height 235
click at [219, 639] on link "Taxes / Insurance" at bounding box center [185, 637] width 288 height 34
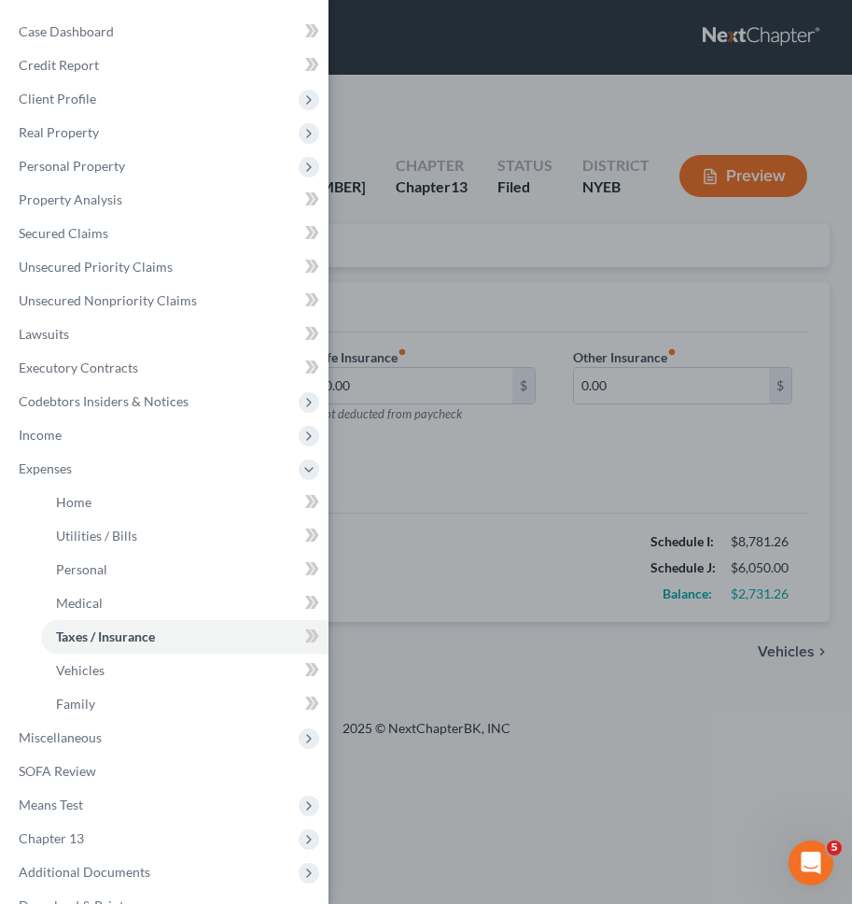
click at [446, 575] on div "Case Dashboard Payments Invoices Payments Payments Credit Report Client Profile" at bounding box center [426, 452] width 852 height 904
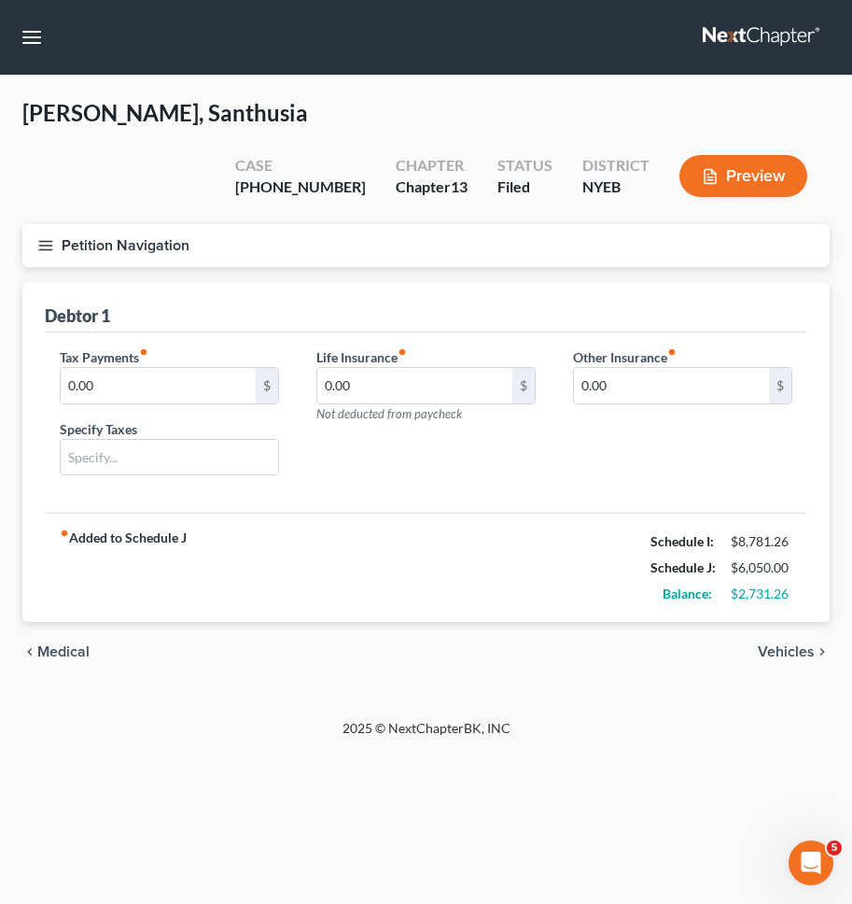
click at [376, 224] on button "Petition Navigation" at bounding box center [425, 245] width 807 height 43
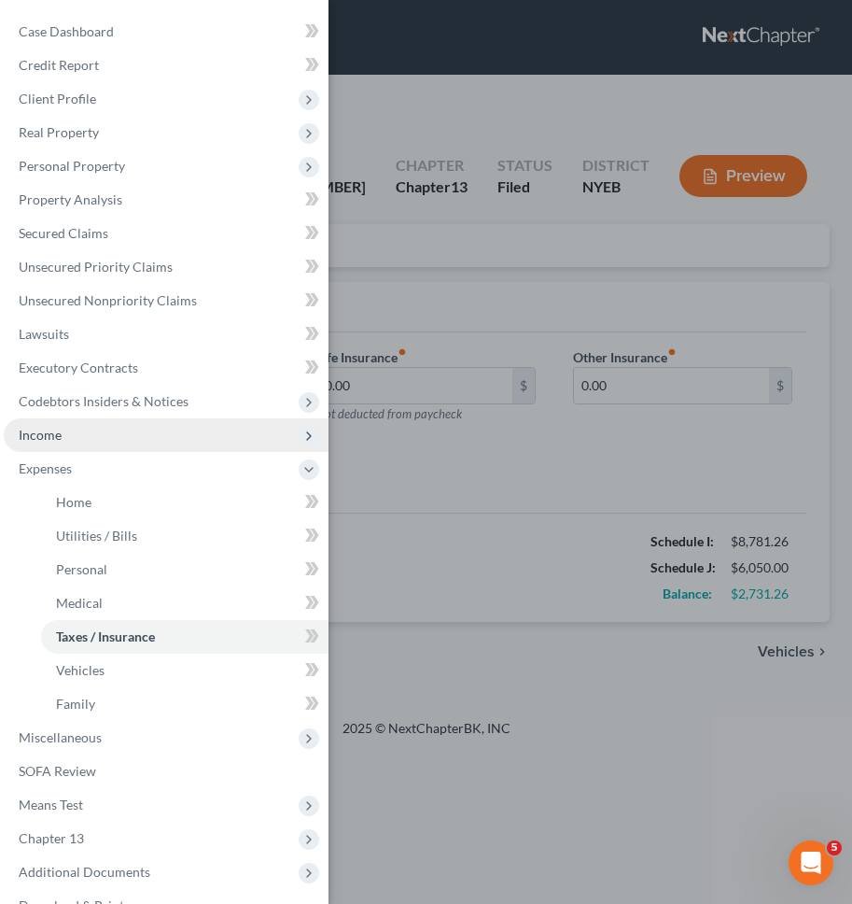
click at [173, 423] on span "Income" at bounding box center [166, 435] width 325 height 34
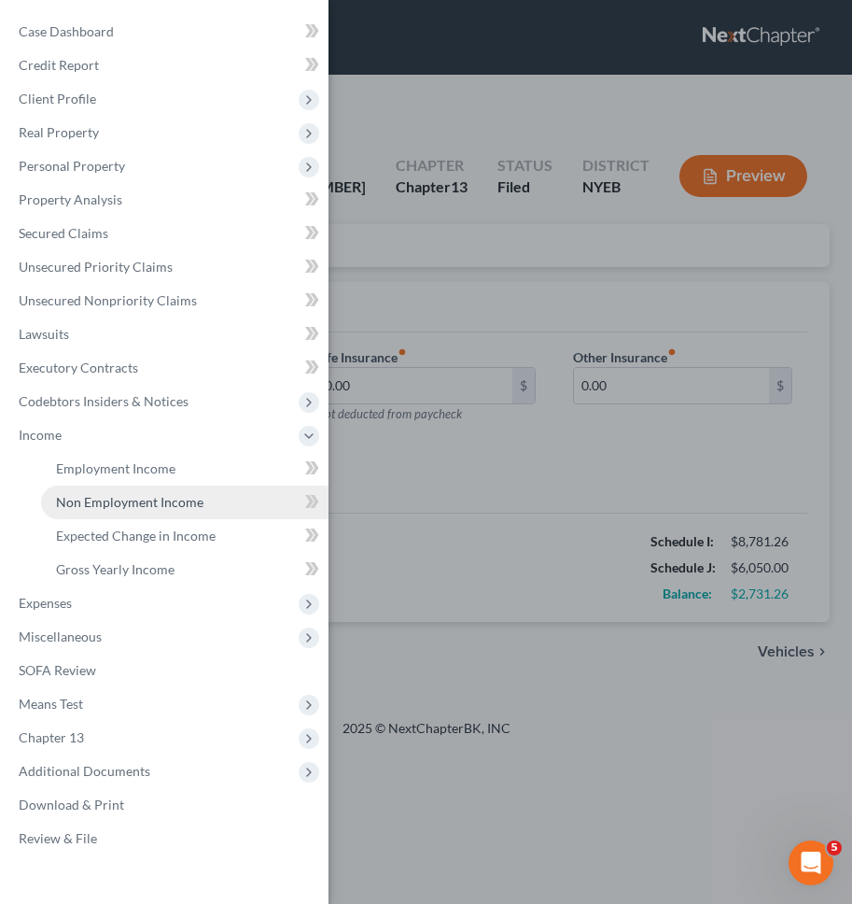
click at [174, 490] on link "Non Employment Income" at bounding box center [185, 502] width 288 height 34
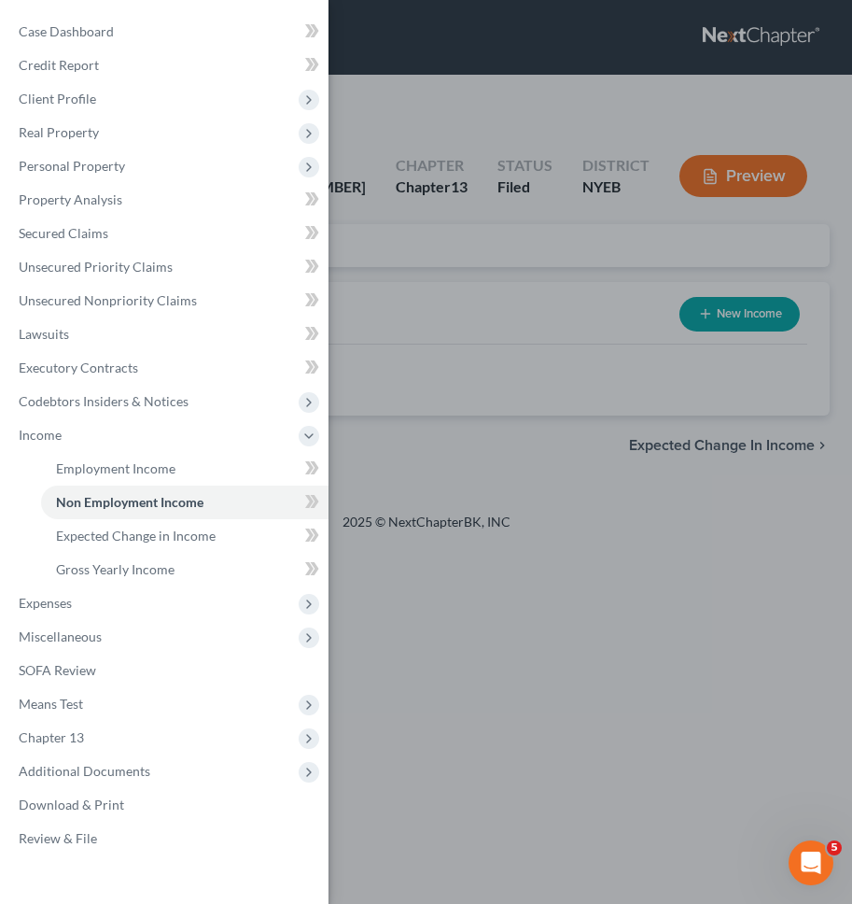
click at [399, 447] on div "Case Dashboard Payments Invoices Payments Payments Credit Report Client Profile" at bounding box center [426, 452] width 852 height 904
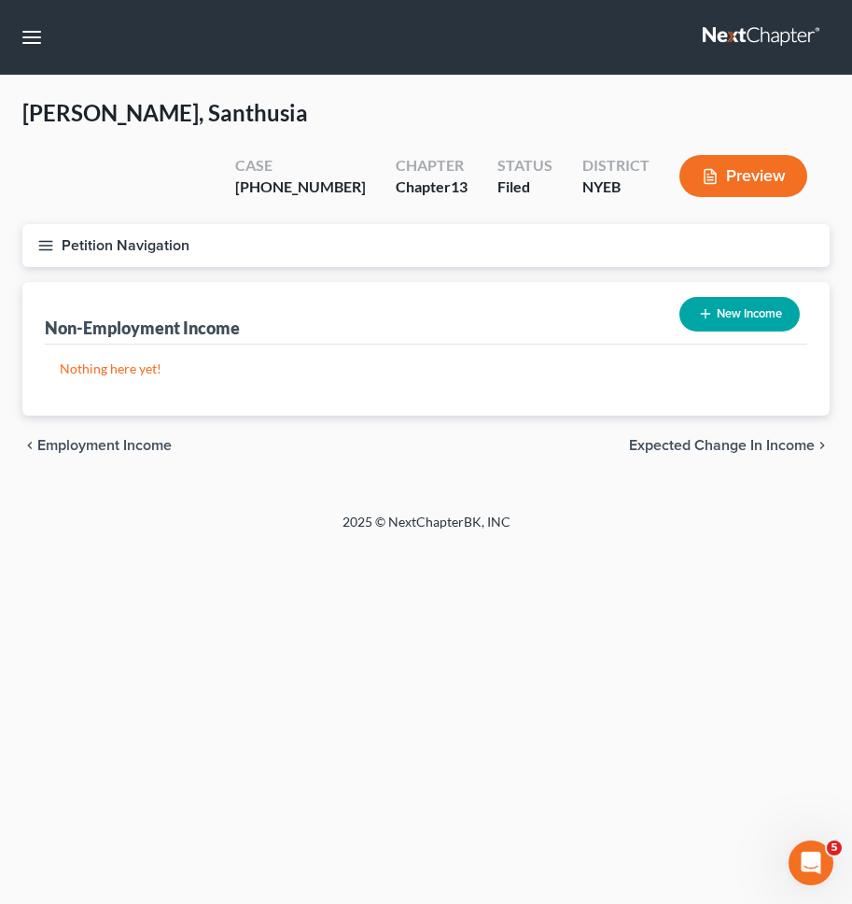
click at [128, 438] on span "Employment Income" at bounding box center [104, 445] width 134 height 15
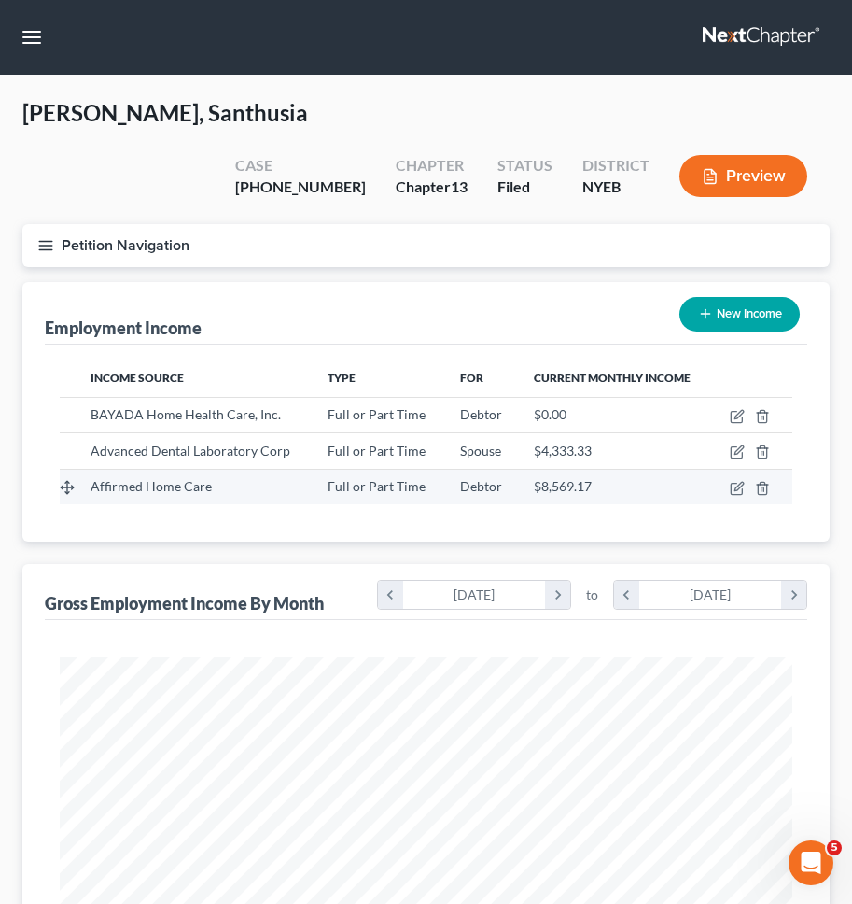
scroll to position [366, 770]
click at [737, 481] on icon "button" at bounding box center [737, 488] width 15 height 15
select select "0"
select select "35"
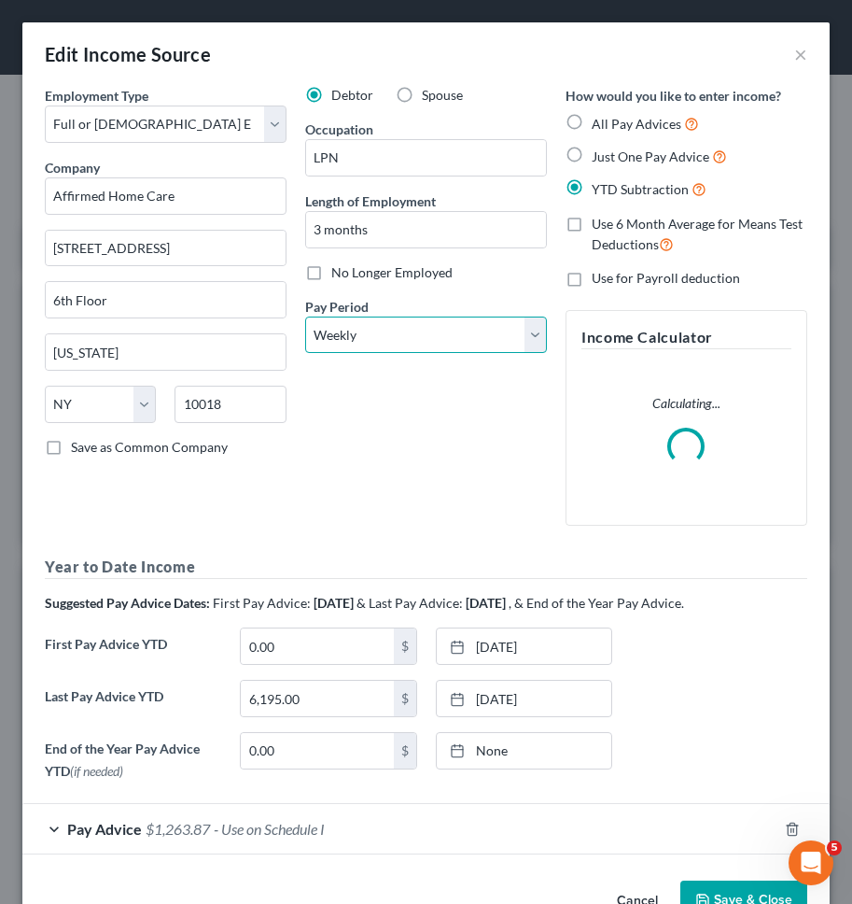
click at [428, 343] on select "Select Monthly Twice Monthly Every Other Week Weekly" at bounding box center [426, 334] width 242 height 37
select select "2"
click at [305, 316] on select "Select Monthly Twice Monthly Every Other Week Weekly" at bounding box center [426, 334] width 242 height 37
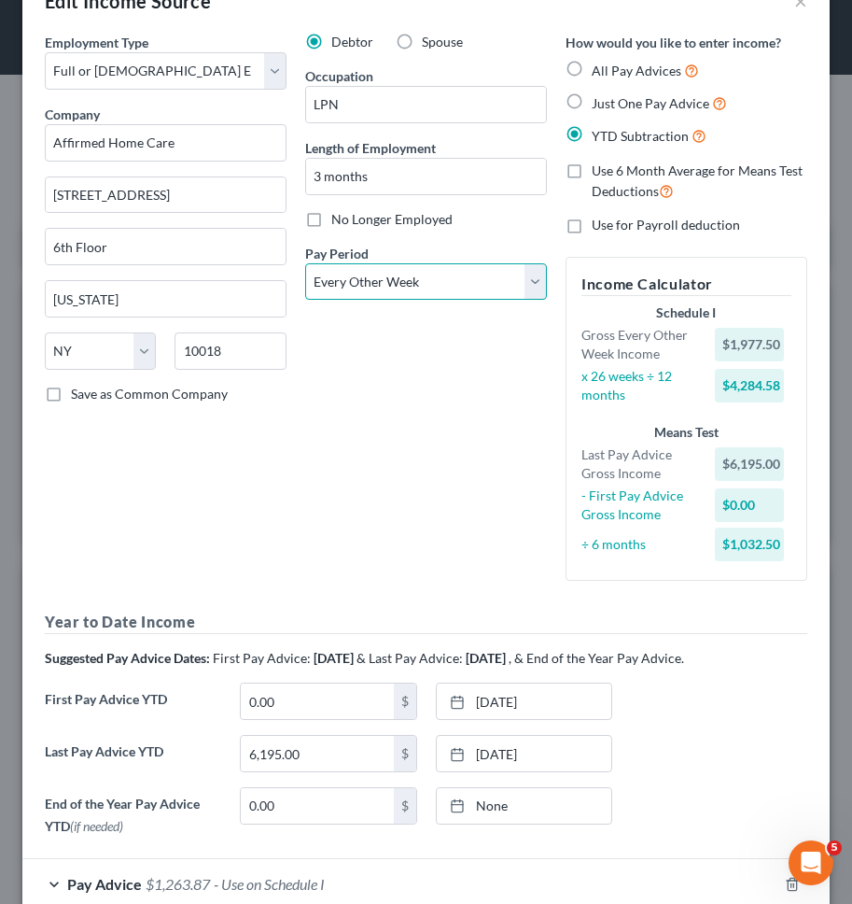
scroll to position [161, 0]
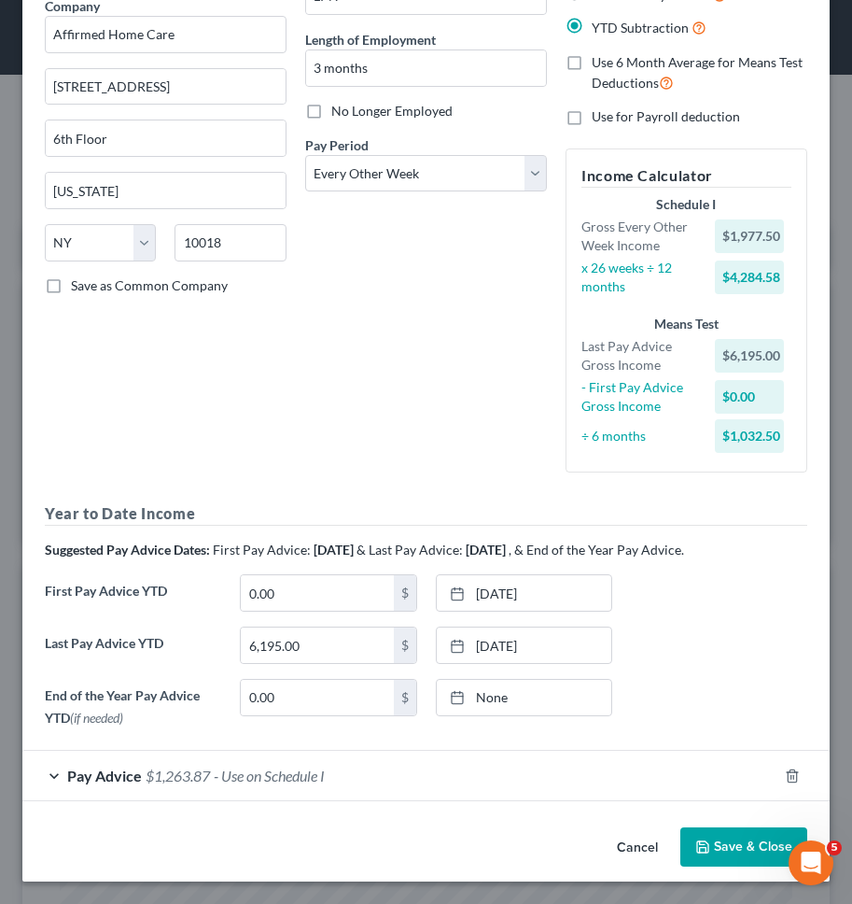
click at [732, 848] on button "Save & Close" at bounding box center [743, 846] width 127 height 39
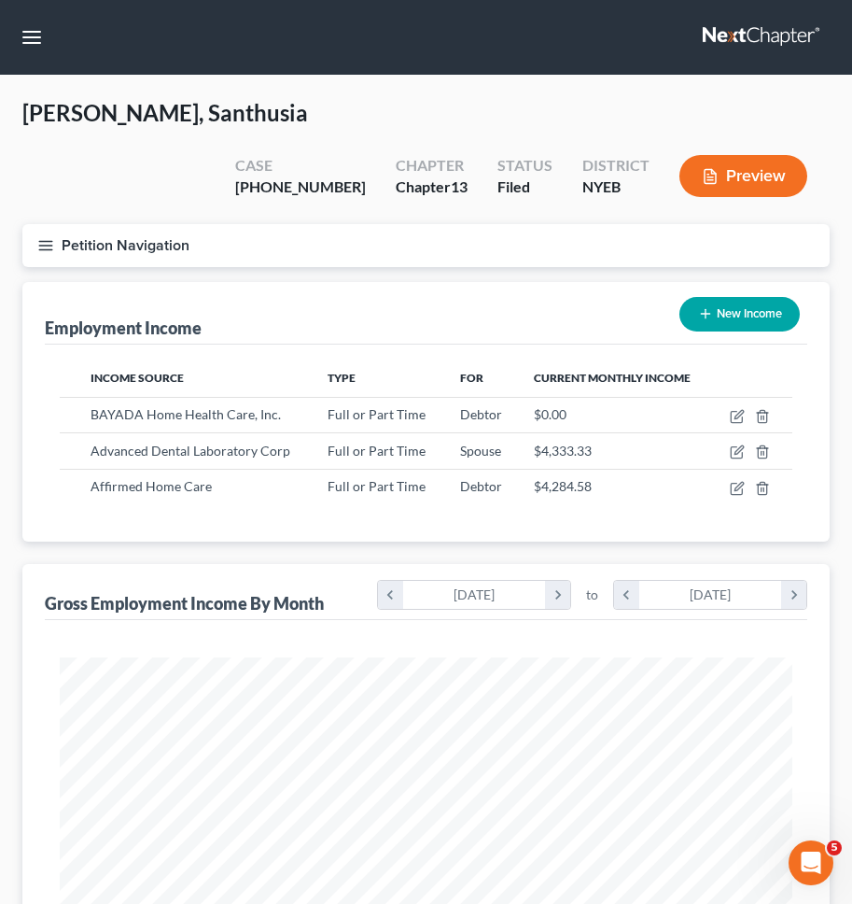
click at [760, 40] on link at bounding box center [762, 38] width 119 height 34
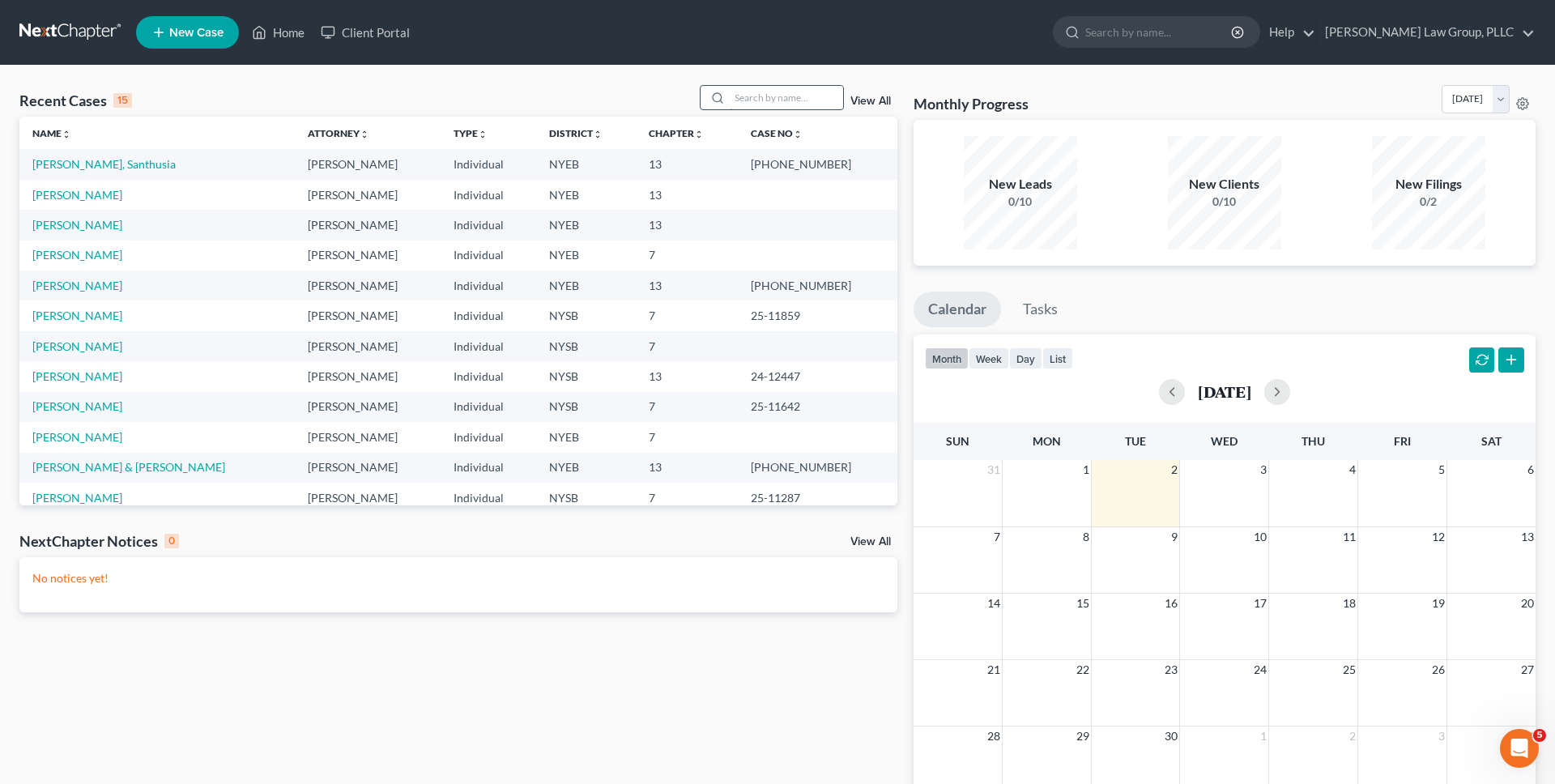
click at [738, 98] on input "search" at bounding box center [786, 97] width 114 height 23
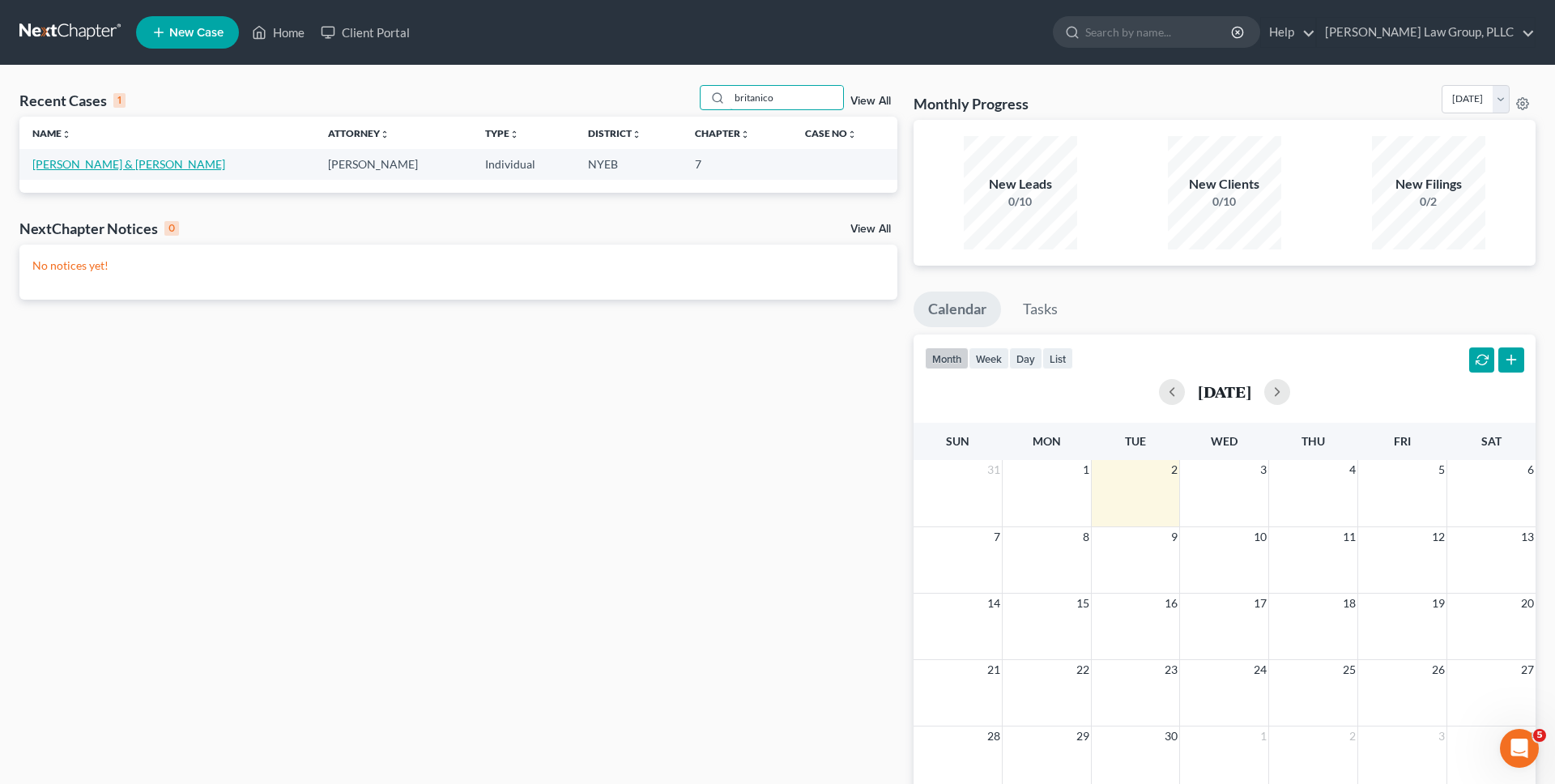
type input "britanico"
click at [134, 167] on link "Britanico, Josephine & Alan" at bounding box center [128, 164] width 193 height 14
select select "10"
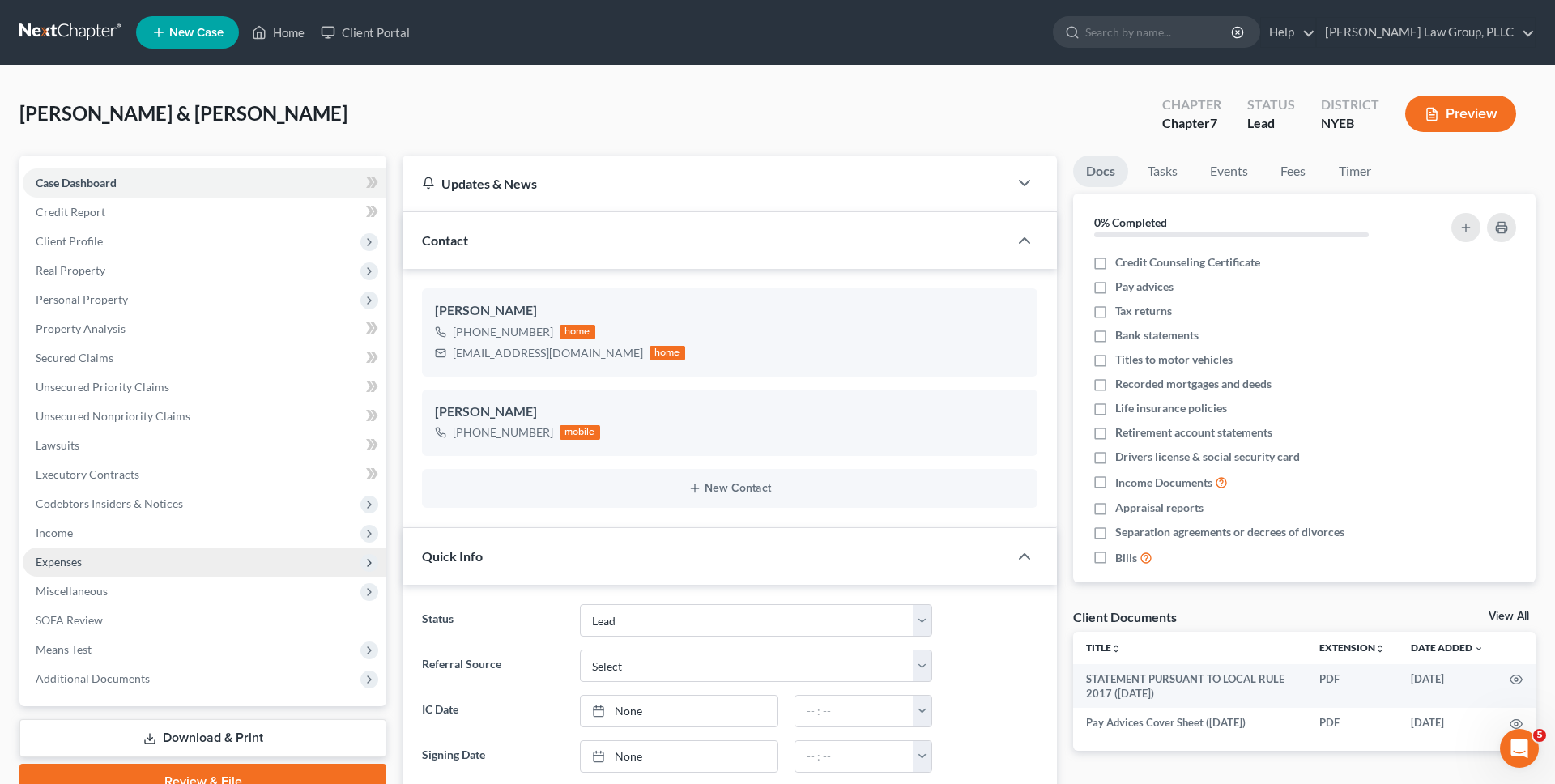
click at [130, 539] on span "Income" at bounding box center [204, 532] width 364 height 29
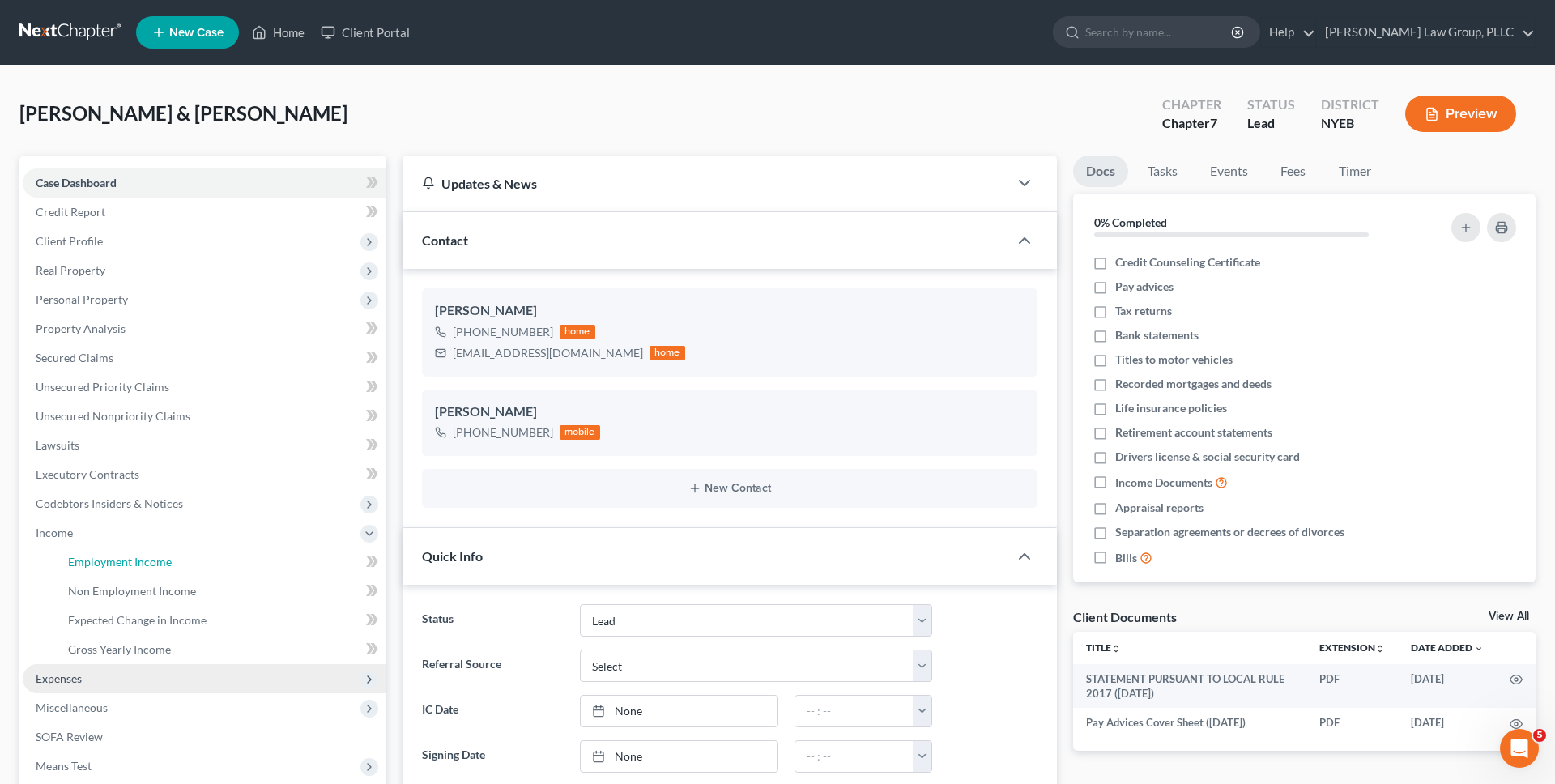
click at [131, 548] on link "Employment Income" at bounding box center [220, 562] width 331 height 29
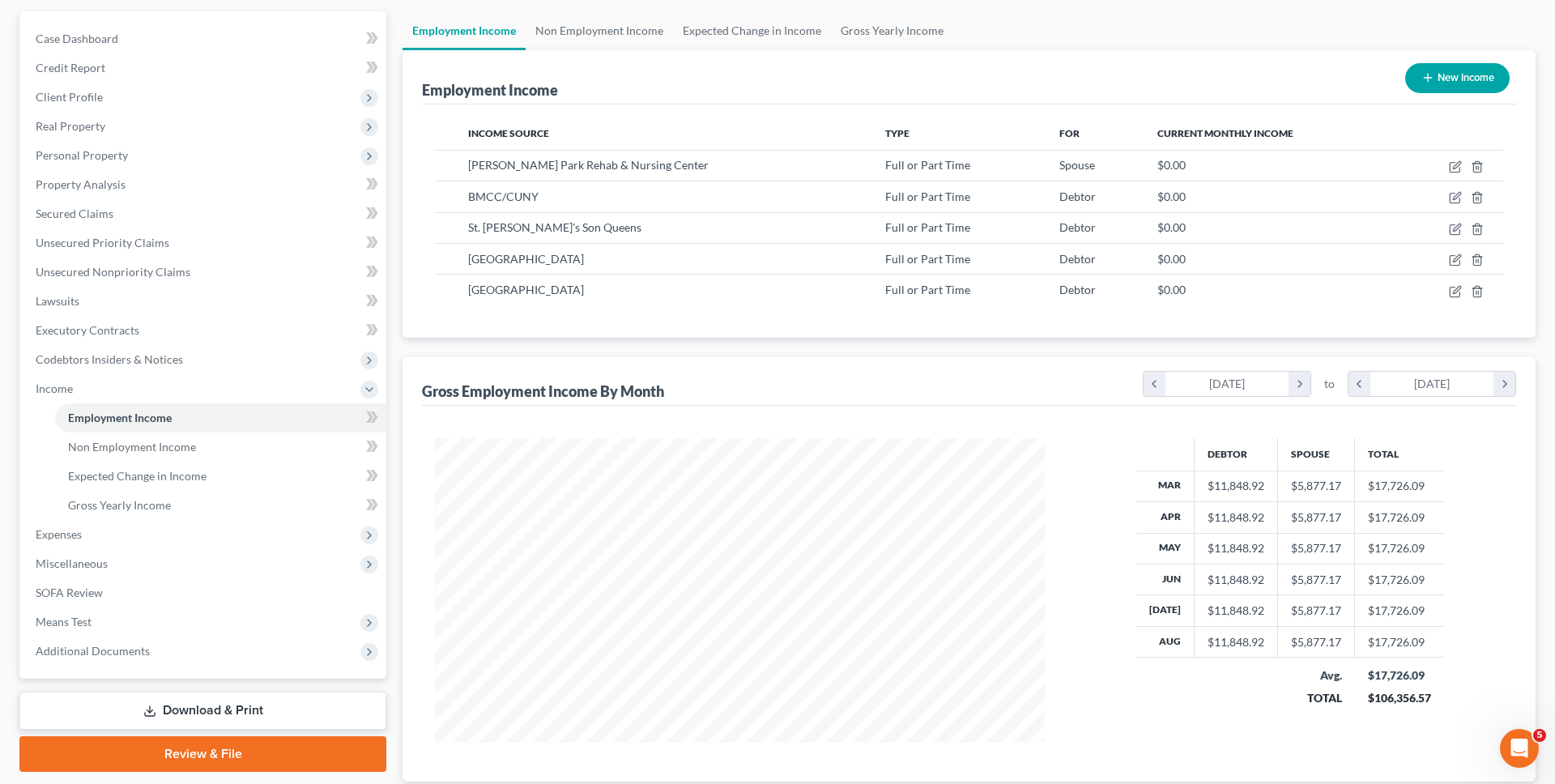
scroll to position [145, 0]
click at [738, 164] on icon "button" at bounding box center [1457, 164] width 7 height 7
select select "0"
select select "35"
select select "2"
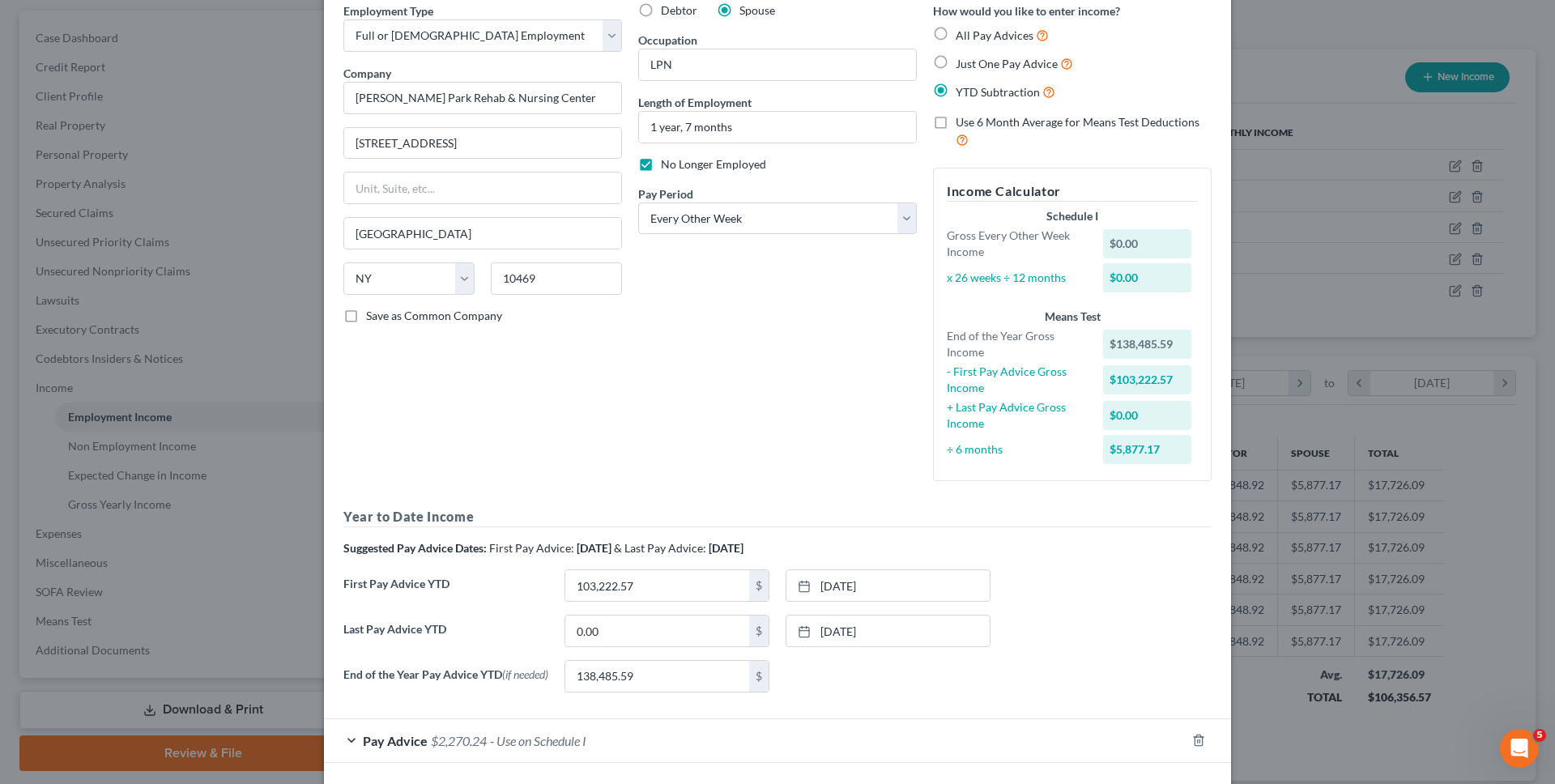
scroll to position [143, 0]
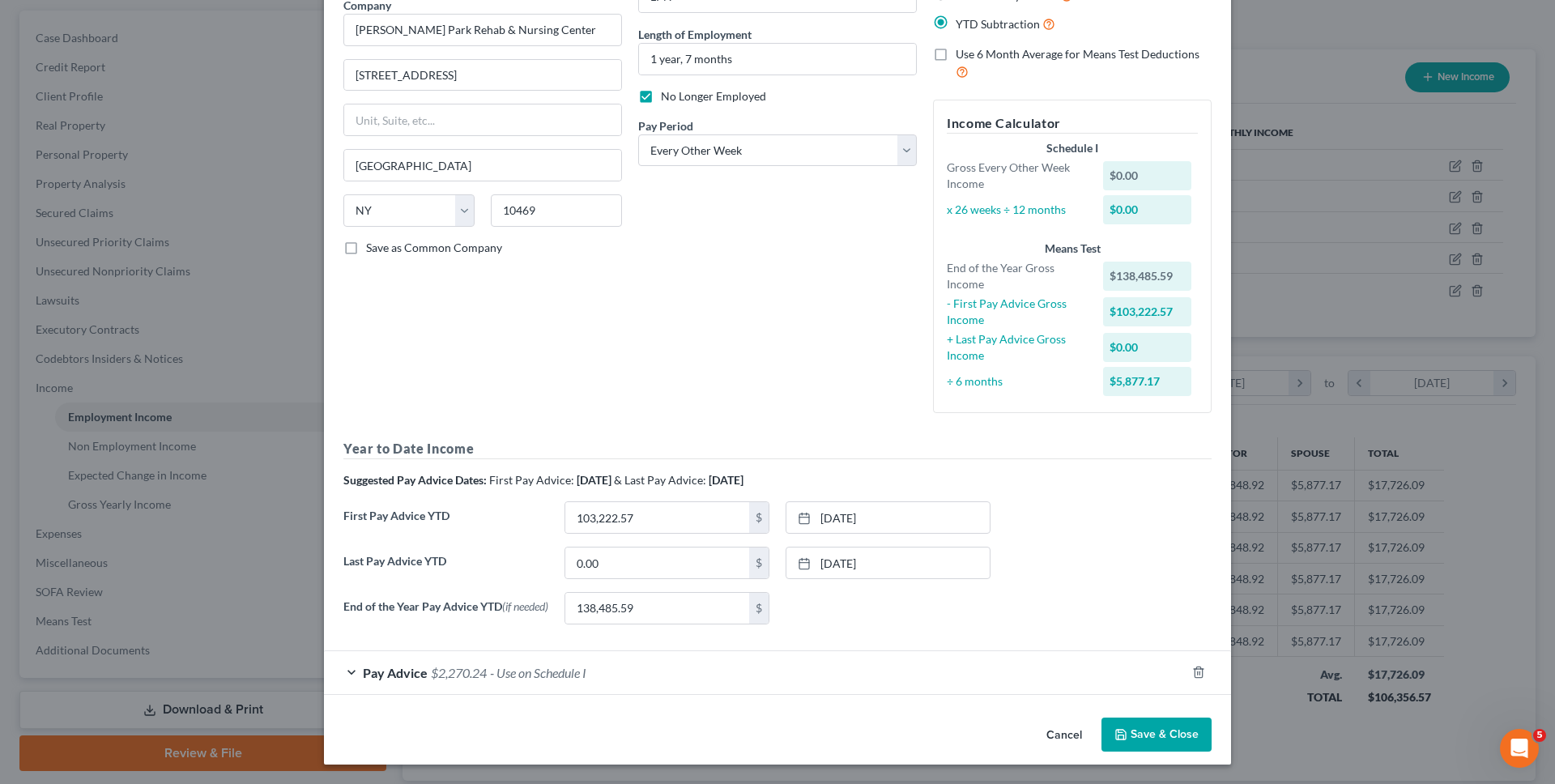
click at [738, 735] on button "Cancel" at bounding box center [1064, 735] width 62 height 32
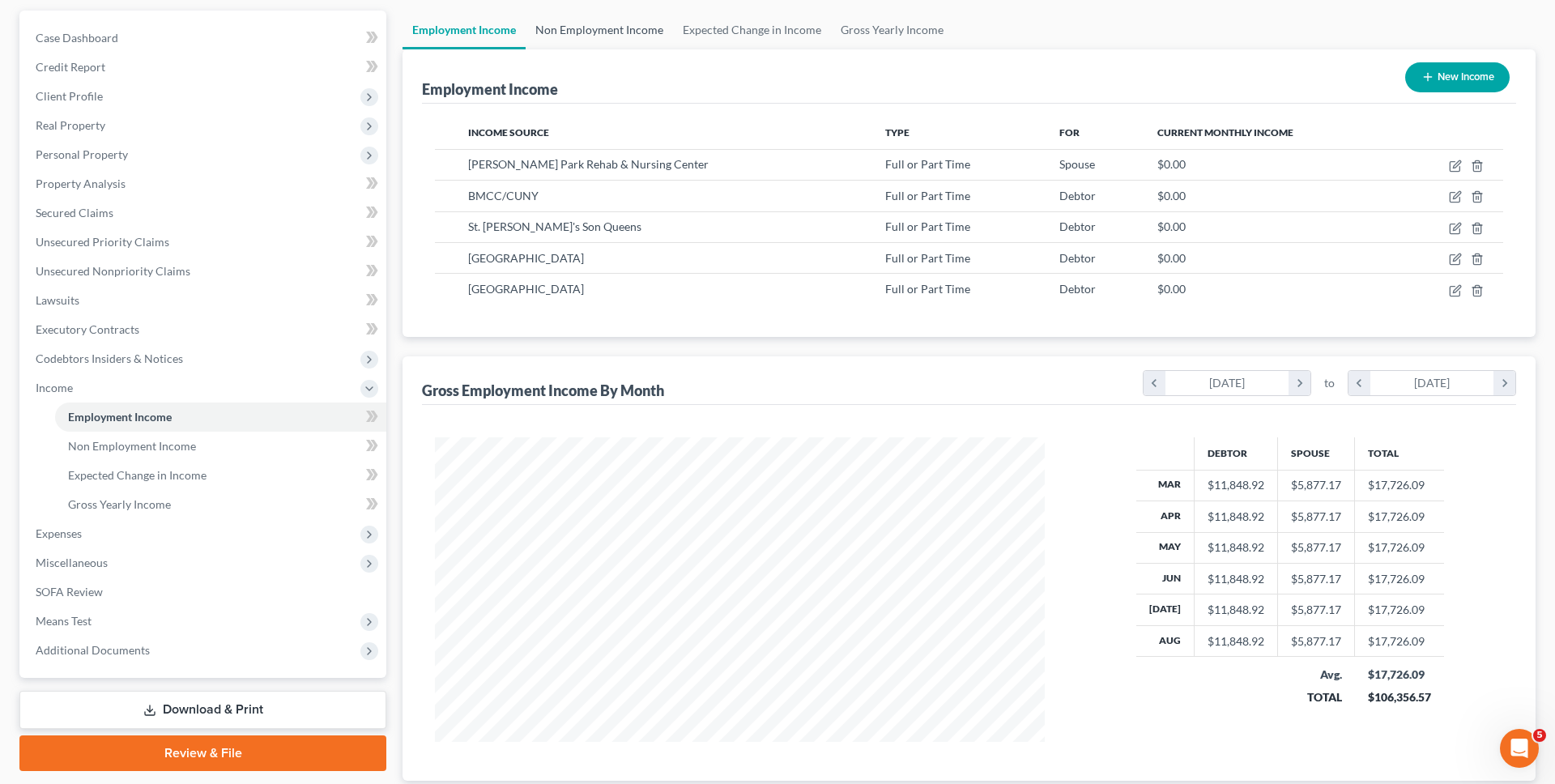
click at [584, 35] on link "Non Employment Income" at bounding box center [600, 29] width 148 height 39
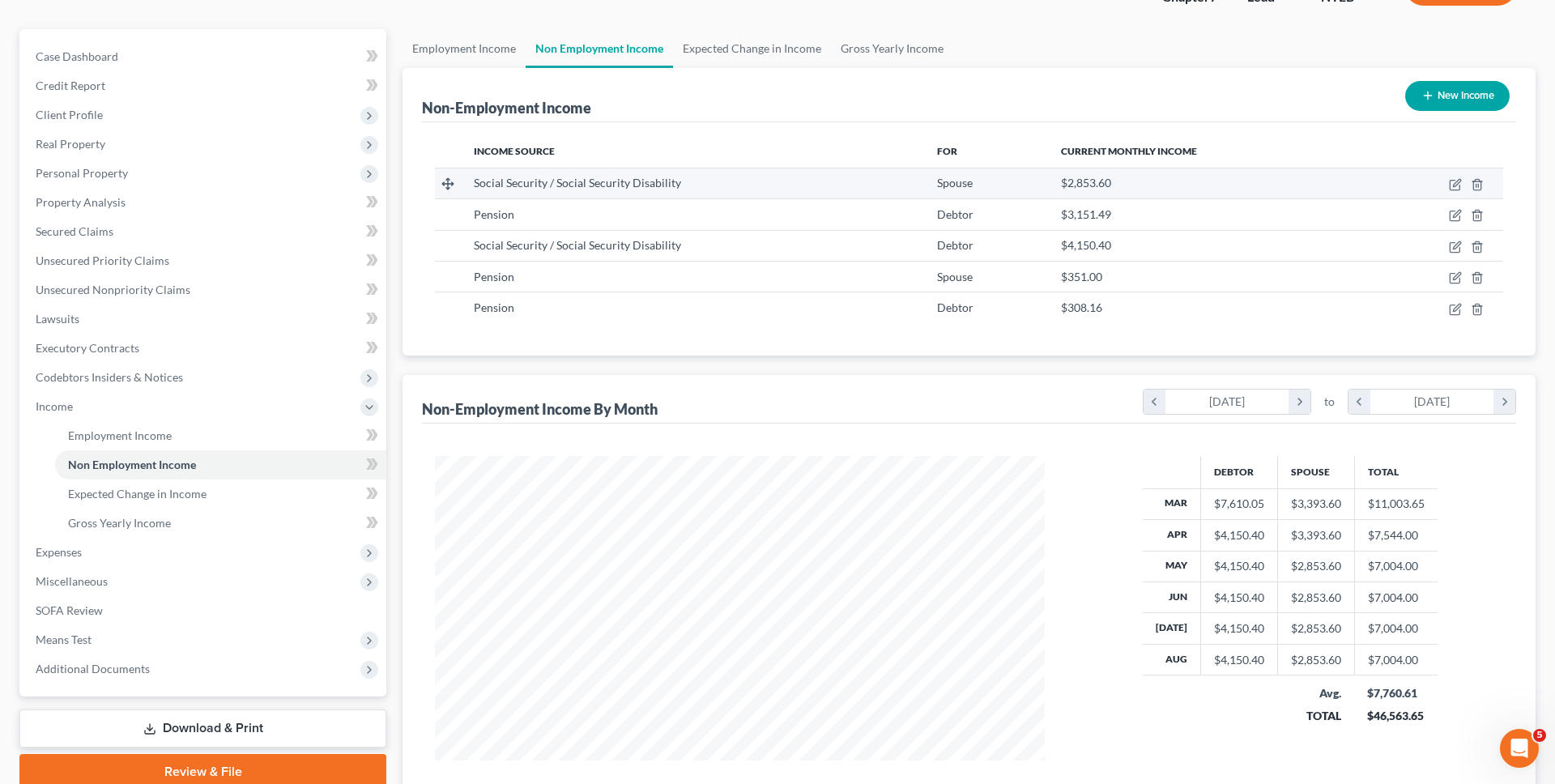
scroll to position [127, 0]
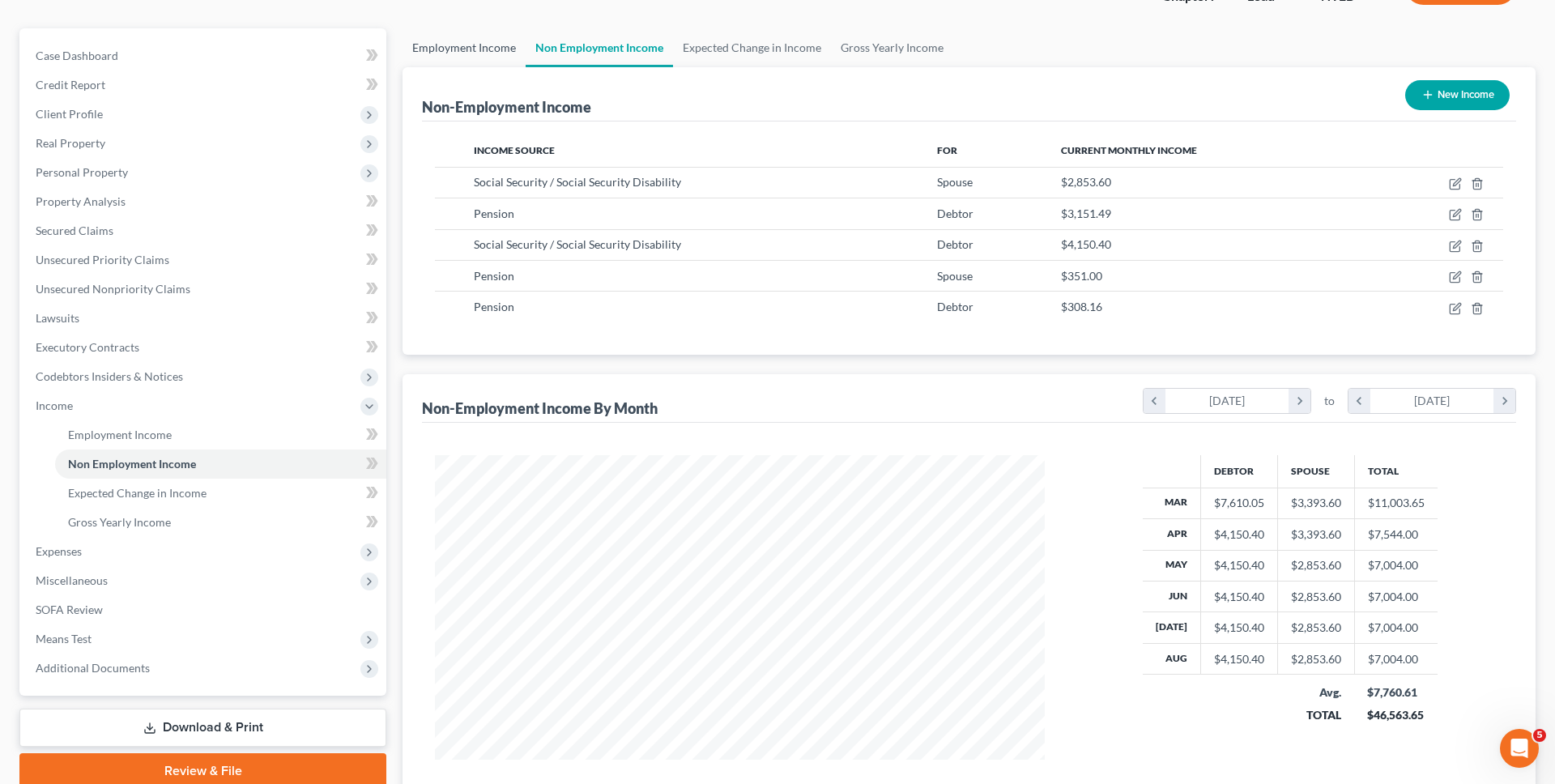
click at [472, 51] on link "Employment Income" at bounding box center [464, 48] width 123 height 39
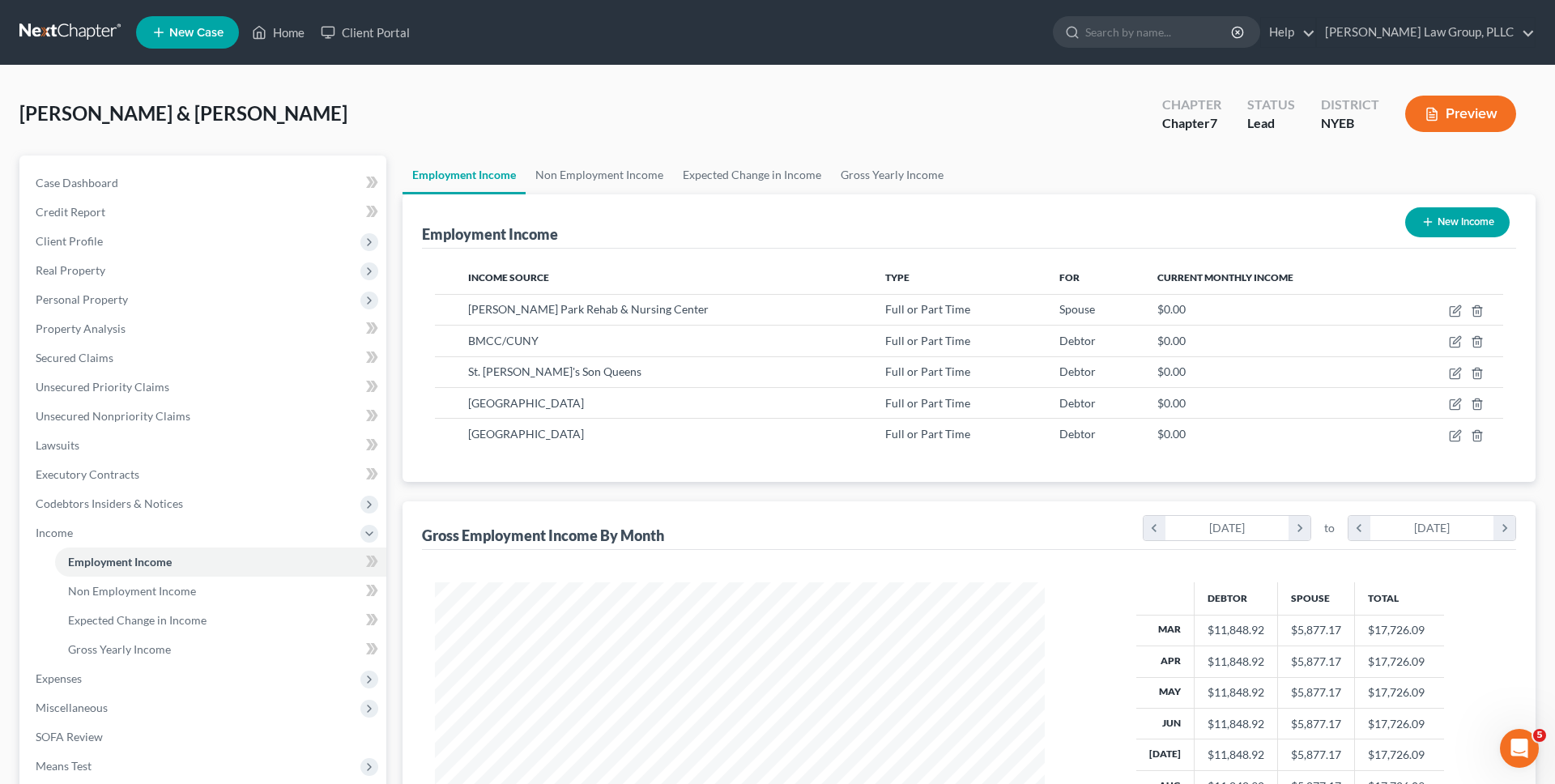
scroll to position [304, 642]
click at [738, 304] on icon "button" at bounding box center [1455, 310] width 13 height 13
select select "0"
select select "35"
select select "2"
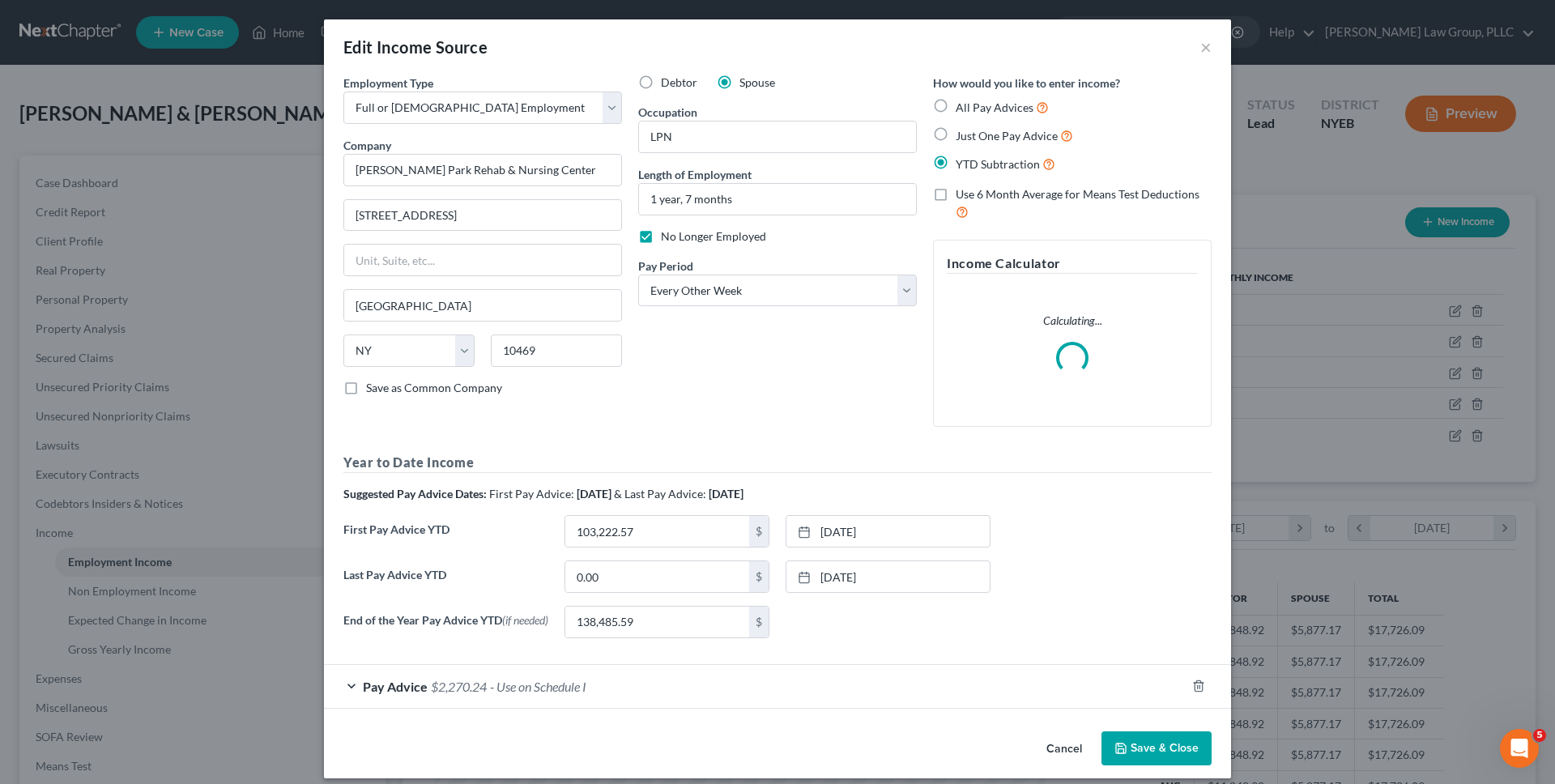
click at [738, 312] on div "Edit Income Source × Employment Type * Select Full or Part Time Employment Self…" at bounding box center [778, 392] width 1555 height 784
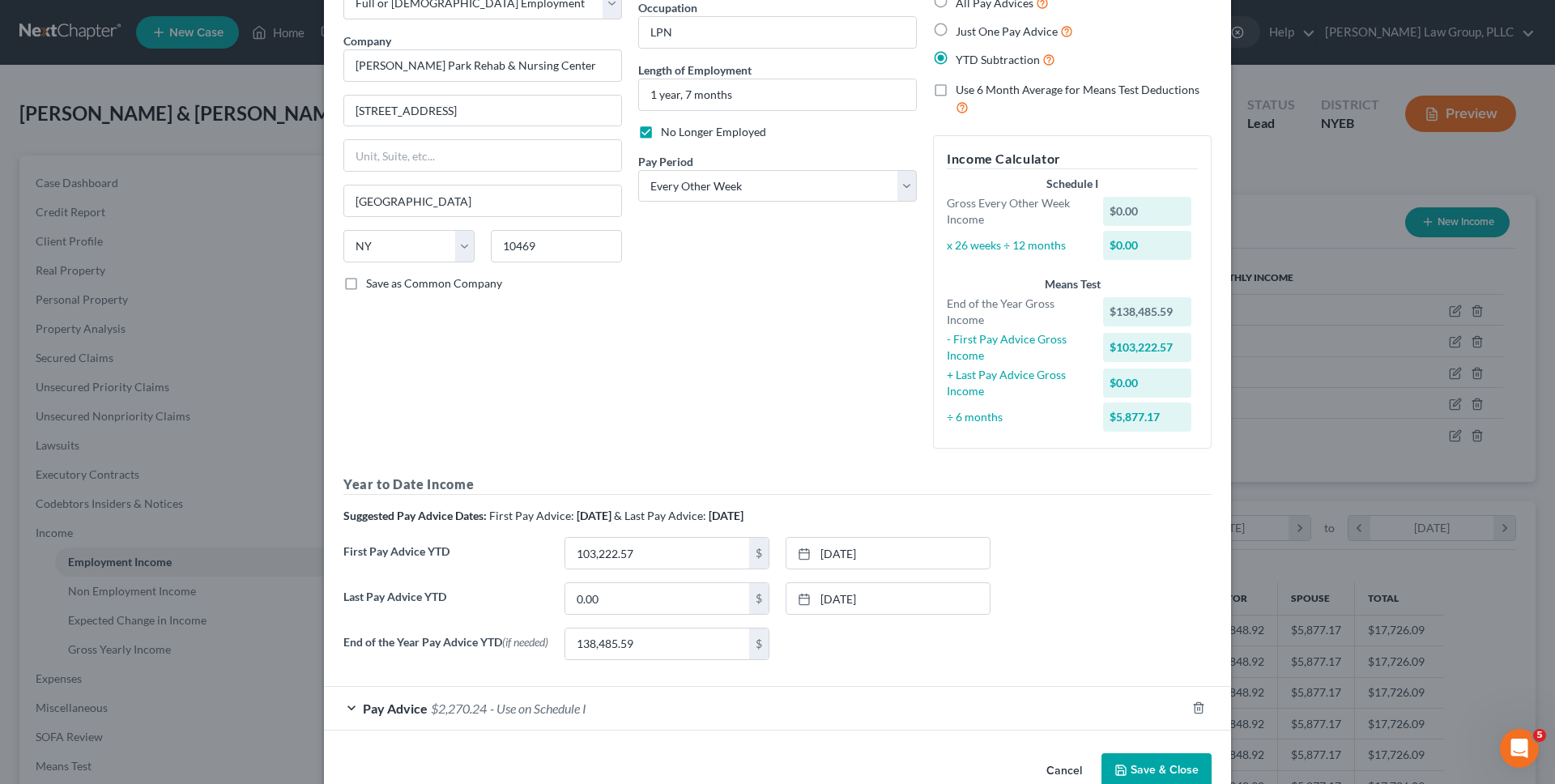
scroll to position [143, 0]
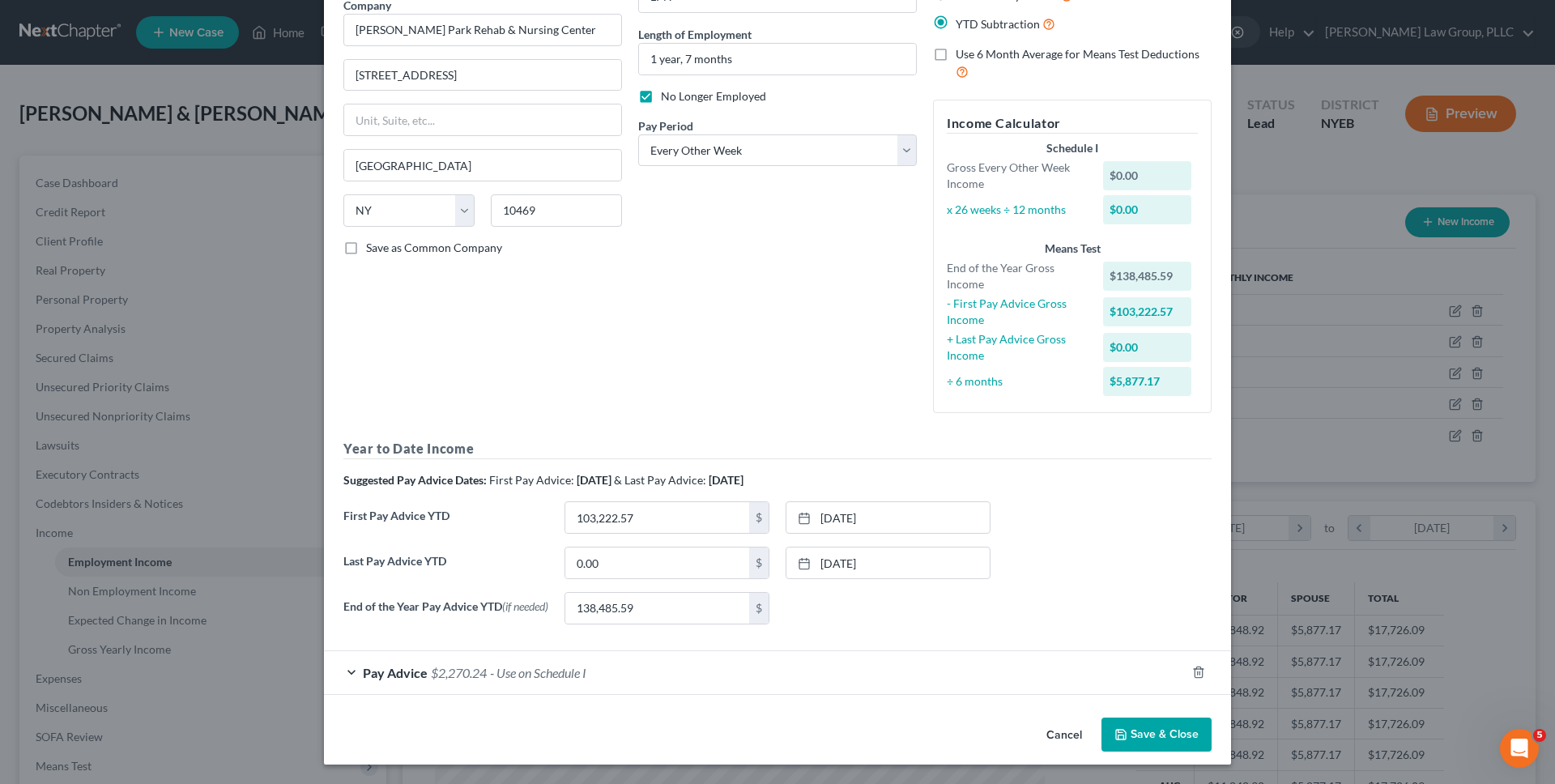
click at [738, 736] on button "Cancel" at bounding box center [1064, 735] width 62 height 32
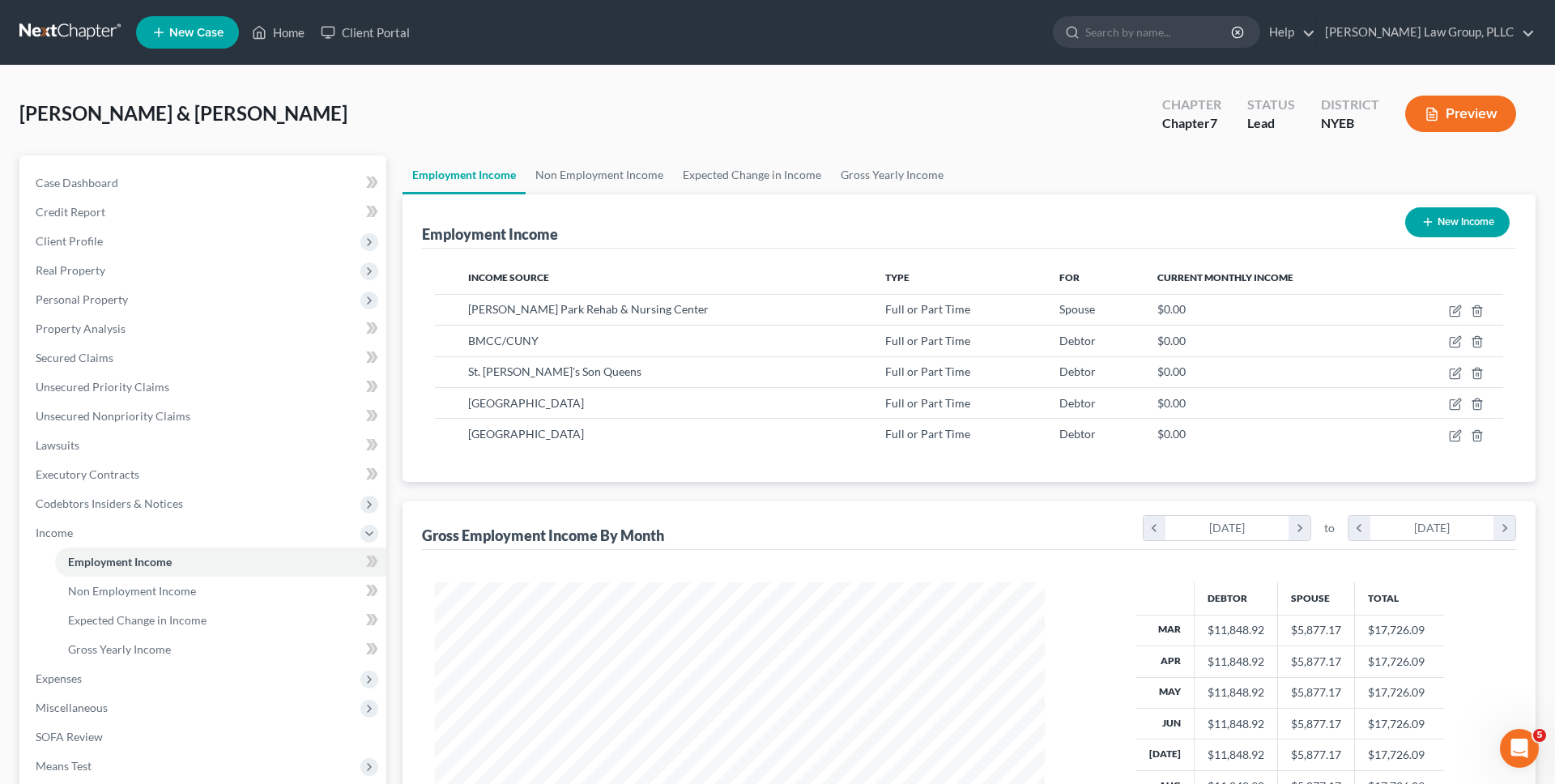
click at [738, 79] on div "Britanico, Josephine & Alan Upgraded Chapter Chapter 7 Status Lead District NYE…" at bounding box center [778, 538] width 1555 height 944
click at [62, 18] on link at bounding box center [70, 33] width 103 height 29
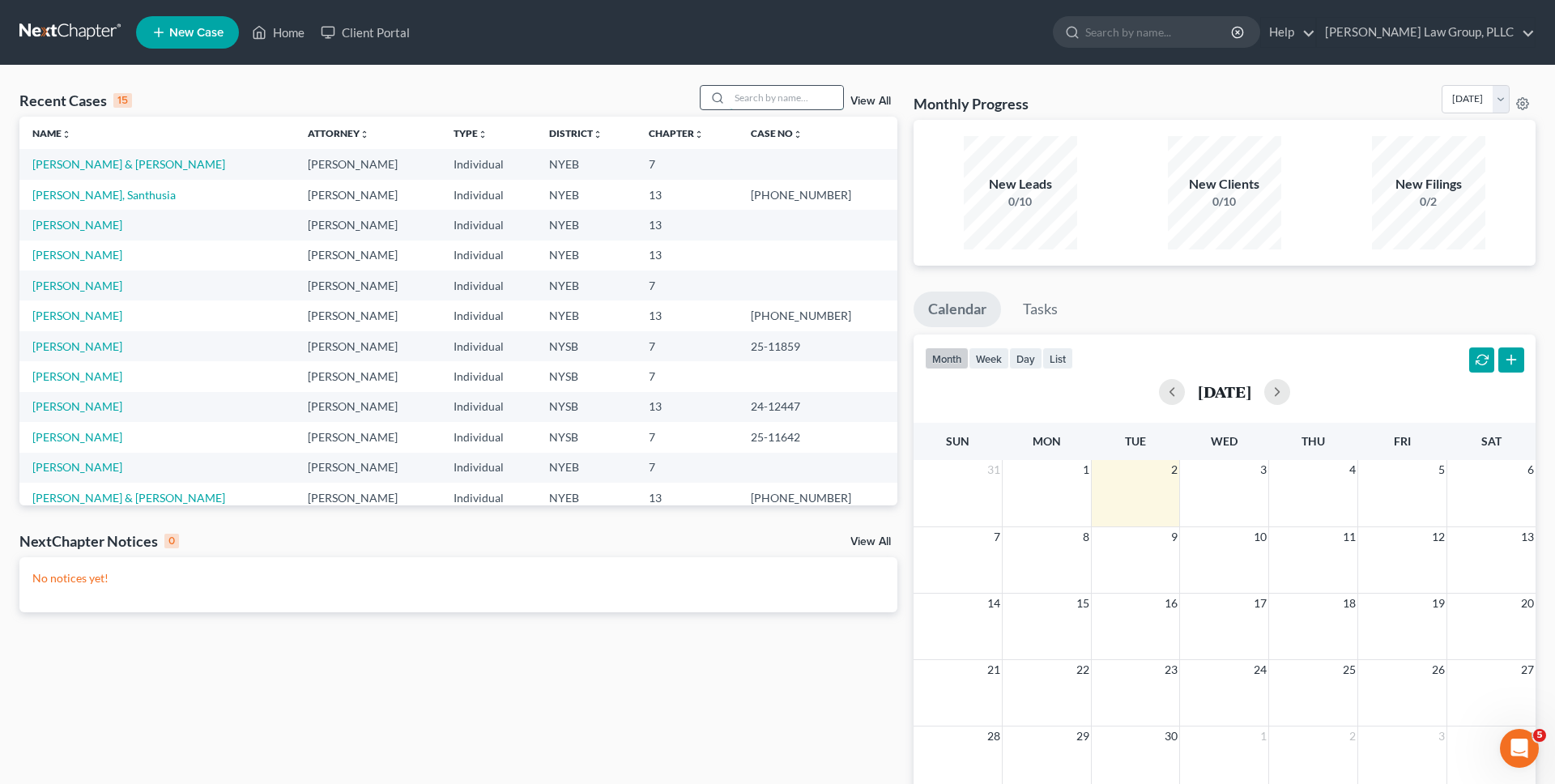
click at [767, 103] on input "search" at bounding box center [786, 97] width 114 height 23
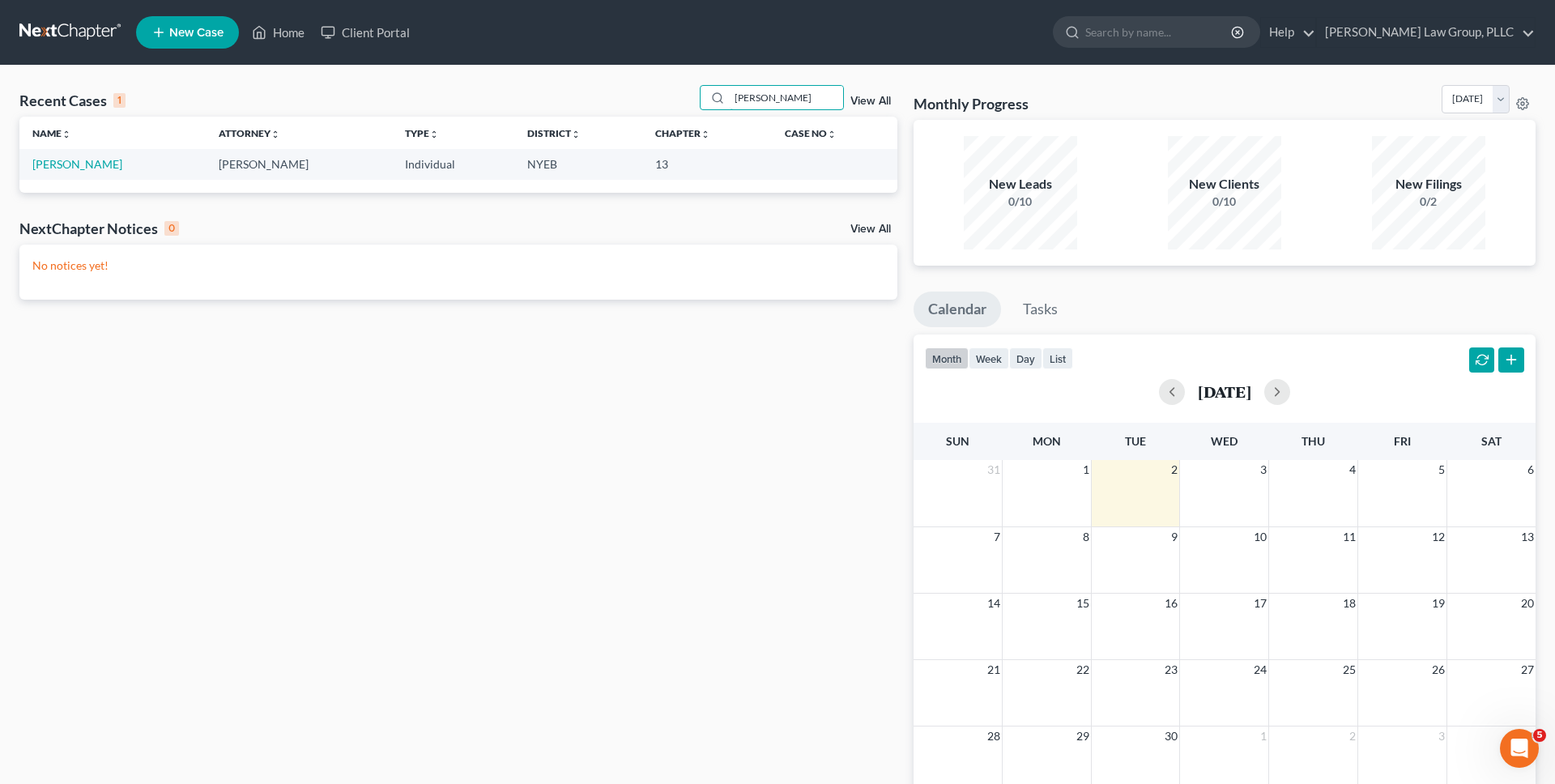
type input "[PERSON_NAME]"
click at [92, 158] on link "[PERSON_NAME]" at bounding box center [77, 164] width 90 height 14
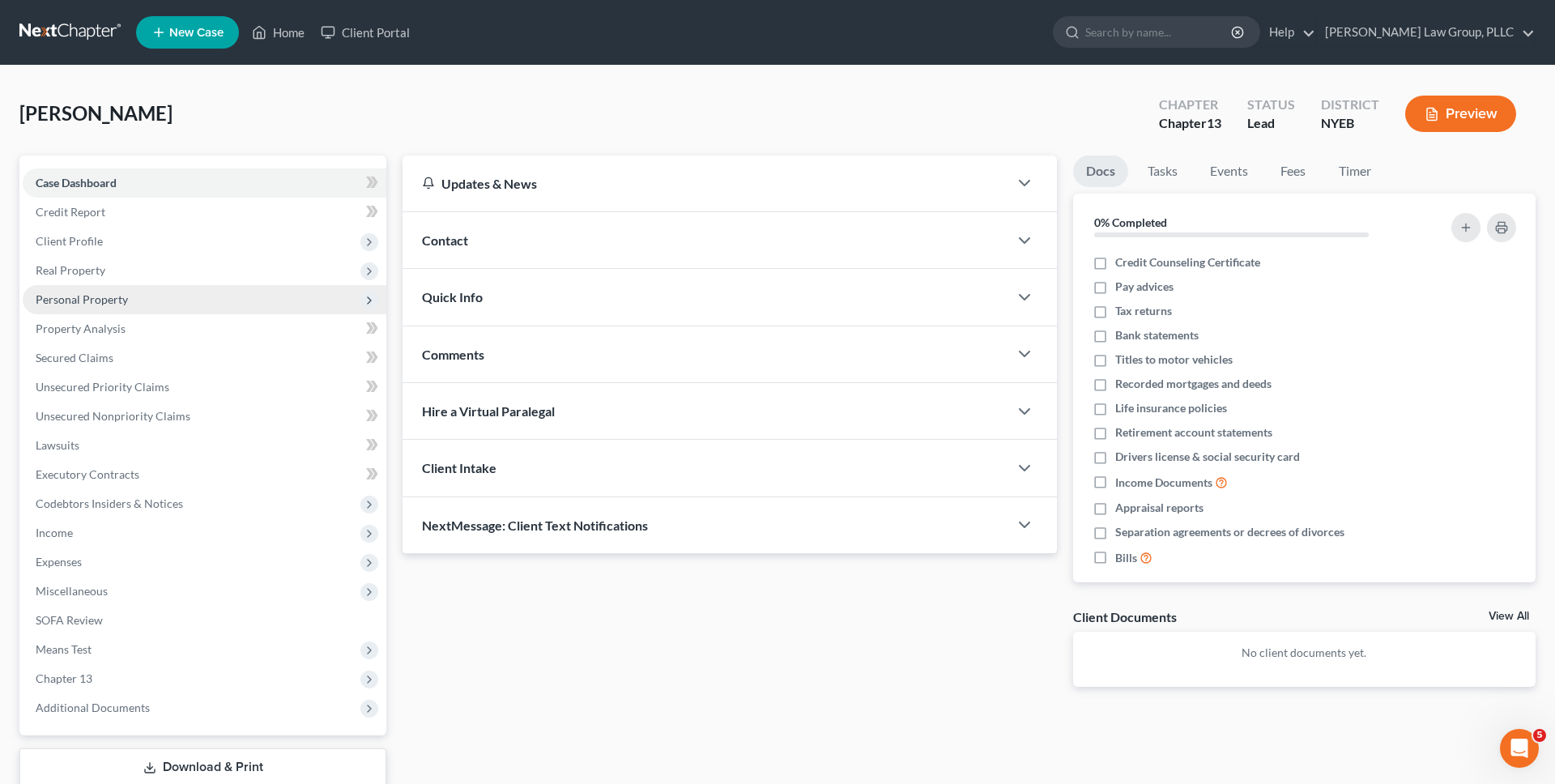
click at [87, 302] on span "Personal Property" at bounding box center [82, 299] width 92 height 14
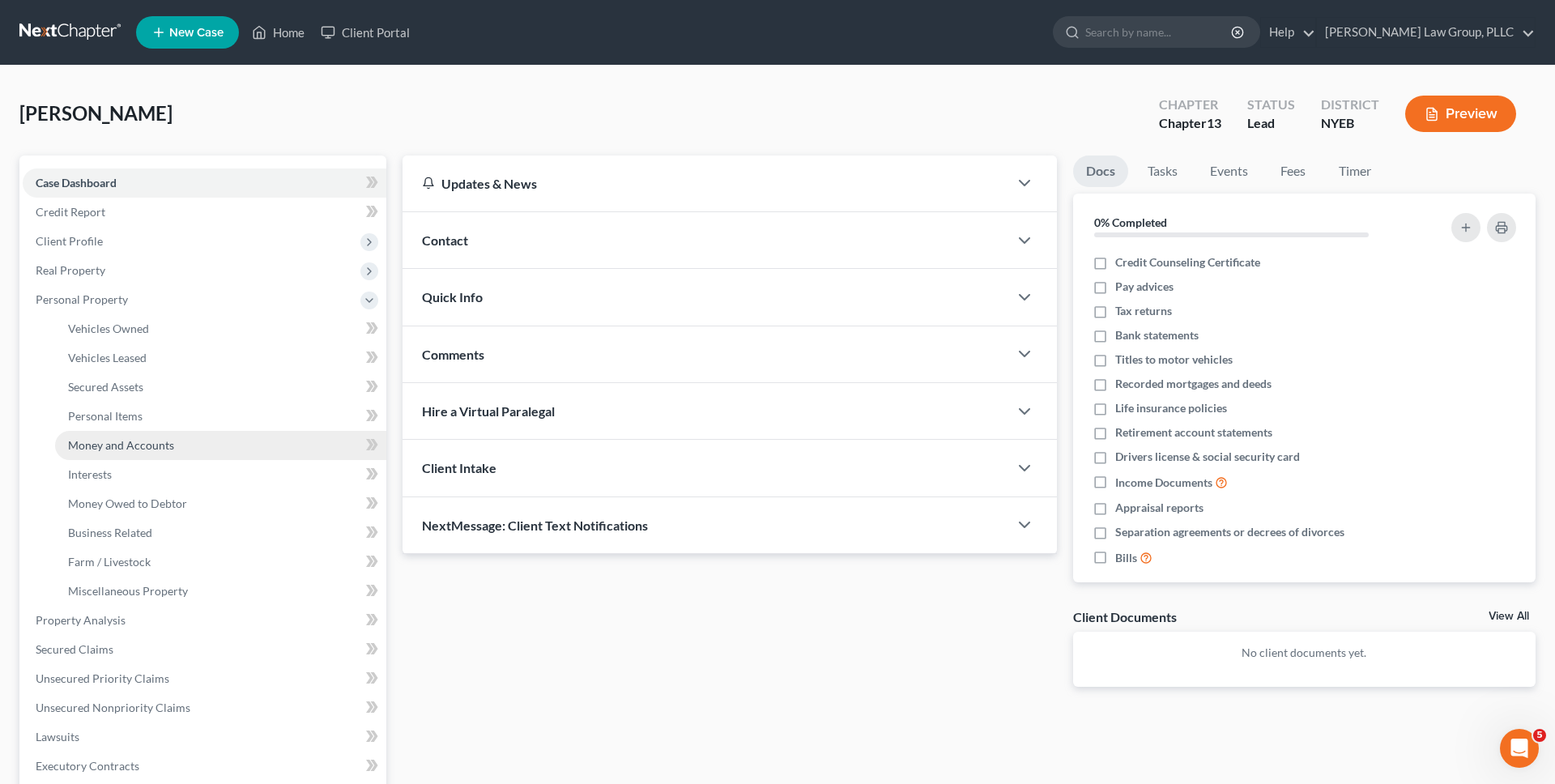
click at [127, 444] on span "Money and Accounts" at bounding box center [121, 445] width 106 height 14
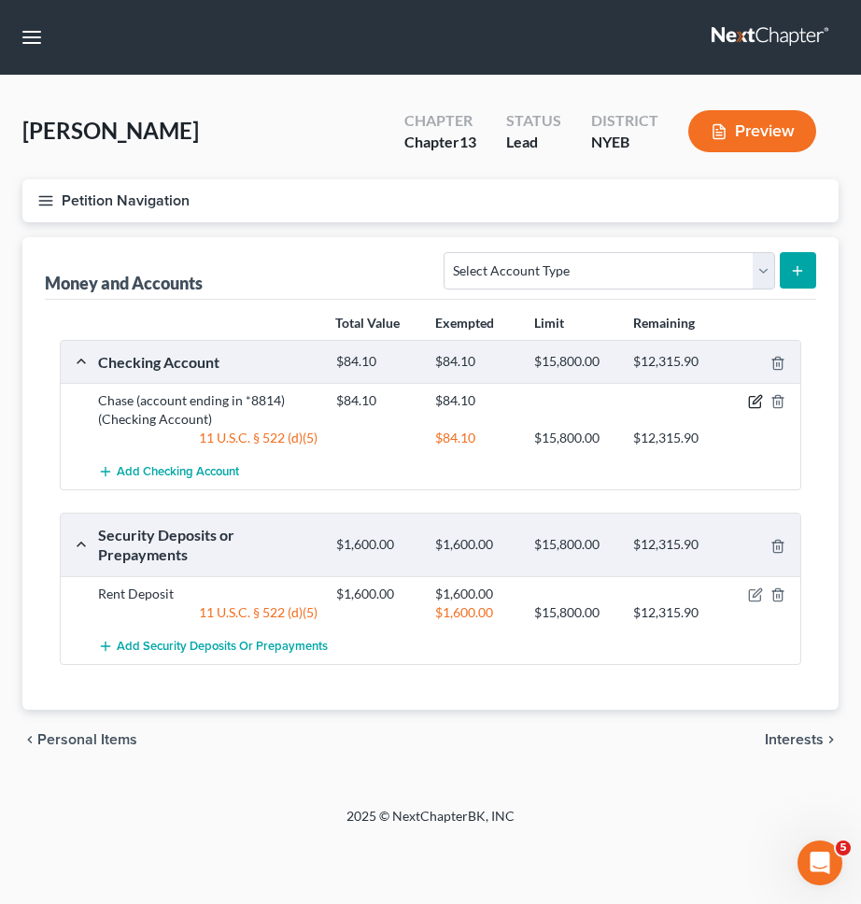
click at [751, 403] on icon "button" at bounding box center [755, 401] width 15 height 15
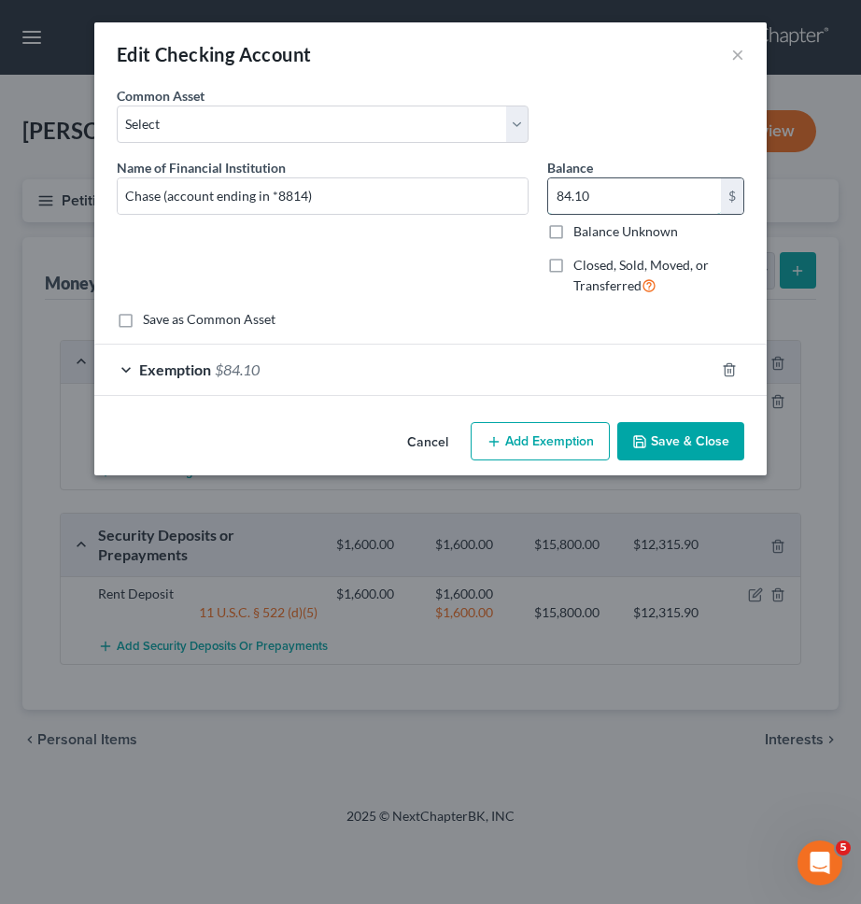
click at [613, 196] on input "84.10" at bounding box center [634, 195] width 173 height 35
type input "191.86"
click at [541, 371] on div "Exemption $84.10" at bounding box center [404, 368] width 620 height 49
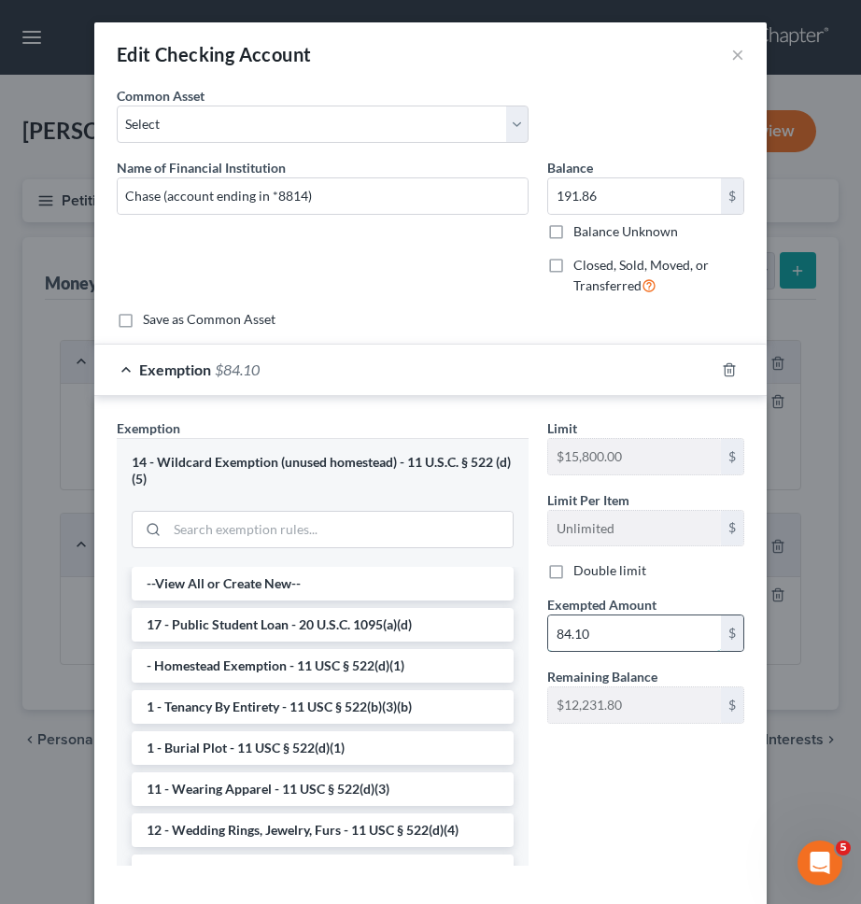
click at [639, 625] on input "84.10" at bounding box center [634, 632] width 173 height 35
paste input "191.86"
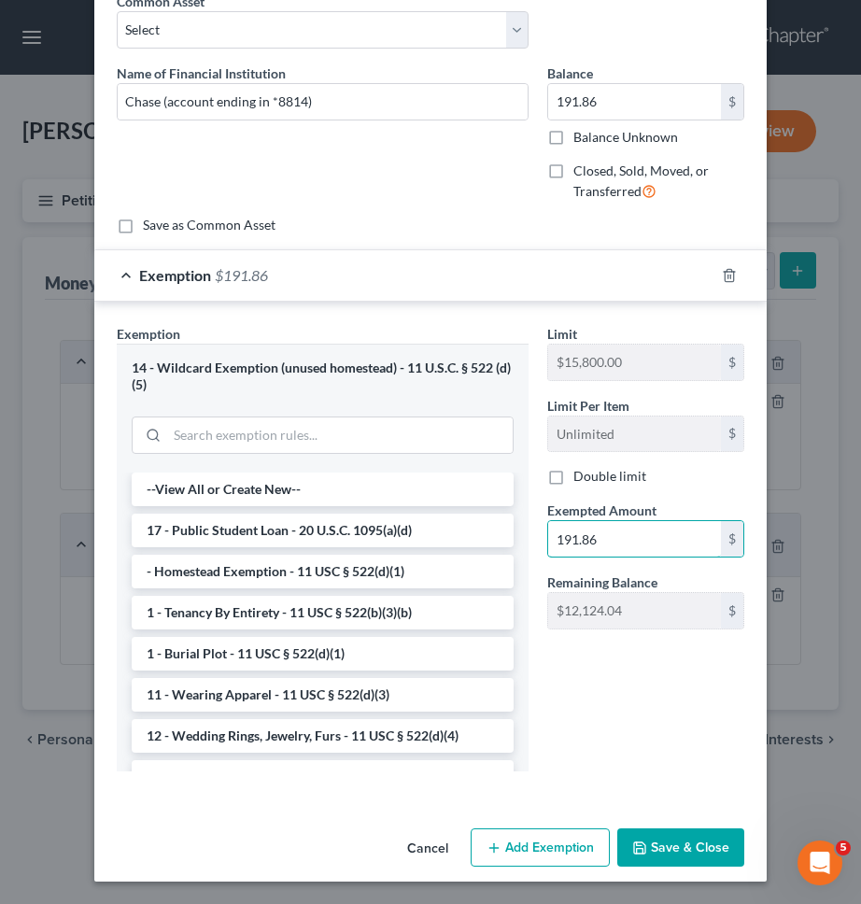
type input "191.86"
click at [696, 846] on button "Save & Close" at bounding box center [680, 847] width 127 height 39
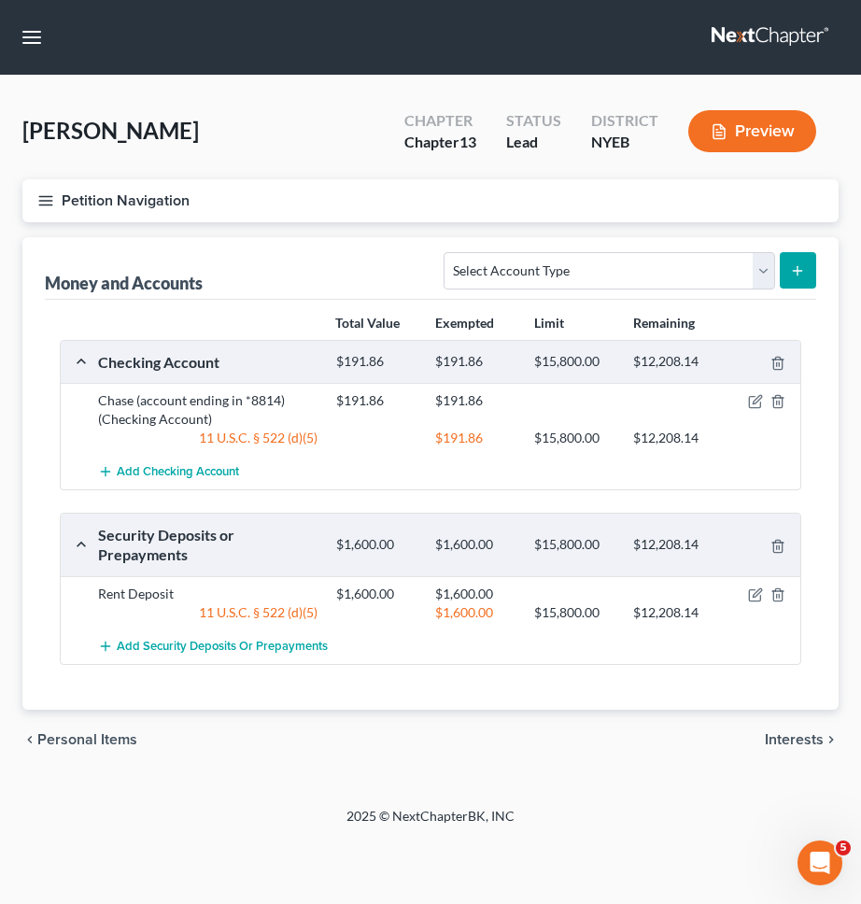
click at [513, 208] on button "Petition Navigation" at bounding box center [430, 200] width 816 height 43
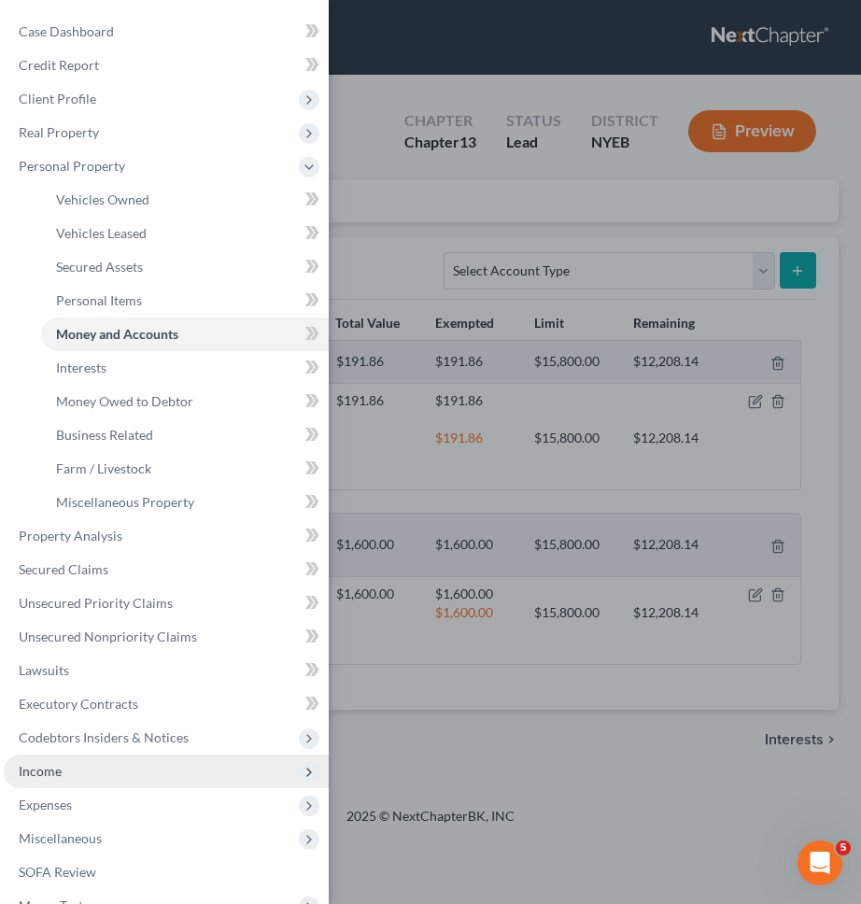
click at [167, 767] on span "Income" at bounding box center [166, 771] width 325 height 34
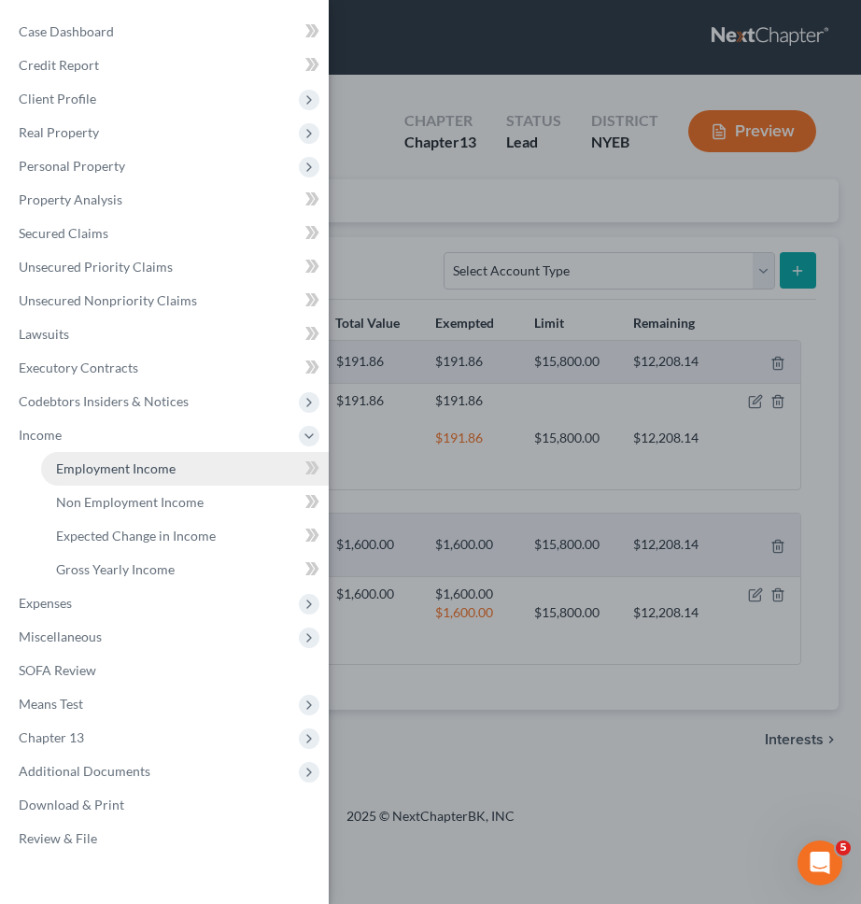
click at [154, 474] on span "Employment Income" at bounding box center [115, 468] width 119 height 16
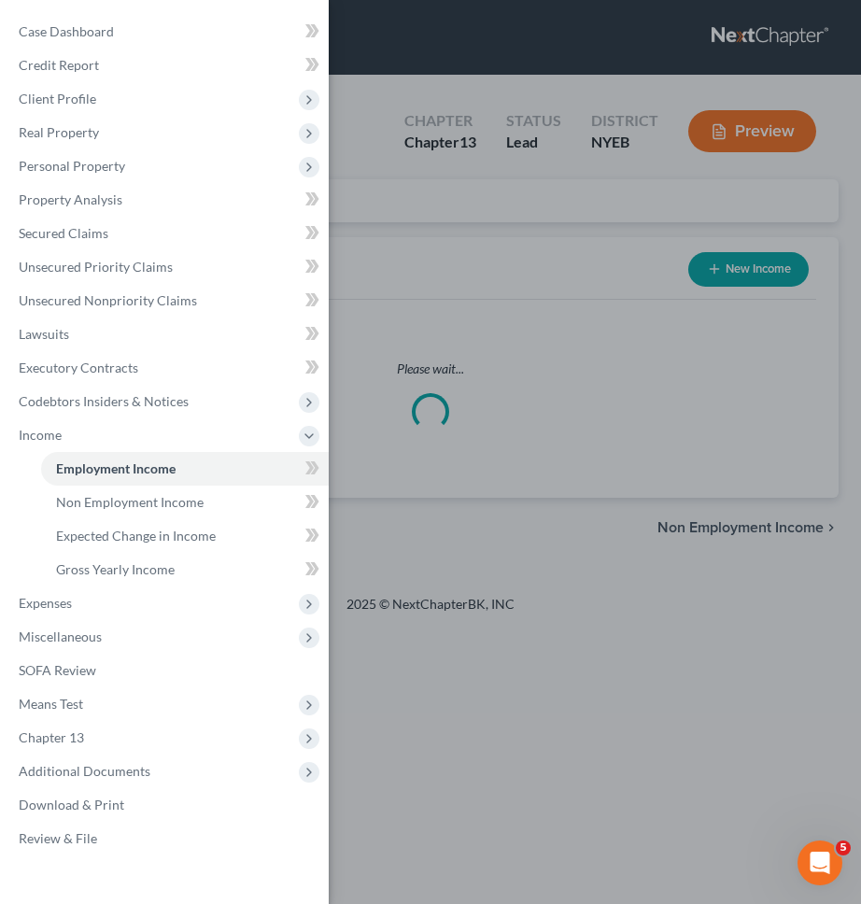
click at [548, 428] on div "Case Dashboard Payments Invoices Payments Payments Credit Report Client Profile" at bounding box center [430, 452] width 861 height 904
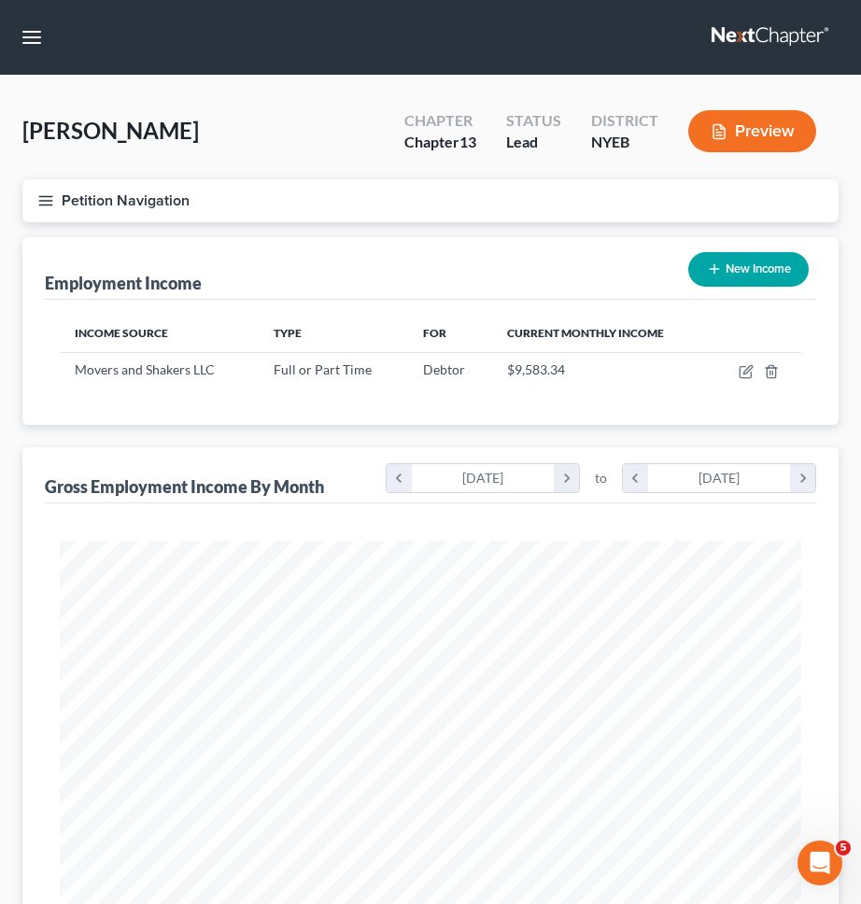
scroll to position [371, 779]
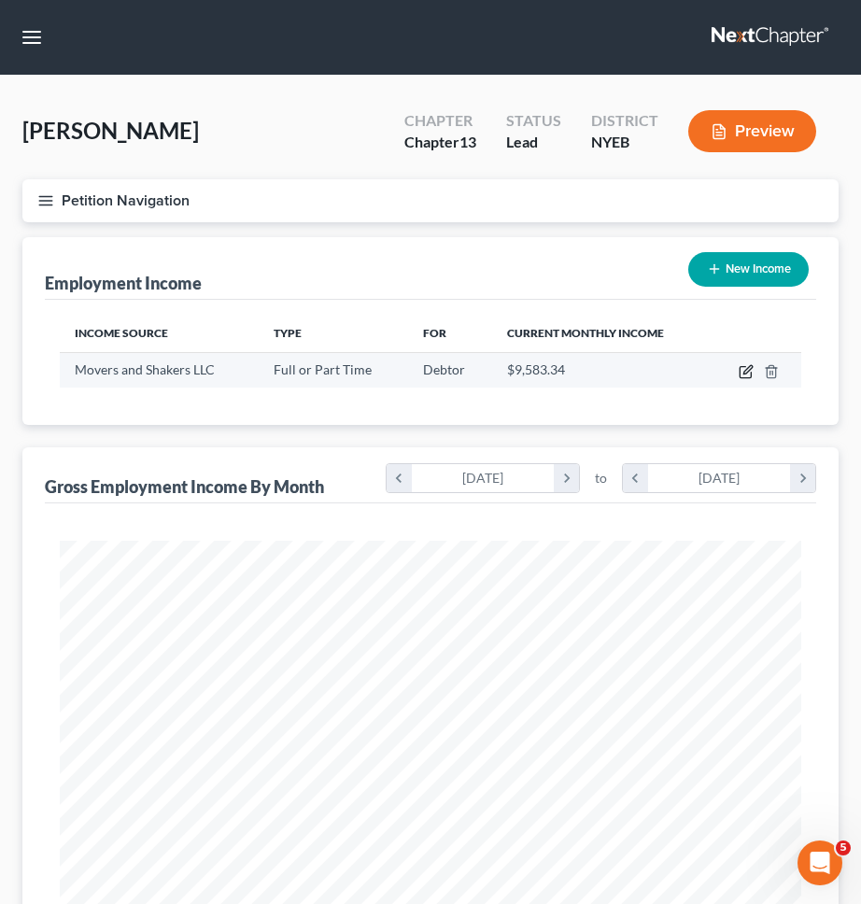
click at [739, 372] on icon "button" at bounding box center [744, 372] width 11 height 11
select select "0"
select select "4"
select select "1"
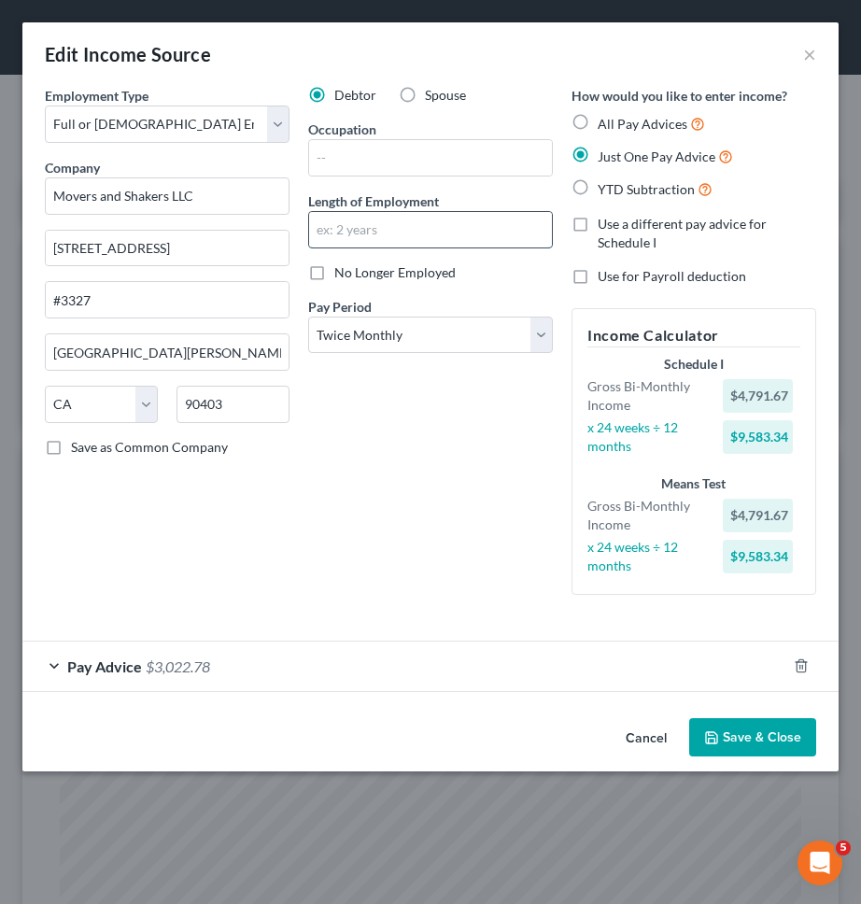
click at [467, 217] on input "text" at bounding box center [430, 229] width 243 height 35
type input "9 months"
click at [420, 147] on input "text" at bounding box center [430, 157] width 243 height 35
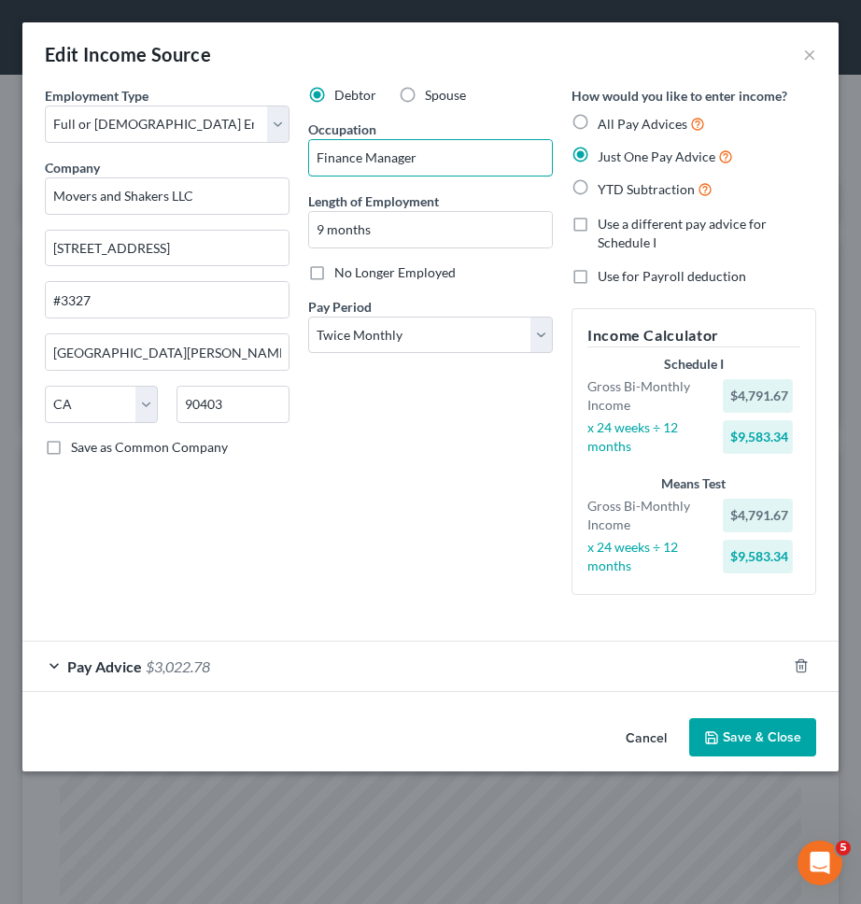
type input "Finance Manager"
click at [456, 509] on div "Debtor Spouse Occupation Finance Manager Length of Employment 9 months No Longe…" at bounding box center [430, 348] width 263 height 524
click at [666, 661] on div "Pay Advice $3,022.78" at bounding box center [404, 665] width 764 height 49
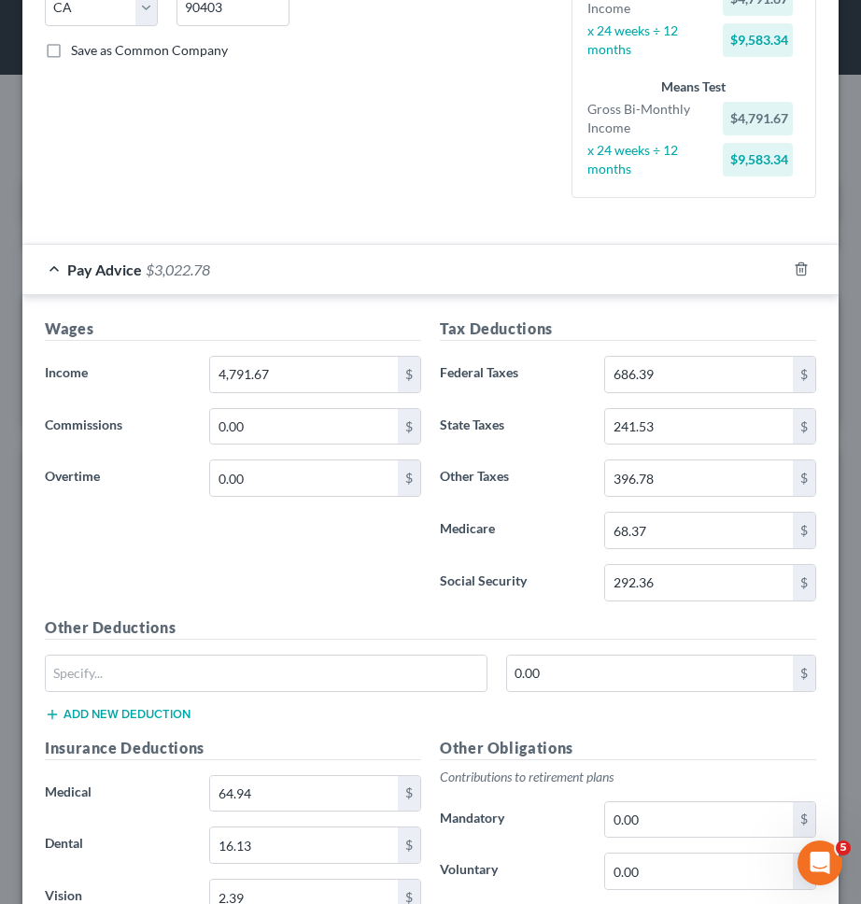
scroll to position [448, 0]
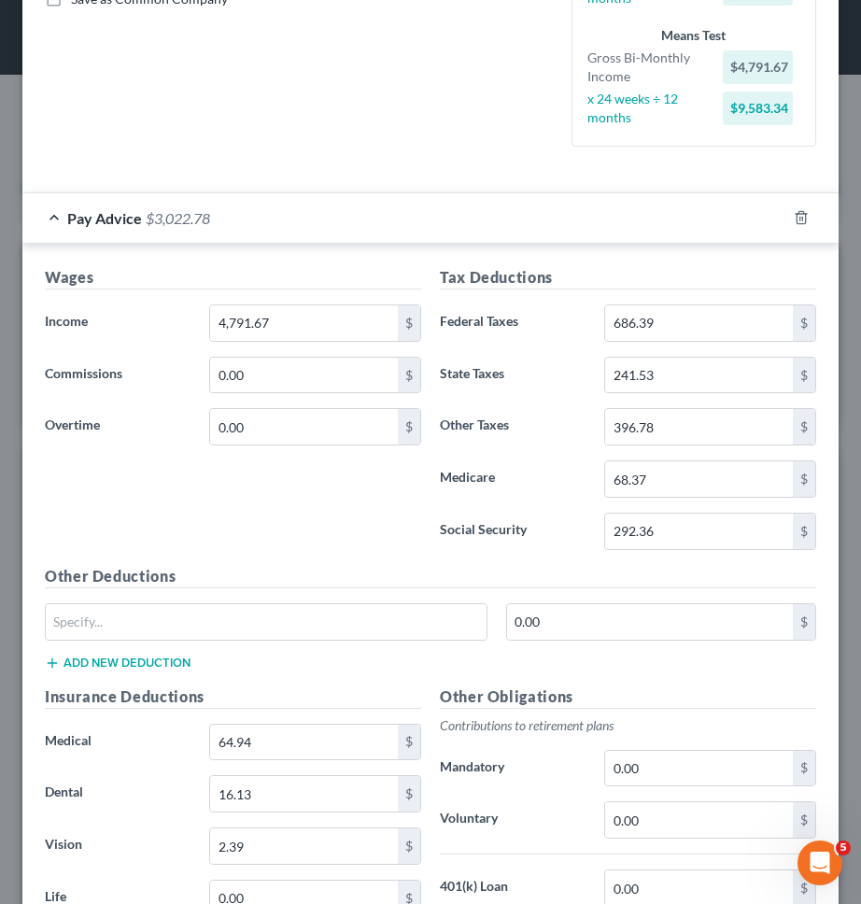
click at [585, 213] on div "Pay Advice $3,022.78" at bounding box center [404, 217] width 764 height 49
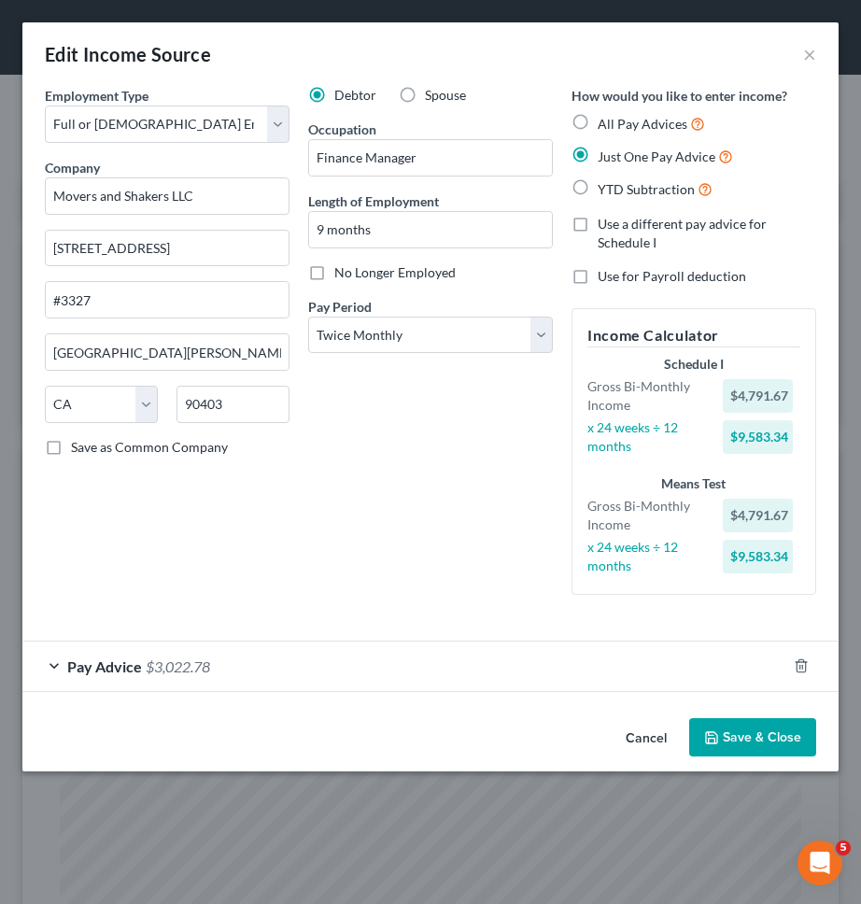
scroll to position [0, 0]
click at [751, 713] on div "Cancel Save & Close" at bounding box center [430, 741] width 816 height 62
click at [751, 733] on button "Save & Close" at bounding box center [752, 737] width 127 height 39
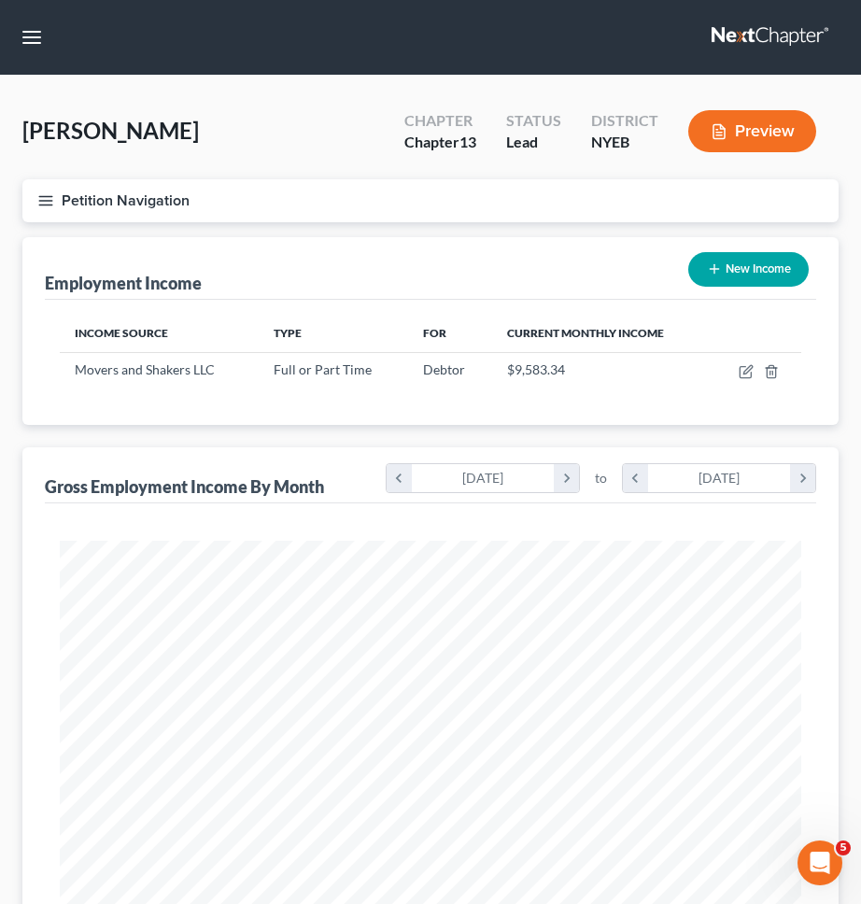
click at [552, 432] on div "Employment Income New Income Income Source Type For Current Monthly Income Move…" at bounding box center [430, 764] width 816 height 1054
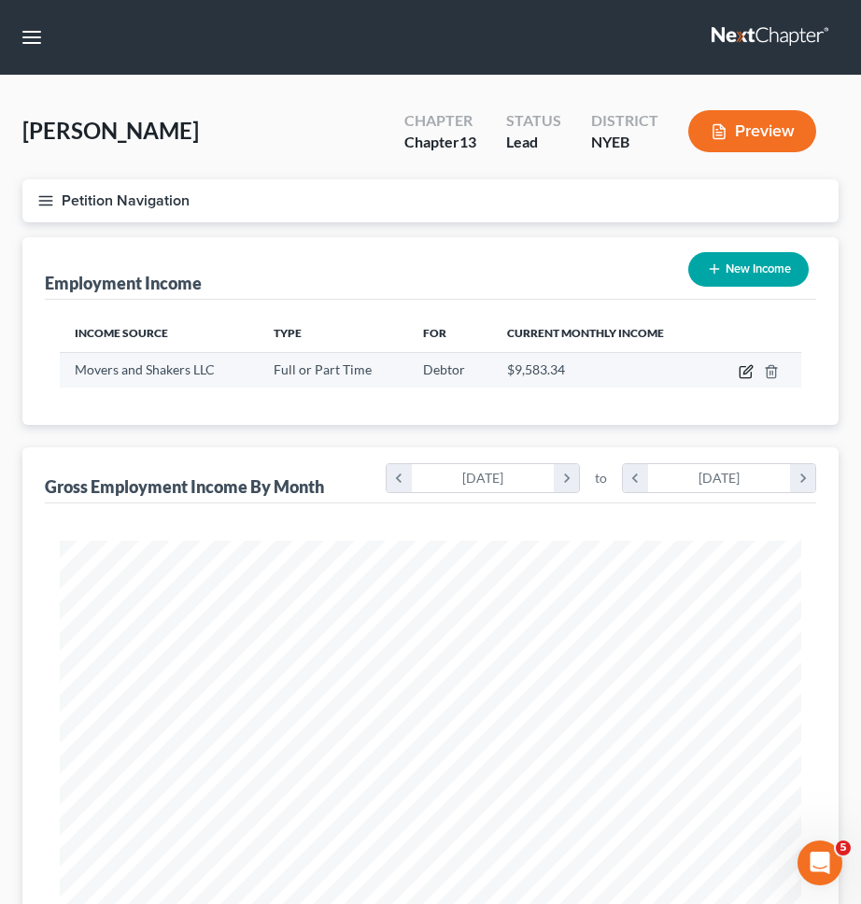
click at [739, 374] on icon "button" at bounding box center [744, 372] width 11 height 11
select select "0"
select select "4"
select select "1"
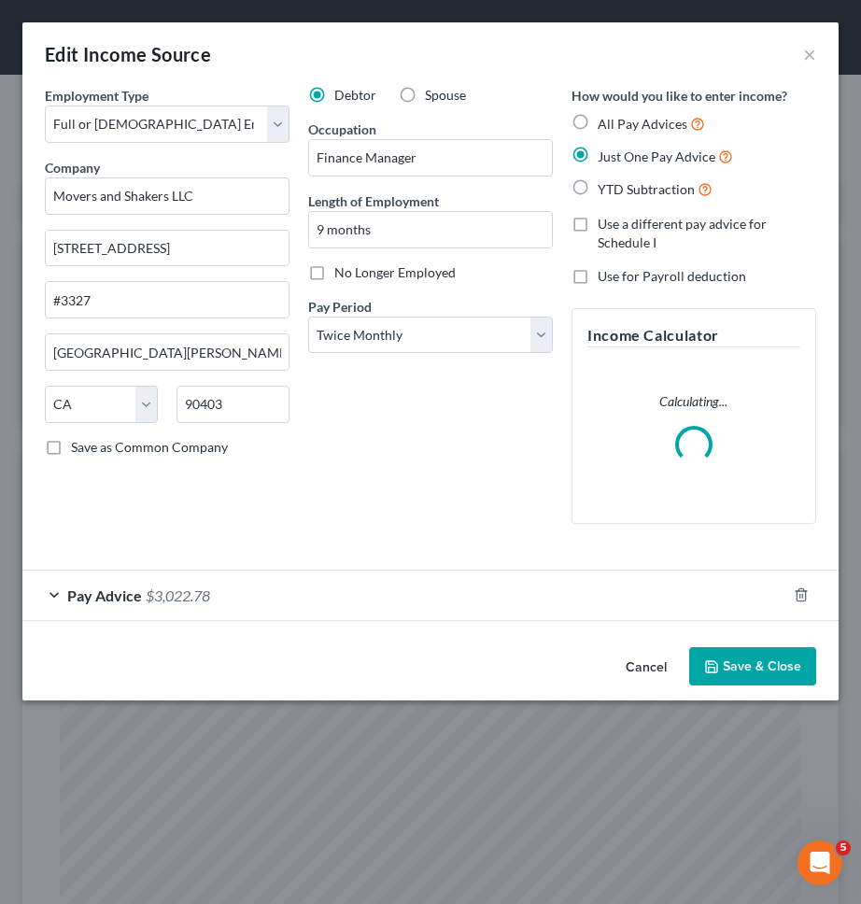
click at [511, 585] on div "Pay Advice $3,022.78" at bounding box center [404, 594] width 764 height 49
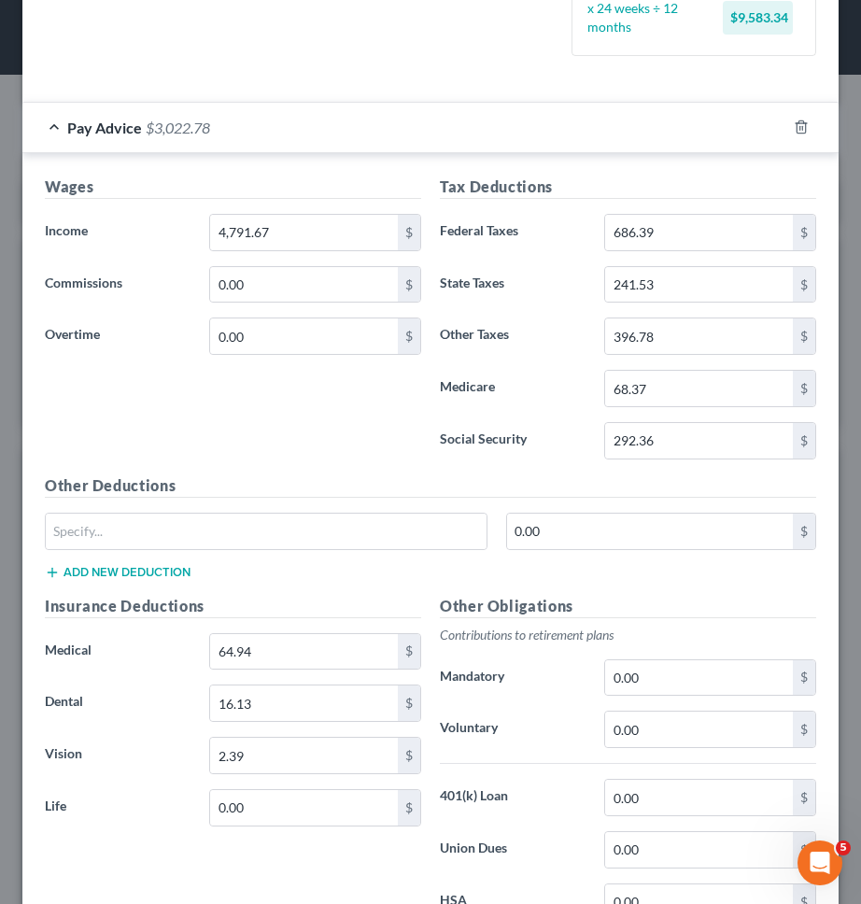
scroll to position [594, 0]
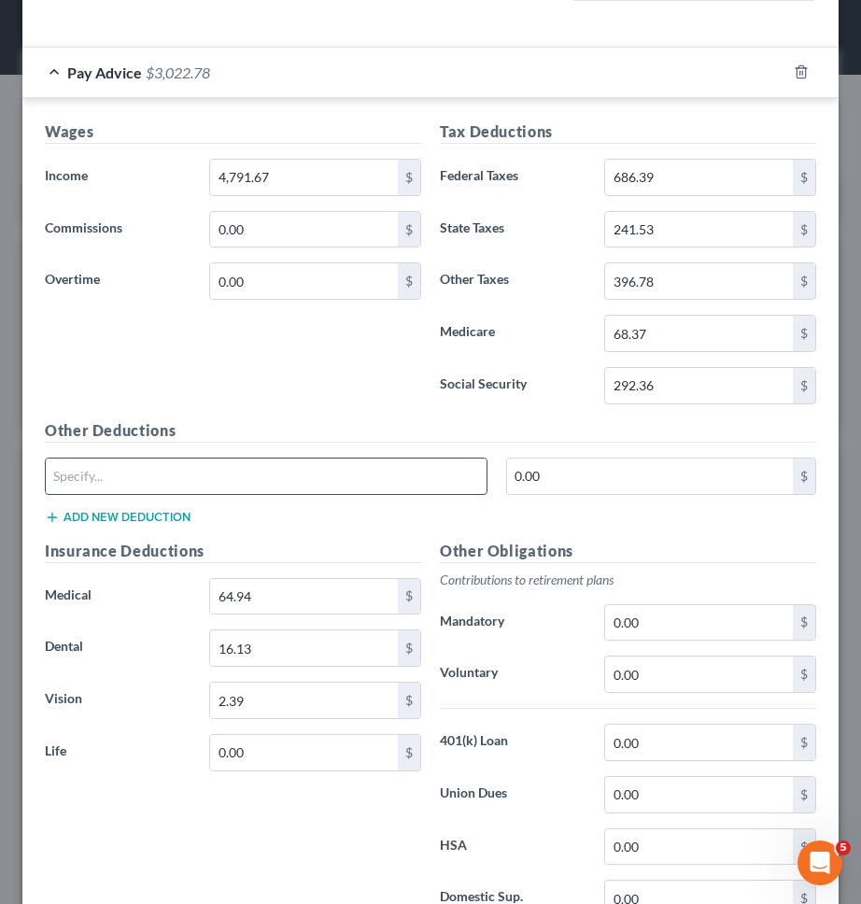
click at [290, 479] on input "text" at bounding box center [266, 475] width 441 height 35
click at [125, 520] on button "Add new deduction" at bounding box center [118, 517] width 146 height 15
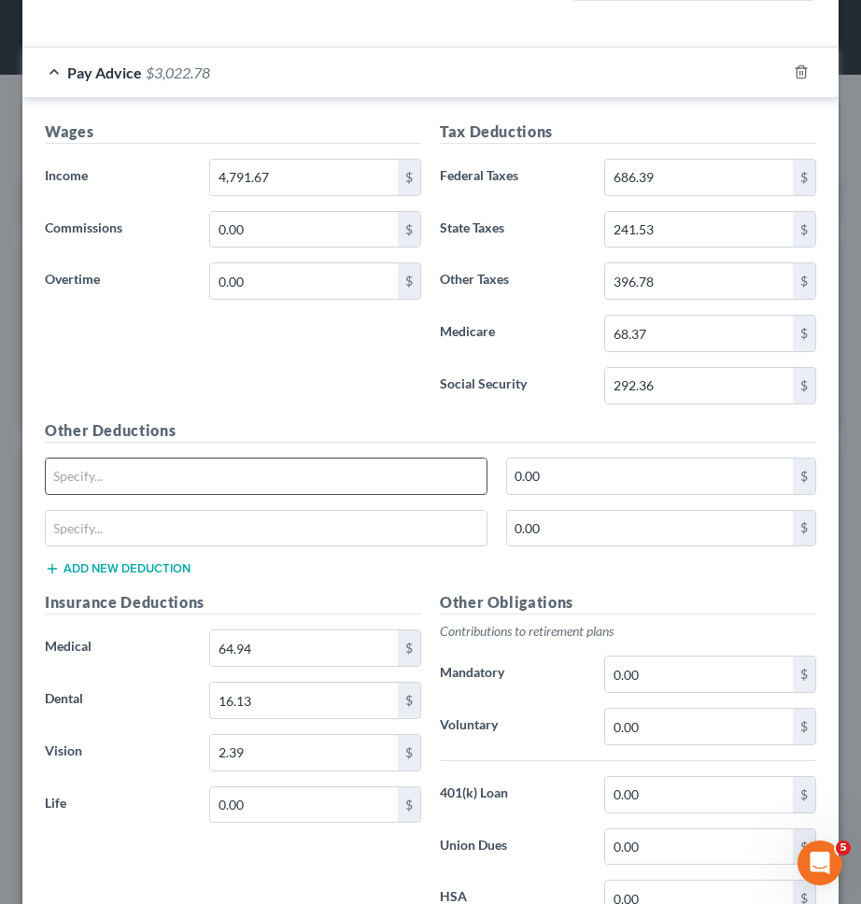
click at [174, 474] on input "text" at bounding box center [266, 475] width 441 height 35
type input "NY PFL"
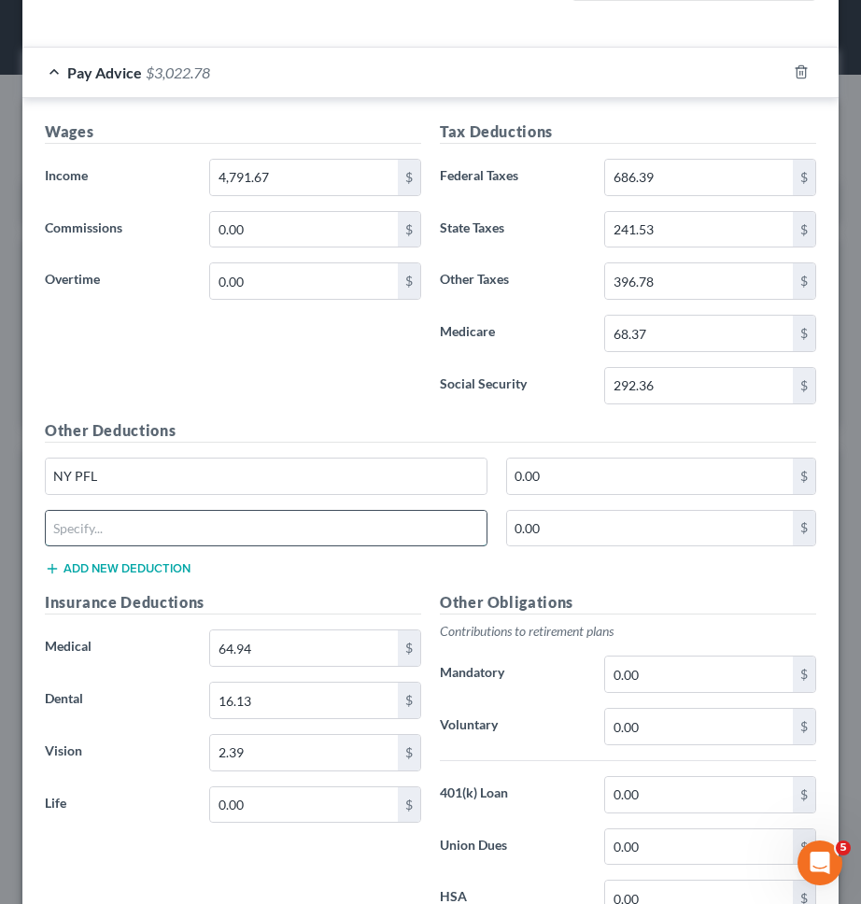
click at [177, 527] on input "text" at bounding box center [266, 528] width 441 height 35
type input "NY SDI"
click at [556, 469] on input "0.00" at bounding box center [650, 475] width 287 height 35
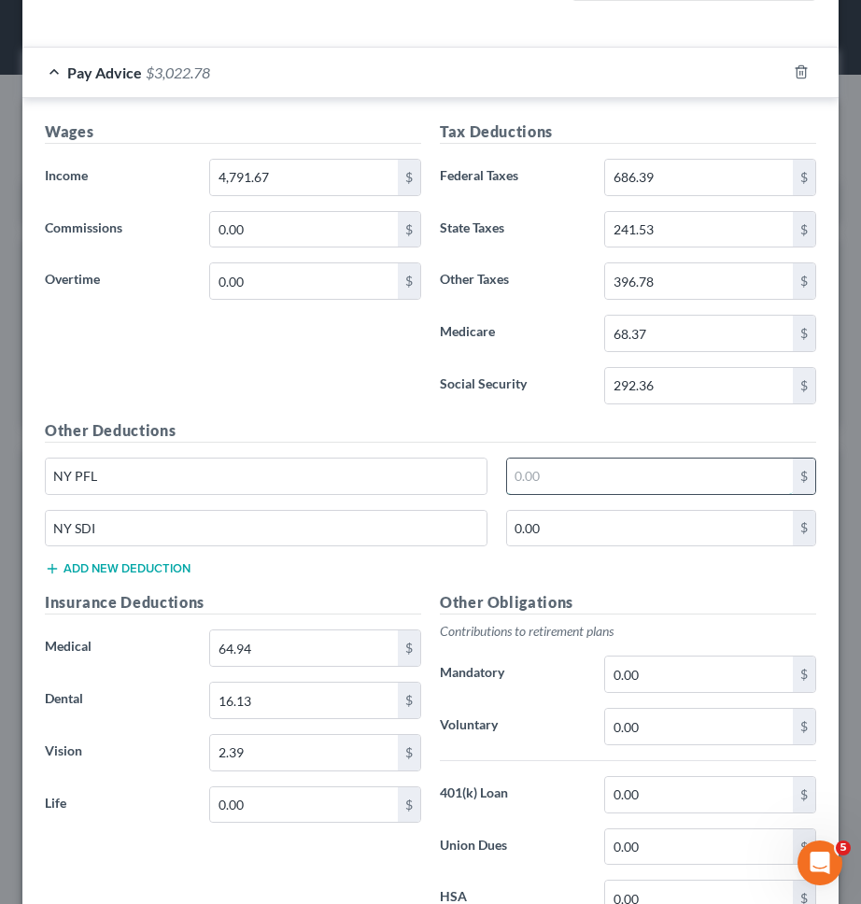
type input "8"
type input "18.62"
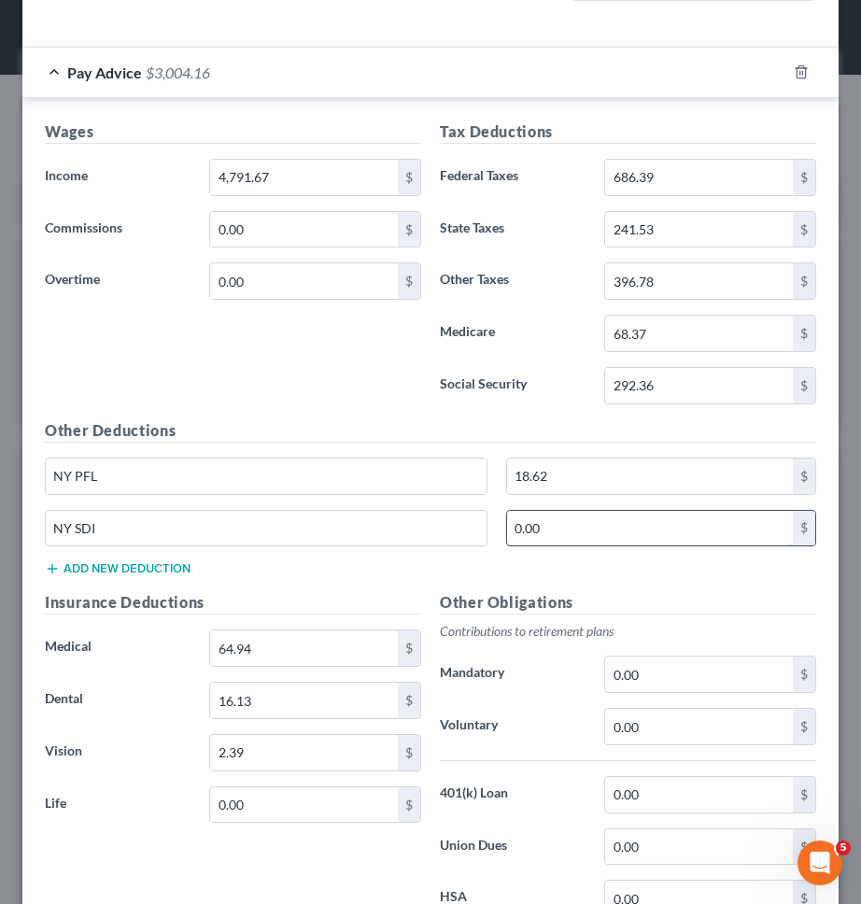
click at [564, 525] on input "0.00" at bounding box center [650, 528] width 287 height 35
type input "1.3"
click at [456, 388] on label "Social Security" at bounding box center [512, 385] width 164 height 37
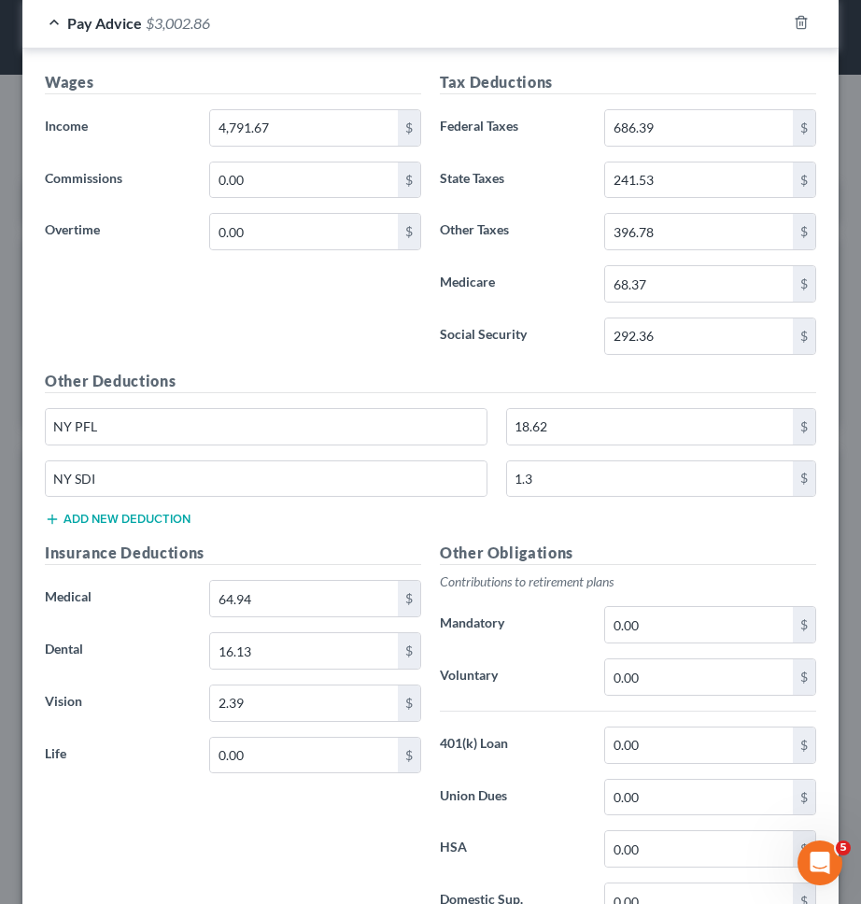
scroll to position [571, 0]
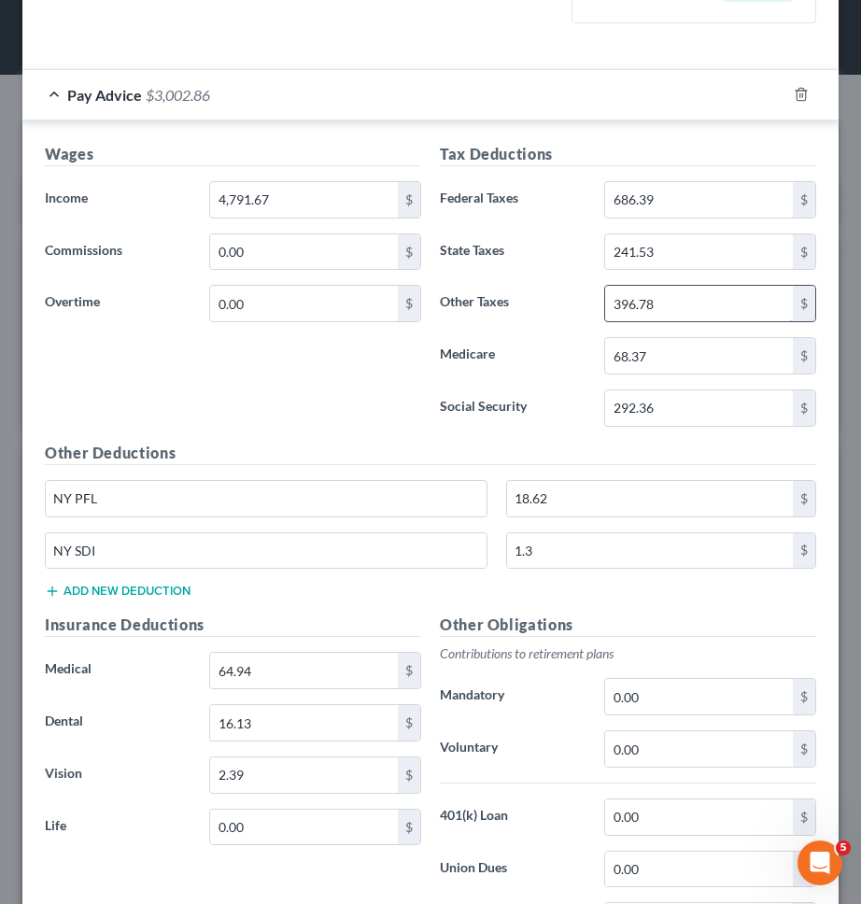
click at [735, 305] on input "396.78" at bounding box center [699, 303] width 188 height 35
type input "178.47"
click at [486, 324] on div "Tax Deductions Federal Taxes 686.39 $ State Taxes 241.53 $ Other Taxes 178.47 $…" at bounding box center [627, 292] width 395 height 299
click at [283, 302] on input "0.00" at bounding box center [304, 303] width 188 height 35
type input "40"
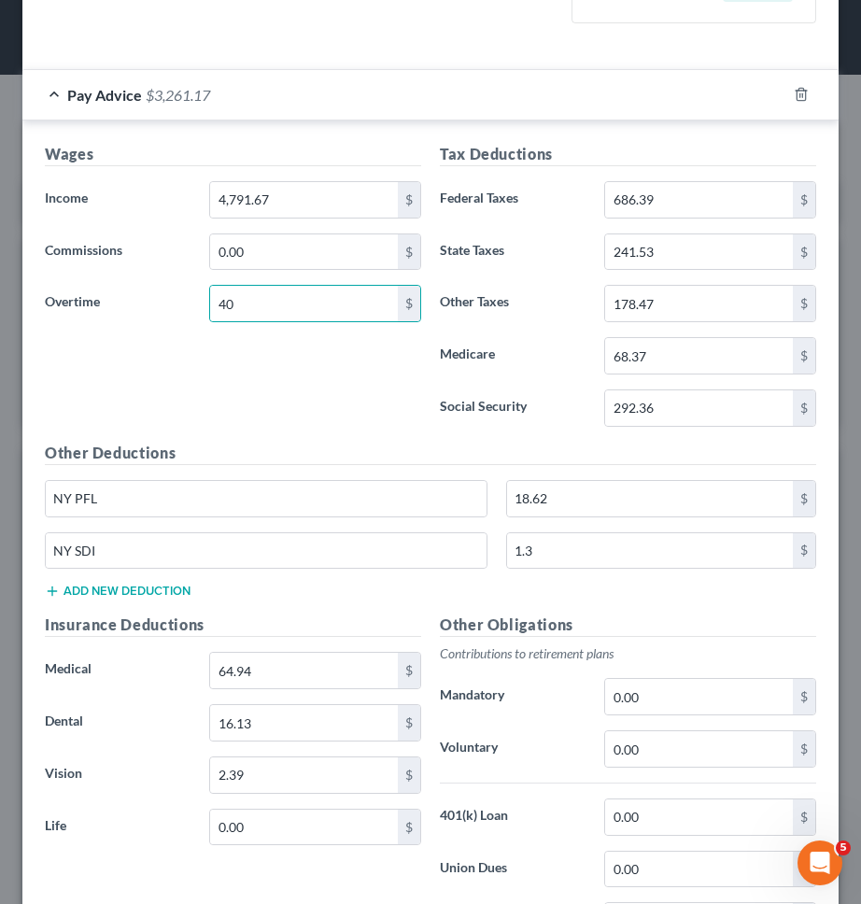
click at [289, 361] on div "Wages Income * 4,791.67 $ Commissions 0.00 $ Overtime 40 $" at bounding box center [232, 292] width 395 height 299
click at [274, 301] on input "40" at bounding box center [304, 303] width 188 height 35
click at [273, 348] on div "Wages Income * 4,791.67 $ Commissions 0.00 $ Overtime $" at bounding box center [232, 292] width 395 height 299
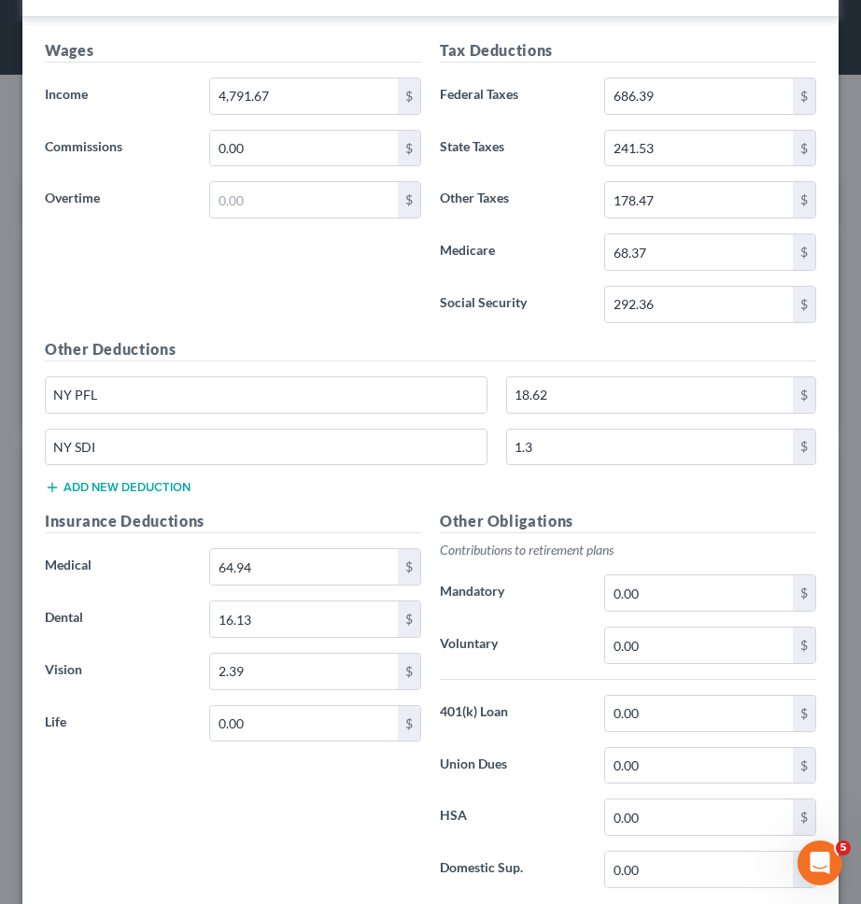
scroll to position [677, 0]
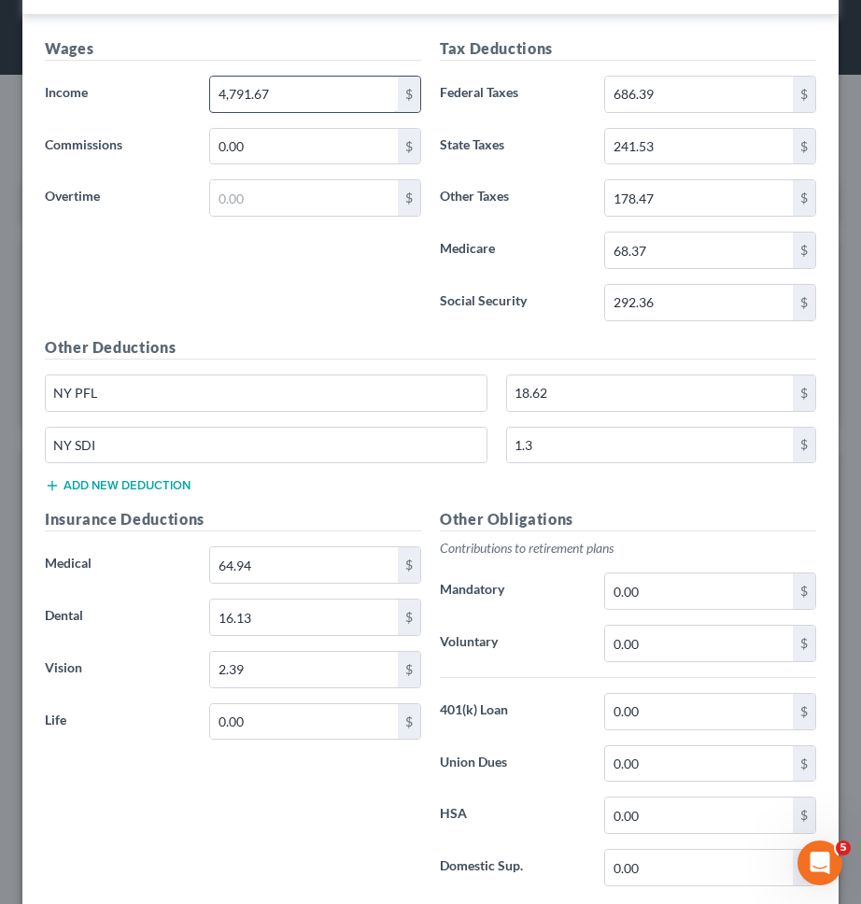
click at [293, 94] on input "4,791.67" at bounding box center [304, 94] width 188 height 35
type input "3"
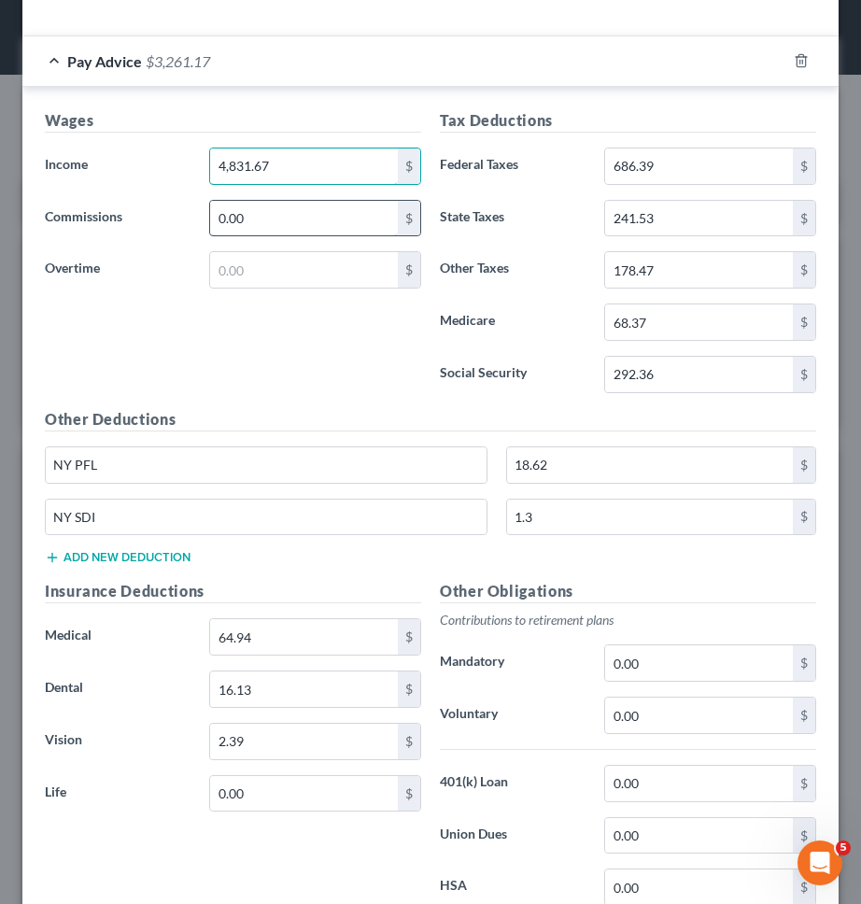
scroll to position [601, 0]
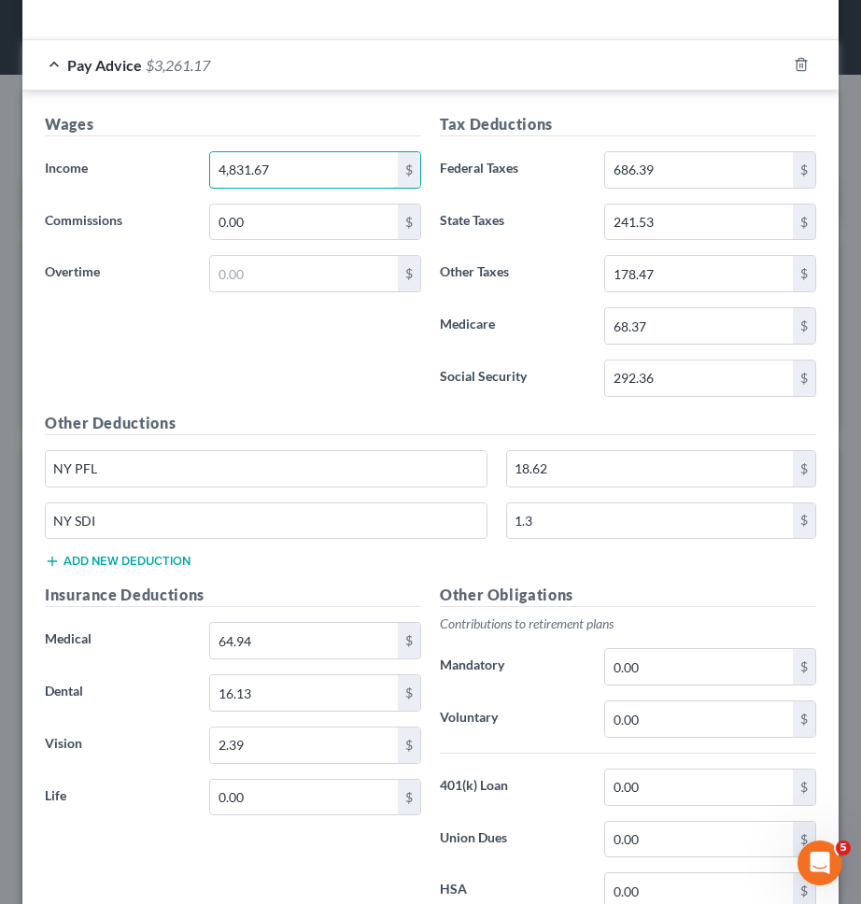
type input "4,831.67"
click at [297, 120] on h5 "Wages" at bounding box center [233, 124] width 376 height 23
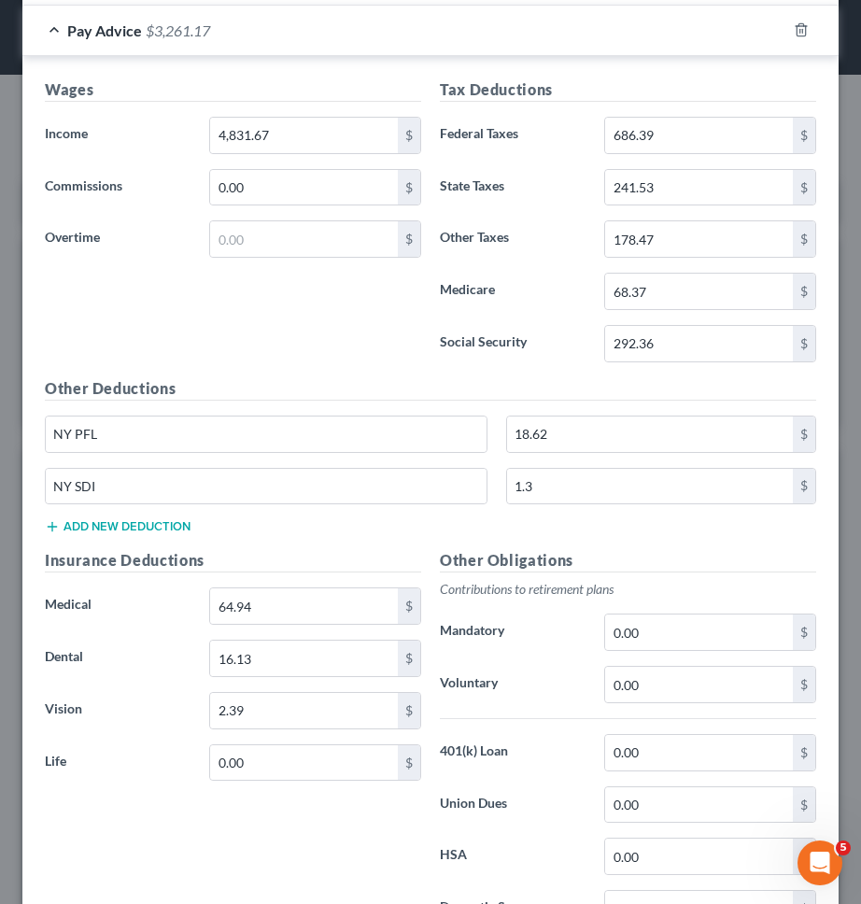
scroll to position [792, 0]
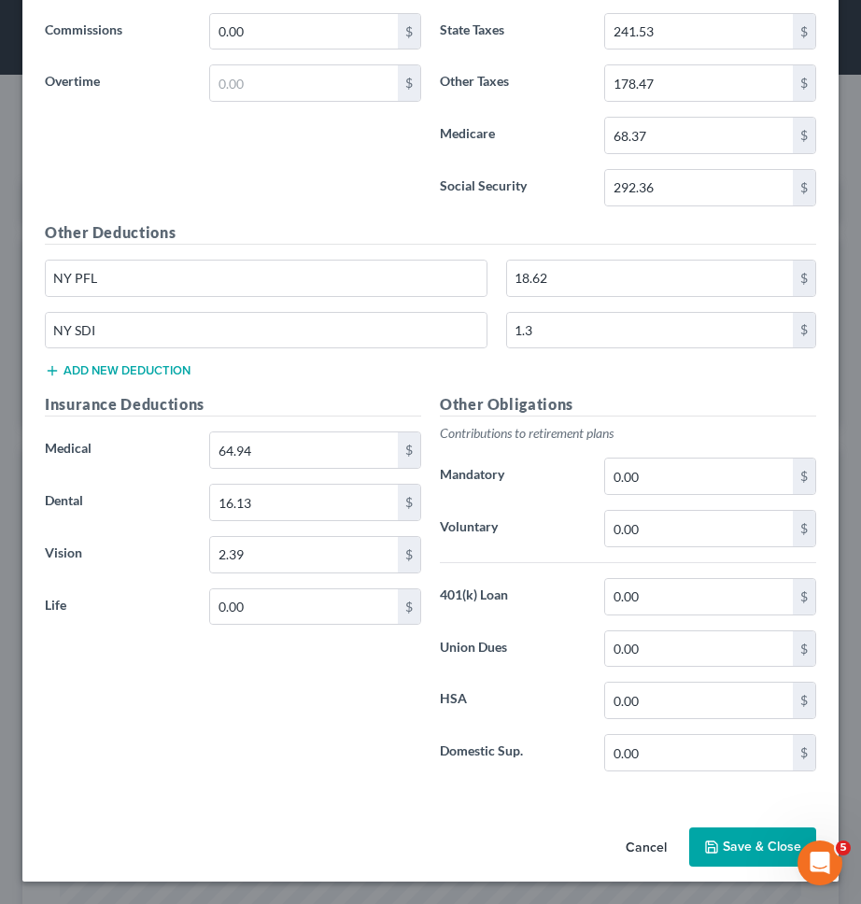
click at [760, 832] on button "Save & Close" at bounding box center [752, 846] width 127 height 39
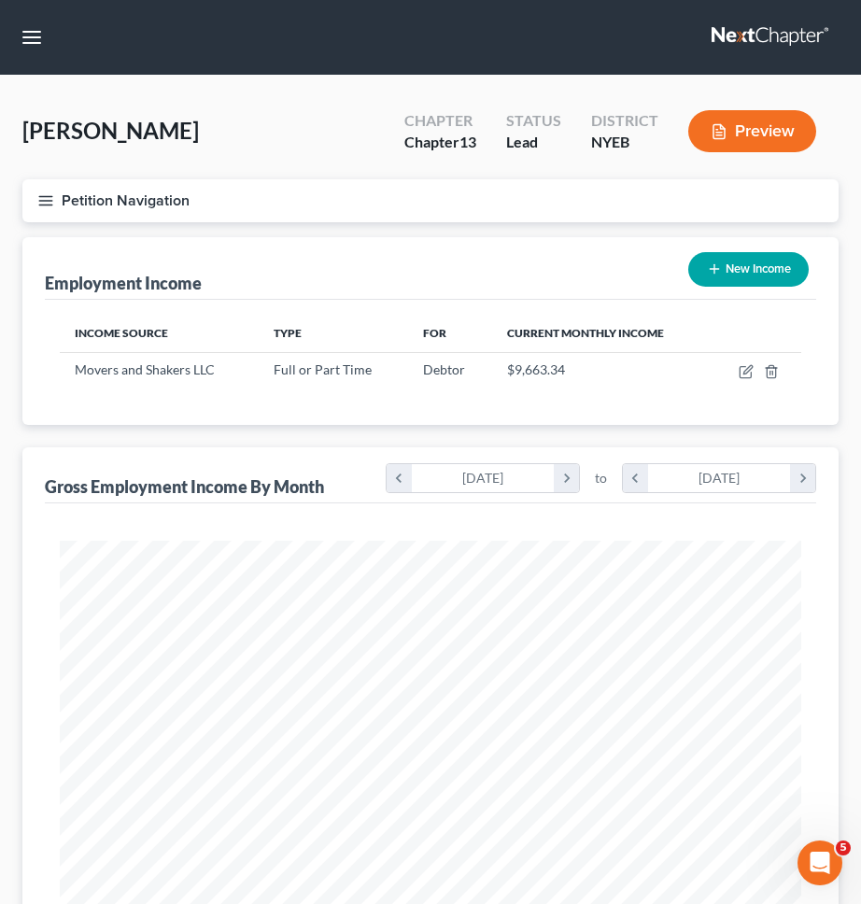
click at [561, 213] on button "Petition Navigation" at bounding box center [430, 200] width 816 height 43
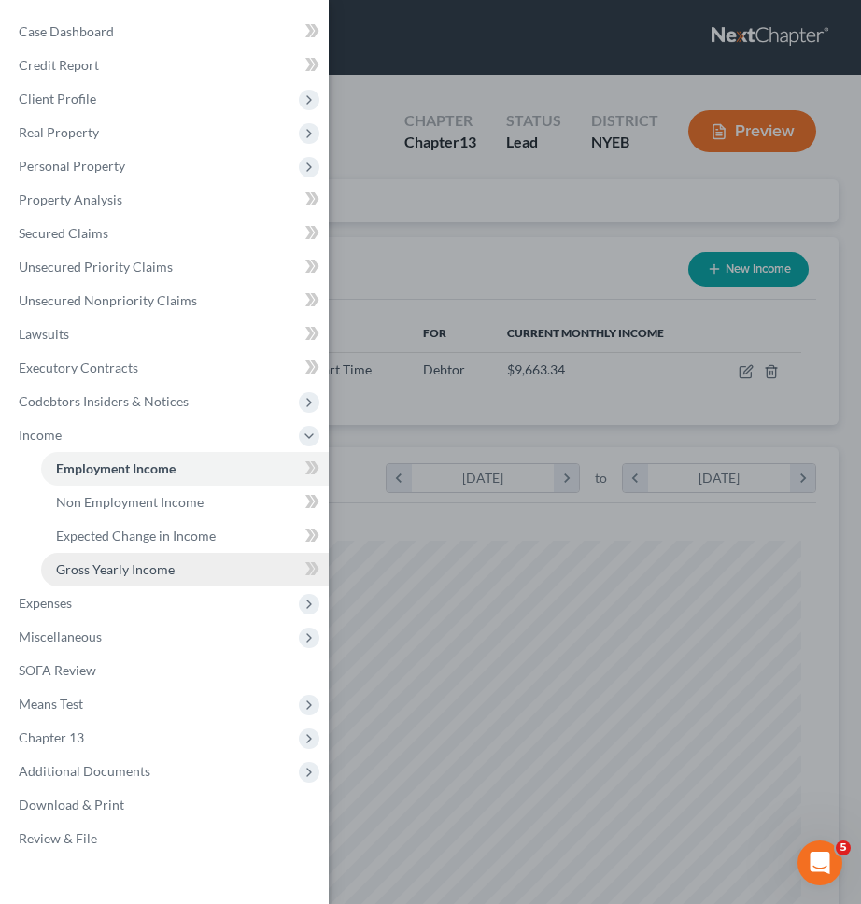
click at [255, 577] on link "Gross Yearly Income" at bounding box center [185, 570] width 288 height 34
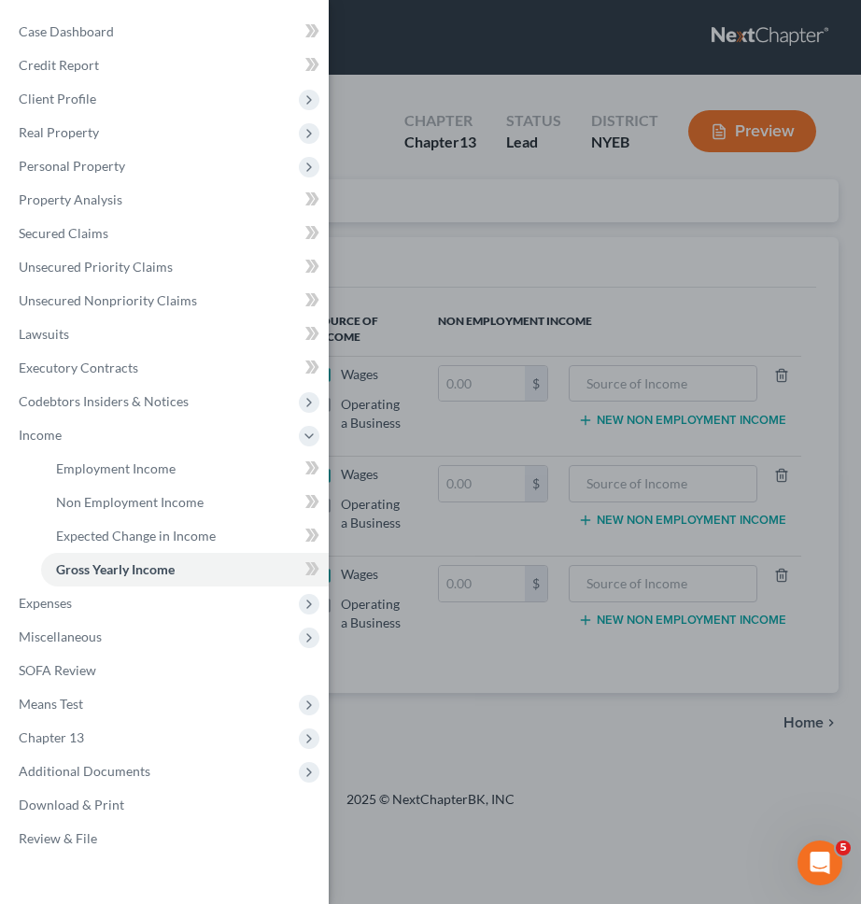
click at [418, 477] on div "Case Dashboard Payments Invoices Payments Payments Credit Report Client Profile" at bounding box center [430, 452] width 861 height 904
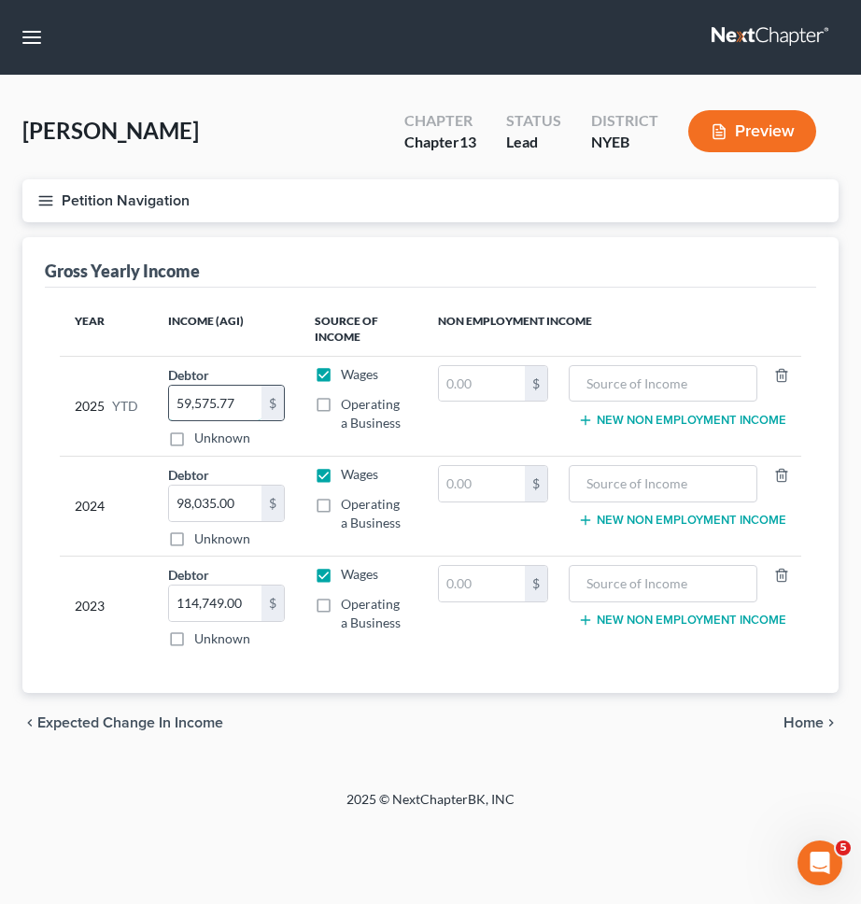
click at [219, 400] on input "59,575.77" at bounding box center [215, 403] width 92 height 35
type input "69,079"
type input "69,173.51"
click at [584, 301] on div "Year Income (AGI) Source of Income Non Employment Income 2025 YTD Debtor 69,173…" at bounding box center [430, 491] width 771 height 406
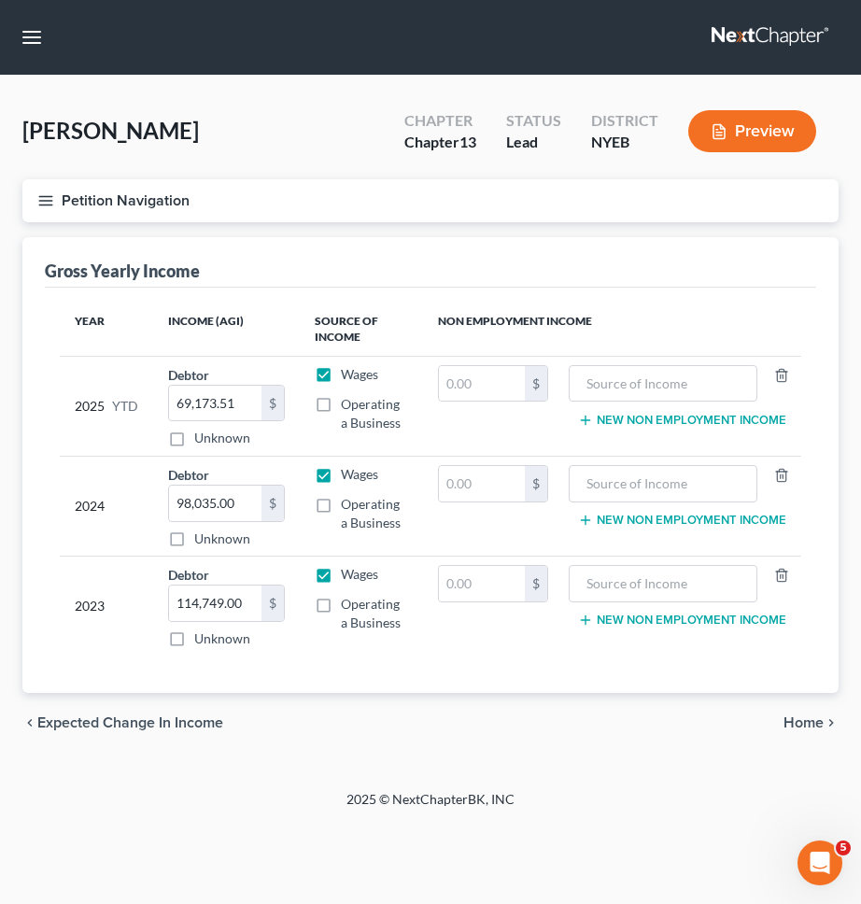
click at [480, 210] on button "Petition Navigation" at bounding box center [430, 200] width 816 height 43
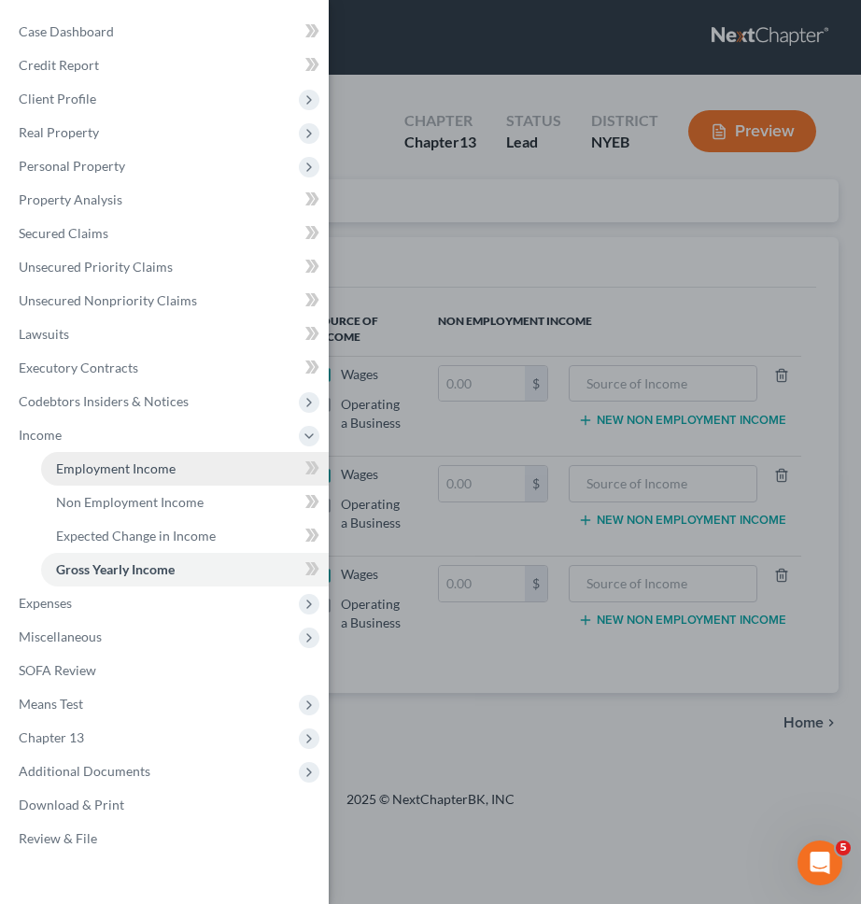
click at [231, 475] on link "Employment Income" at bounding box center [185, 469] width 288 height 34
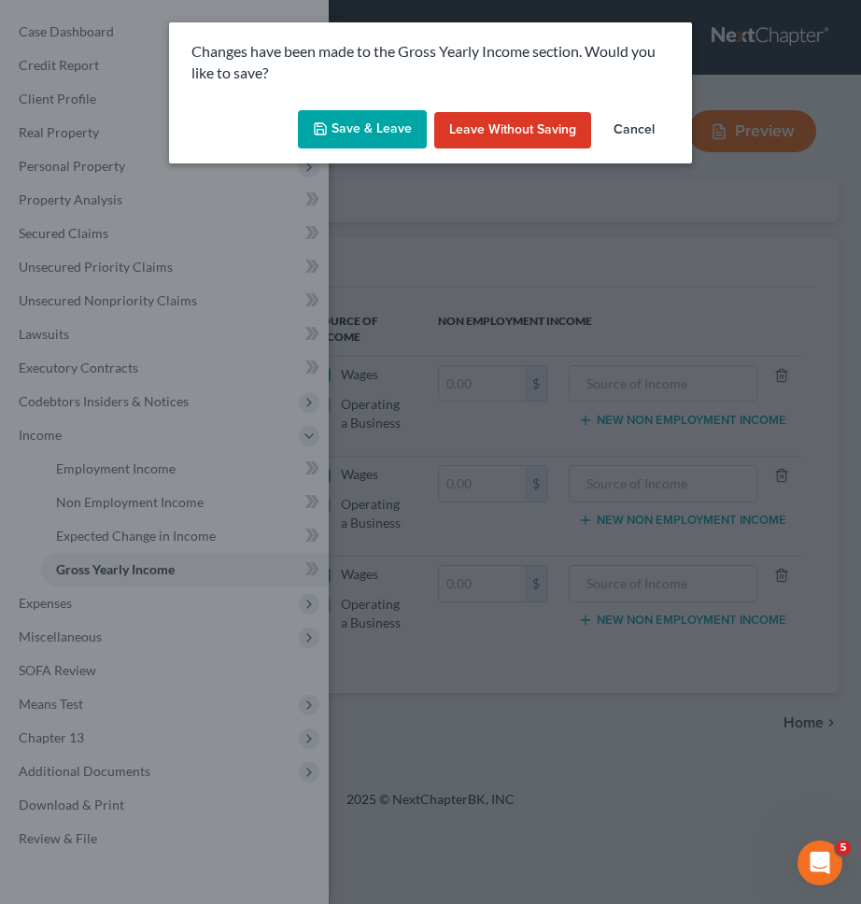
click at [353, 124] on button "Save & Leave" at bounding box center [362, 129] width 129 height 39
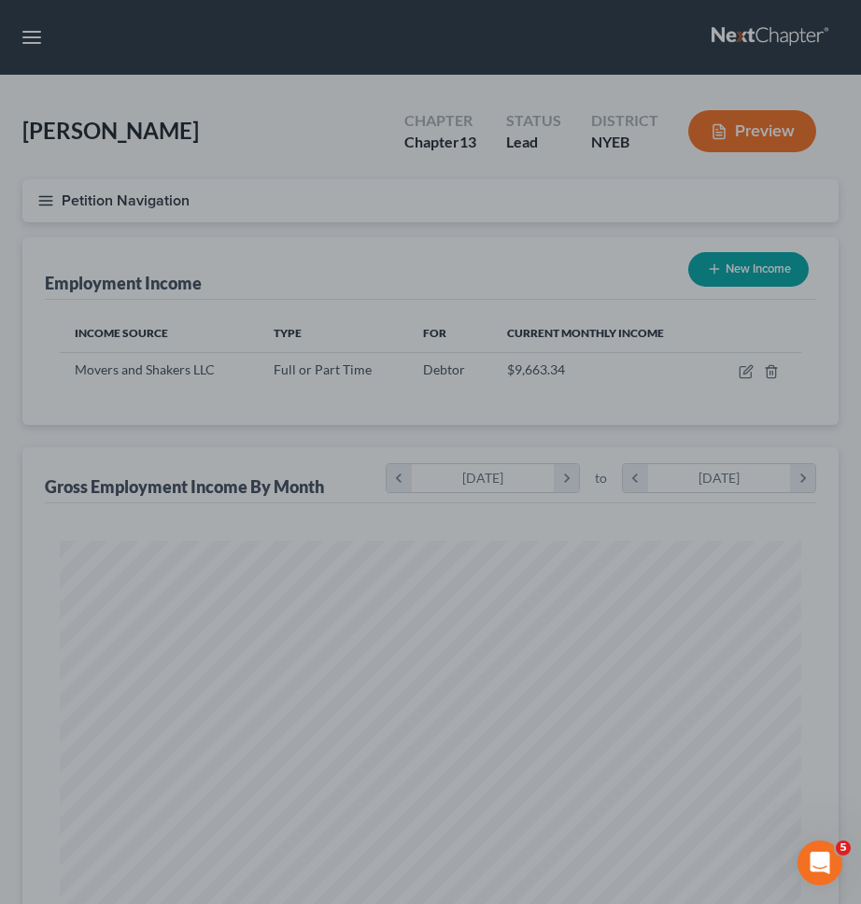
scroll to position [371, 779]
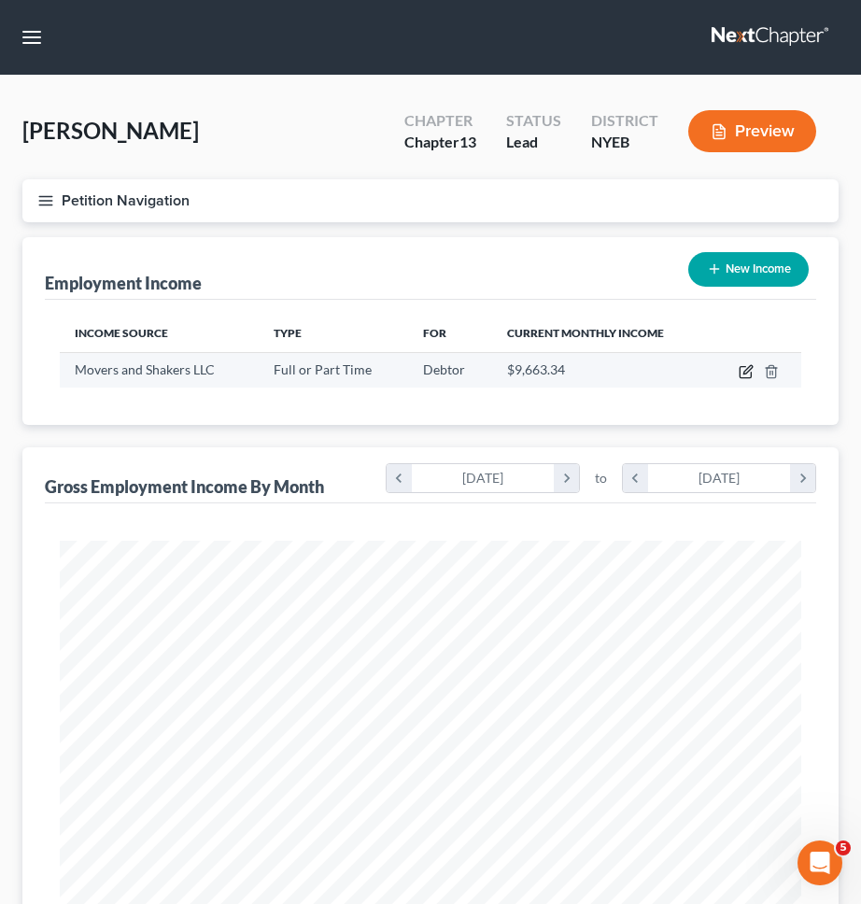
click at [739, 370] on icon "button" at bounding box center [744, 372] width 11 height 11
select select "0"
select select "4"
select select "1"
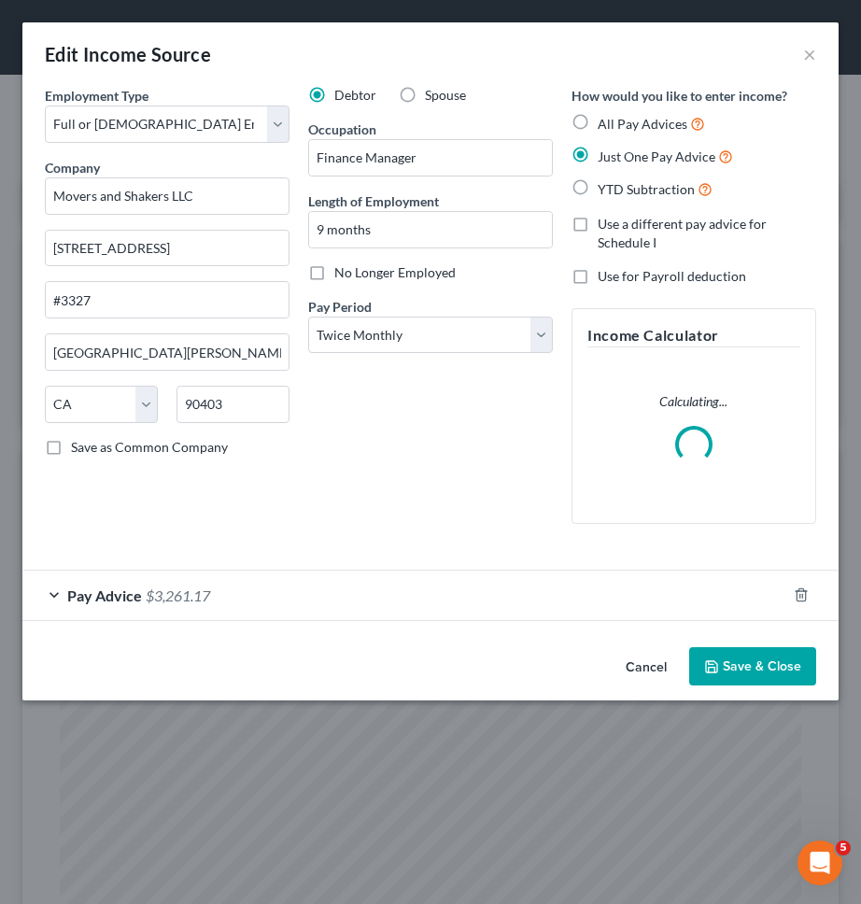
click at [526, 596] on div "Pay Advice $3,261.17" at bounding box center [404, 594] width 764 height 49
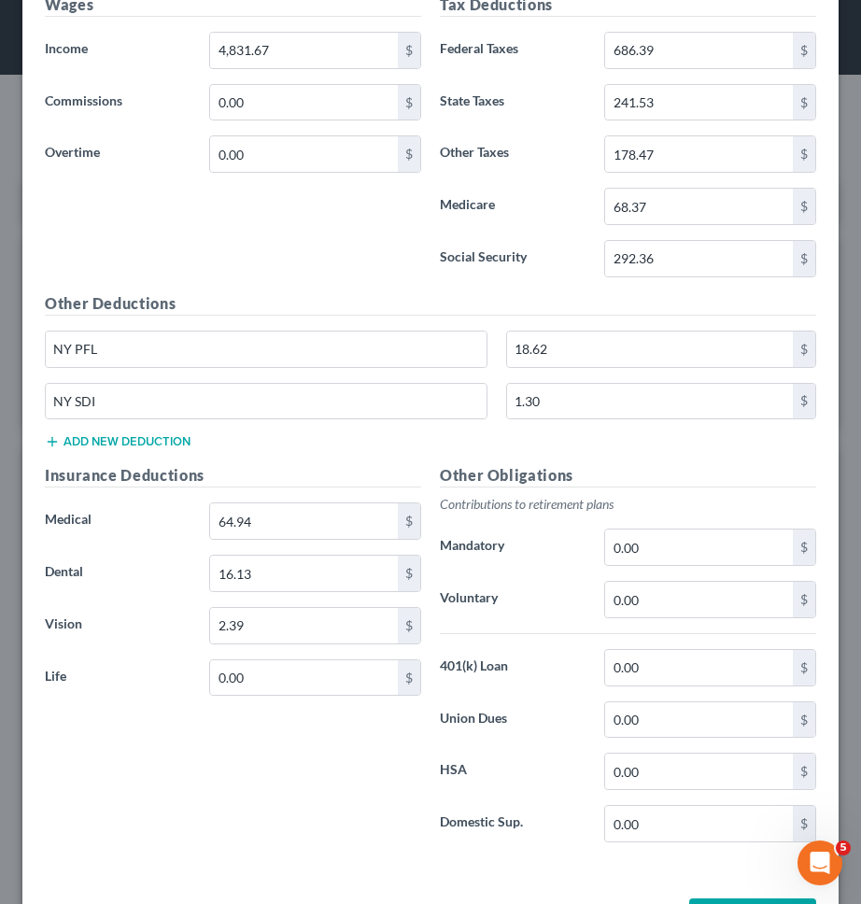
scroll to position [792, 0]
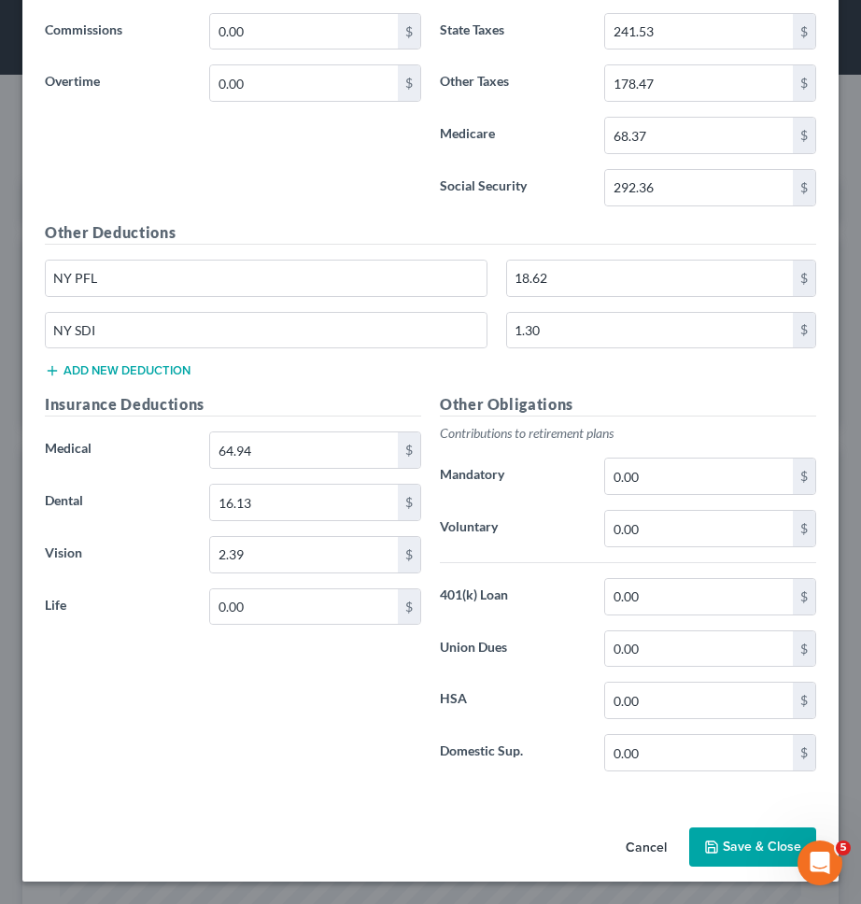
click at [650, 847] on button "Cancel" at bounding box center [645, 847] width 71 height 37
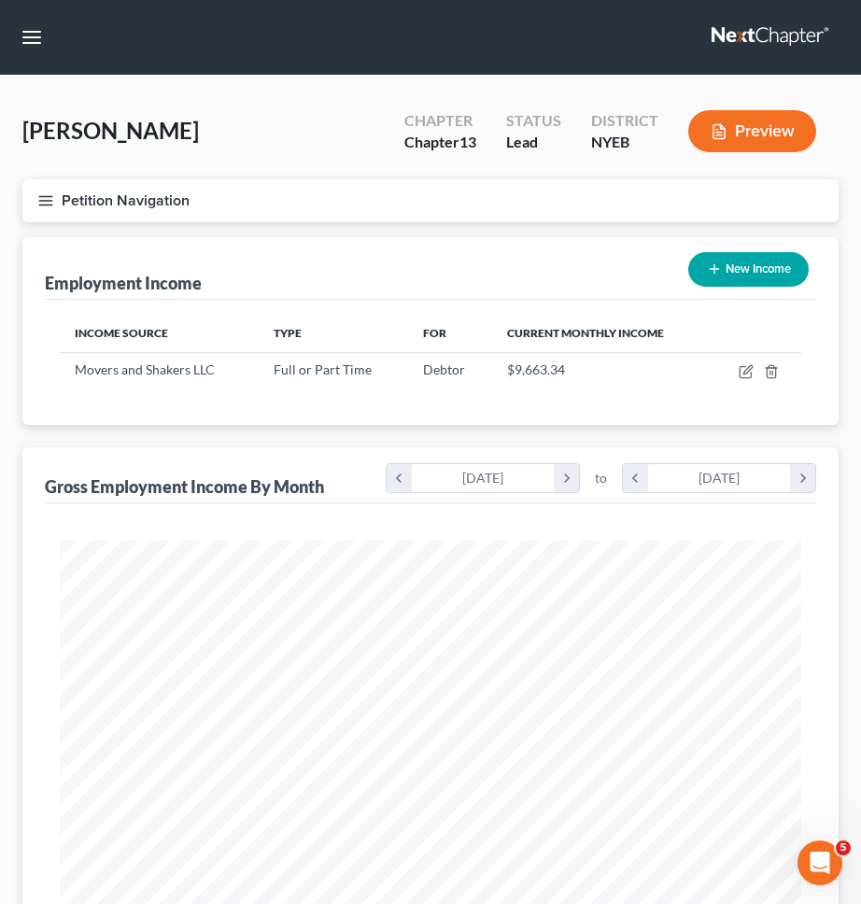
click at [525, 211] on button "Petition Navigation" at bounding box center [430, 200] width 816 height 43
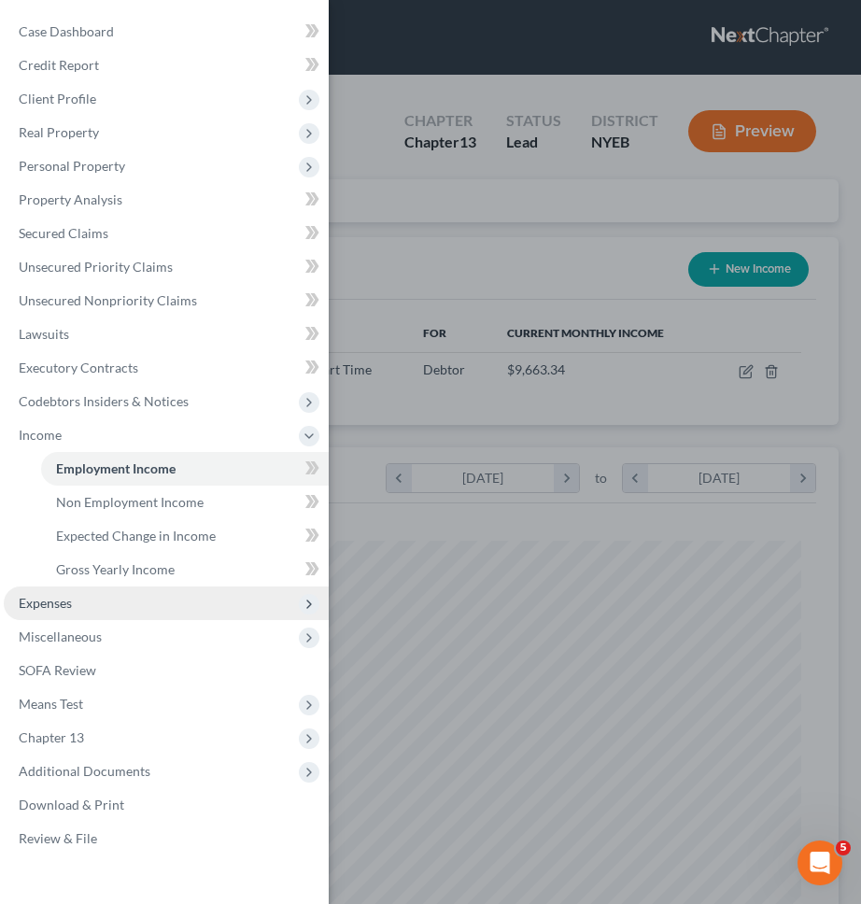
click at [206, 603] on span "Expenses" at bounding box center [166, 603] width 325 height 34
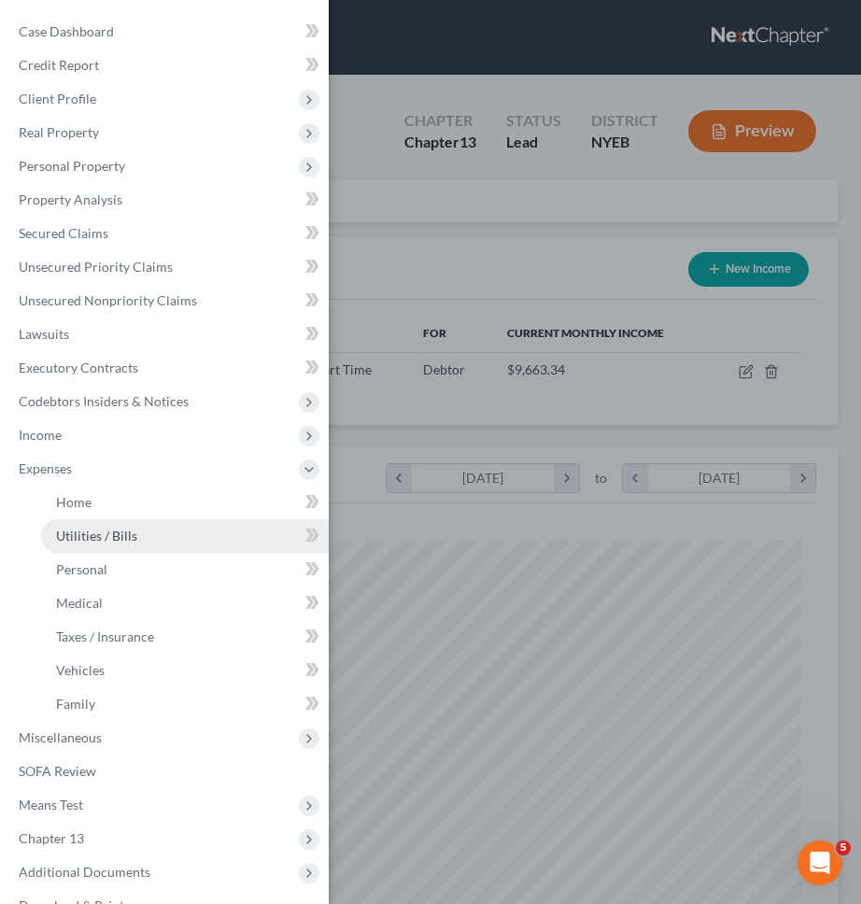
click at [212, 546] on link "Utilities / Bills" at bounding box center [185, 536] width 288 height 34
click at [391, 448] on div "Case Dashboard Payments Invoices Payments Payments Credit Report Client Profile" at bounding box center [430, 452] width 861 height 904
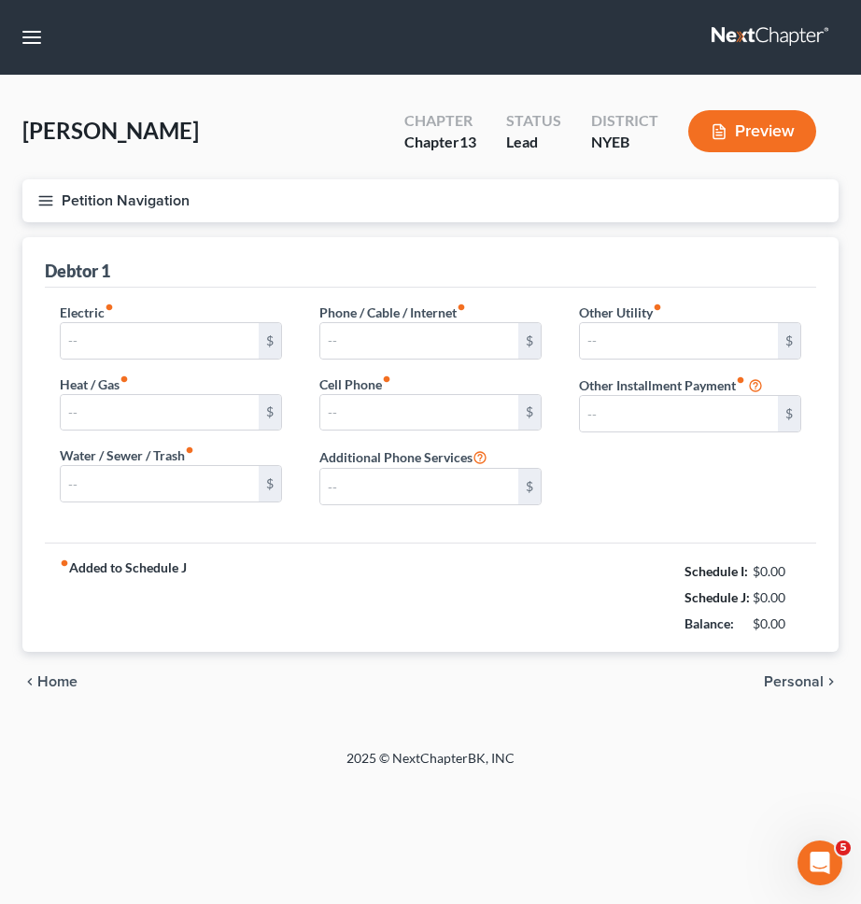
type input "100.00"
type input "50.00"
type input "0.00"
type input "90.00"
type input "85.00"
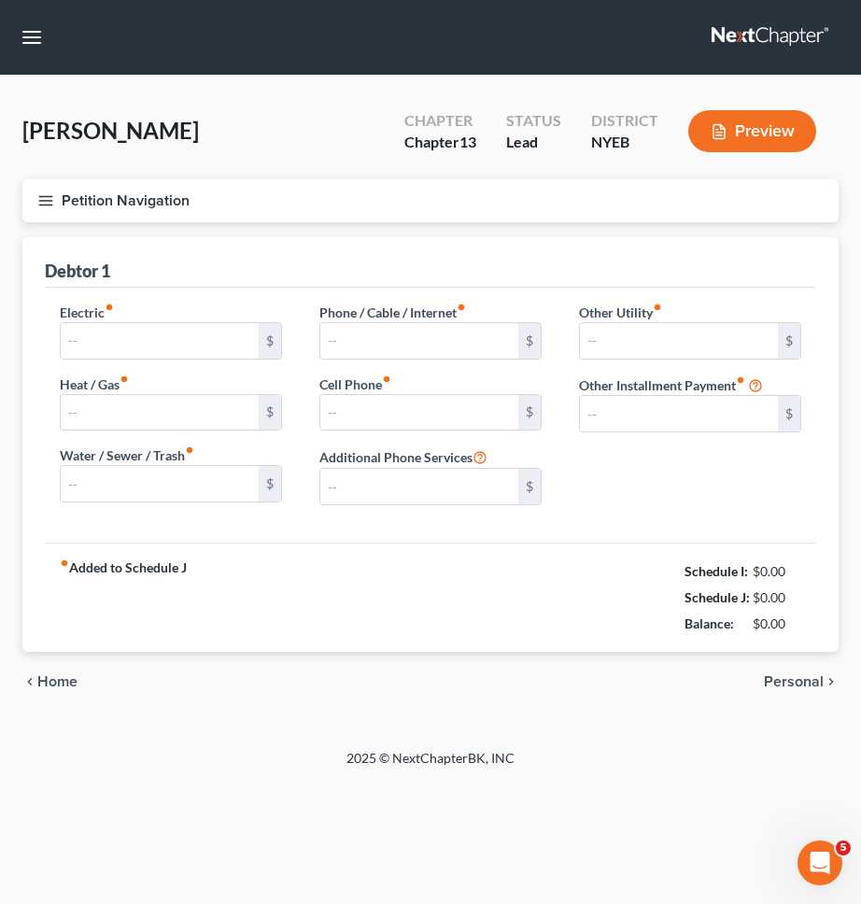
type input "0.00"
click at [773, 674] on span "Personal" at bounding box center [794, 681] width 60 height 15
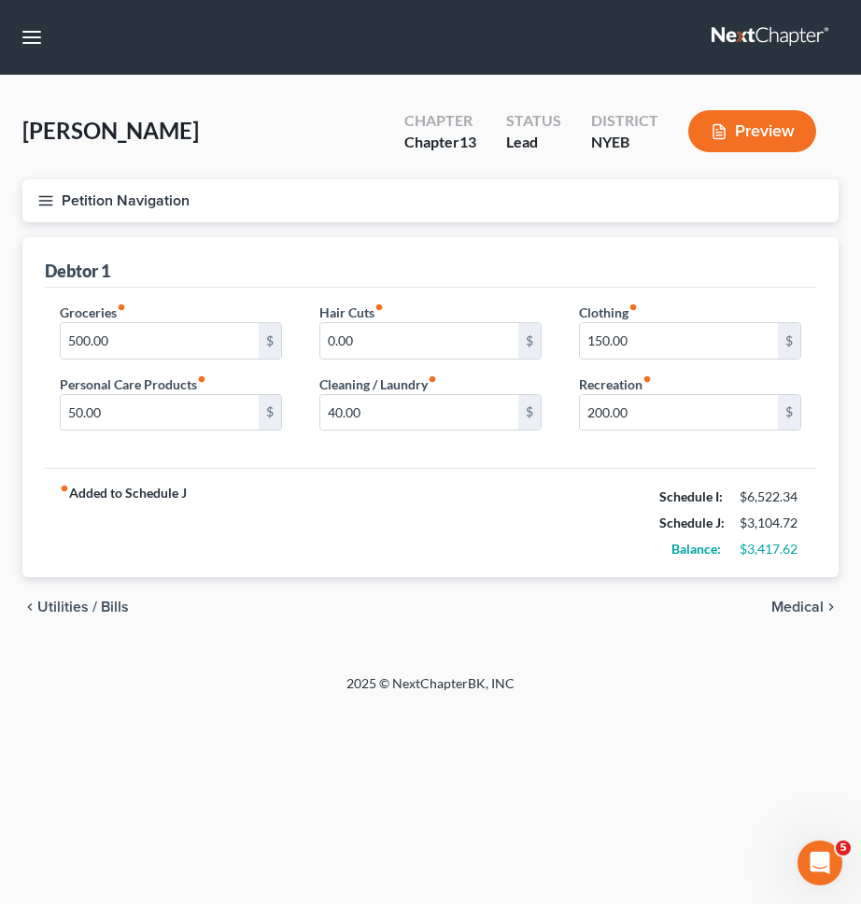
click at [814, 612] on span "Medical" at bounding box center [797, 606] width 52 height 15
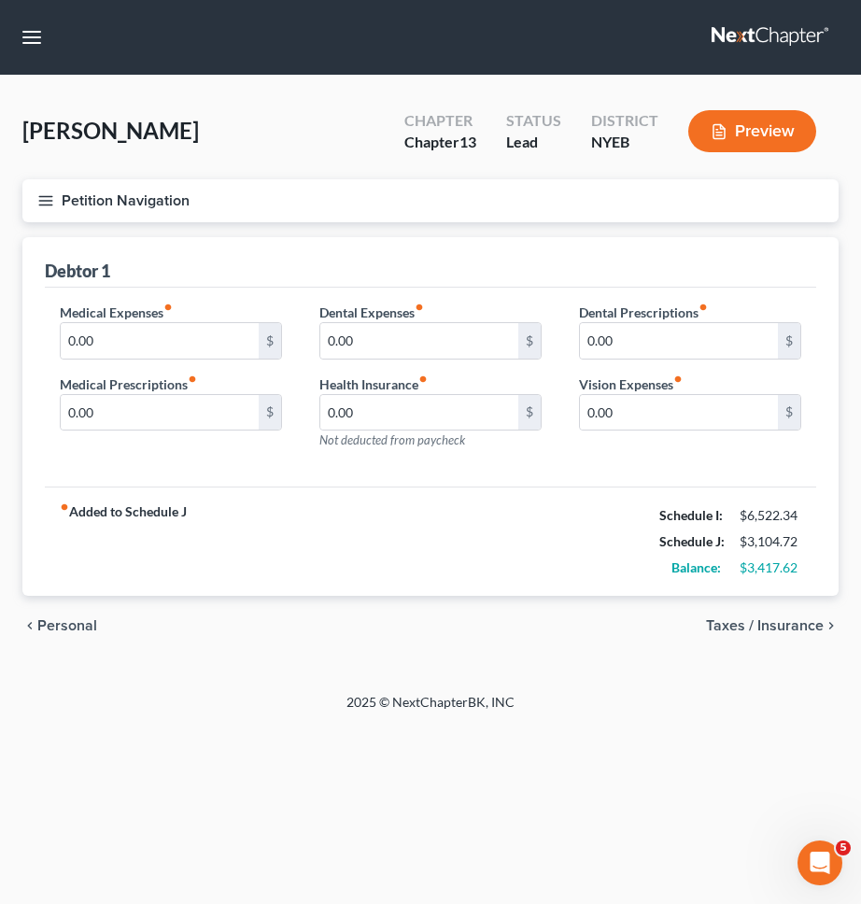
click at [798, 630] on span "Taxes / Insurance" at bounding box center [765, 625] width 118 height 15
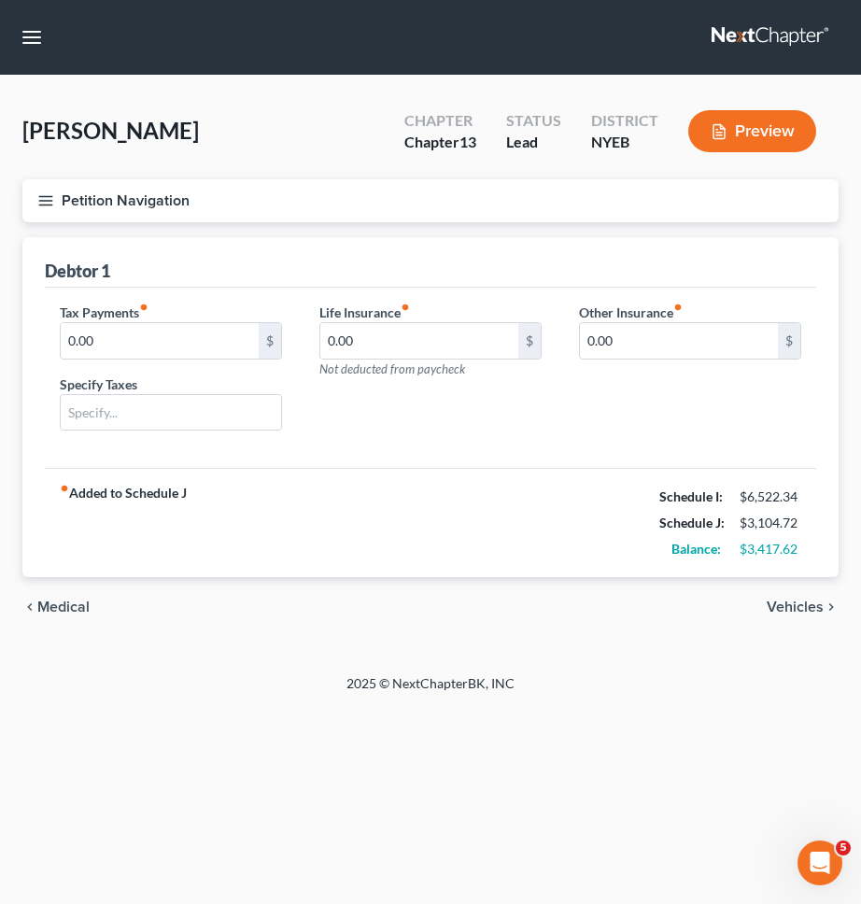
click at [562, 185] on button "Petition Navigation" at bounding box center [430, 200] width 816 height 43
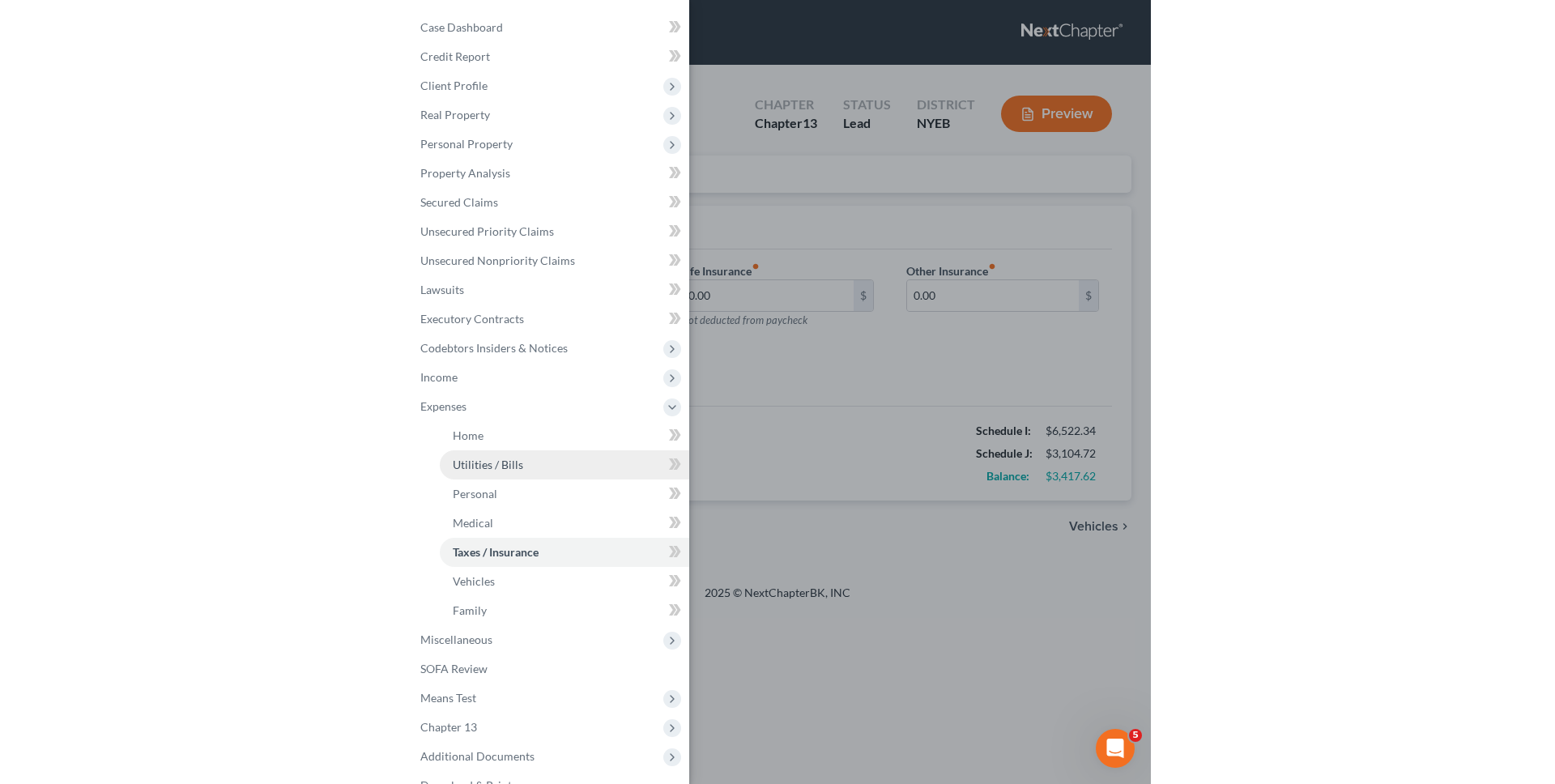
scroll to position [58, 0]
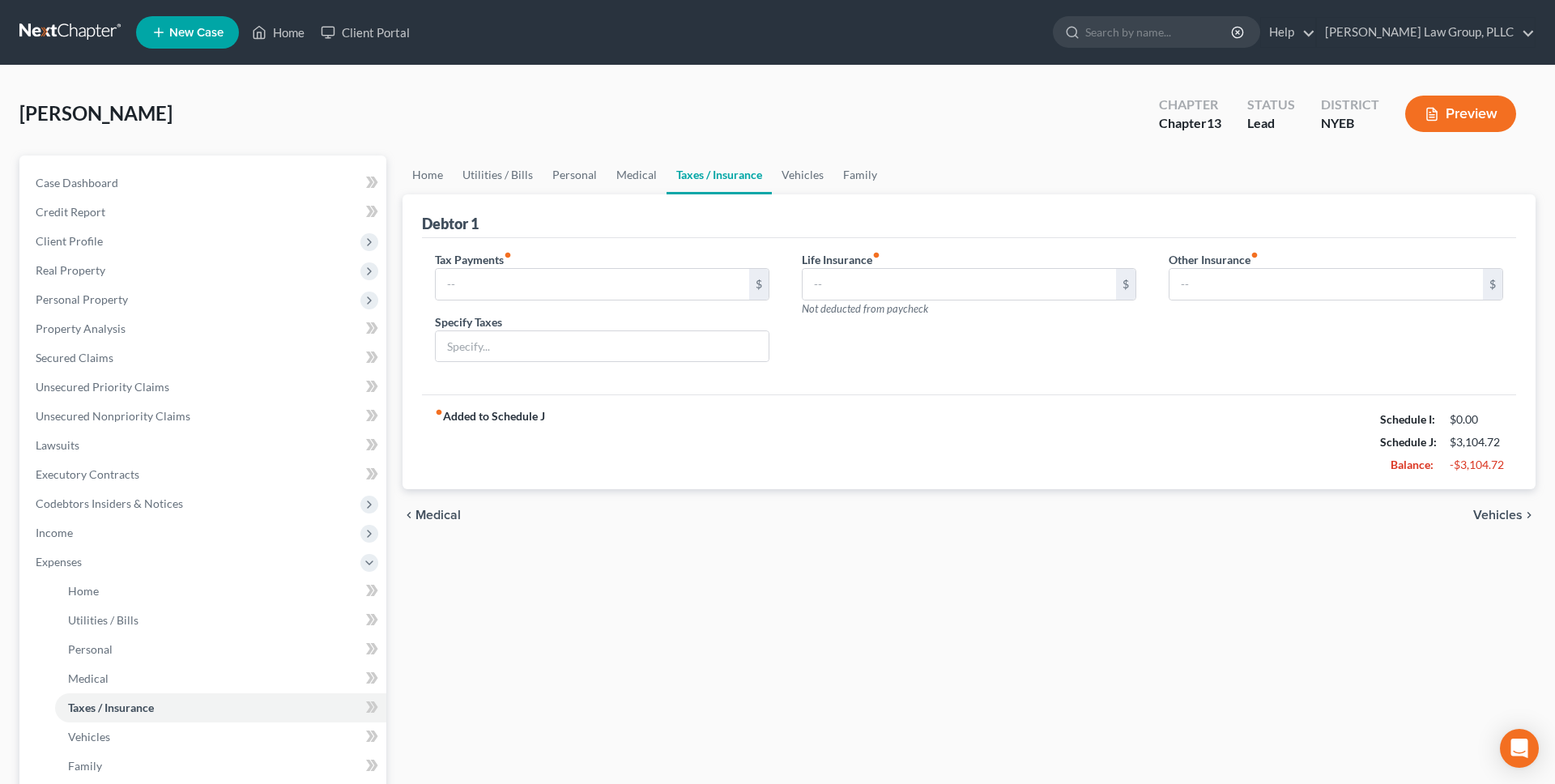
type input "0.00"
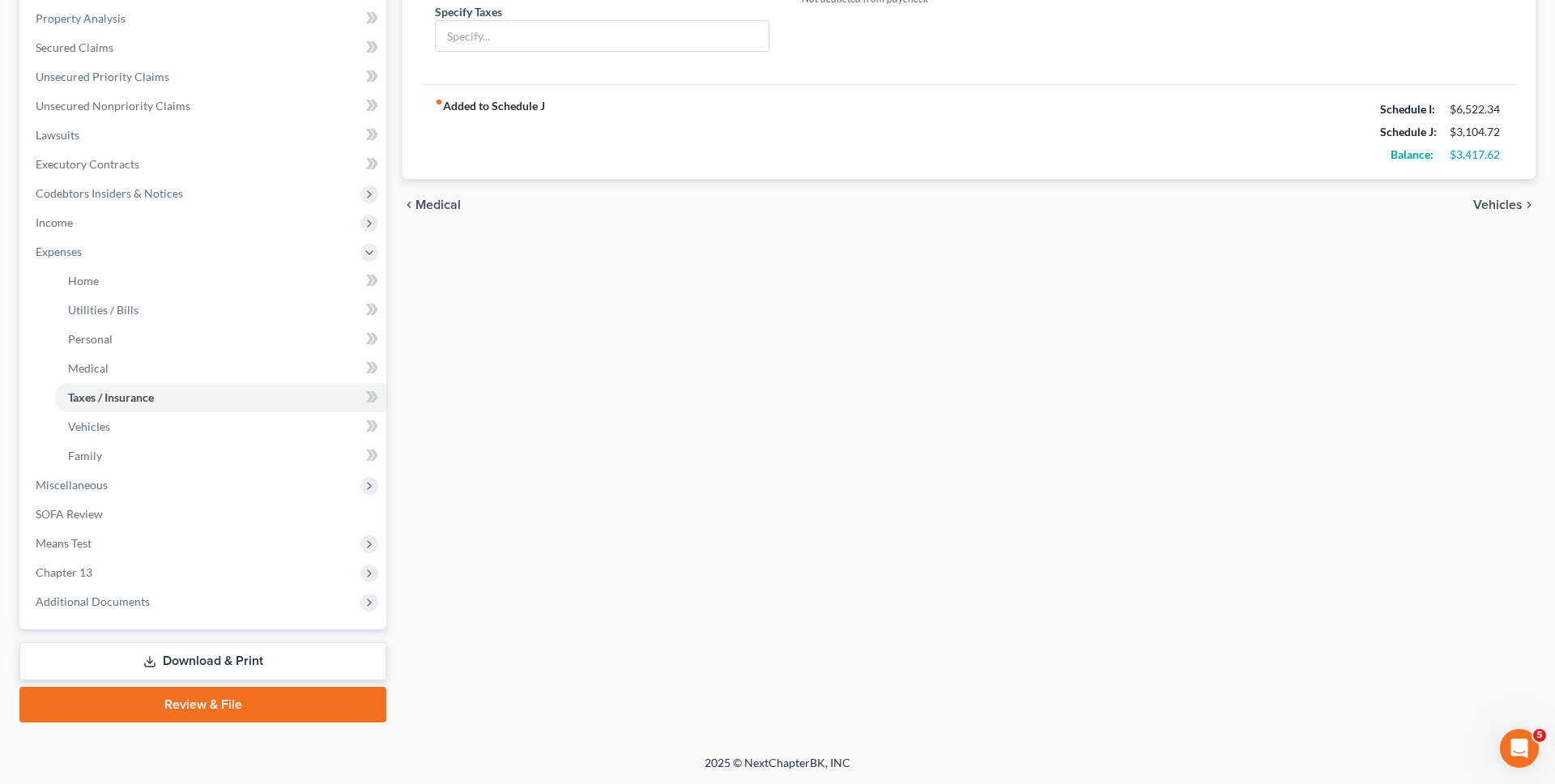
click at [253, 659] on link "Download & Print" at bounding box center [202, 661] width 367 height 38
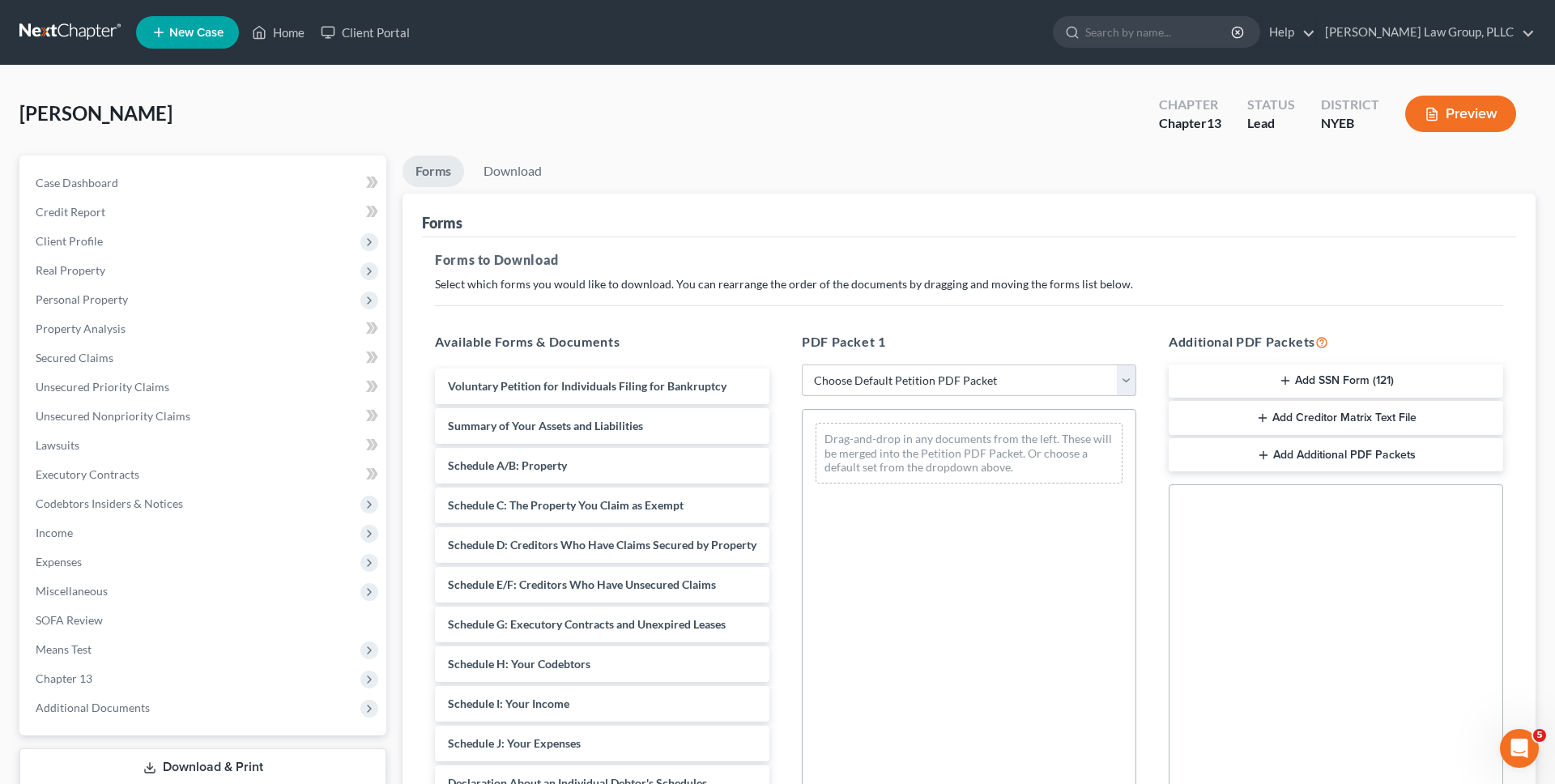
click at [909, 395] on select "Choose Default Petition PDF Packet Complete Bankruptcy Petition (all forms and …" at bounding box center [969, 380] width 335 height 32
select select "0"
click at [802, 364] on select "Choose Default Petition PDF Packet Complete Bankruptcy Petition (all forms and …" at bounding box center [969, 380] width 335 height 32
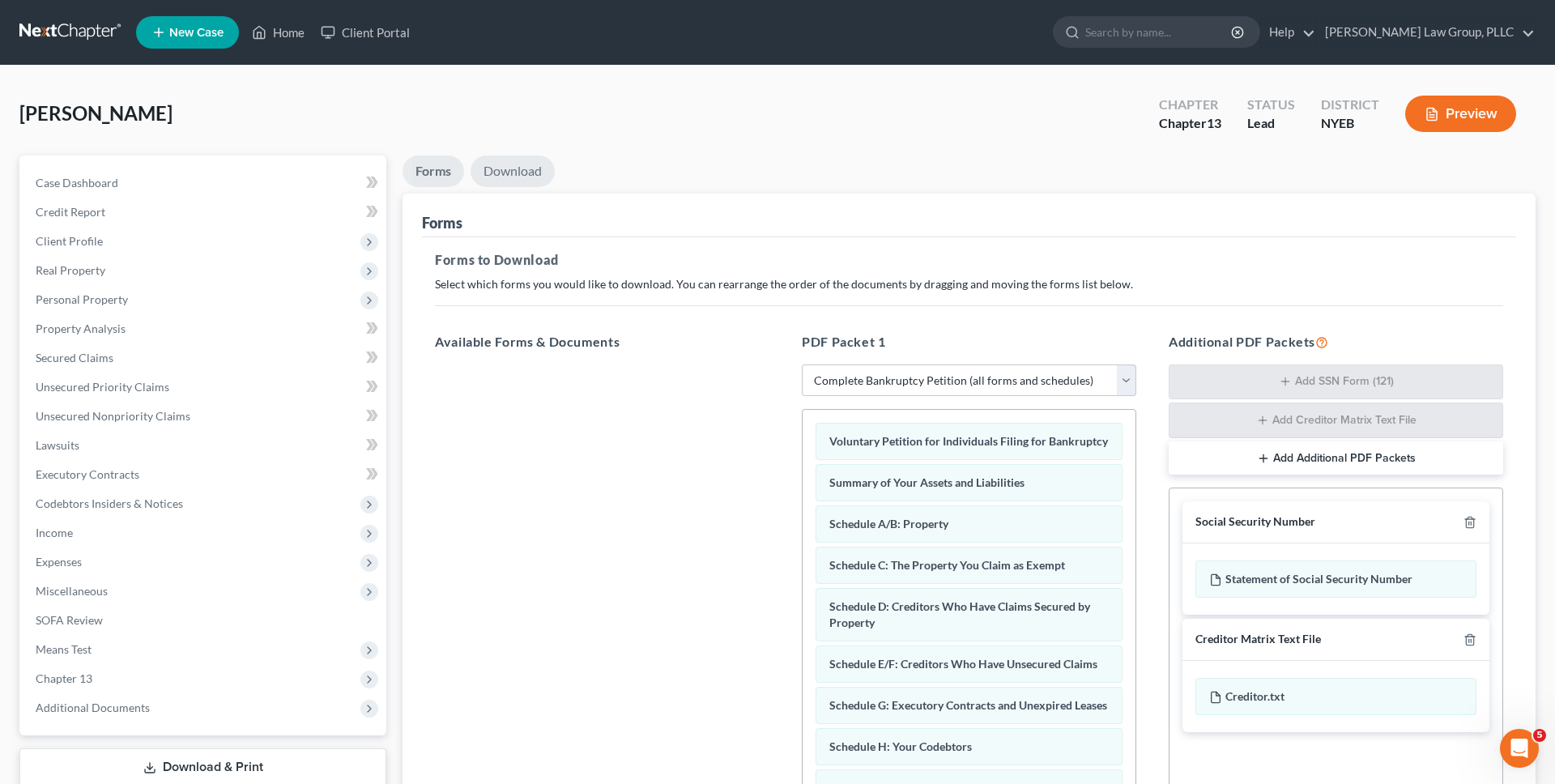
click at [529, 180] on link "Download" at bounding box center [512, 171] width 84 height 31
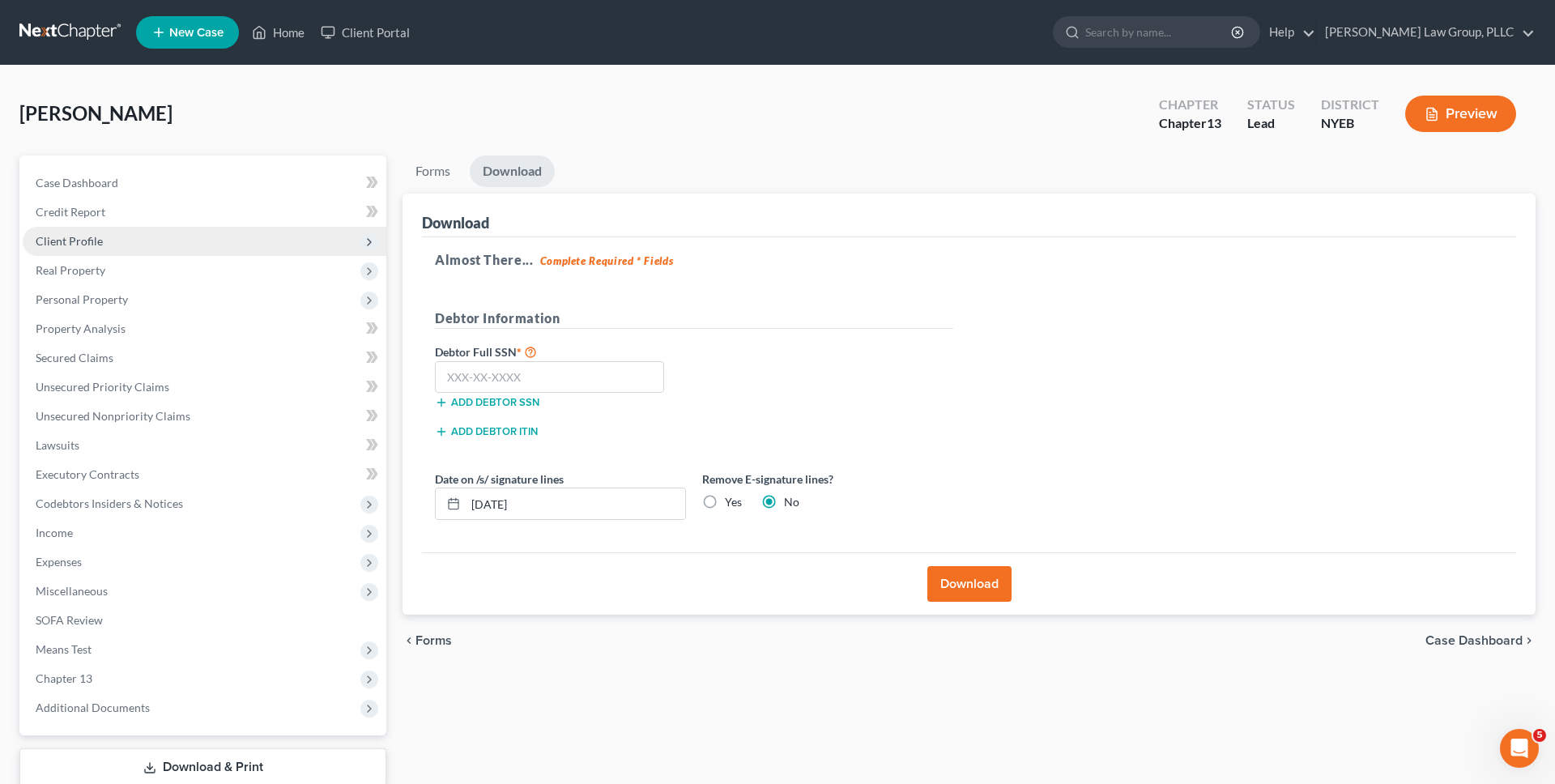
click at [164, 240] on span "Client Profile" at bounding box center [204, 241] width 364 height 29
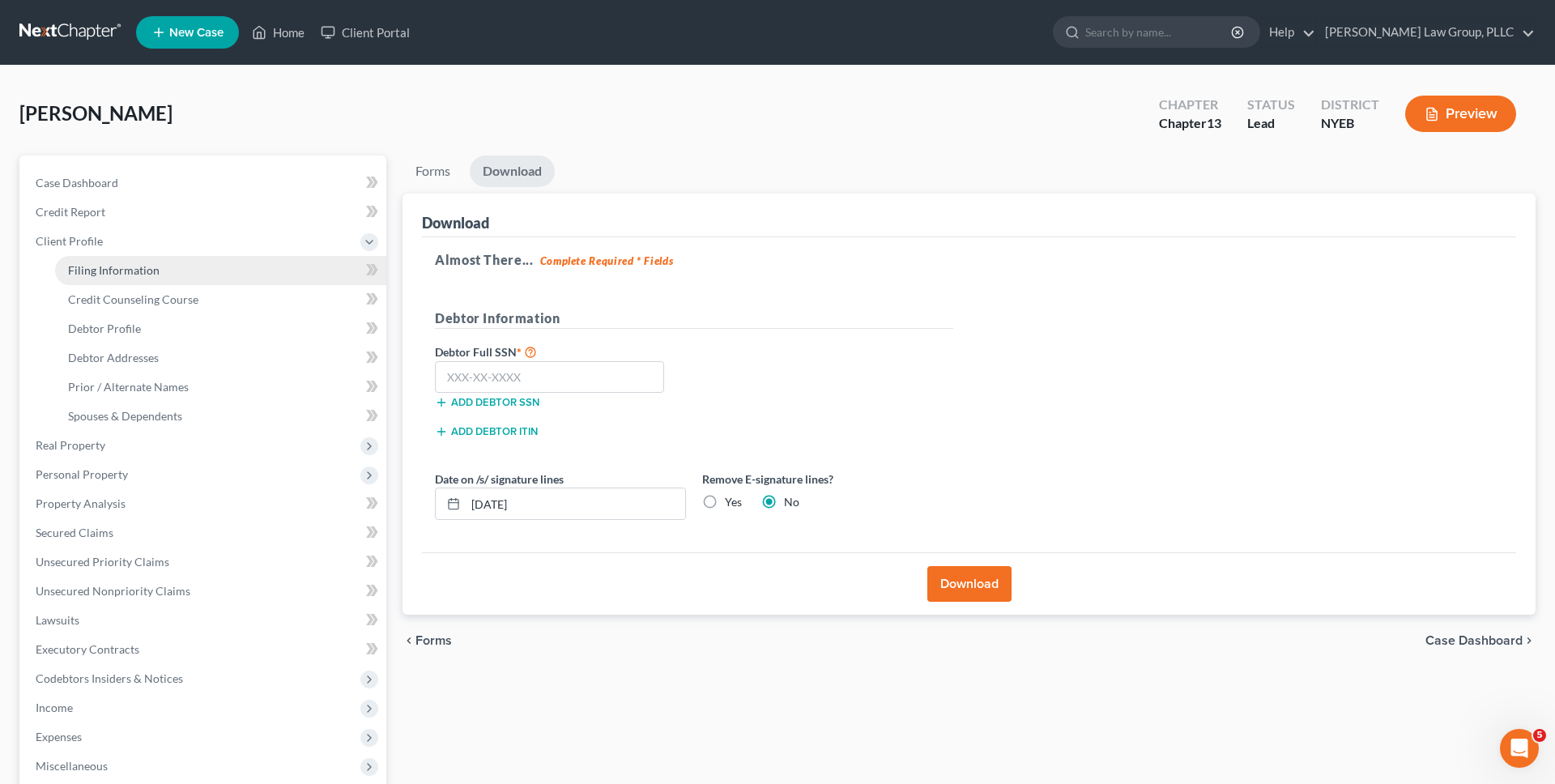
click at [164, 265] on link "Filing Information" at bounding box center [220, 271] width 331 height 29
select select "1"
select select "0"
select select "3"
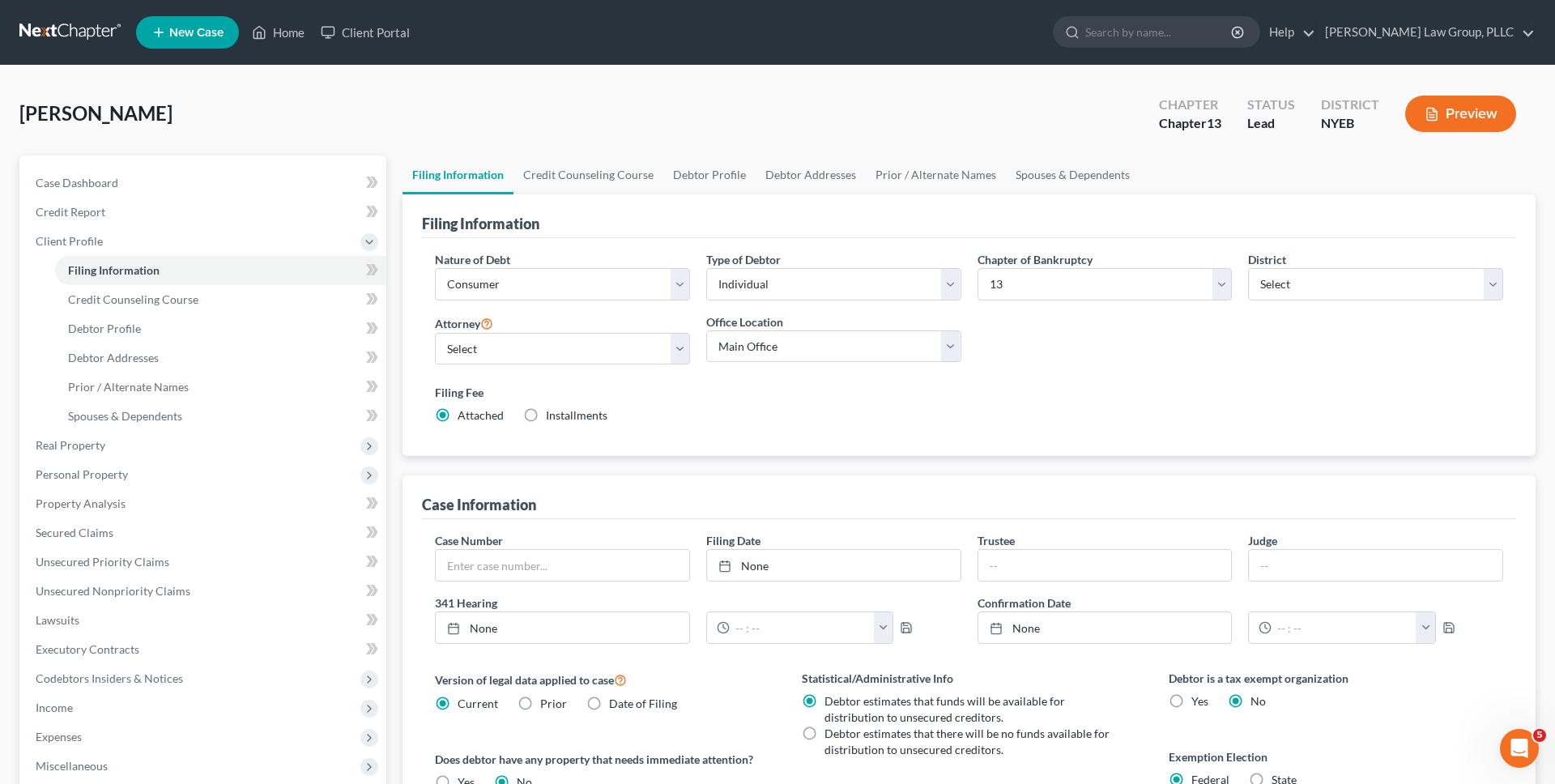
click at [578, 419] on span "Installments" at bounding box center [576, 415] width 62 height 14
click at [563, 418] on input "Installments Installments" at bounding box center [558, 413] width 10 height 10
radio input "true"
radio input "false"
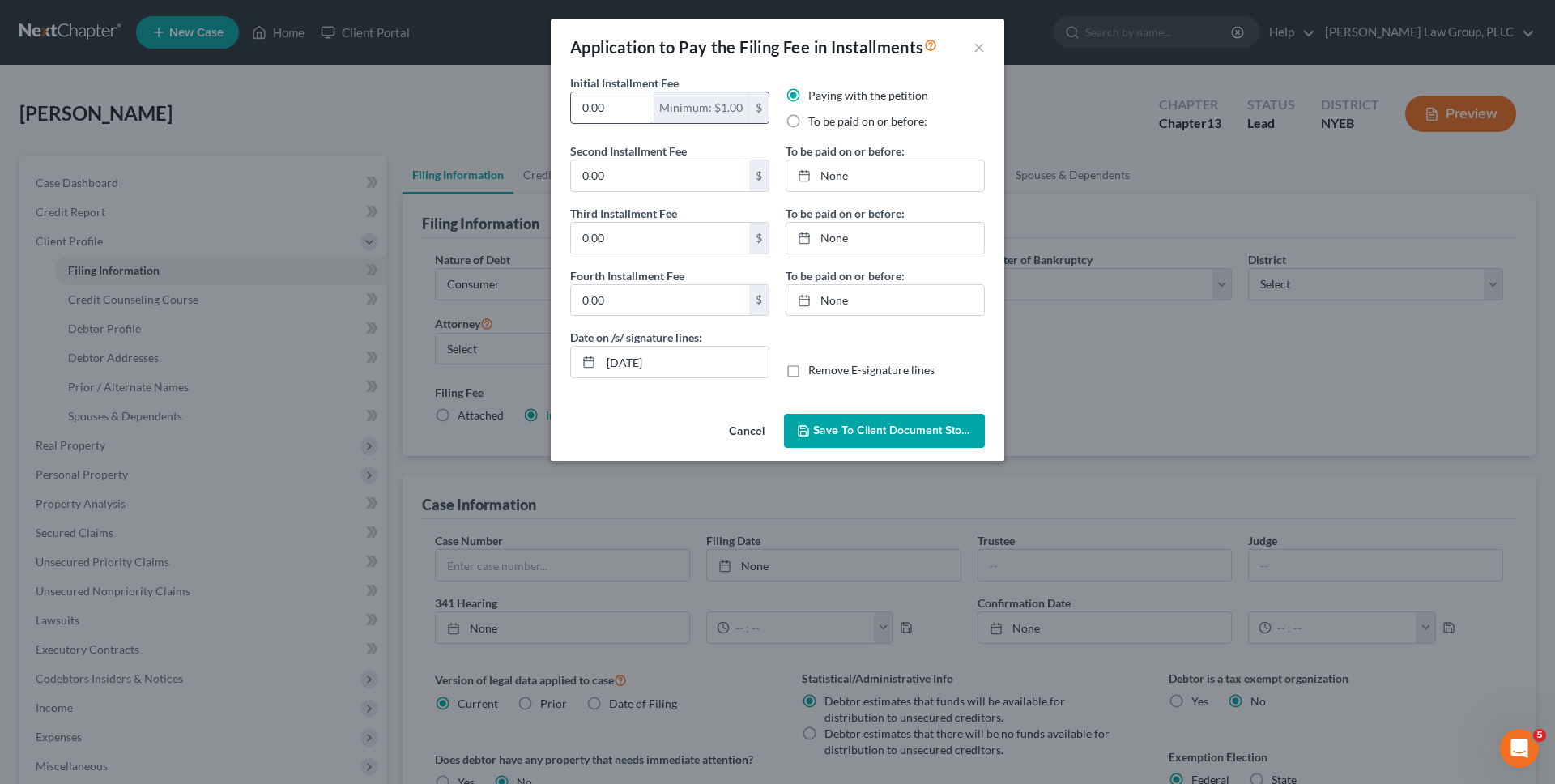
click at [614, 101] on input "0.00" at bounding box center [612, 107] width 82 height 30
type input "0"
type input "80"
click at [639, 181] on input "0.00" at bounding box center [659, 175] width 178 height 30
type input "78"
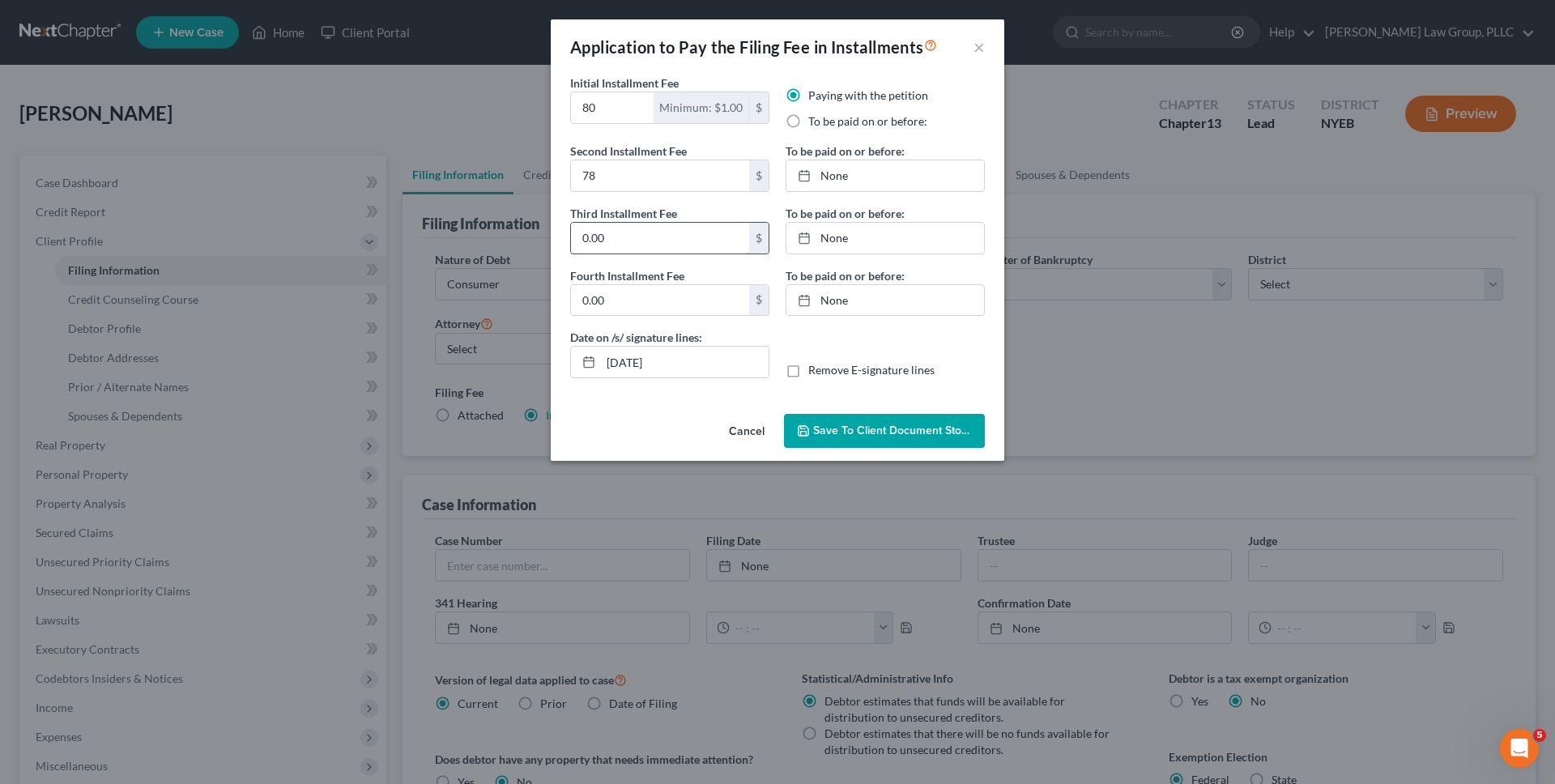
click at [627, 230] on input "0.00" at bounding box center [659, 238] width 178 height 30
type input "78"
click at [627, 297] on input "0.00" at bounding box center [659, 300] width 178 height 30
type input "77"
click at [882, 168] on link "None" at bounding box center [885, 175] width 198 height 30
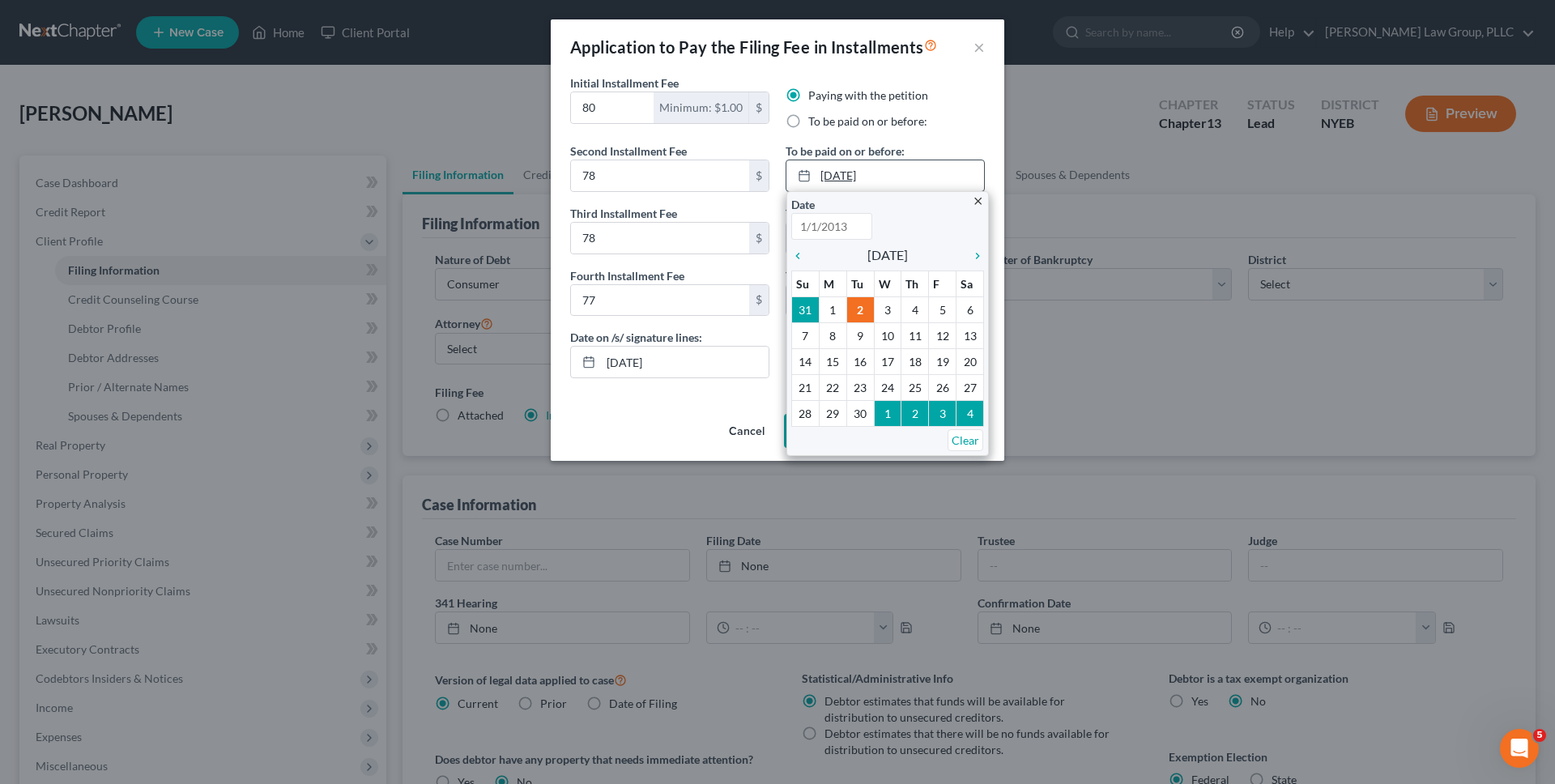
type input "9/2/2025"
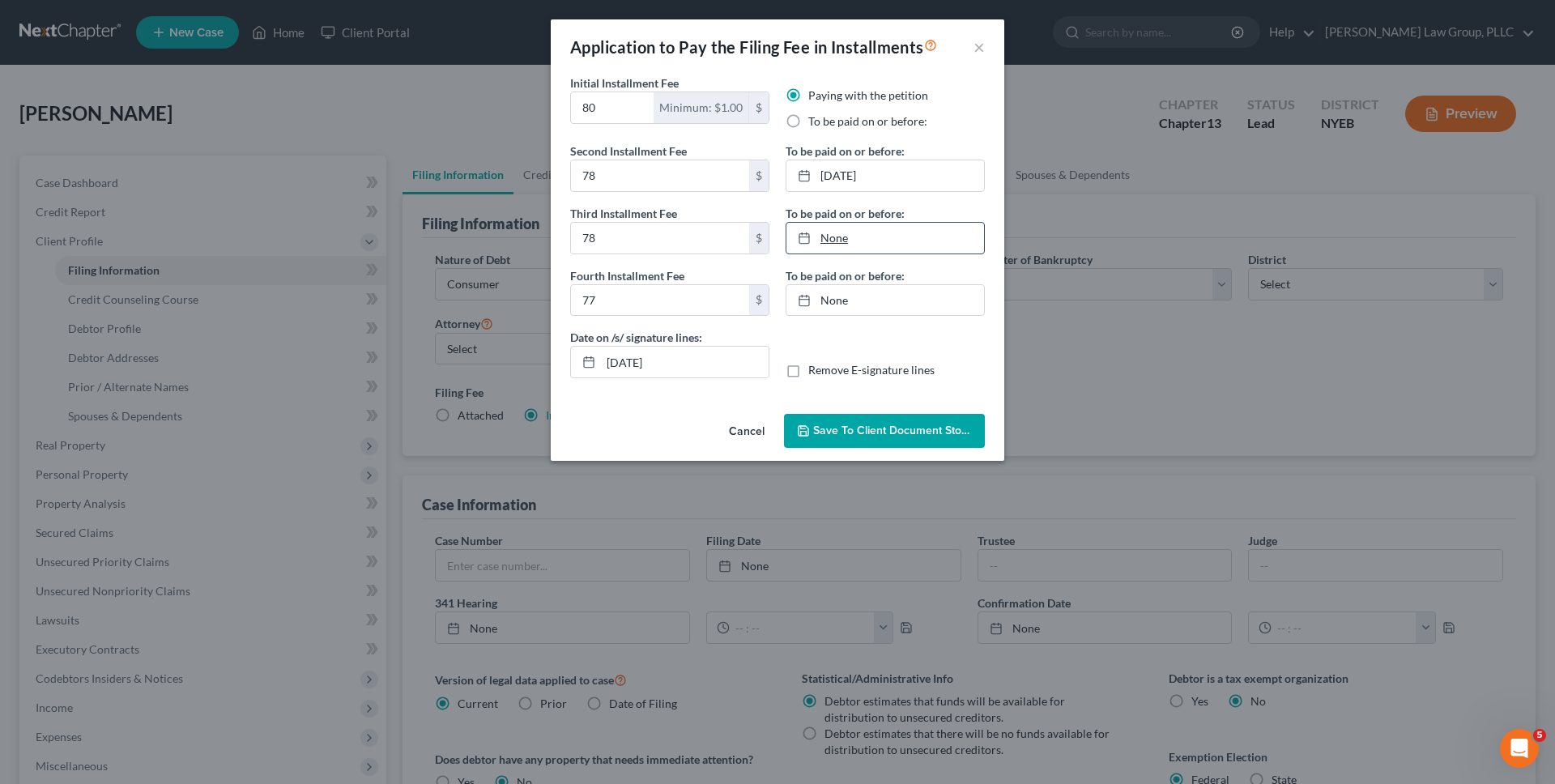
click at [884, 225] on link "None" at bounding box center [885, 238] width 198 height 30
type input "9/2/2025"
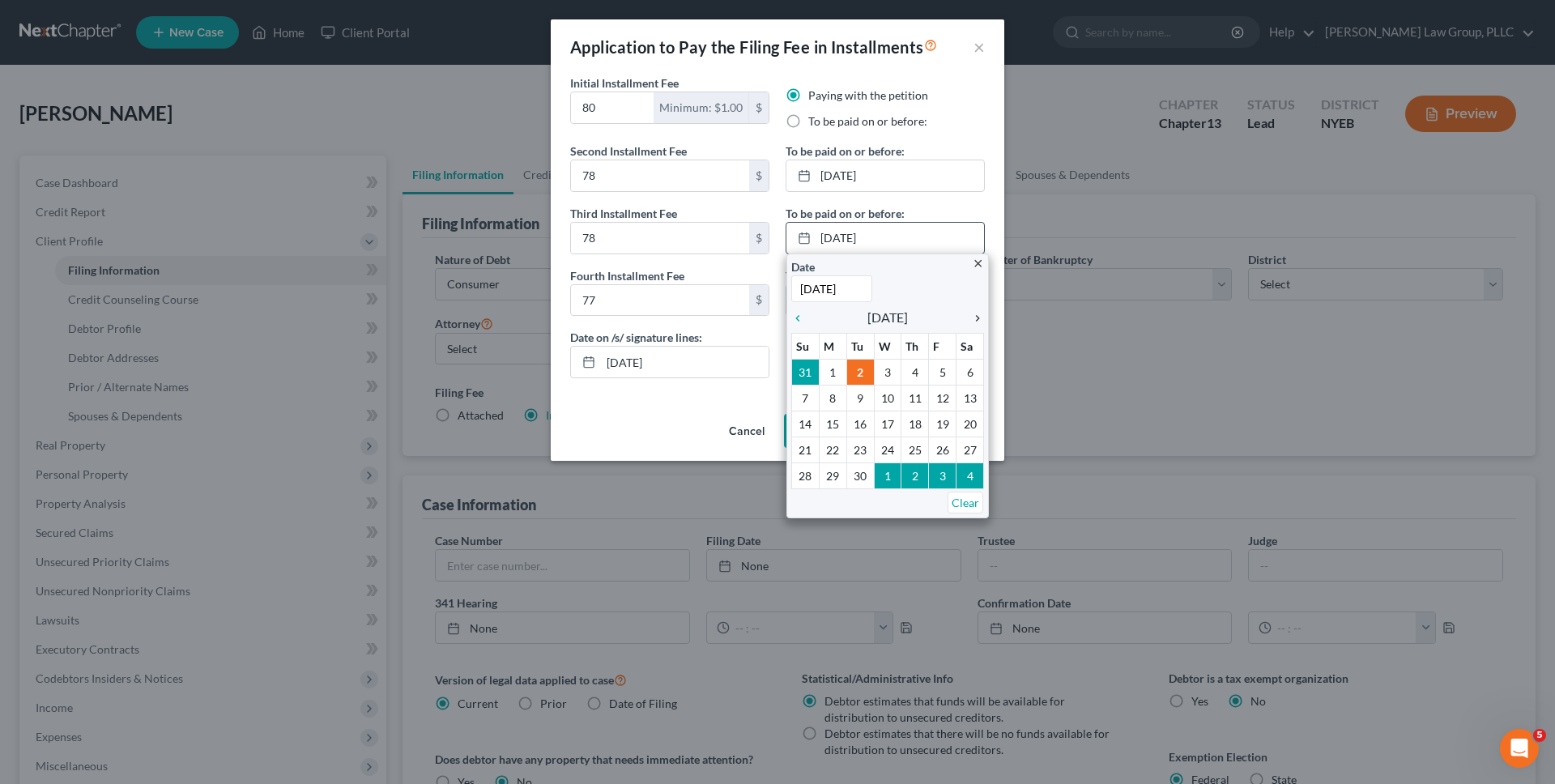
click at [979, 317] on icon "chevron_right" at bounding box center [974, 317] width 21 height 13
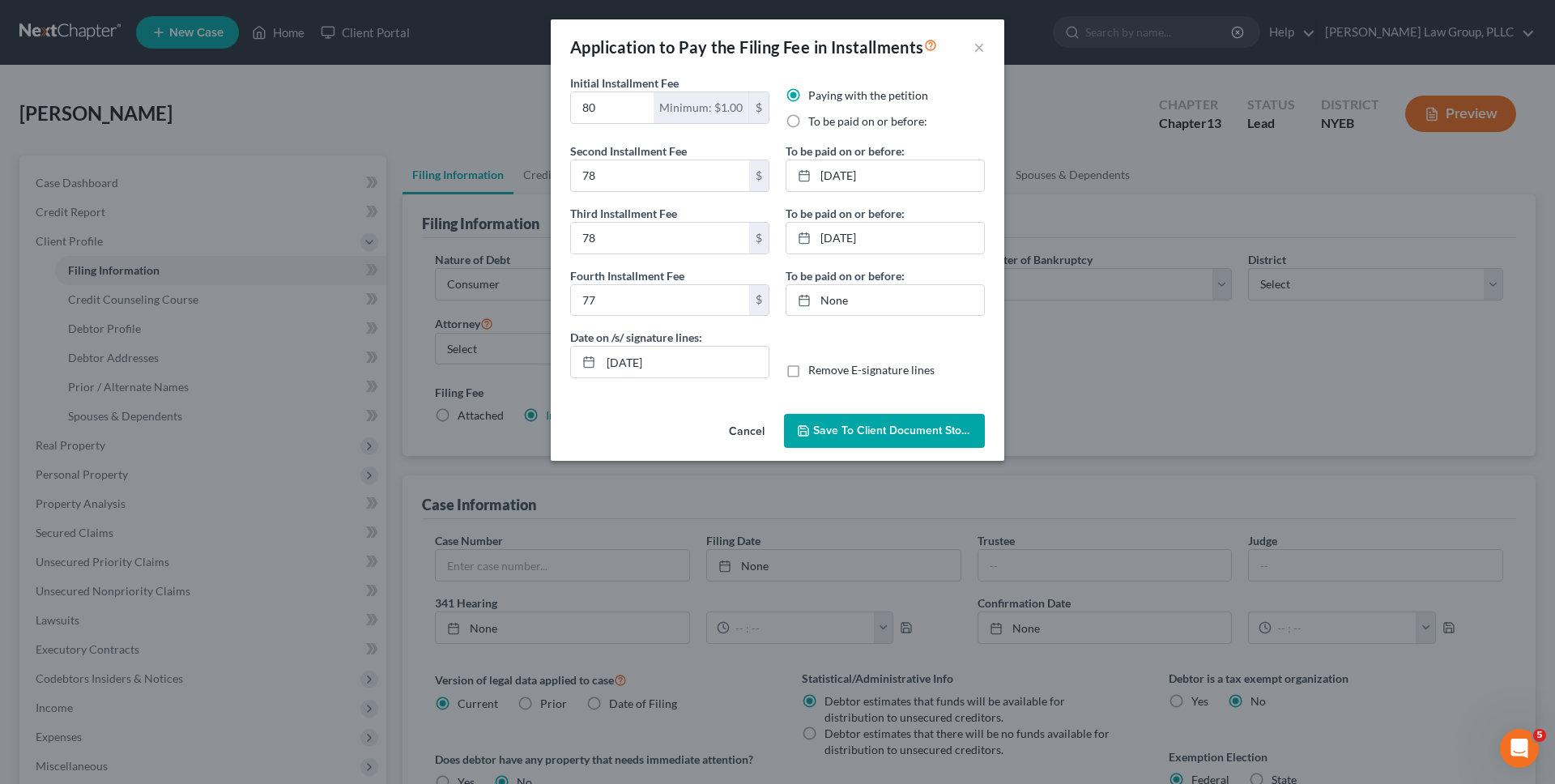
click at [901, 281] on label "To be paid on or before:" at bounding box center [844, 276] width 119 height 17
click at [901, 297] on link "None" at bounding box center [885, 300] width 198 height 30
type input "9/2/2025"
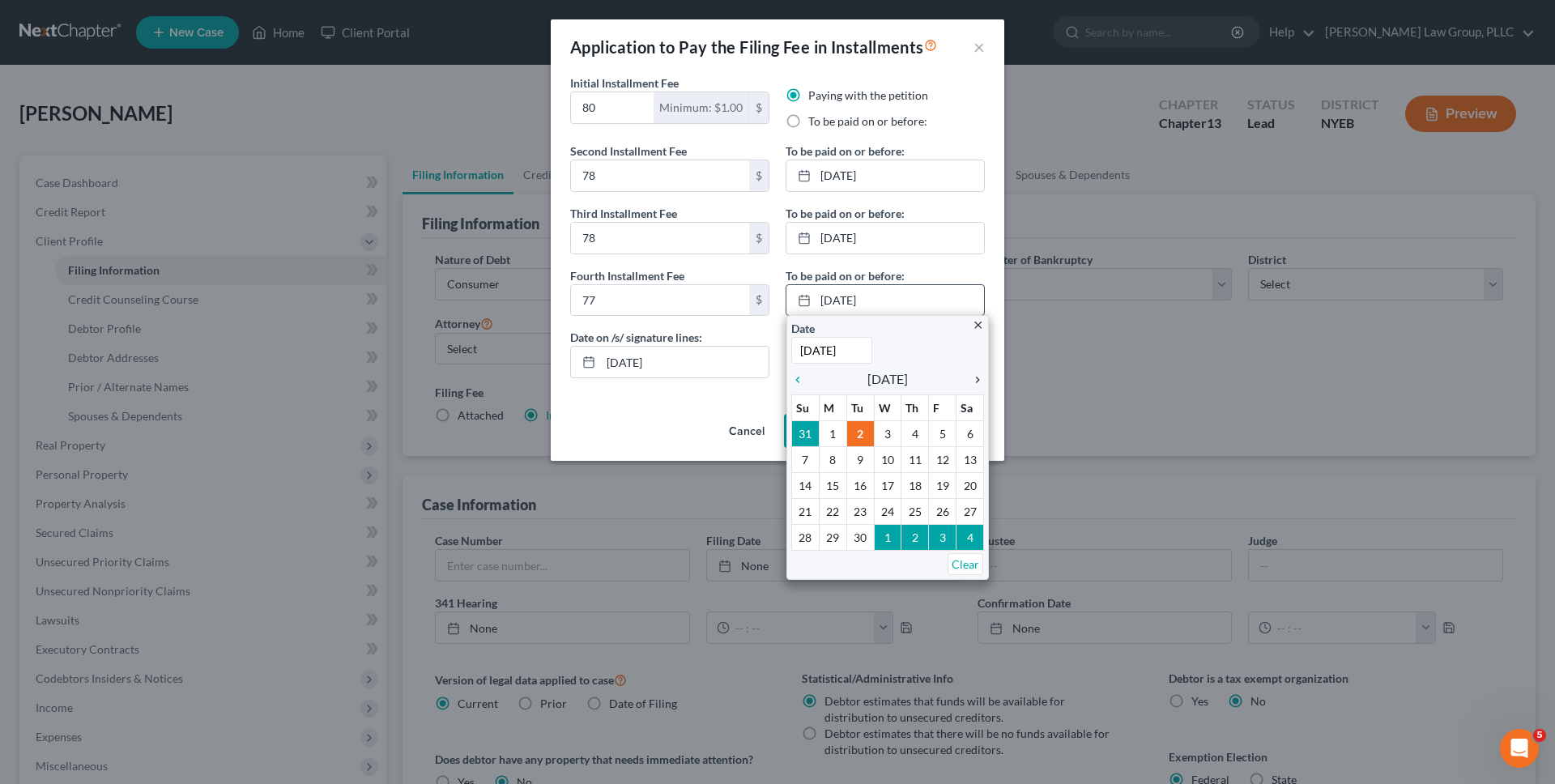
click at [974, 373] on icon "chevron_right" at bounding box center [974, 379] width 21 height 13
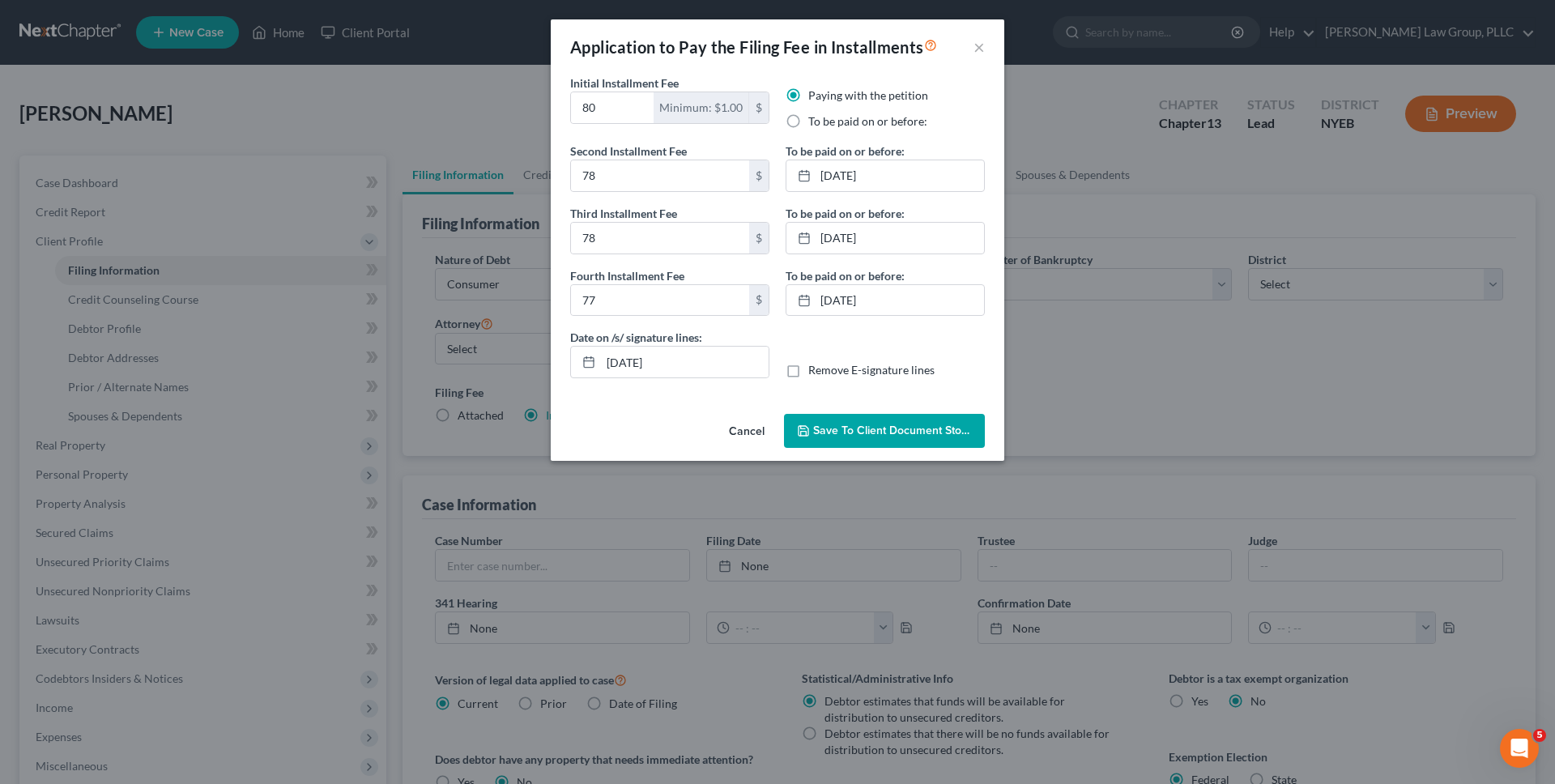
click at [849, 365] on label "Remove E-signature lines" at bounding box center [872, 369] width 127 height 16
click at [825, 365] on input "Remove E-signature lines" at bounding box center [820, 367] width 10 height 10
checkbox input "true"
click at [849, 407] on div "Initial Installment Fee 80 Minimum: $1.00 $ Paying with the petition To be paid…" at bounding box center [778, 241] width 454 height 333
click at [849, 432] on span "Save to Client Document Storage" at bounding box center [899, 430] width 172 height 14
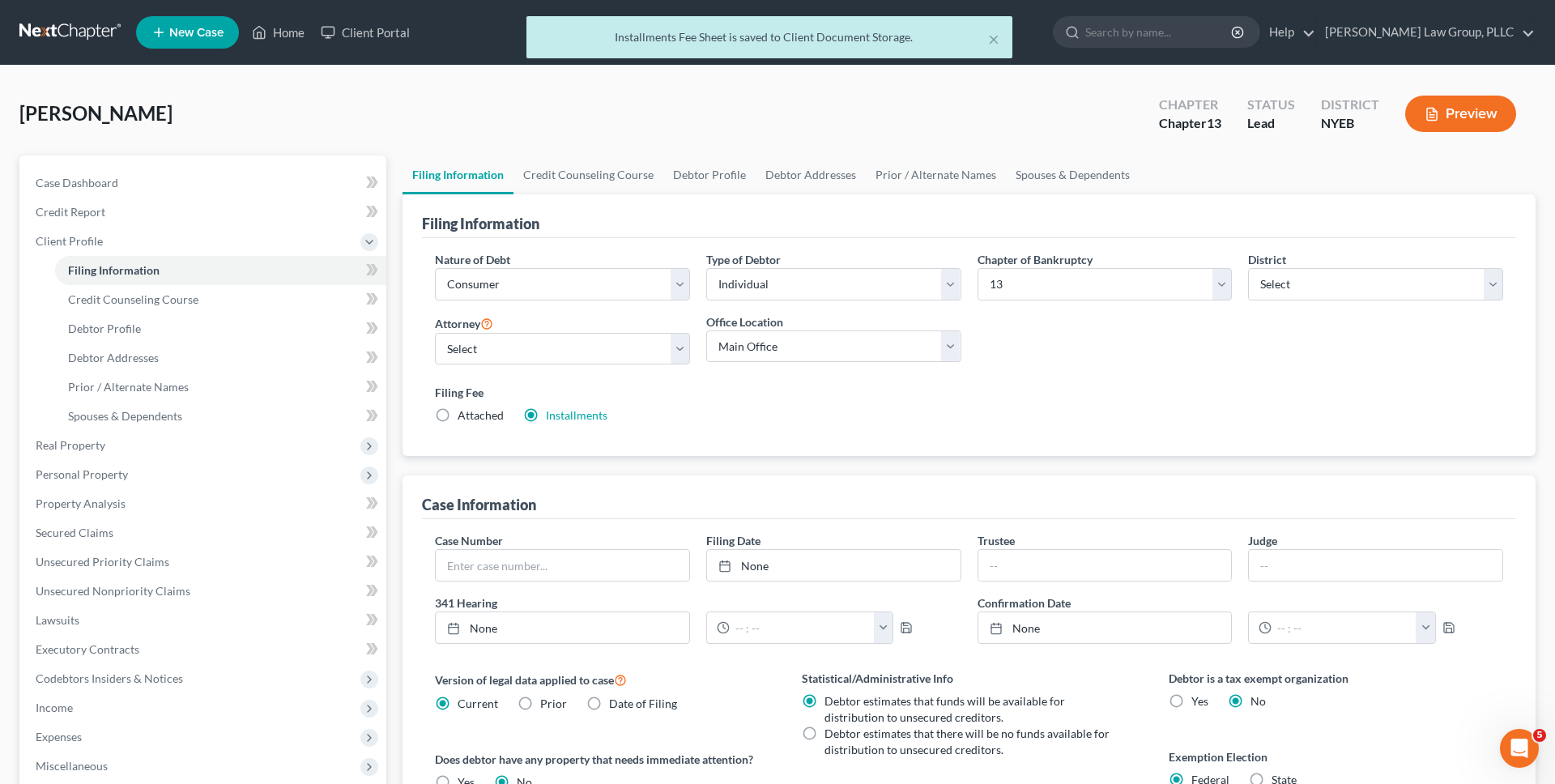
scroll to position [284, 0]
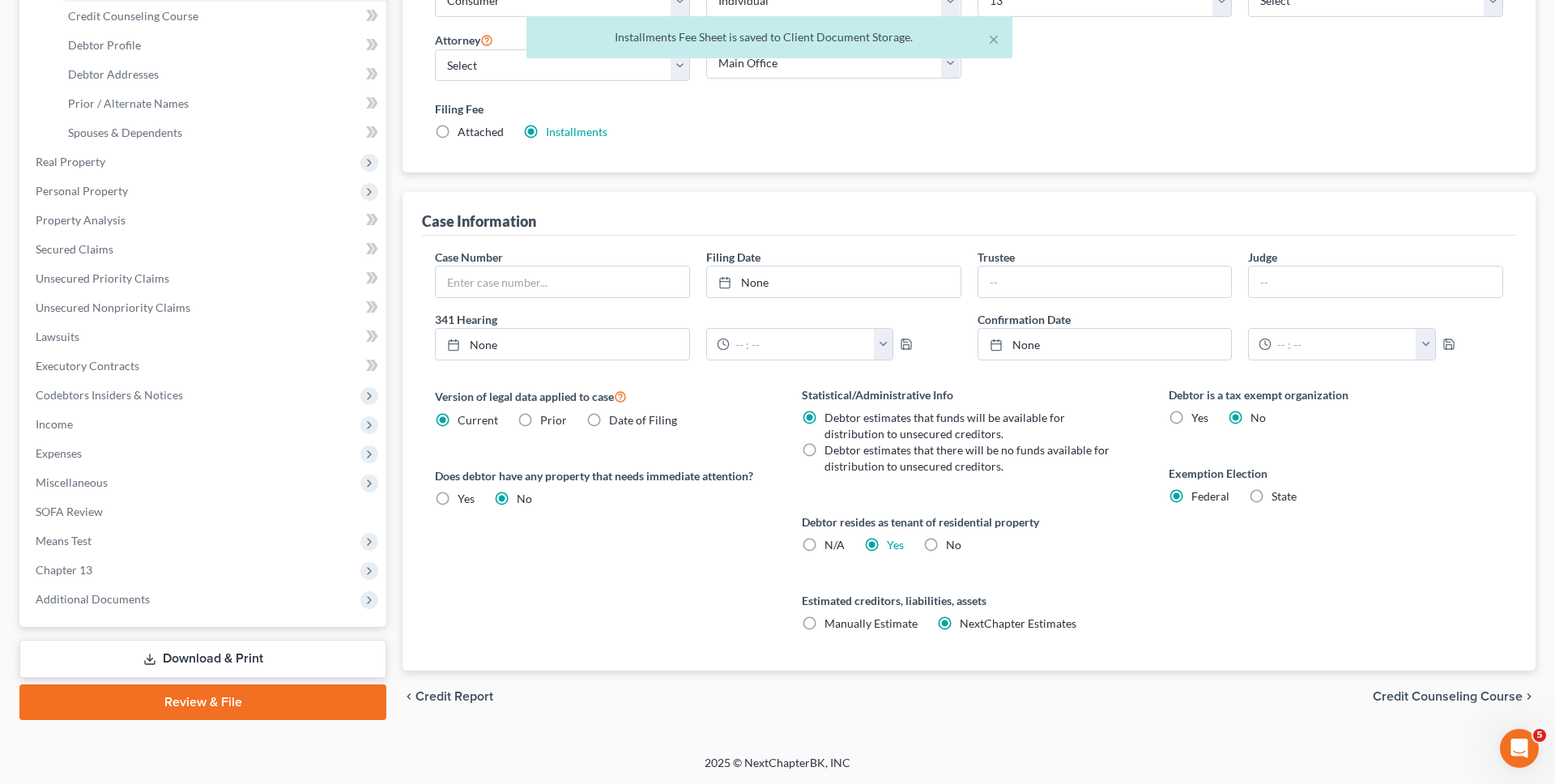
click at [308, 620] on div "Case Dashboard Payments Invoices Payments Payments Credit Report Client Profile…" at bounding box center [202, 250] width 367 height 755
click at [308, 612] on span "Additional Documents" at bounding box center [204, 599] width 364 height 29
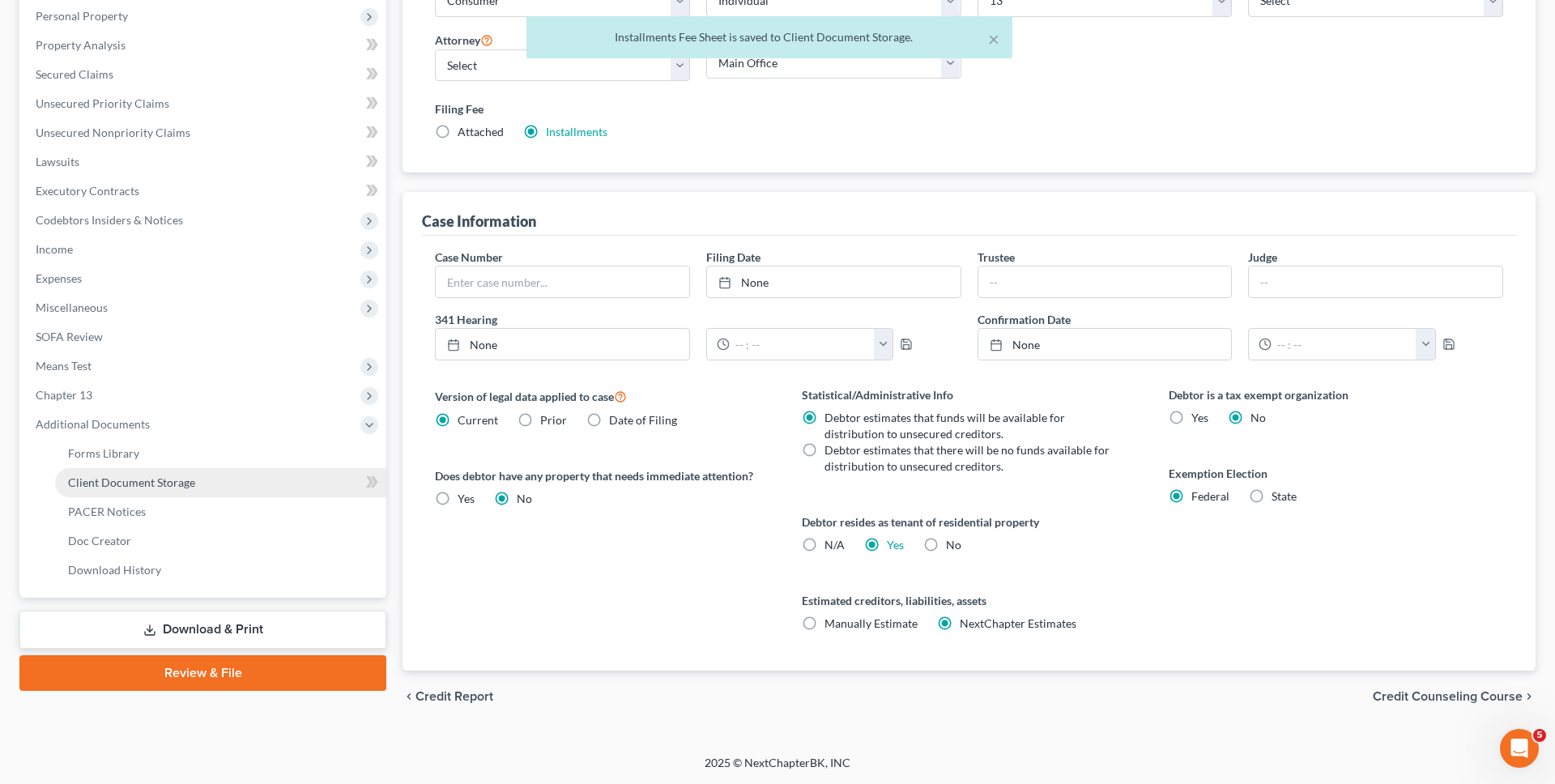
click at [274, 480] on link "Client Document Storage" at bounding box center [220, 483] width 331 height 29
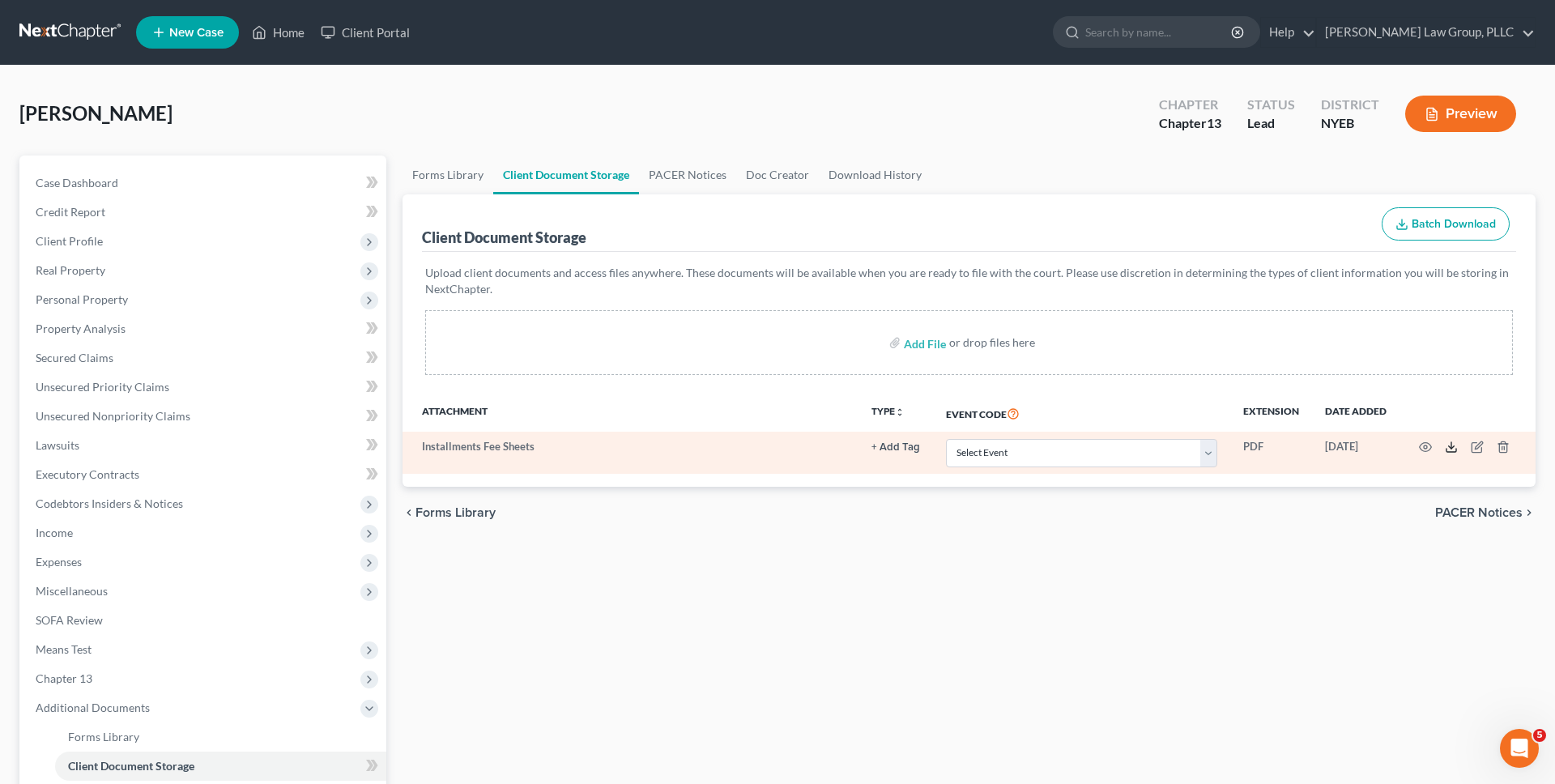
click at [1455, 448] on icon at bounding box center [1451, 447] width 13 height 13
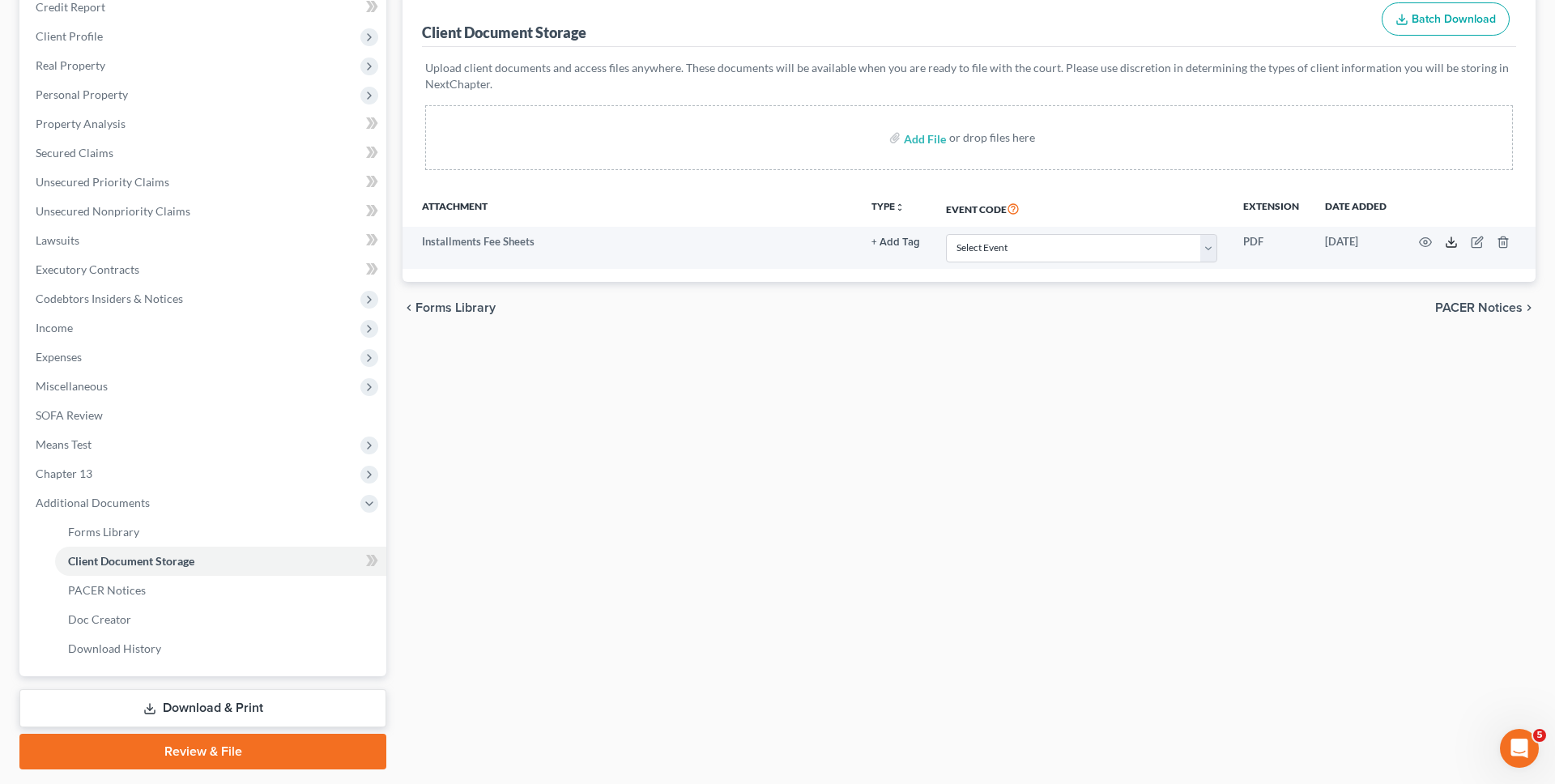
scroll to position [252, 0]
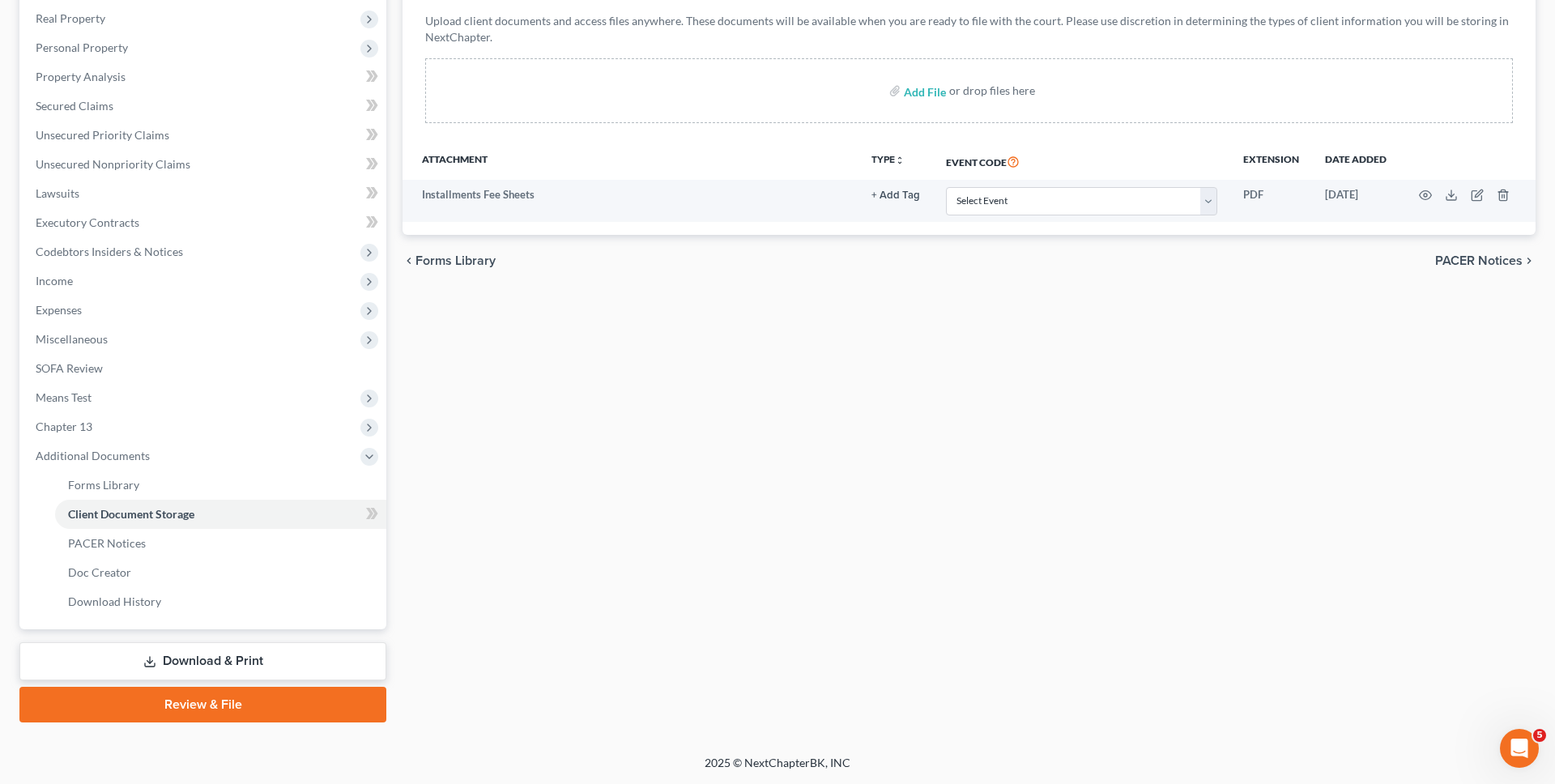
click at [280, 650] on link "Download & Print" at bounding box center [202, 661] width 367 height 38
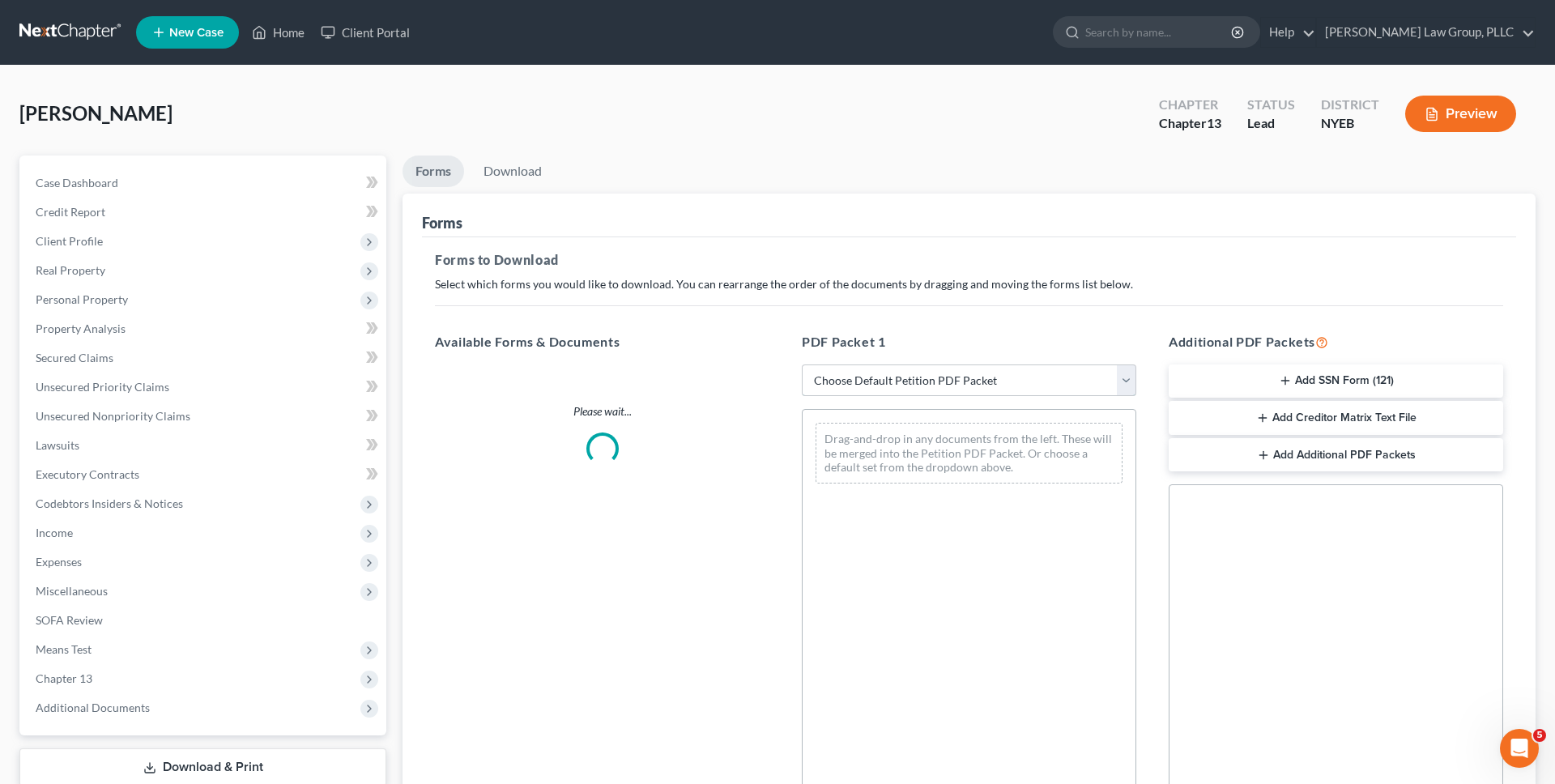
click at [911, 389] on select "Choose Default Petition PDF Packet Complete Bankruptcy Petition (all forms and …" at bounding box center [969, 380] width 335 height 32
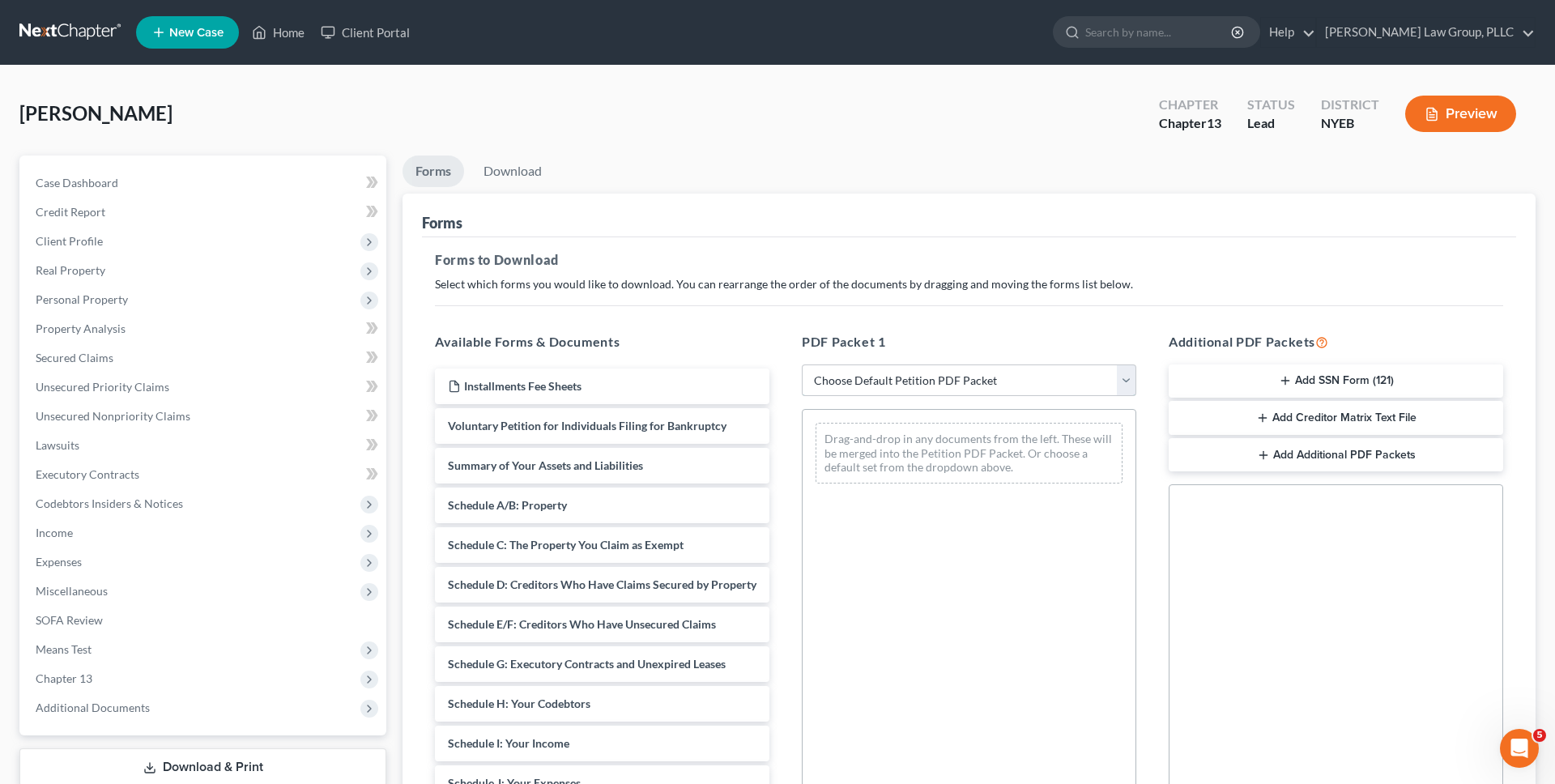
select select "0"
click at [802, 364] on select "Choose Default Petition PDF Packet Complete Bankruptcy Petition (all forms and …" at bounding box center [969, 380] width 335 height 32
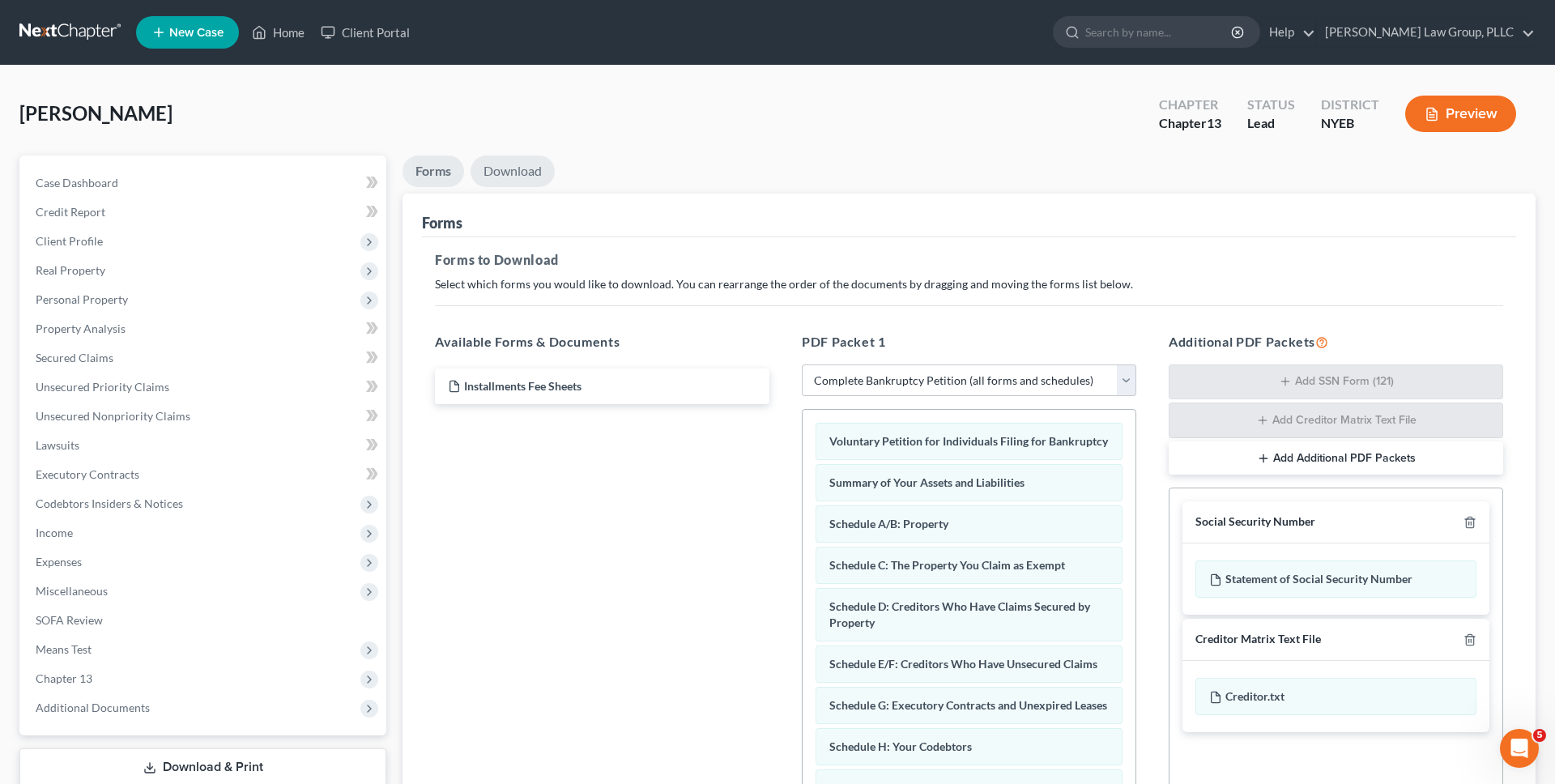
click at [513, 162] on link "Download" at bounding box center [512, 171] width 84 height 31
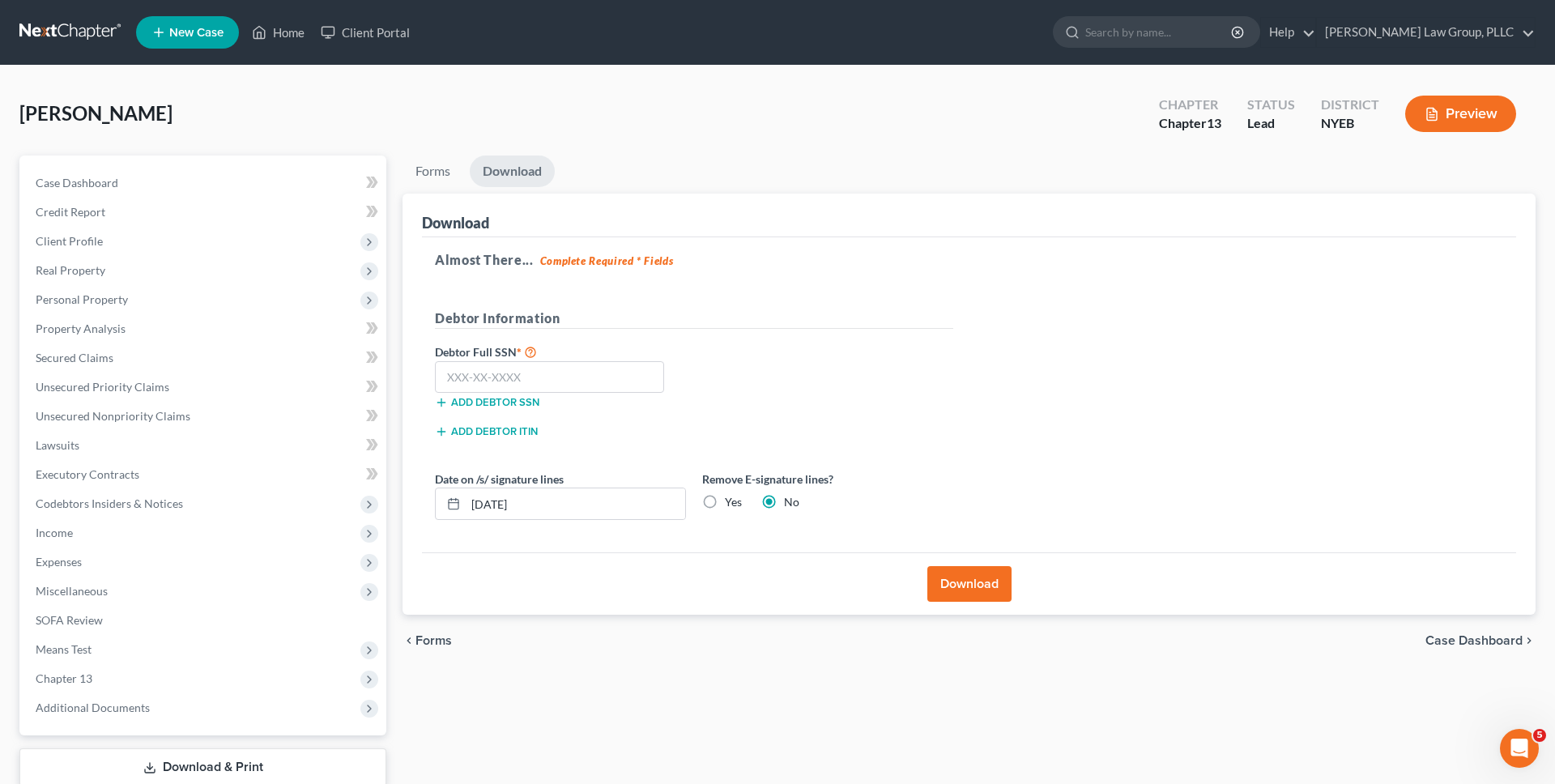
click at [725, 500] on label "Yes" at bounding box center [733, 501] width 17 height 16
click at [732, 500] on input "Yes" at bounding box center [737, 499] width 10 height 10
radio input "true"
radio input "false"
click at [949, 562] on div "Download" at bounding box center [968, 584] width 1094 height 62
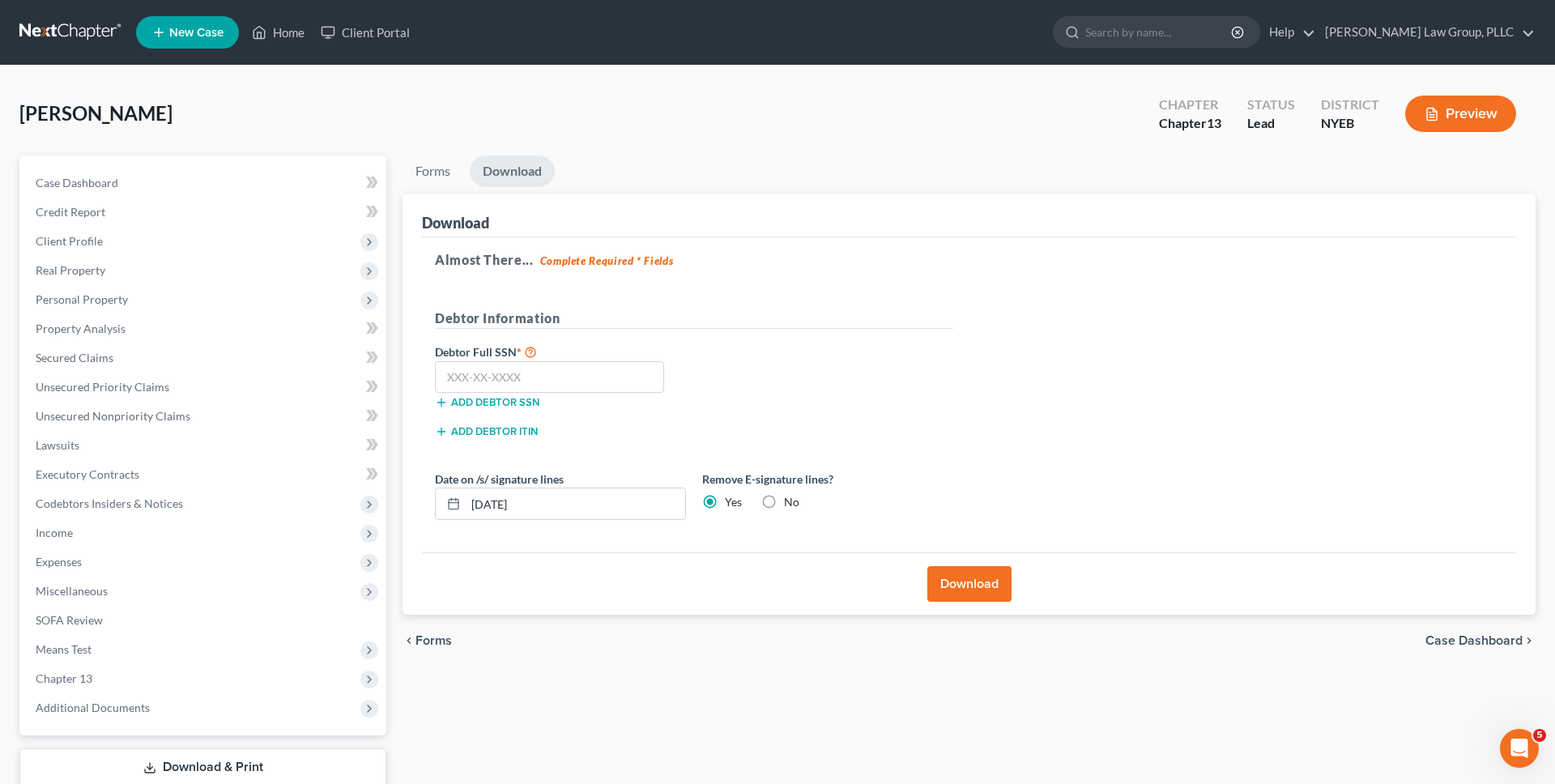
click at [548, 539] on div "Almost There... Complete Required * Fields Debtor Information Debtor Full SSN *…" at bounding box center [968, 395] width 1094 height 316
click at [553, 519] on div "09/02/2025" at bounding box center [560, 503] width 251 height 32
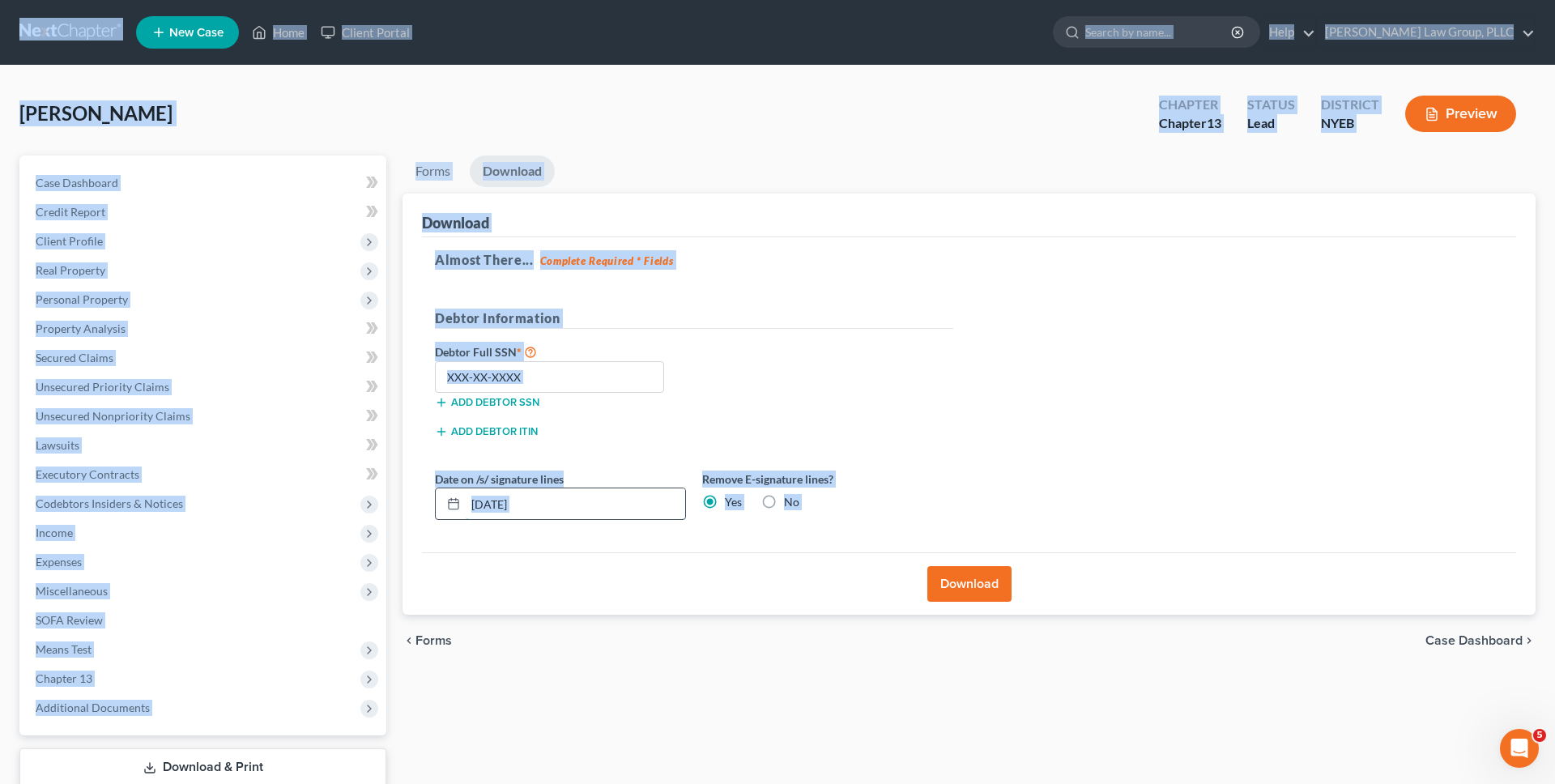
click at [555, 511] on input "09/02/2025" at bounding box center [575, 503] width 220 height 30
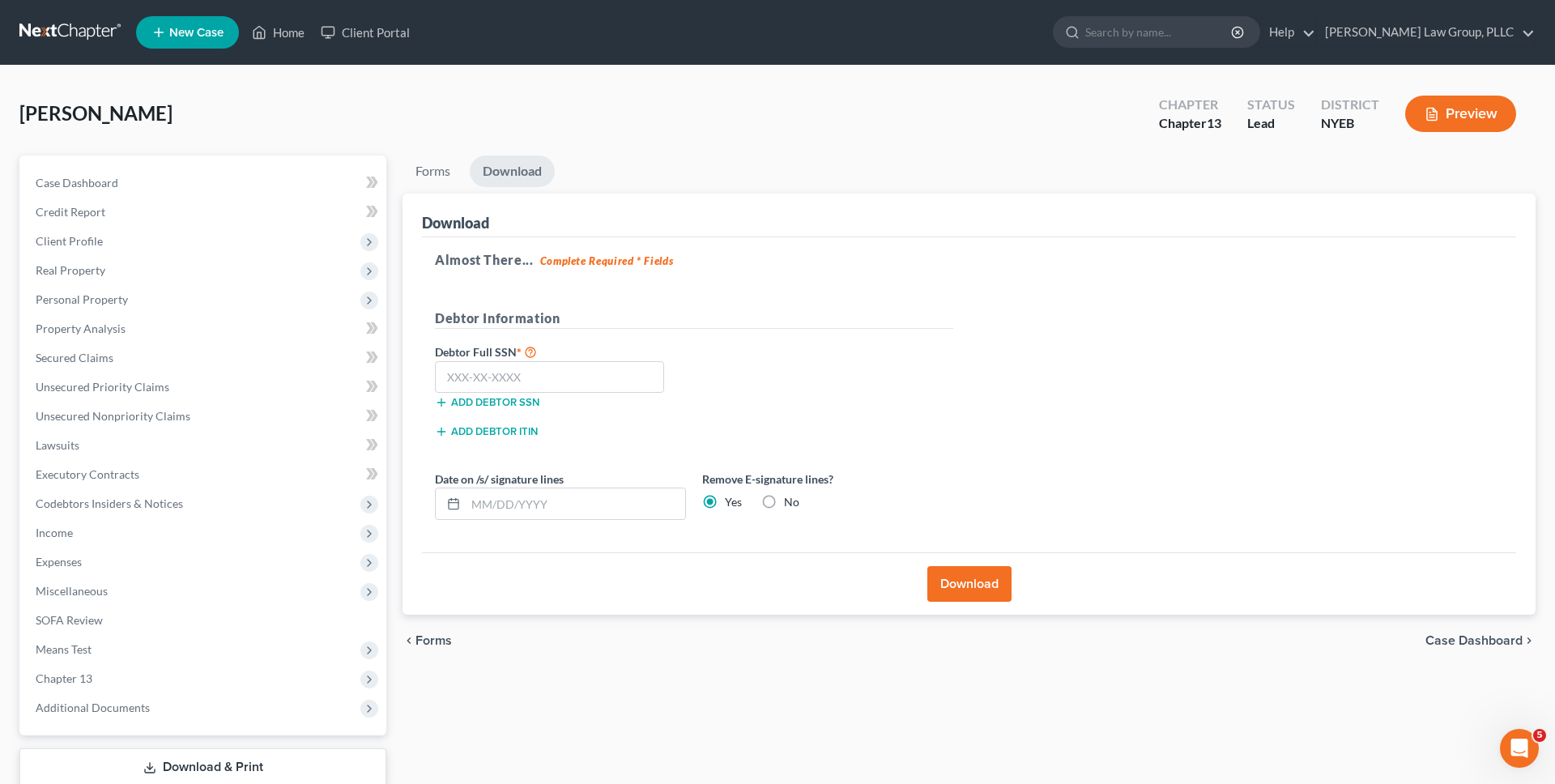
click at [711, 570] on div "Download" at bounding box center [968, 584] width 1094 height 62
click at [1005, 597] on button "Download" at bounding box center [969, 583] width 84 height 36
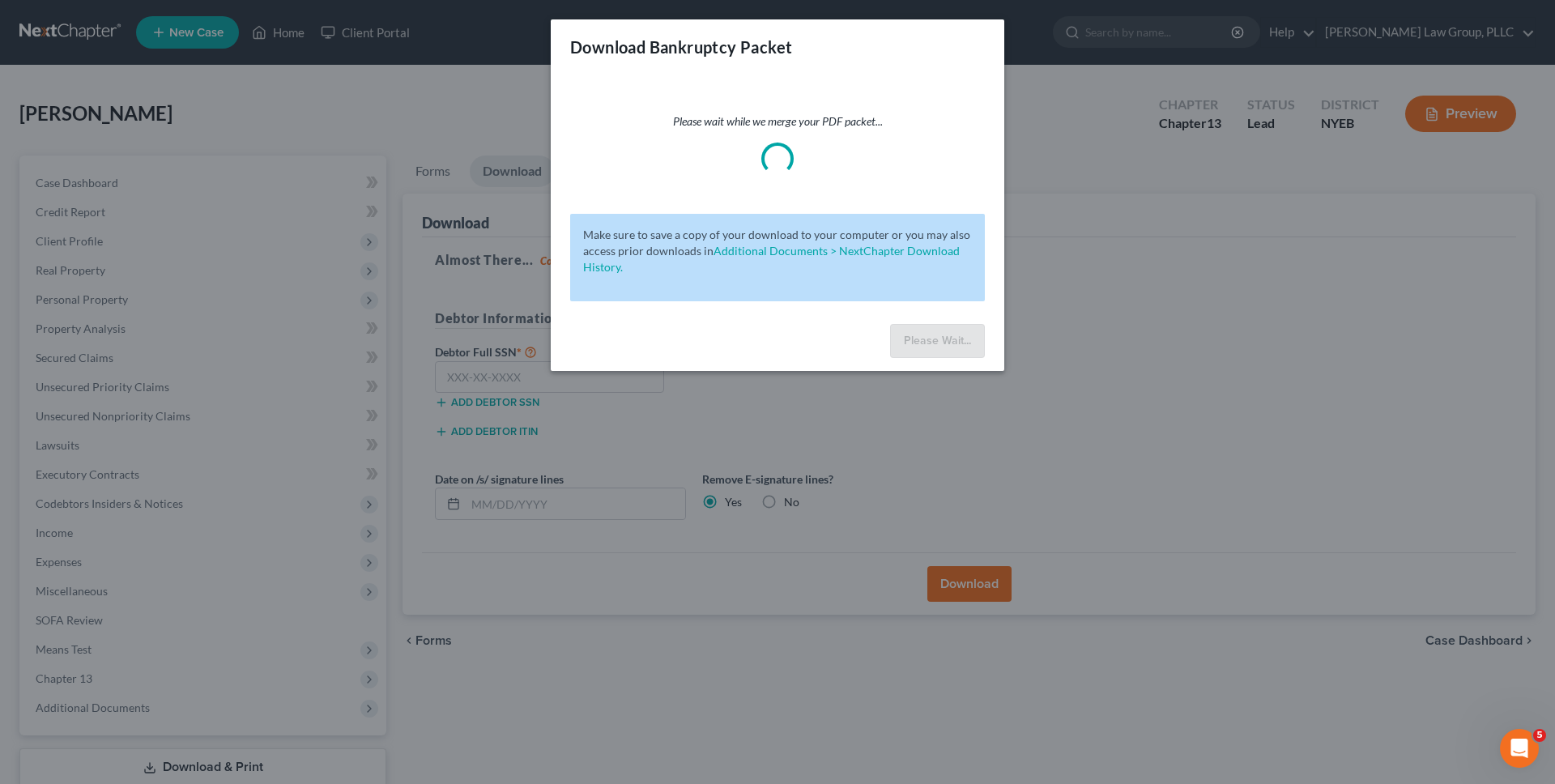
click at [785, 109] on div "Please wait while we merge your PDF packet... Make sure to save a copy of your …" at bounding box center [778, 196] width 454 height 243
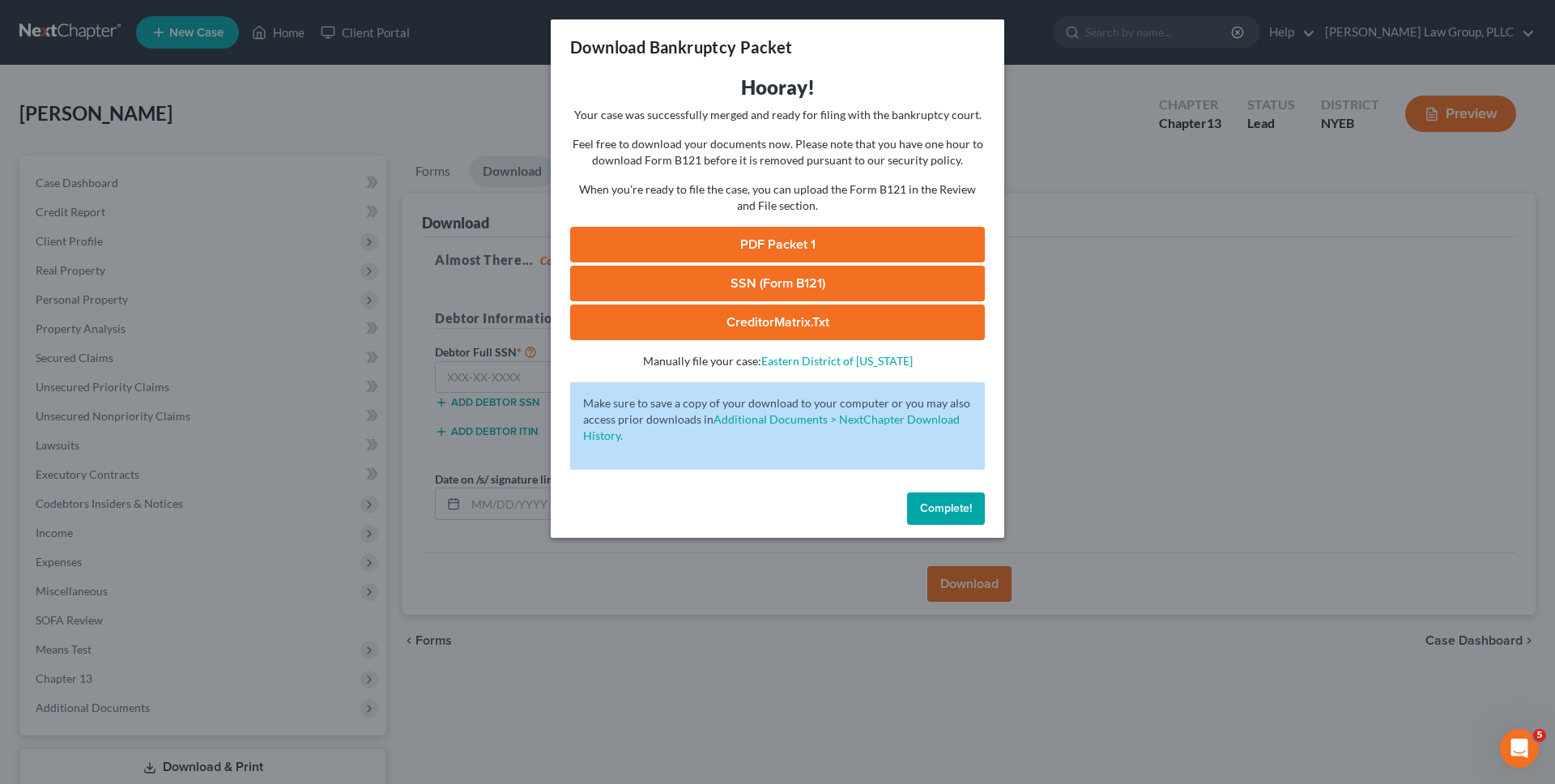
click at [765, 246] on link "PDF Packet 1" at bounding box center [778, 244] width 415 height 36
click at [949, 506] on span "Complete!" at bounding box center [946, 508] width 52 height 14
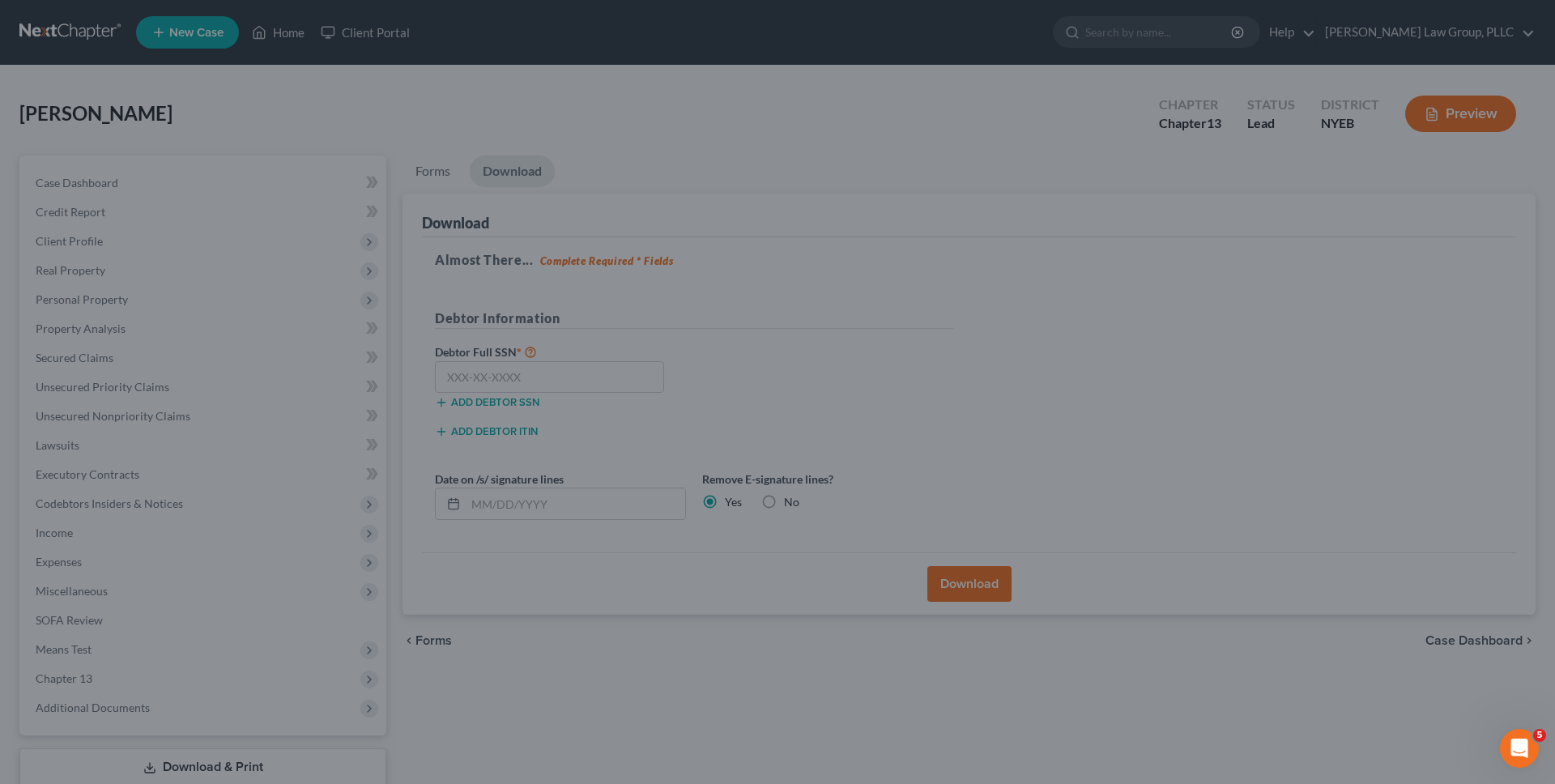
click at [949, 493] on button "Complete!" at bounding box center [924, 479] width 68 height 28
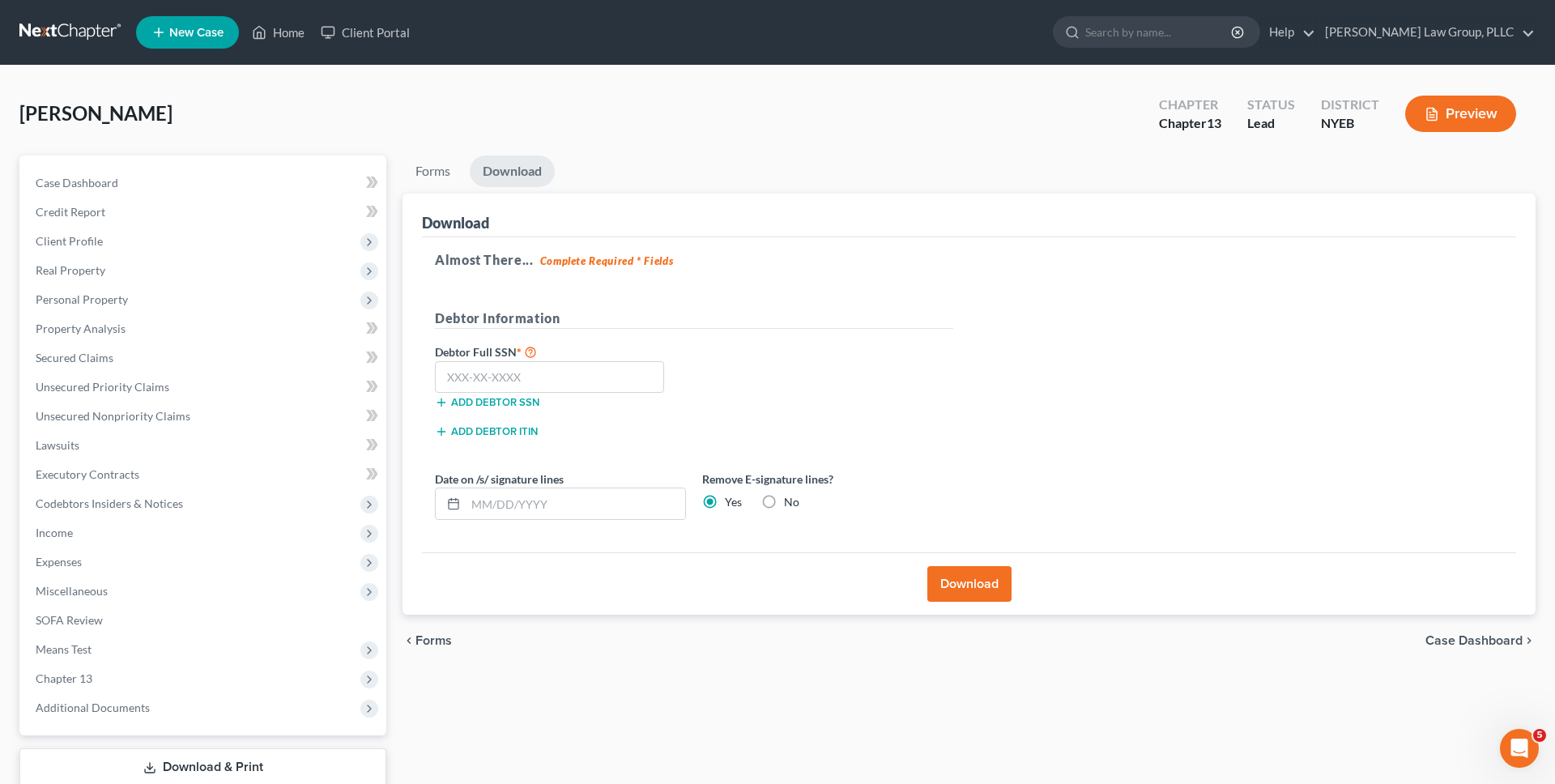
click at [79, 32] on link at bounding box center [70, 33] width 103 height 29
